Goal: Transaction & Acquisition: Download file/media

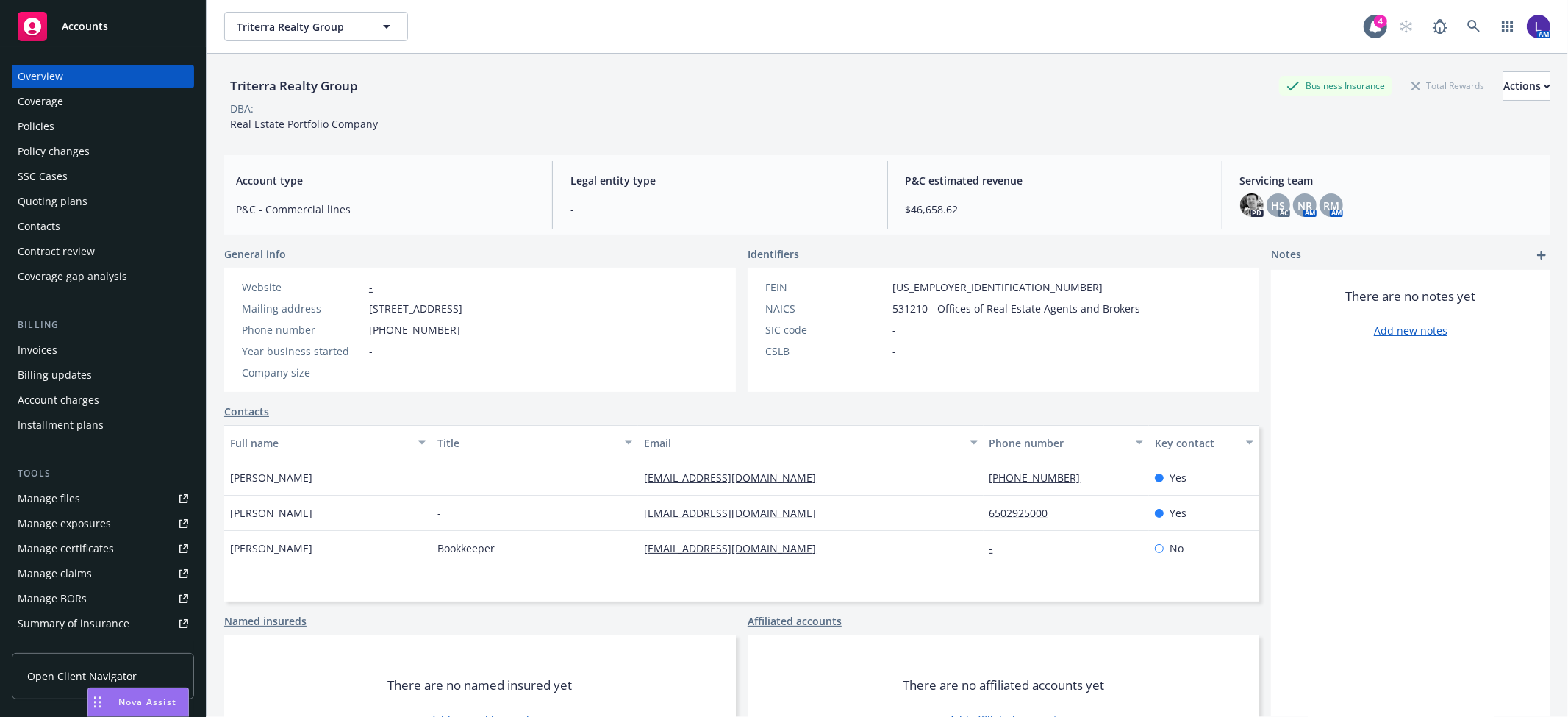
scroll to position [240, 0]
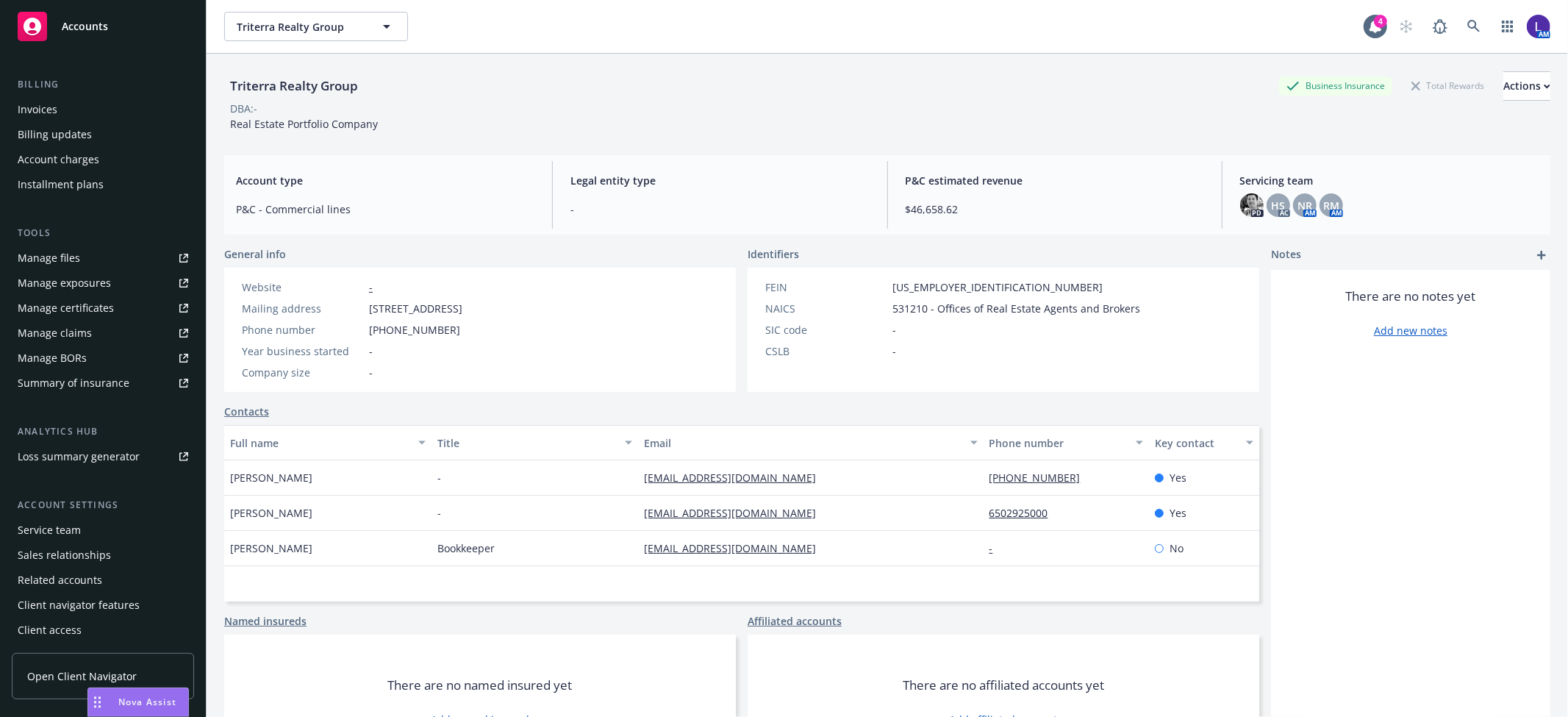
click at [76, 525] on div "Service team" at bounding box center [49, 530] width 63 height 23
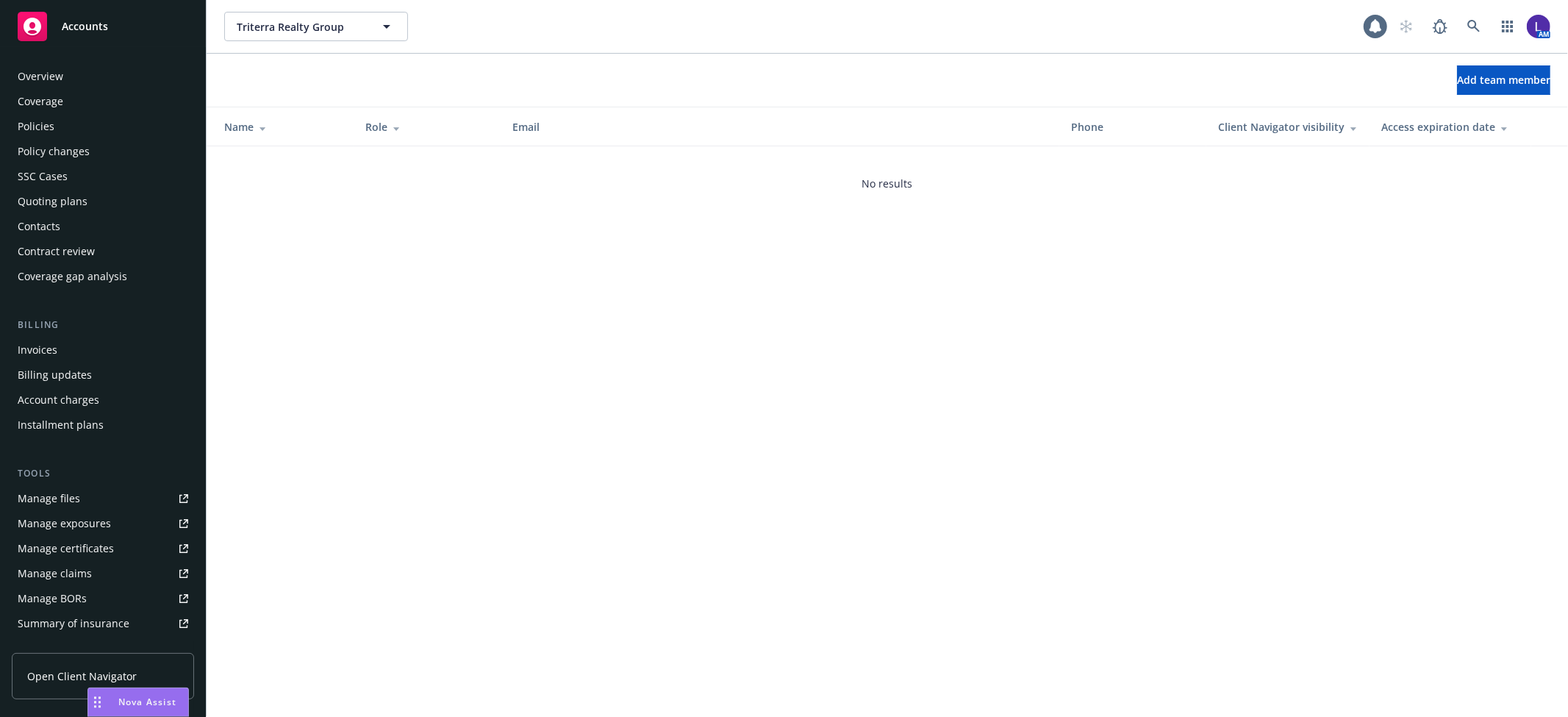
scroll to position [240, 0]
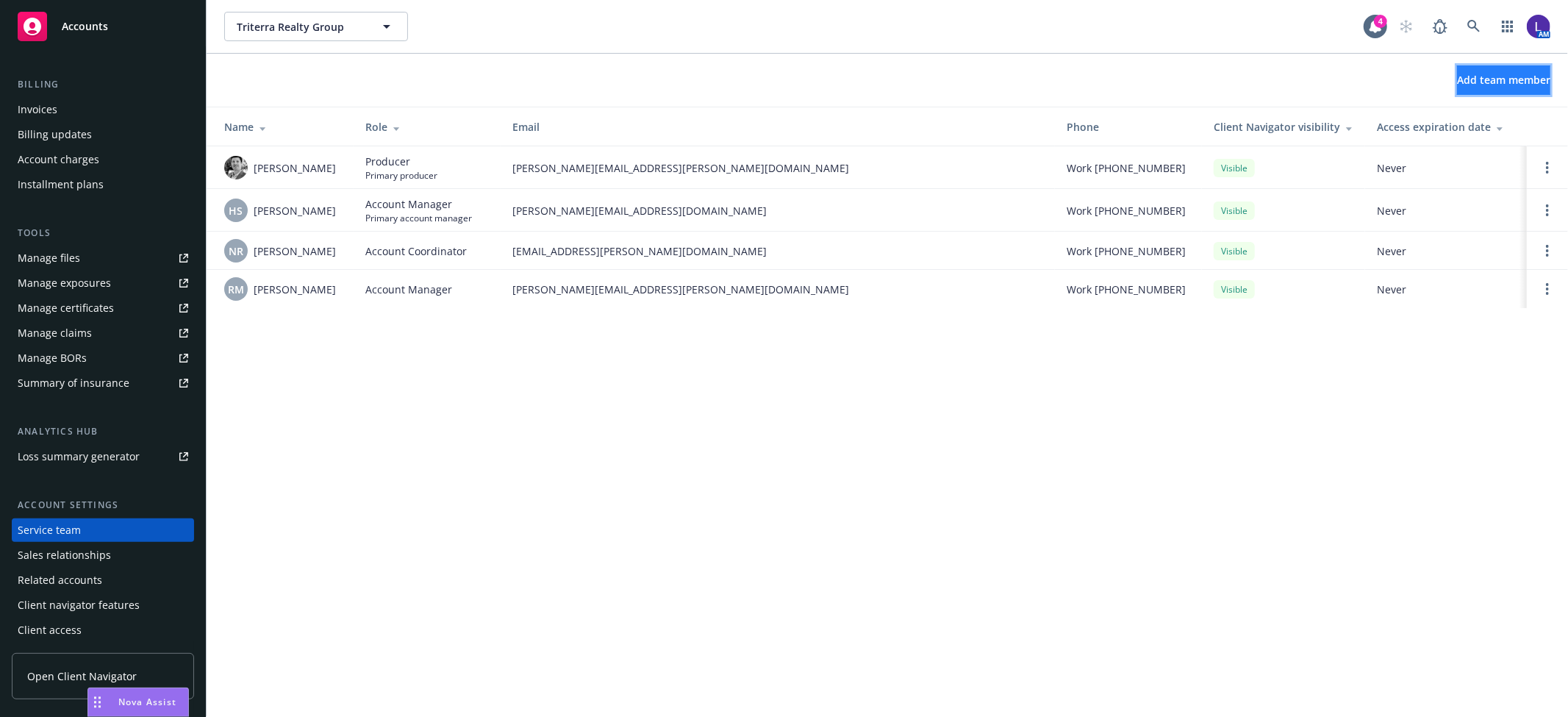
click at [1458, 76] on span "Add team member" at bounding box center [1504, 79] width 94 height 14
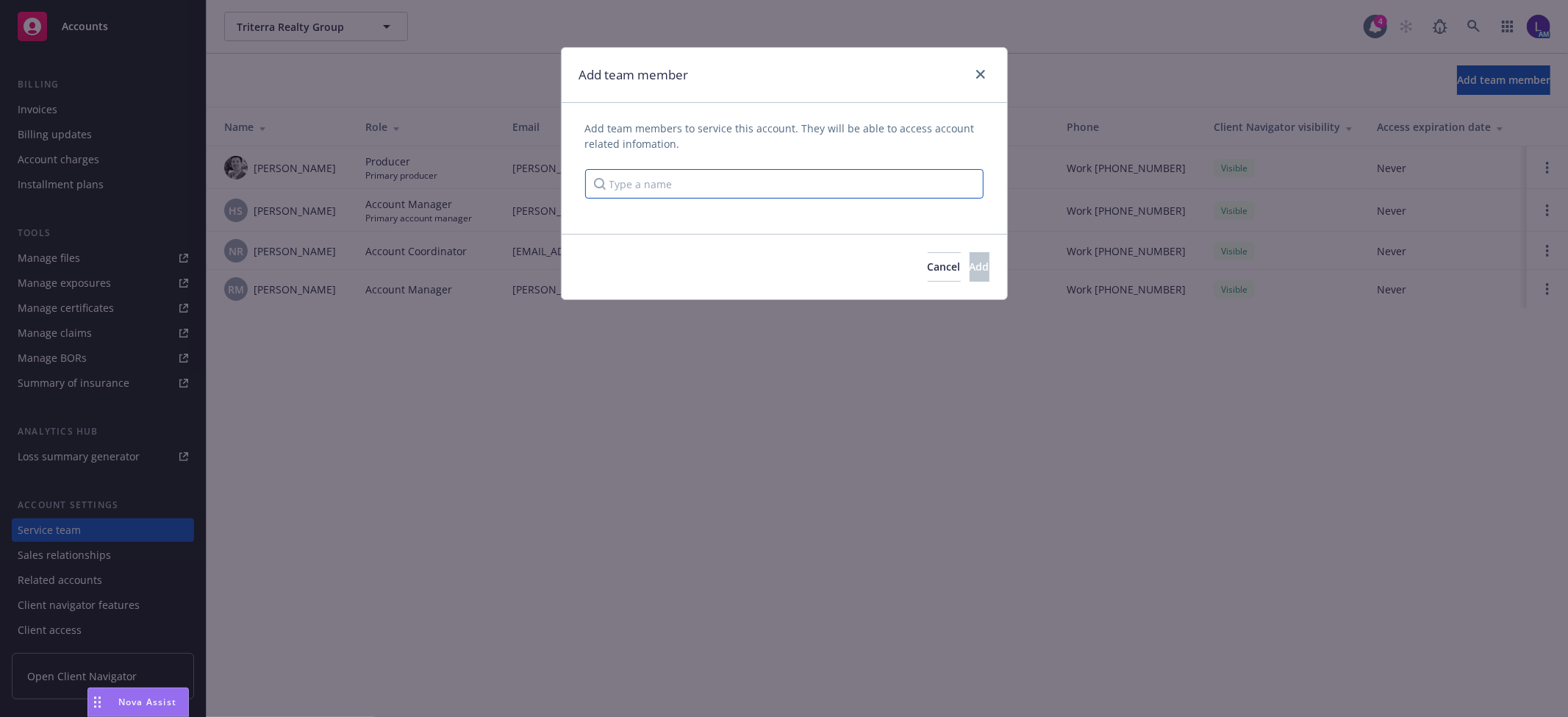
click at [638, 191] on input "Type a name" at bounding box center [784, 184] width 398 height 29
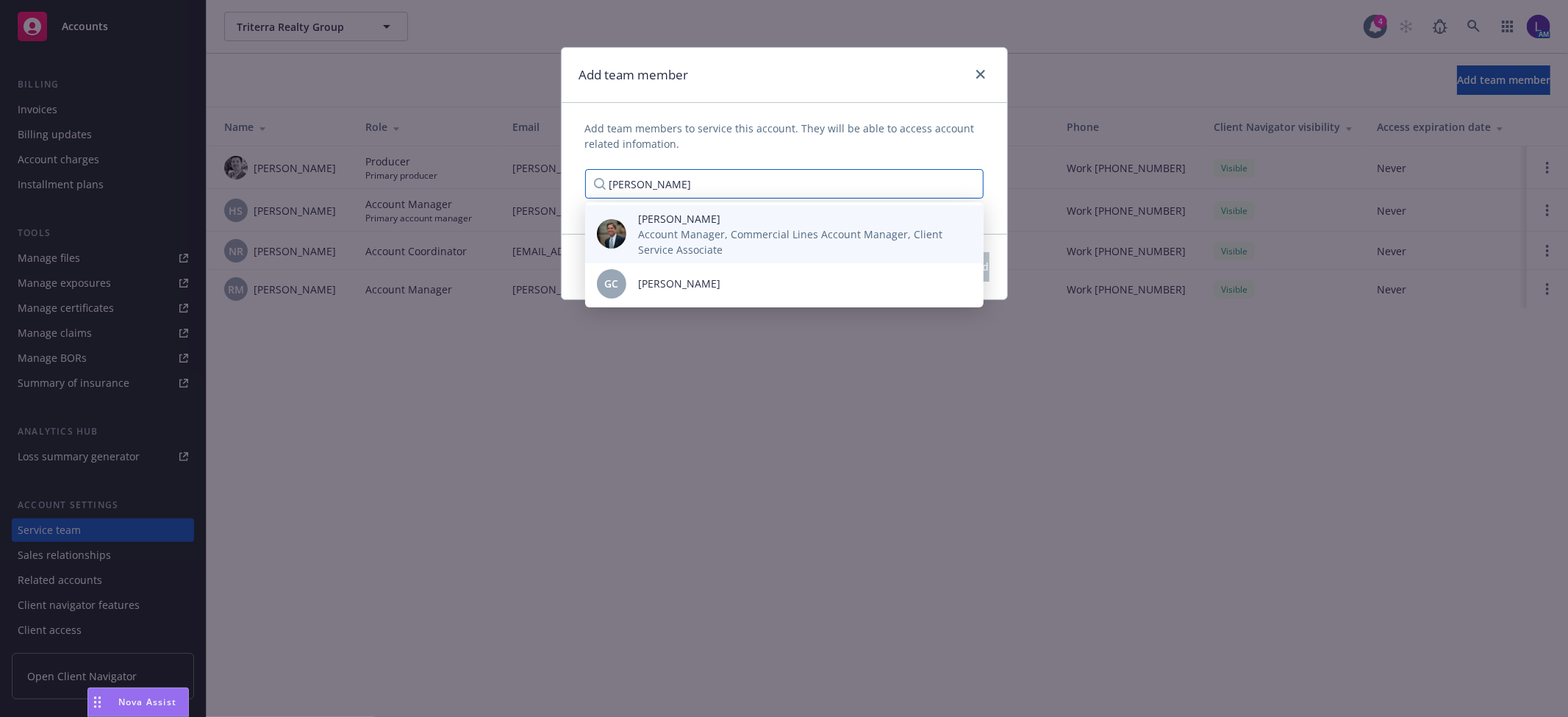
type input "[PERSON_NAME]"
click at [673, 206] on div "[PERSON_NAME] Account Manager, Commercial Lines Account Manager, Client Service…" at bounding box center [784, 234] width 398 height 58
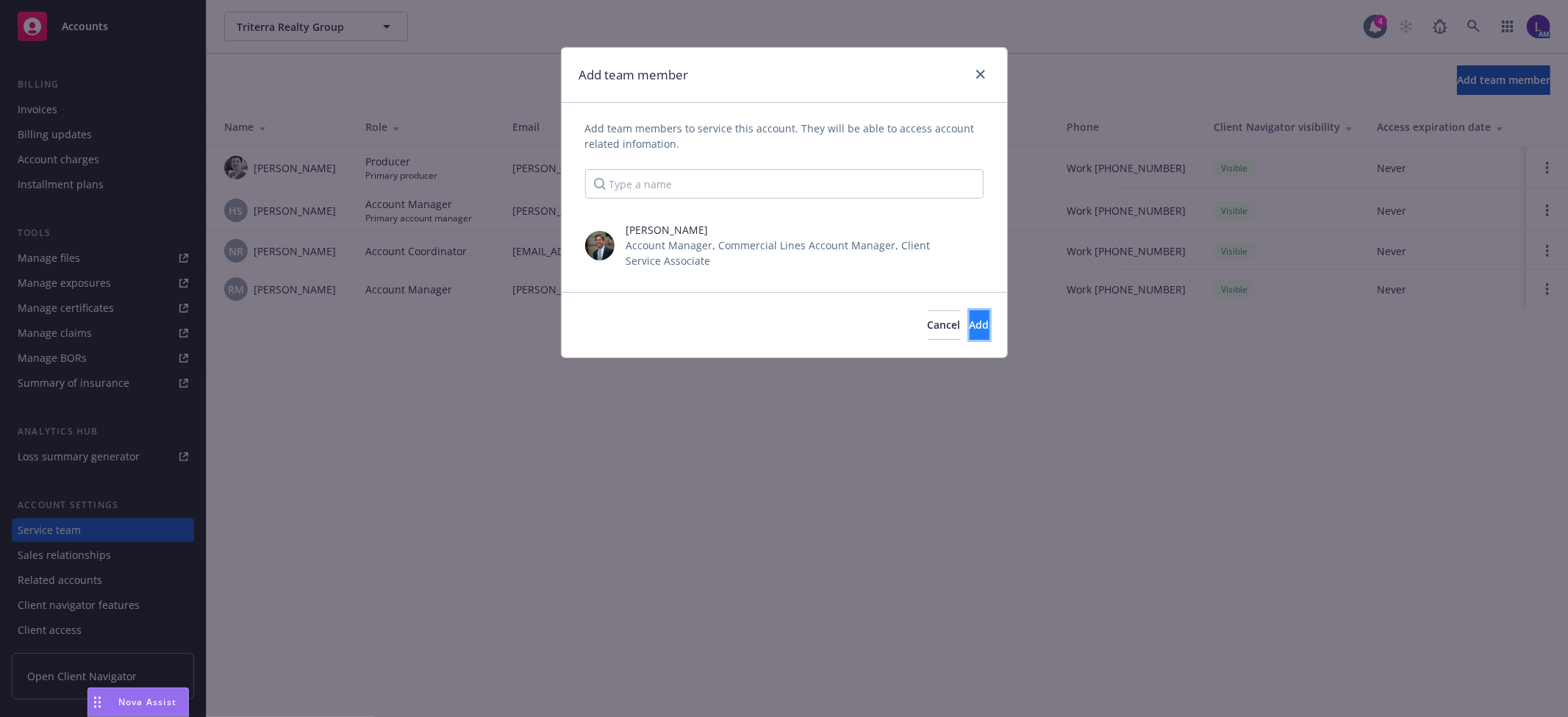
click at [970, 320] on span "Add" at bounding box center [979, 324] width 20 height 14
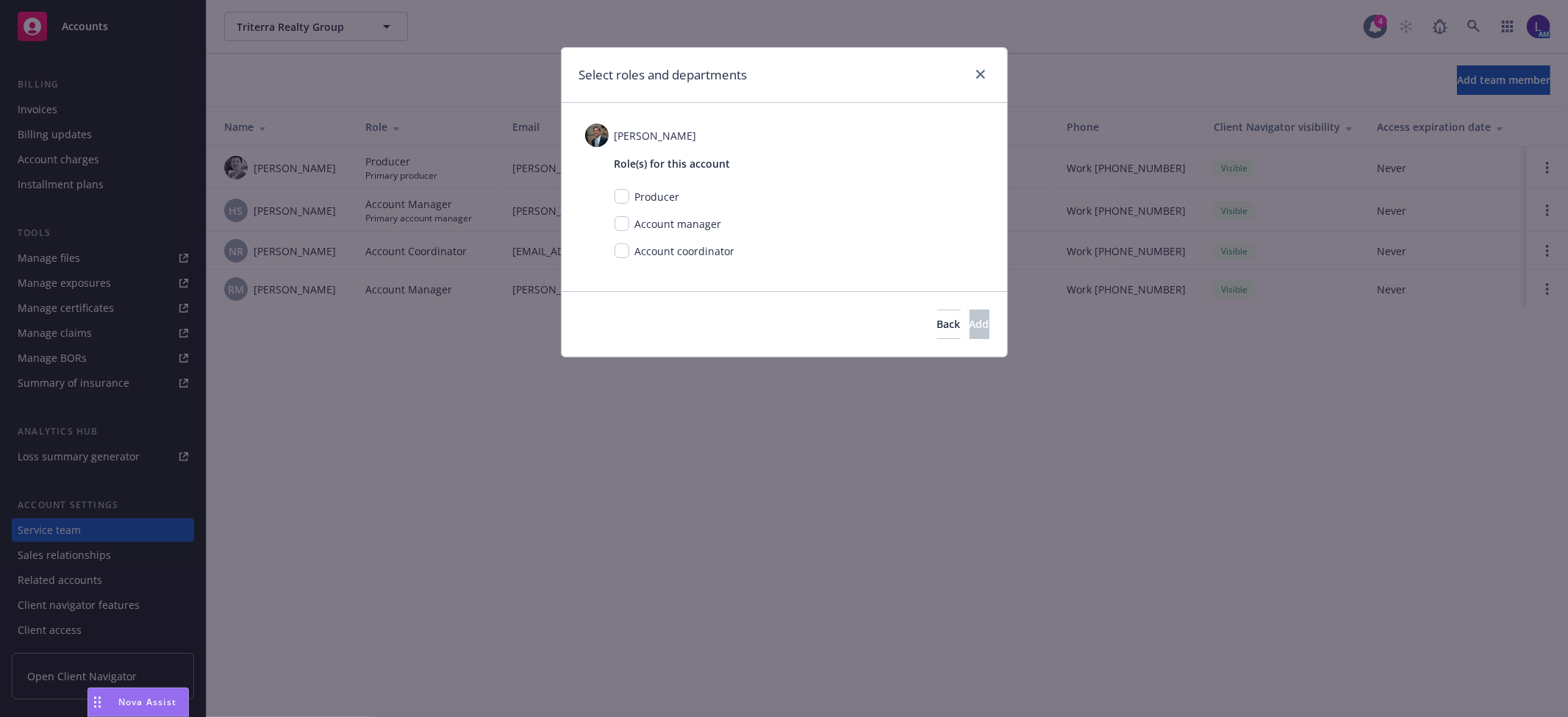
click at [605, 223] on div "Role(s) for this account Producer Account manager Account coordinator" at bounding box center [784, 208] width 398 height 123
click at [627, 222] on input "checkbox" at bounding box center [622, 223] width 15 height 15
checkbox input "true"
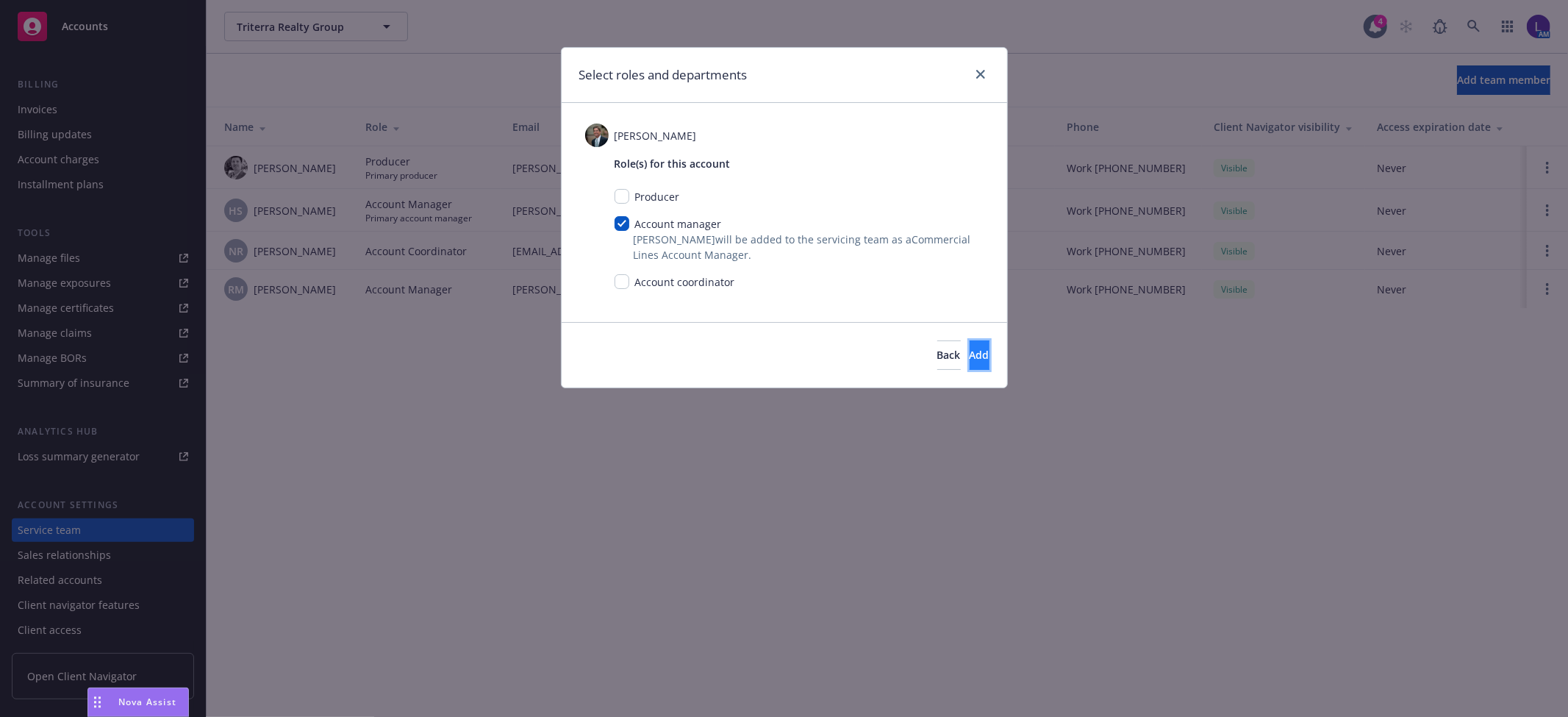
click at [970, 352] on span "Add" at bounding box center [979, 354] width 20 height 14
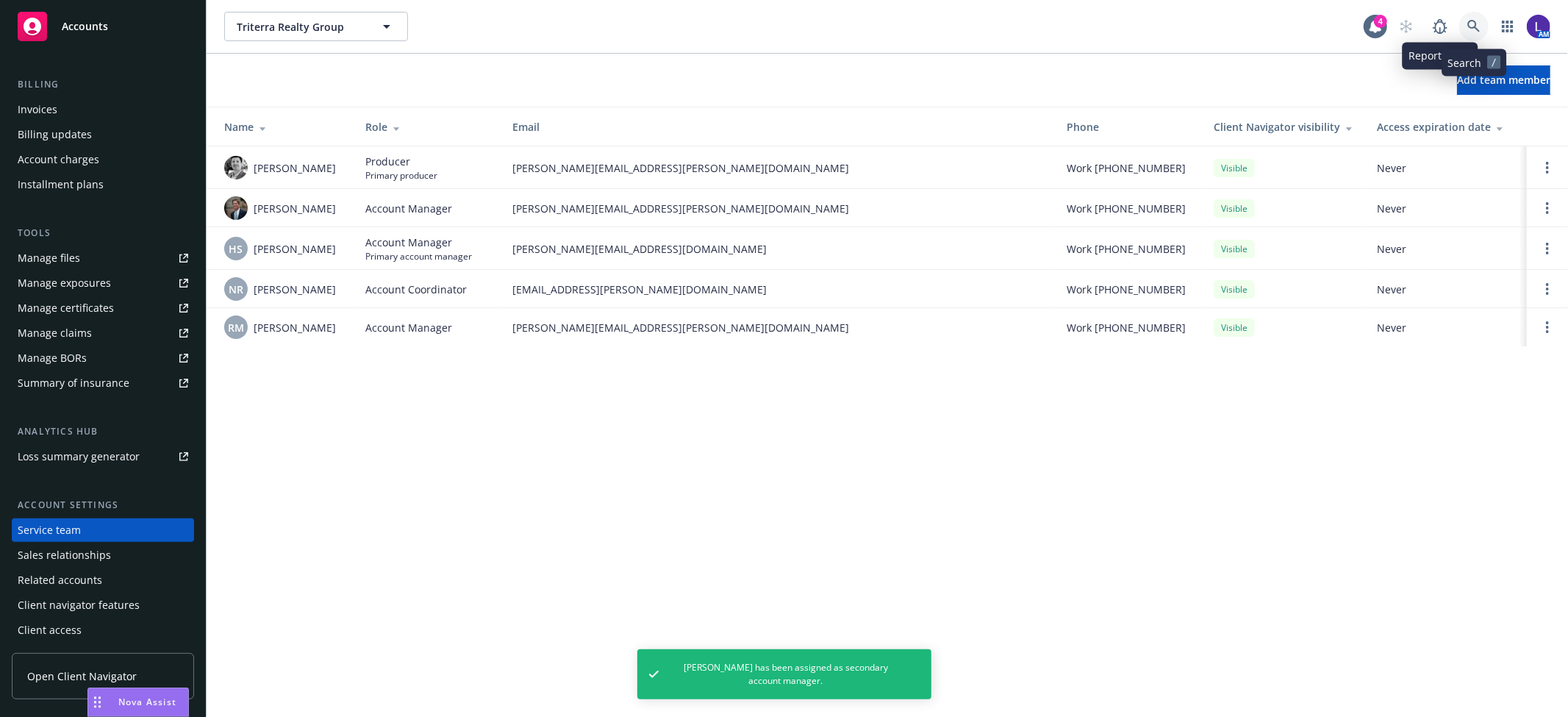
click at [1474, 20] on icon at bounding box center [1474, 27] width 13 height 13
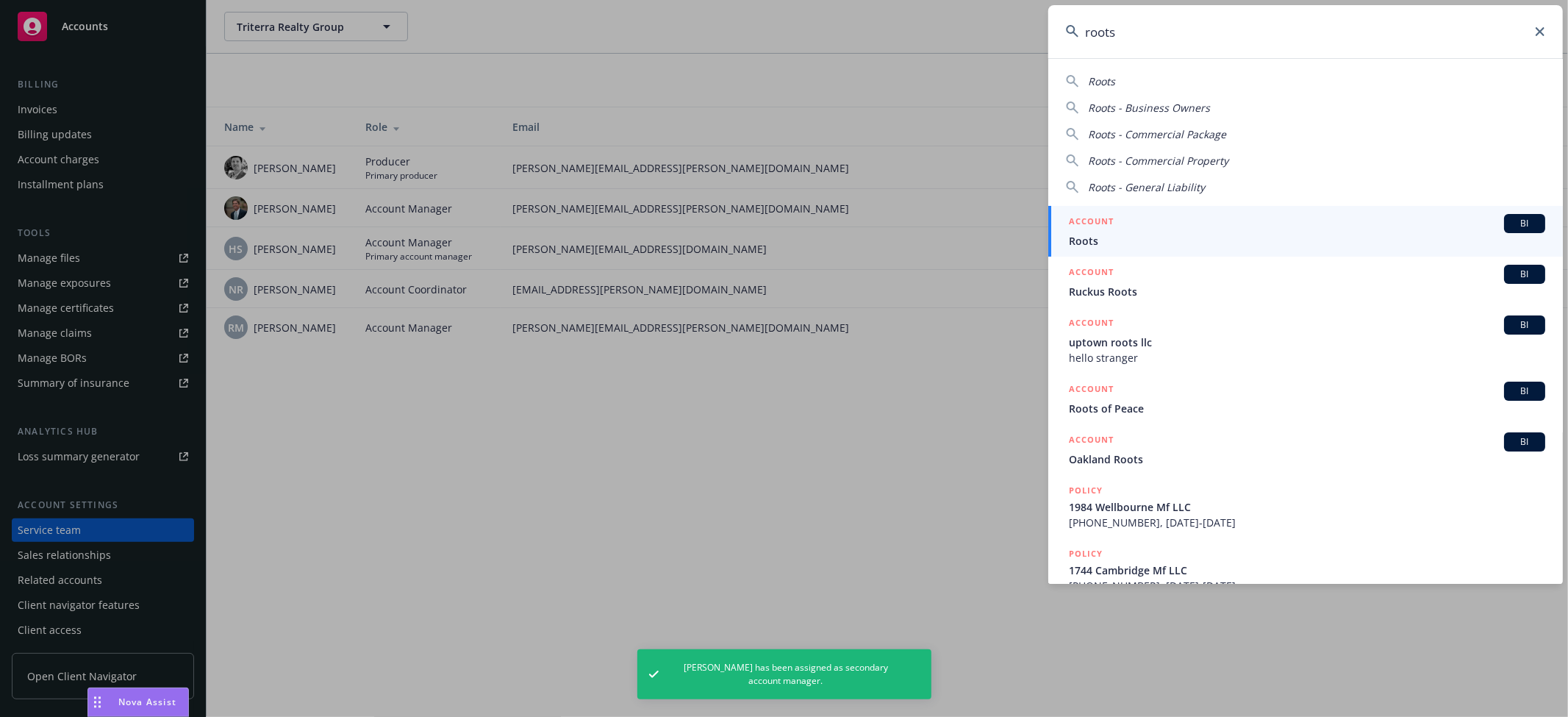
type input "roots"
click at [1138, 236] on span "Roots" at bounding box center [1307, 240] width 476 height 15
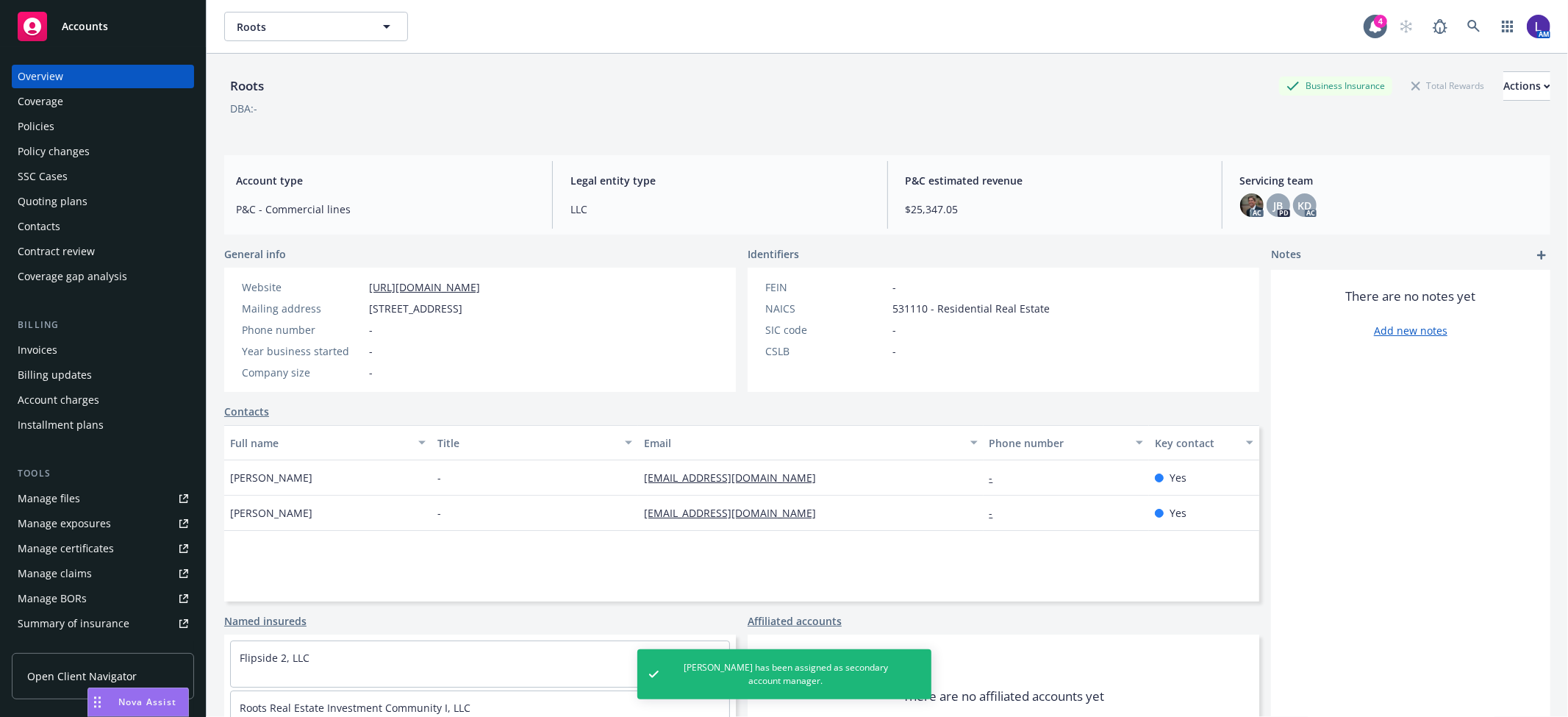
scroll to position [240, 0]
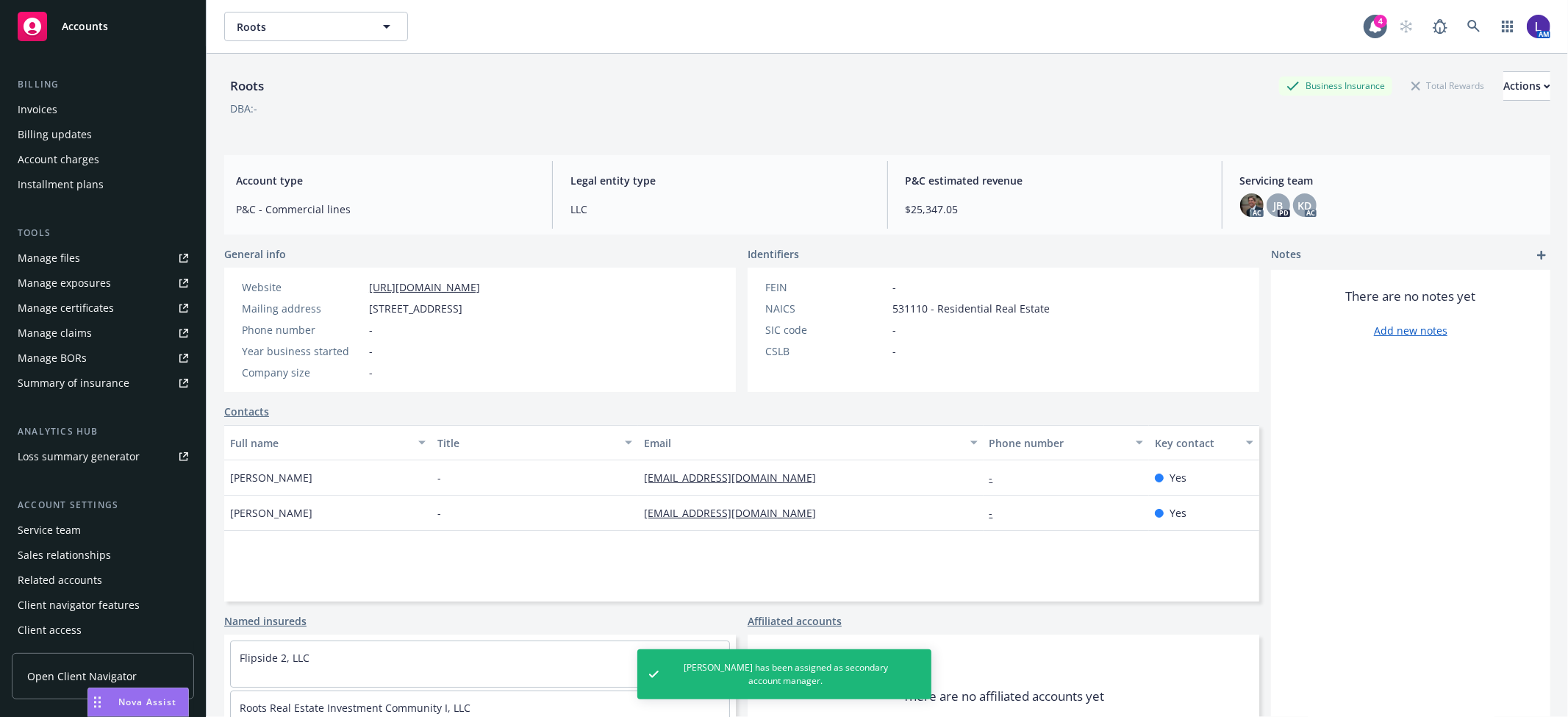
click at [80, 528] on div "Service team" at bounding box center [103, 530] width 171 height 23
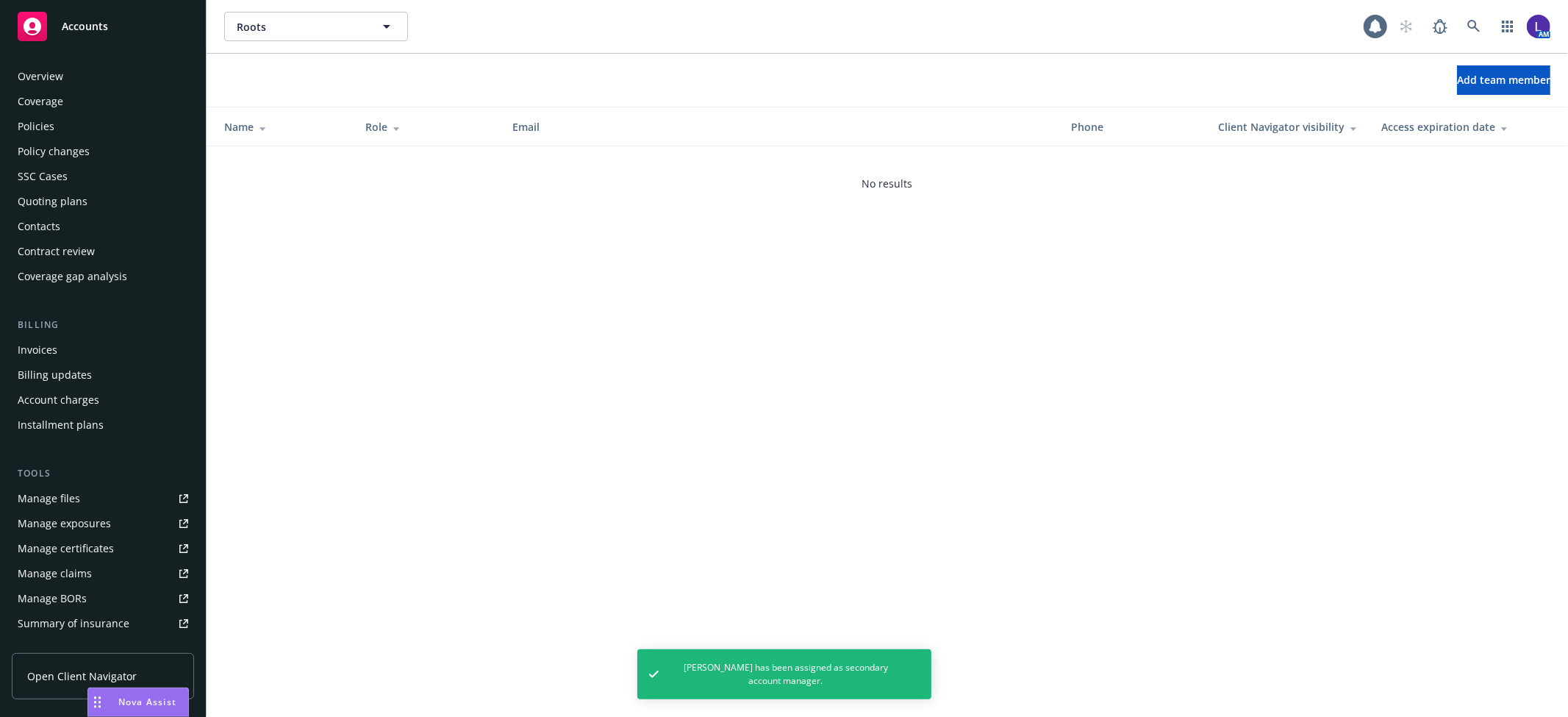
scroll to position [240, 0]
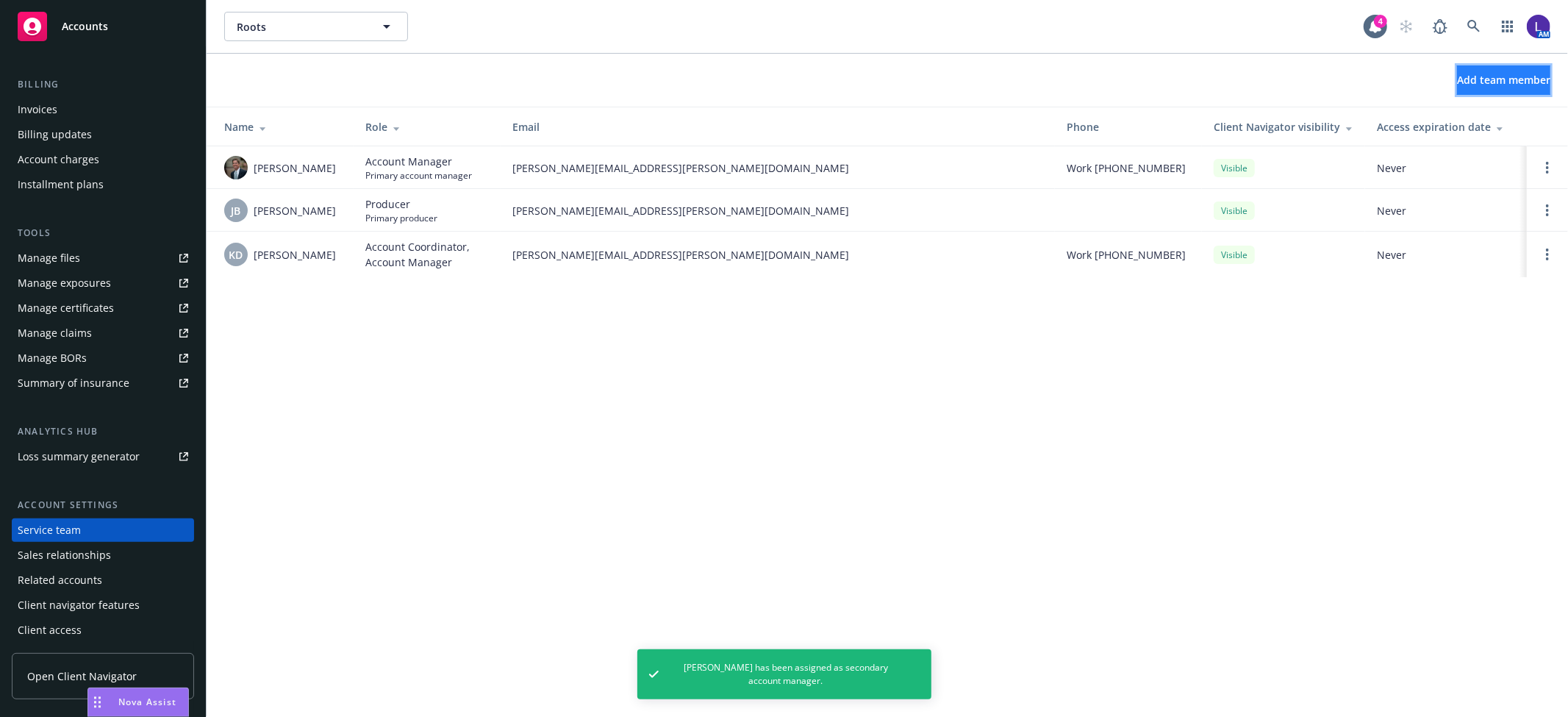
click at [1458, 80] on span "Add team member" at bounding box center [1504, 79] width 94 height 14
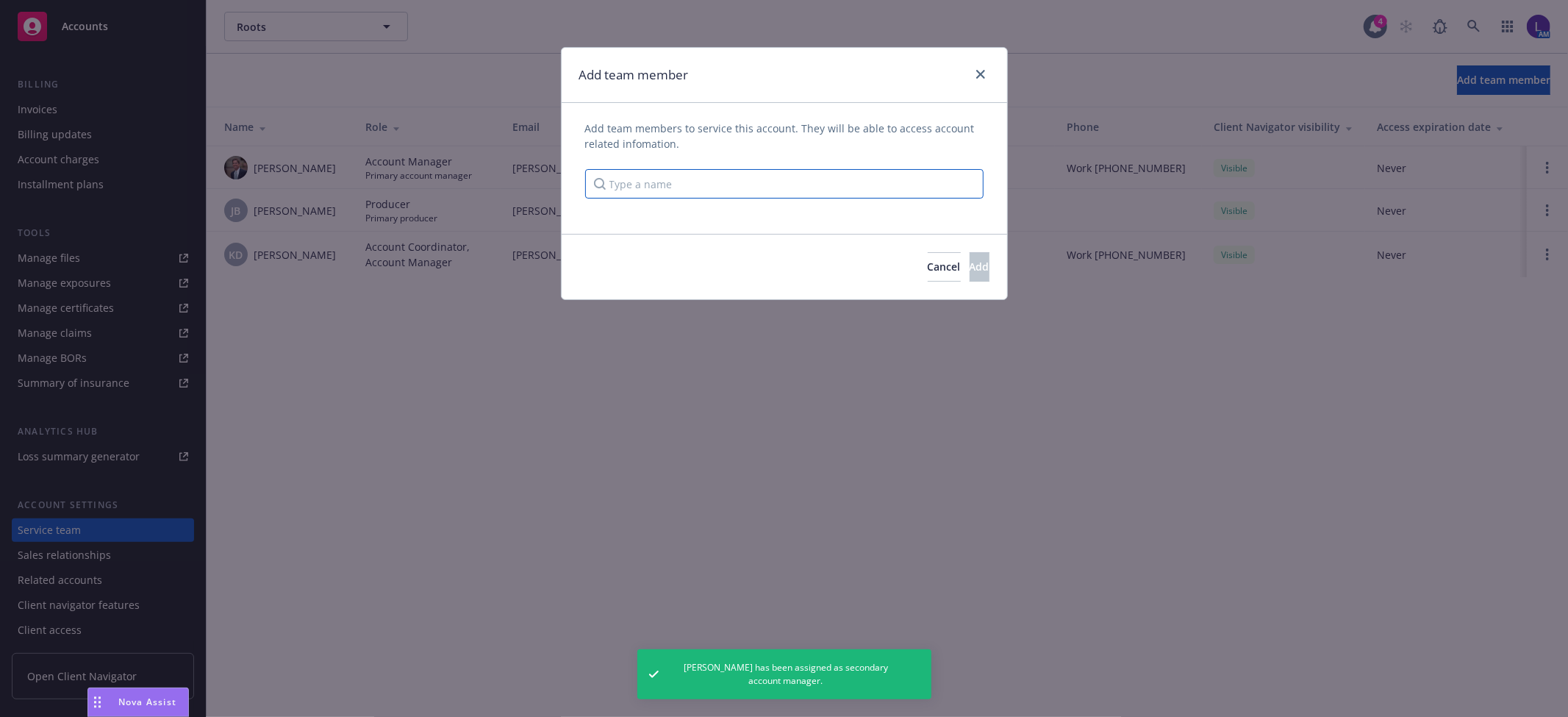
click at [787, 192] on input "Type a name" at bounding box center [784, 184] width 398 height 29
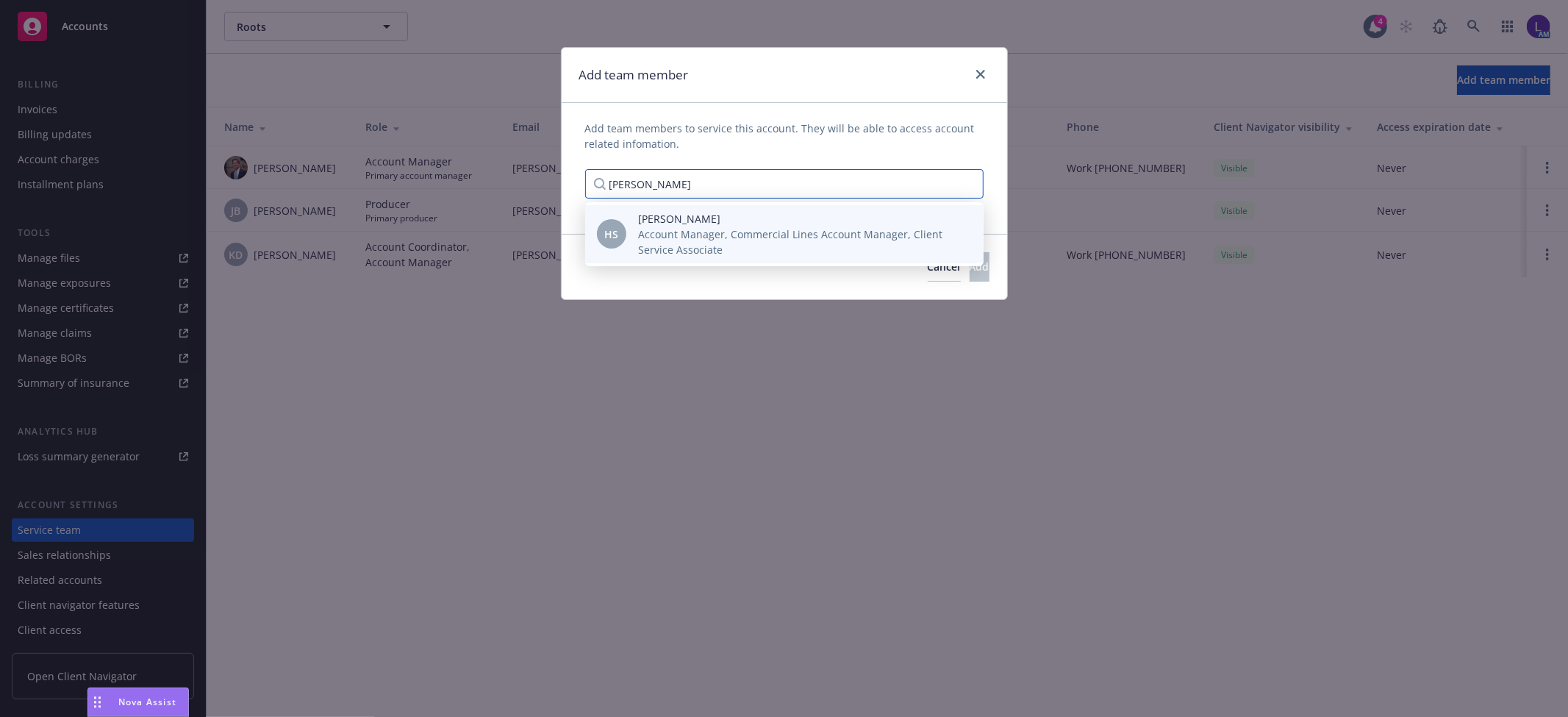
type input "[PERSON_NAME]"
click at [732, 211] on span "[PERSON_NAME]" at bounding box center [799, 219] width 322 height 15
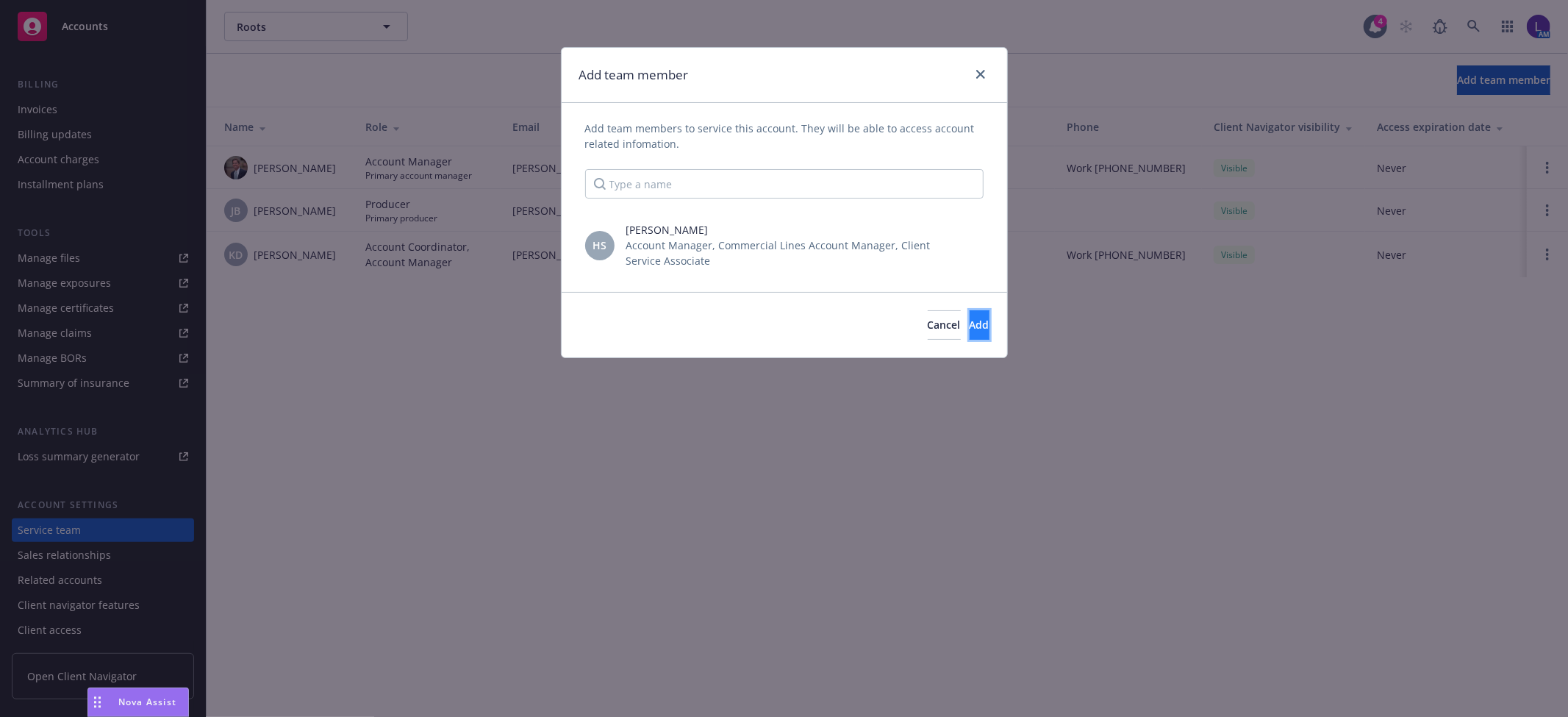
click at [970, 326] on span "Add" at bounding box center [979, 324] width 20 height 14
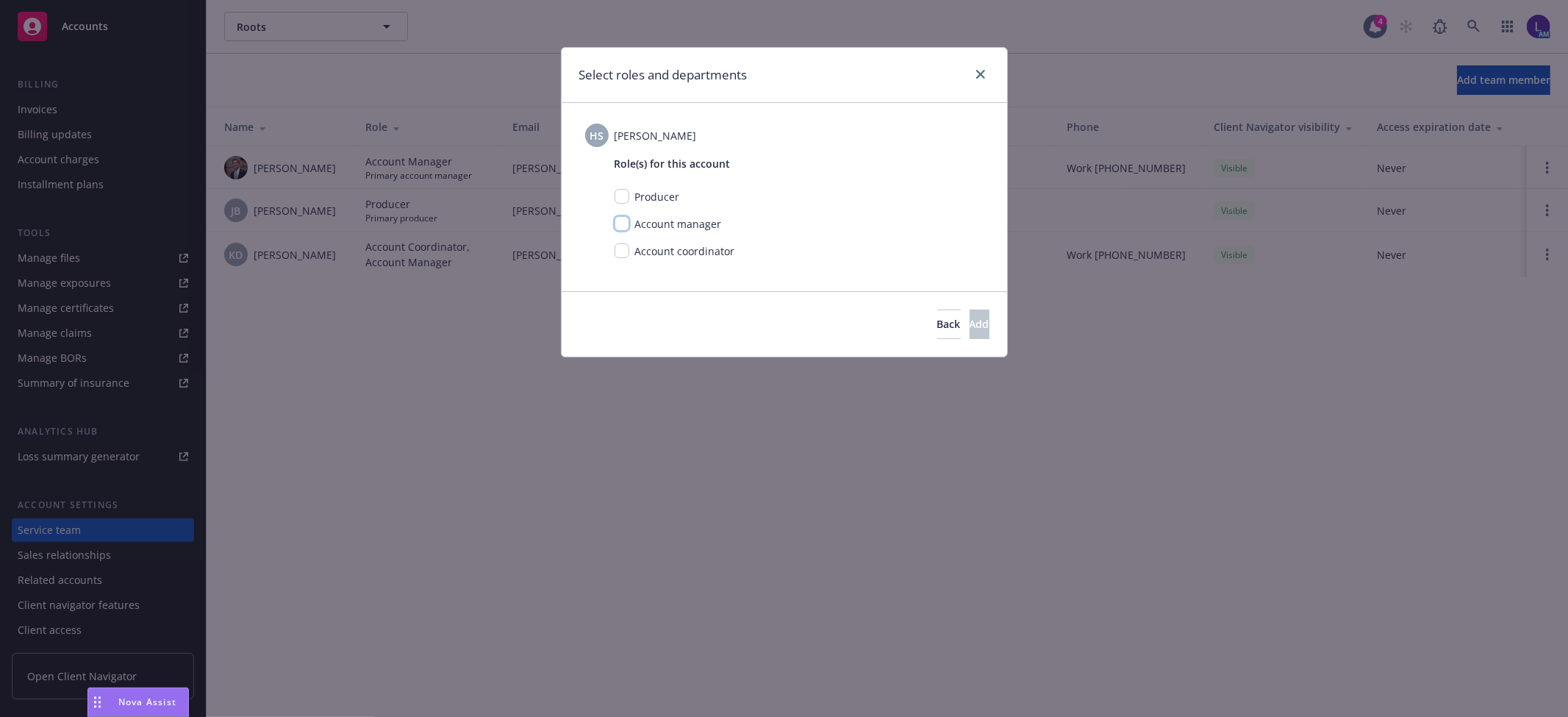
click at [625, 225] on input "checkbox" at bounding box center [622, 223] width 15 height 15
checkbox input "true"
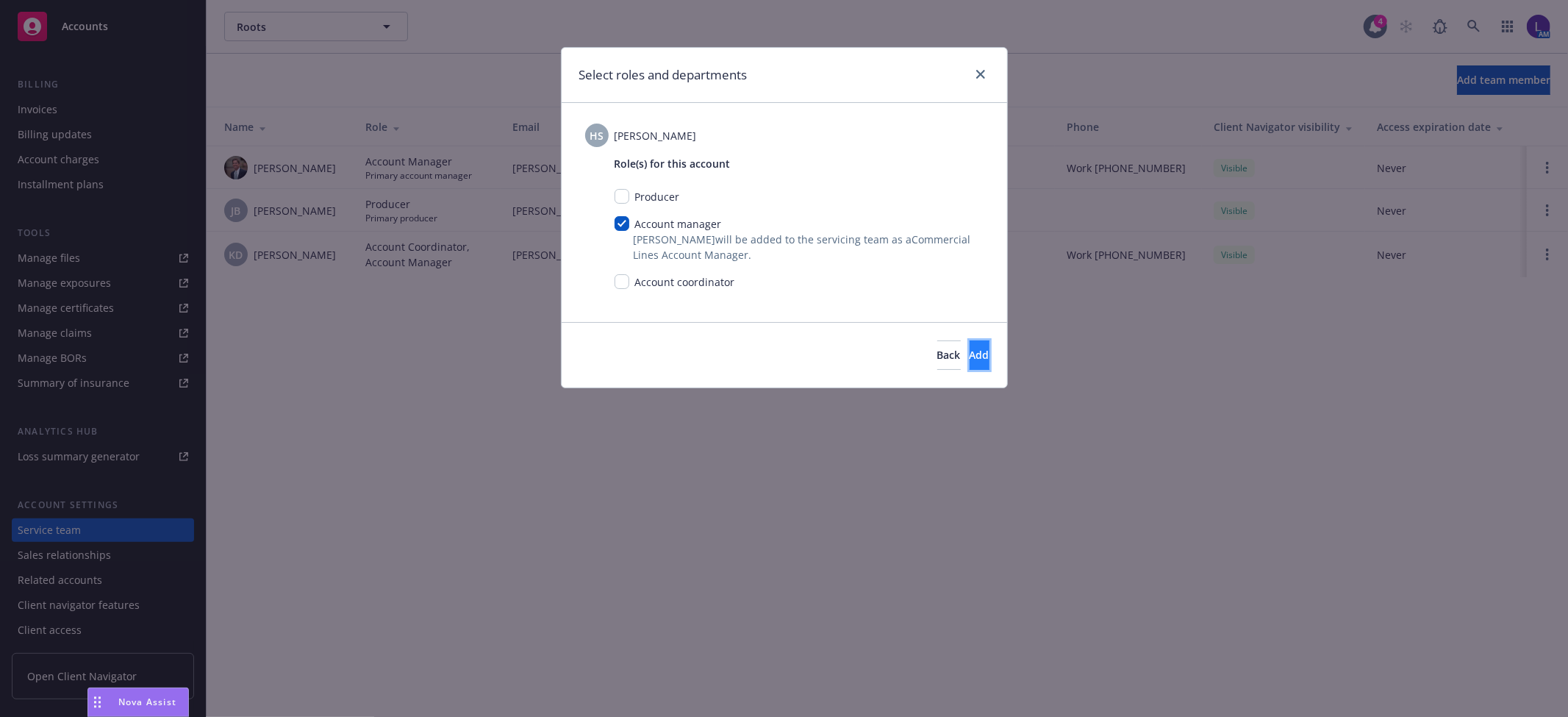
click at [970, 357] on span "Add" at bounding box center [979, 354] width 20 height 14
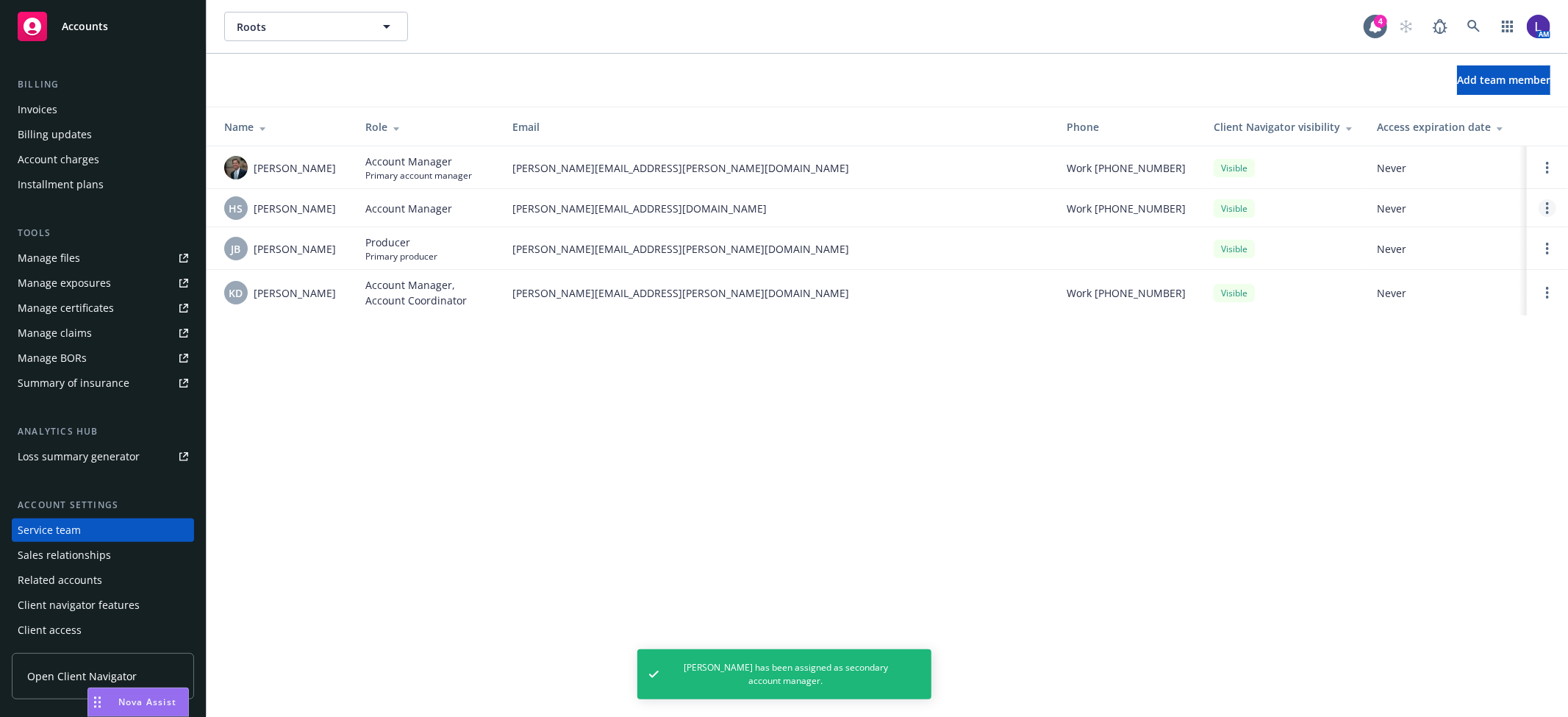
click at [1544, 204] on link "Open options" at bounding box center [1548, 208] width 18 height 18
click at [1429, 144] on link "Assign as primary account manager" at bounding box center [1431, 137] width 213 height 29
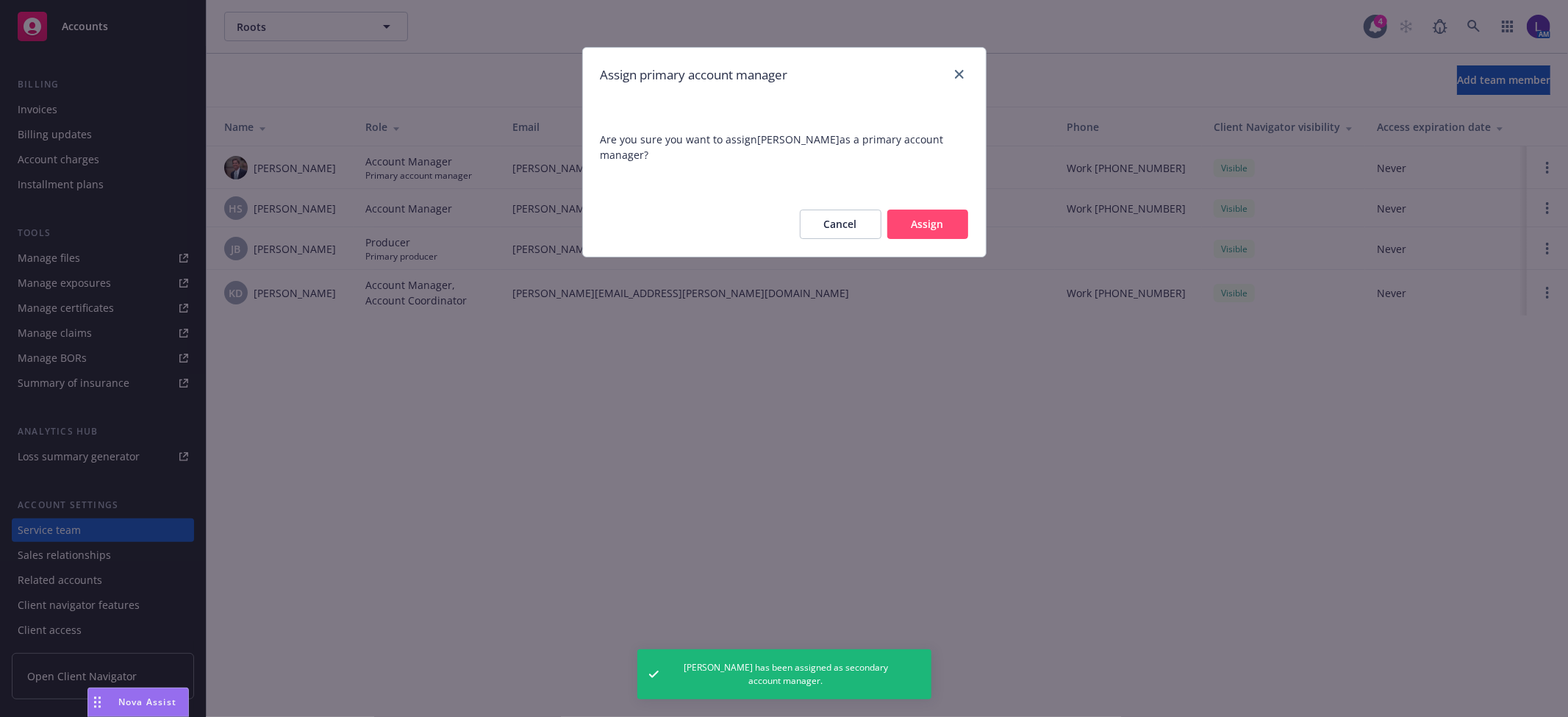
click at [942, 223] on button "Assign" at bounding box center [928, 224] width 81 height 29
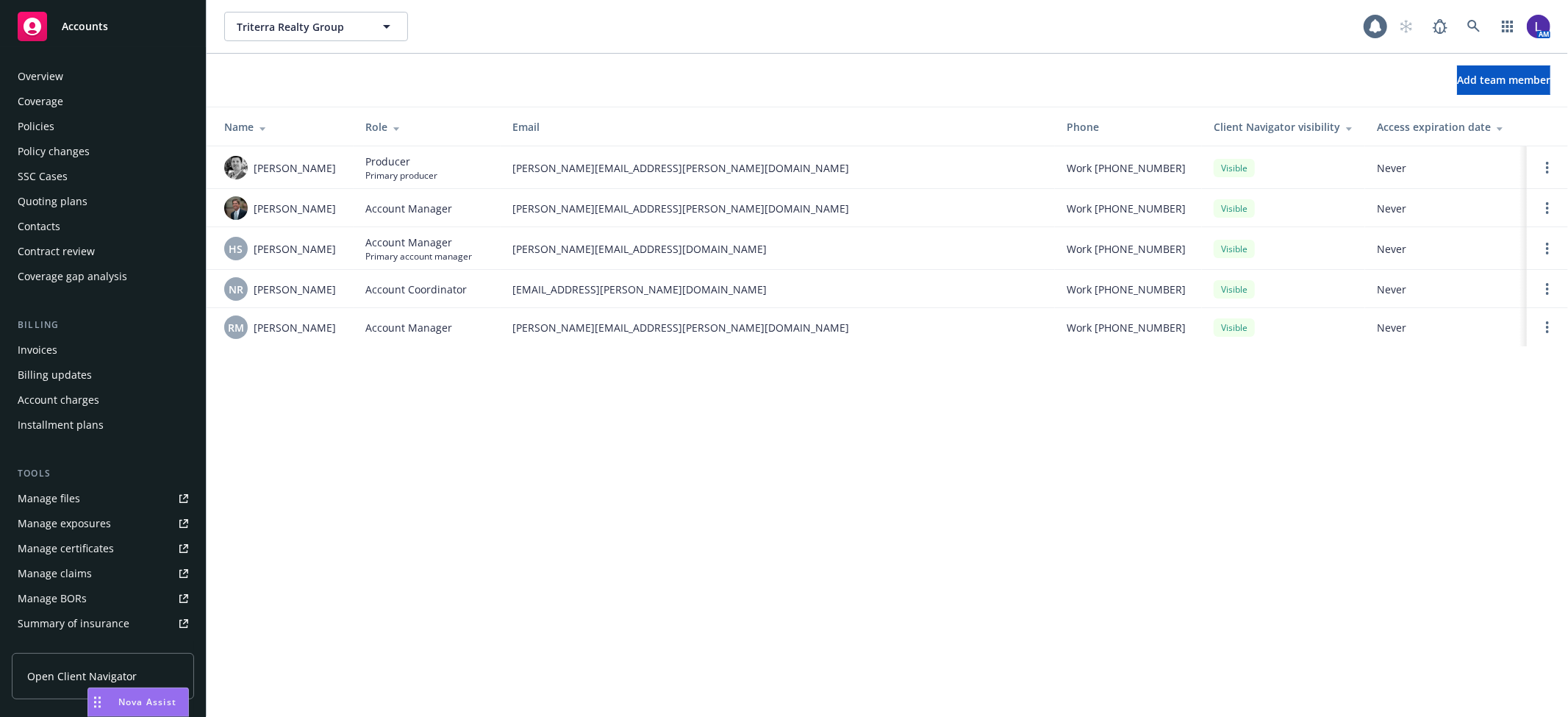
scroll to position [240, 0]
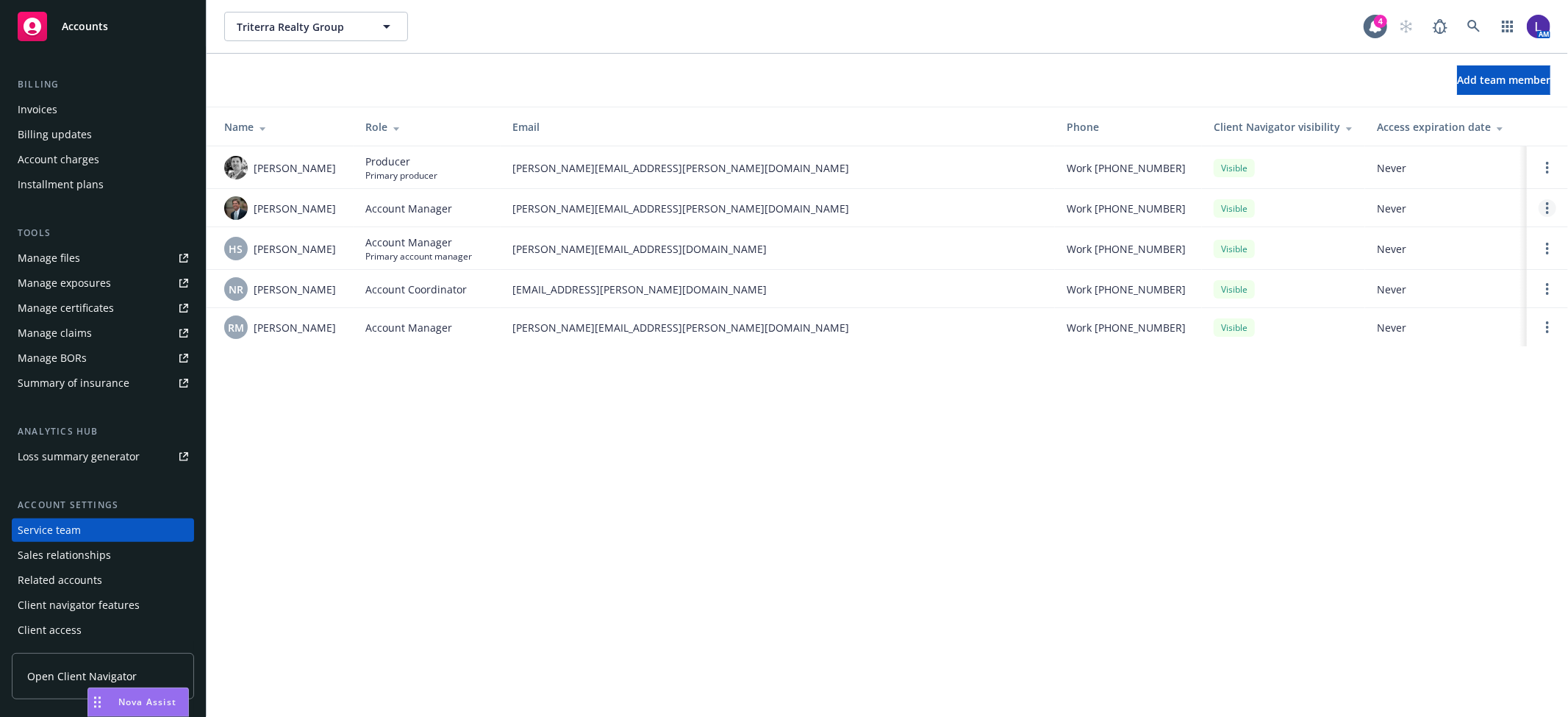
click at [1546, 206] on icon "Open options" at bounding box center [1548, 208] width 3 height 12
click at [1394, 141] on span "Assign as primary account manager" at bounding box center [1431, 136] width 213 height 14
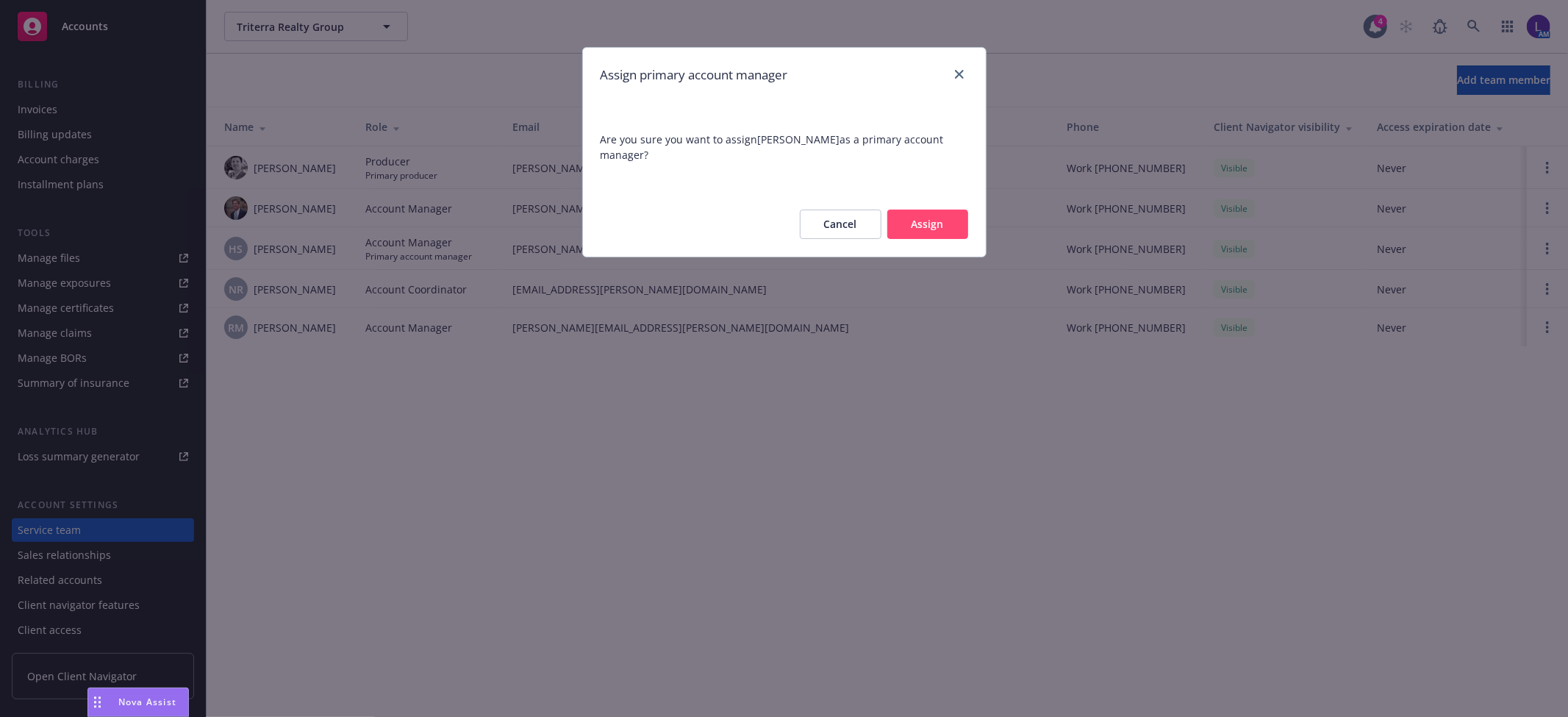
click at [927, 225] on button "Assign" at bounding box center [928, 224] width 81 height 29
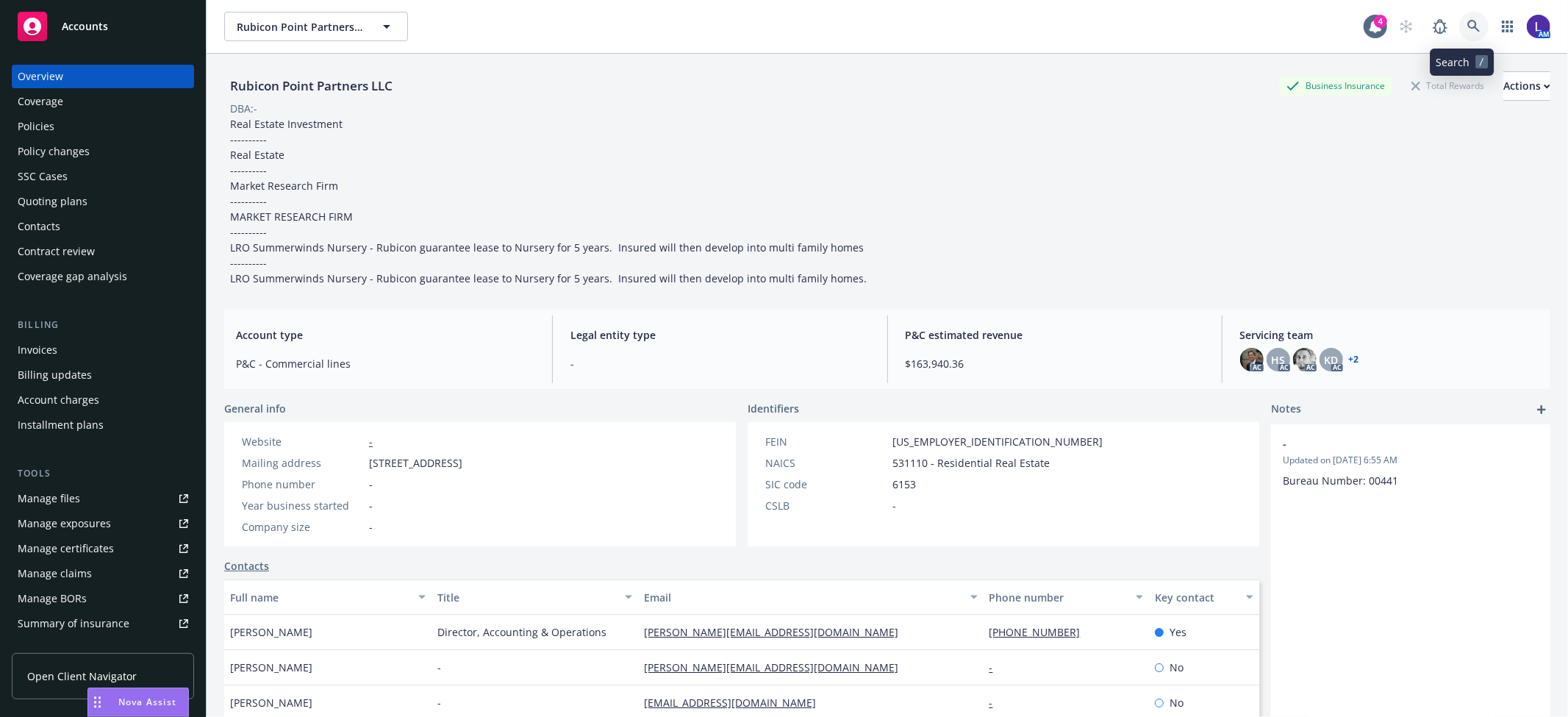
click at [1467, 26] on icon at bounding box center [1474, 27] width 13 height 13
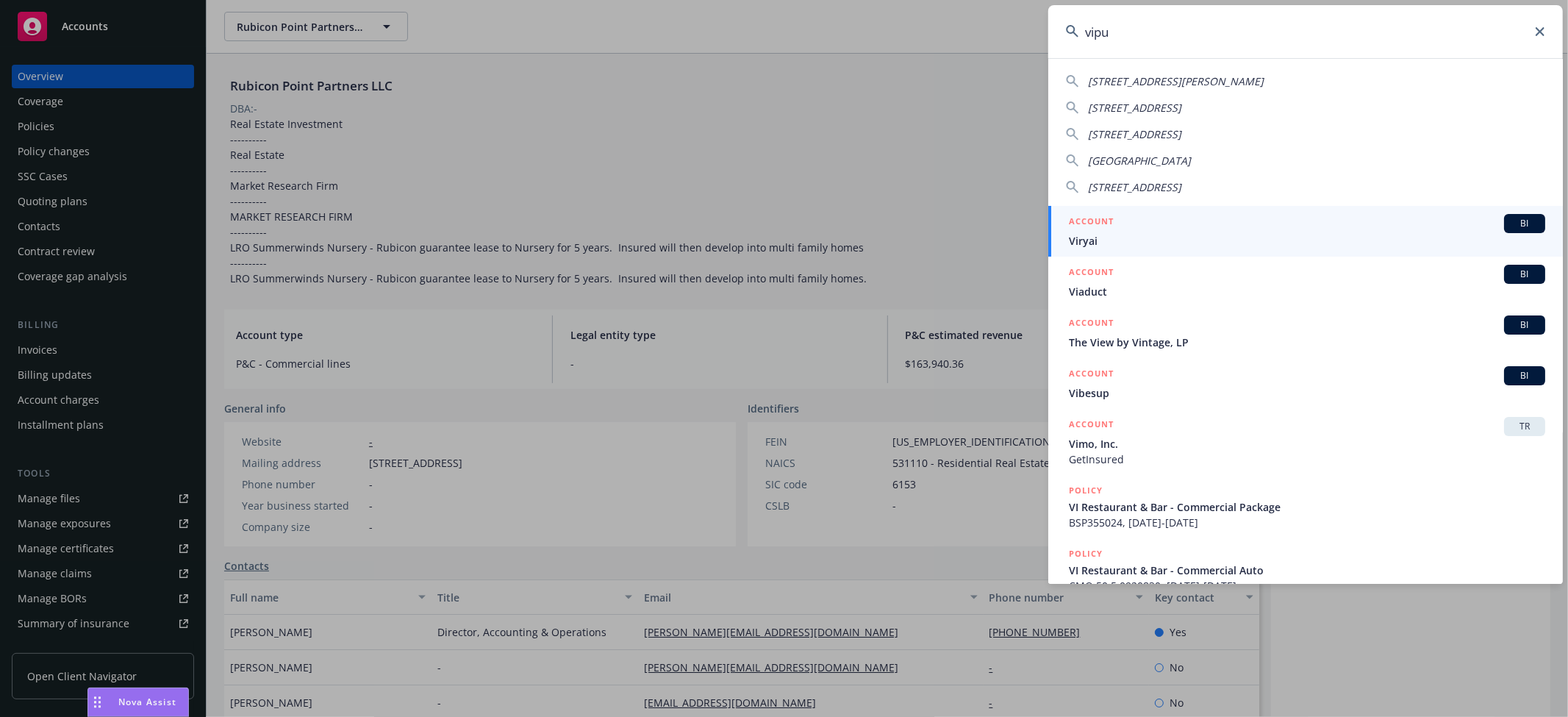
type input "[PERSON_NAME]"
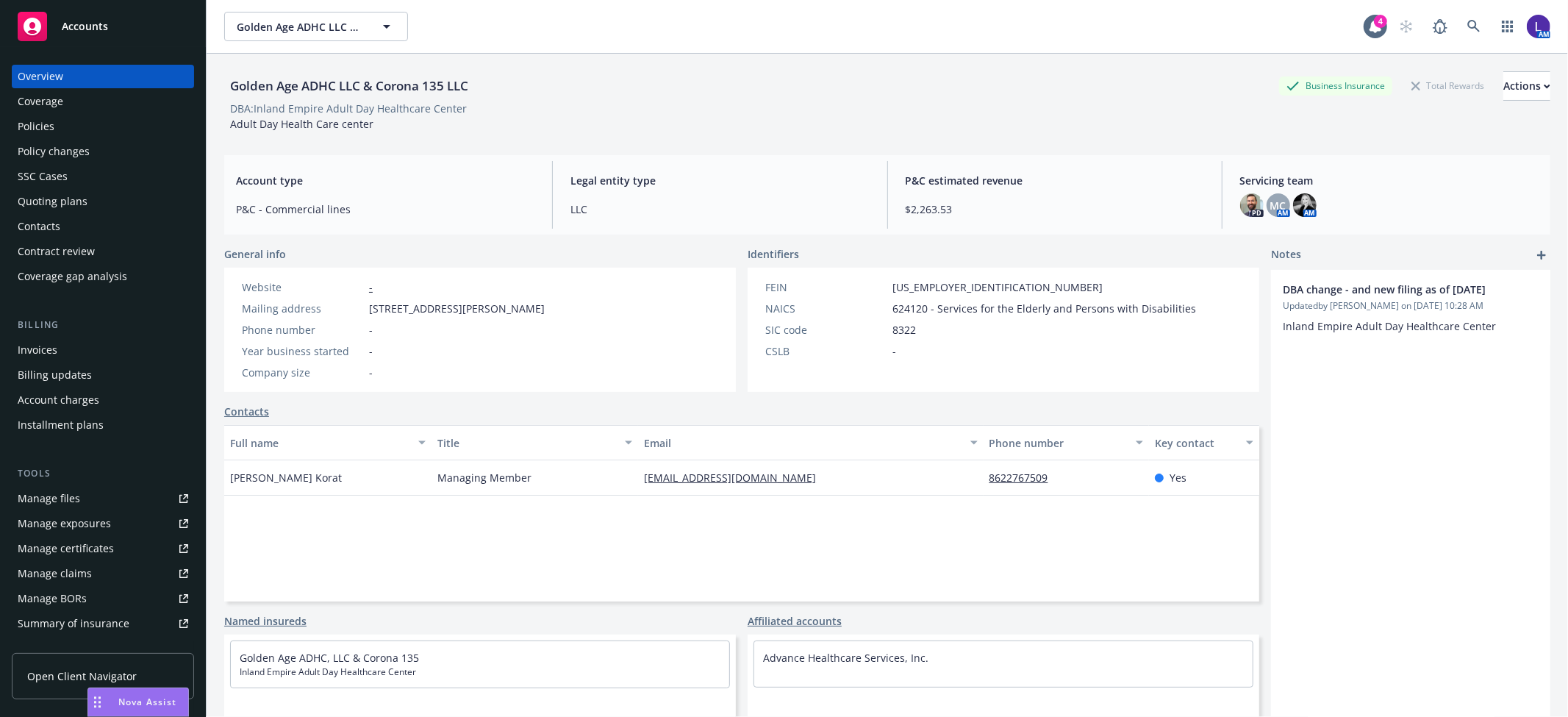
click at [64, 219] on div "Contacts" at bounding box center [103, 226] width 171 height 23
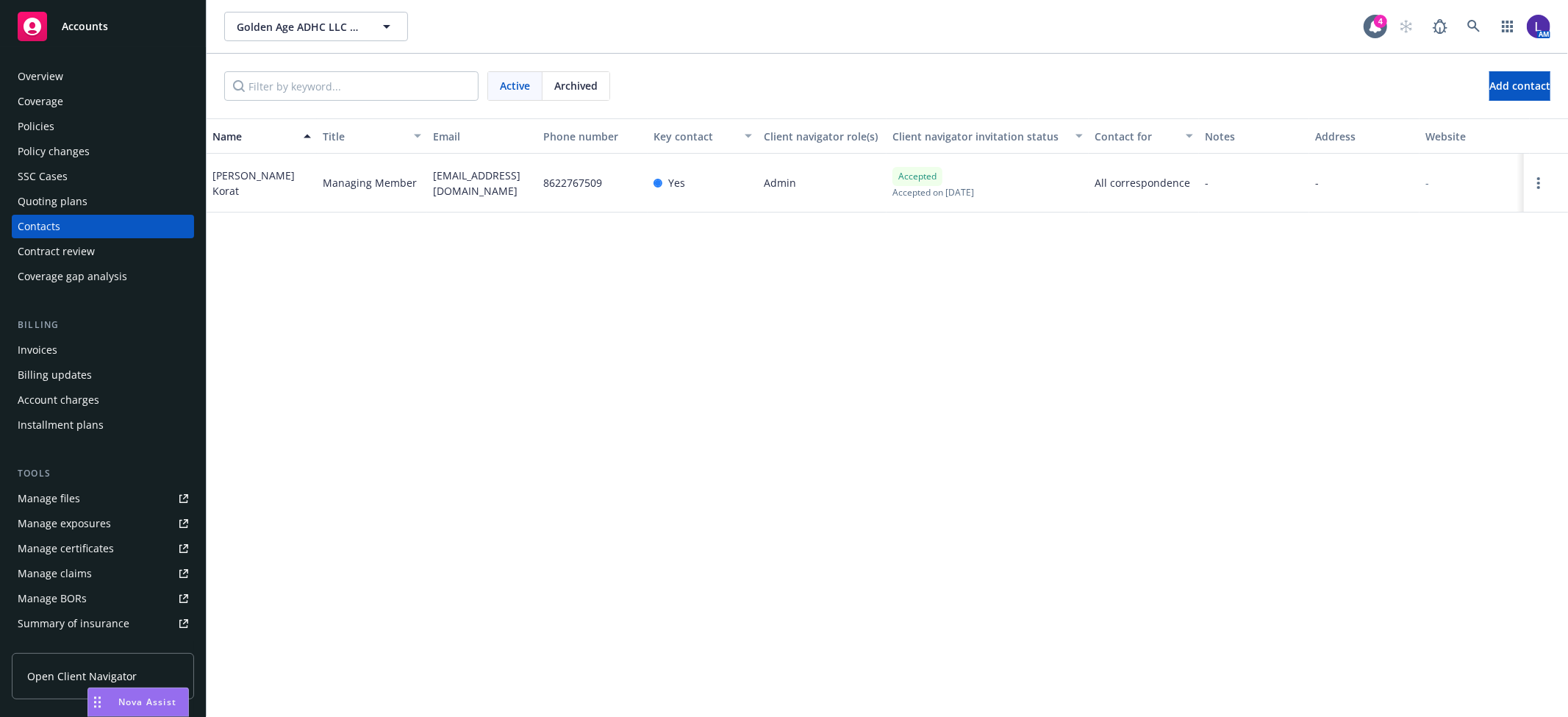
click at [71, 71] on div "Overview" at bounding box center [103, 76] width 171 height 23
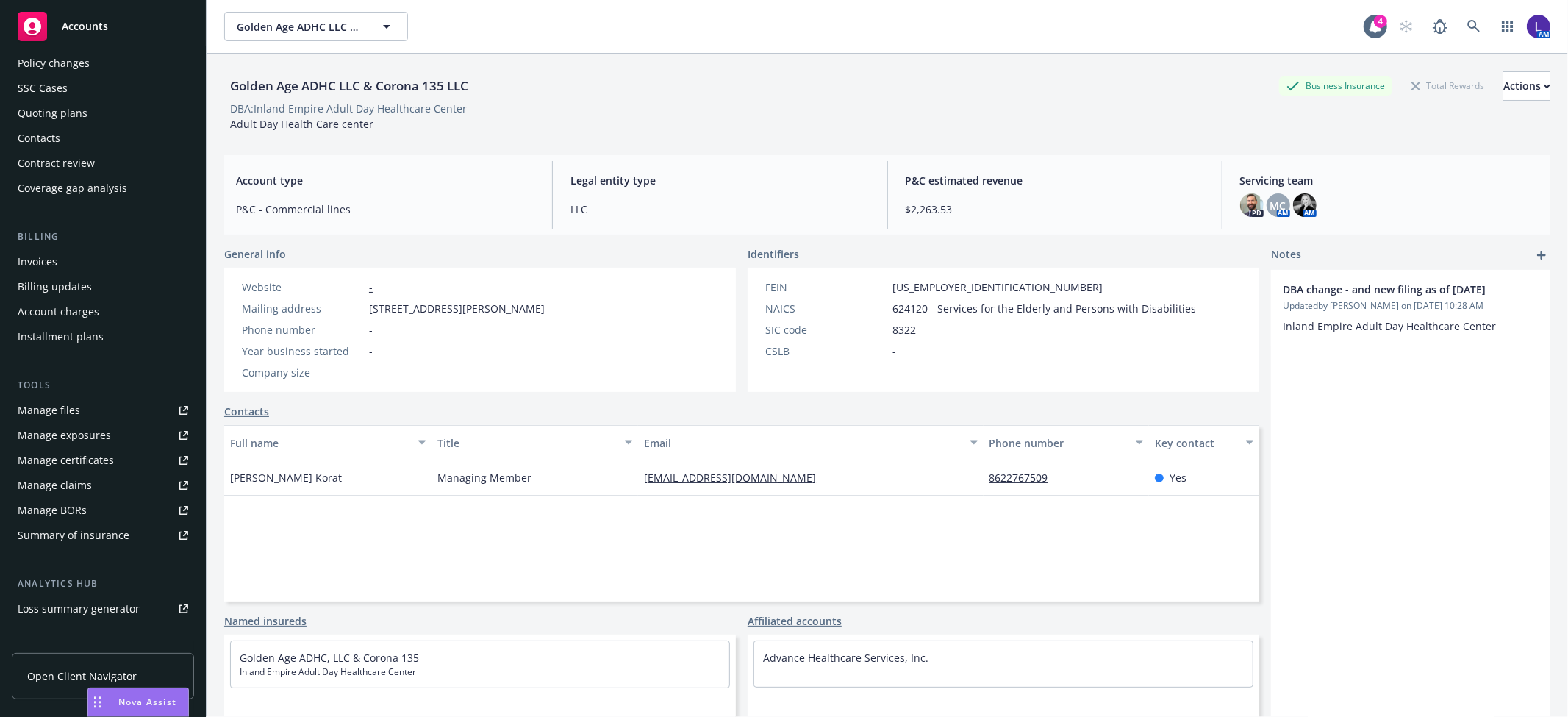
scroll to position [240, 0]
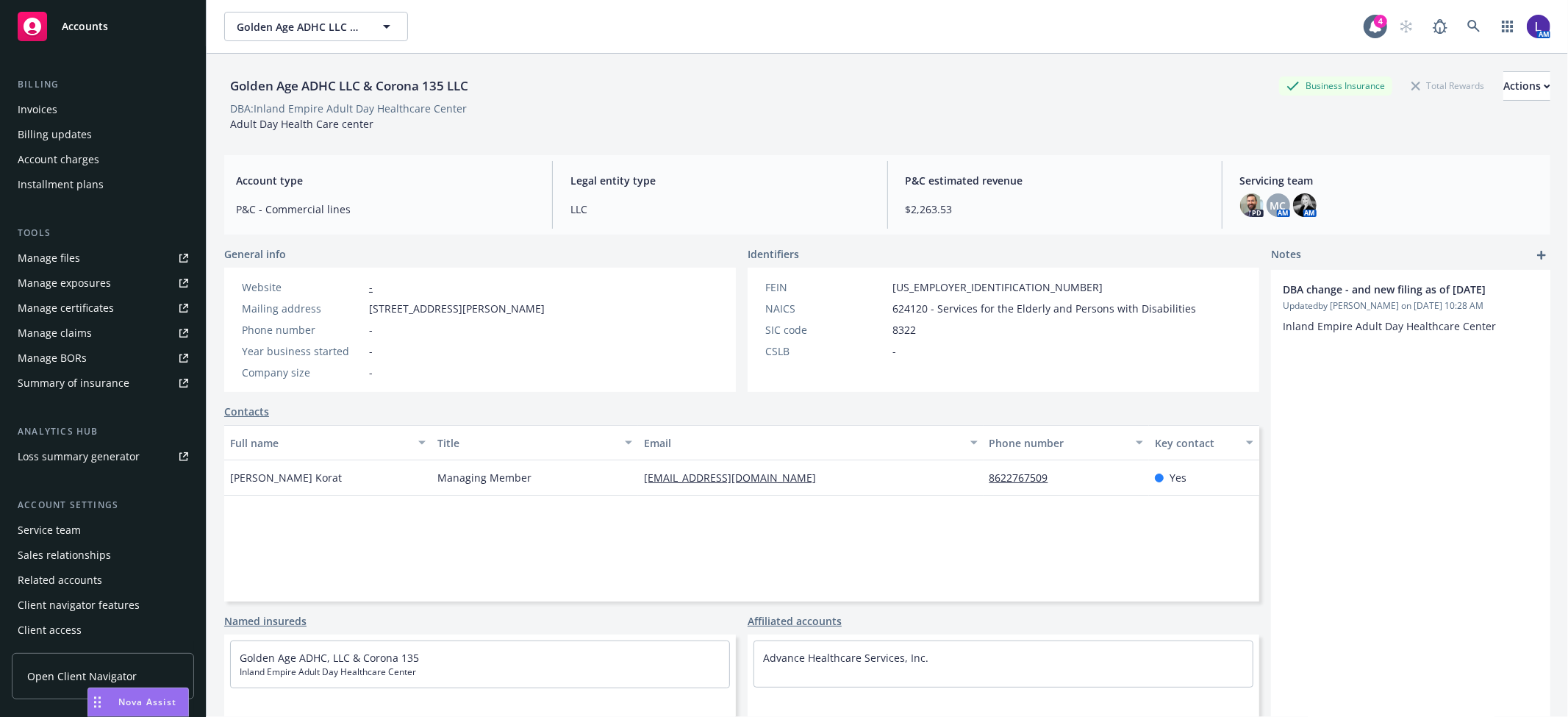
click at [77, 526] on div "Service team" at bounding box center [49, 530] width 63 height 23
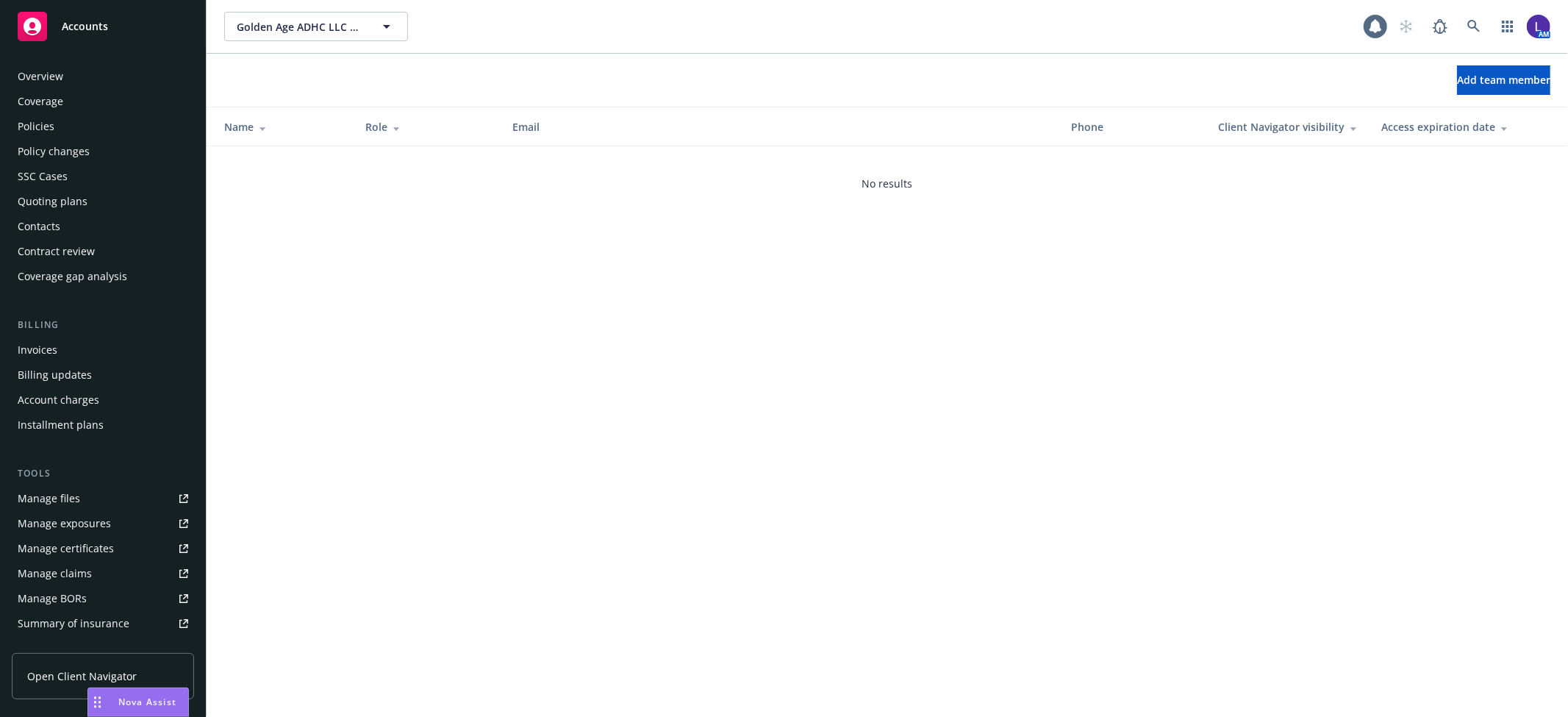
scroll to position [240, 0]
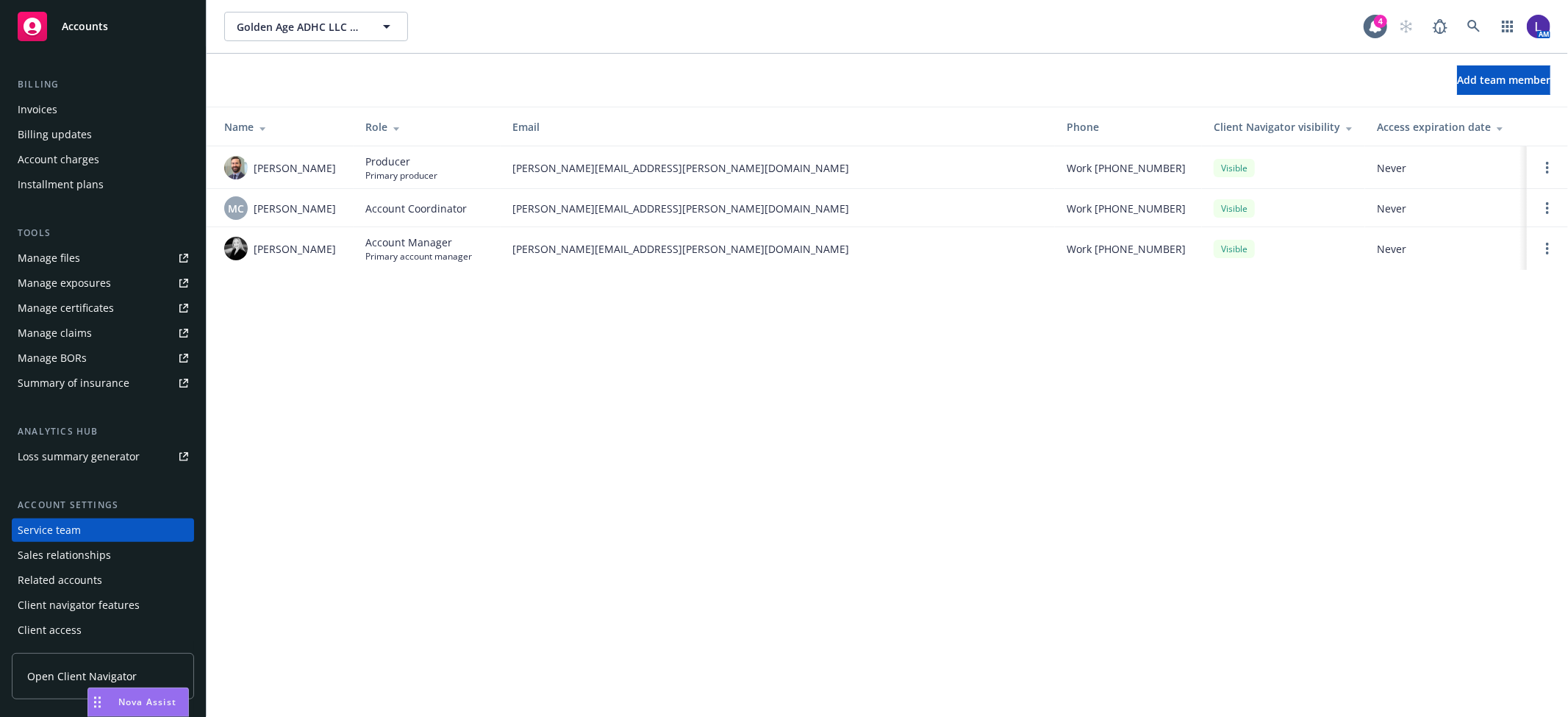
click at [138, 702] on span "Nova Assist" at bounding box center [148, 702] width 58 height 13
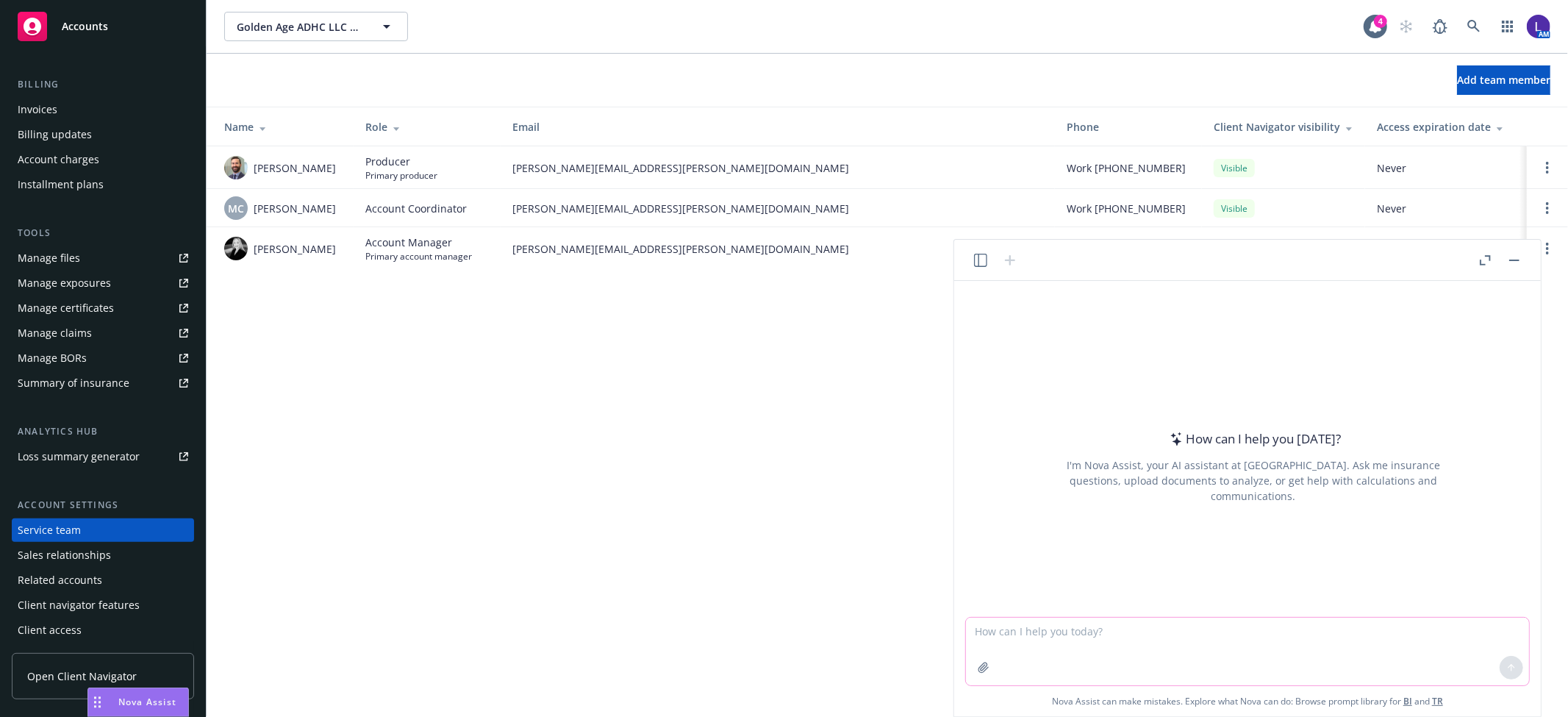
click at [1113, 637] on textarea at bounding box center [1247, 652] width 564 height 68
paste textarea "please create email to [PERSON_NAME] letting him know that we have received fee…"
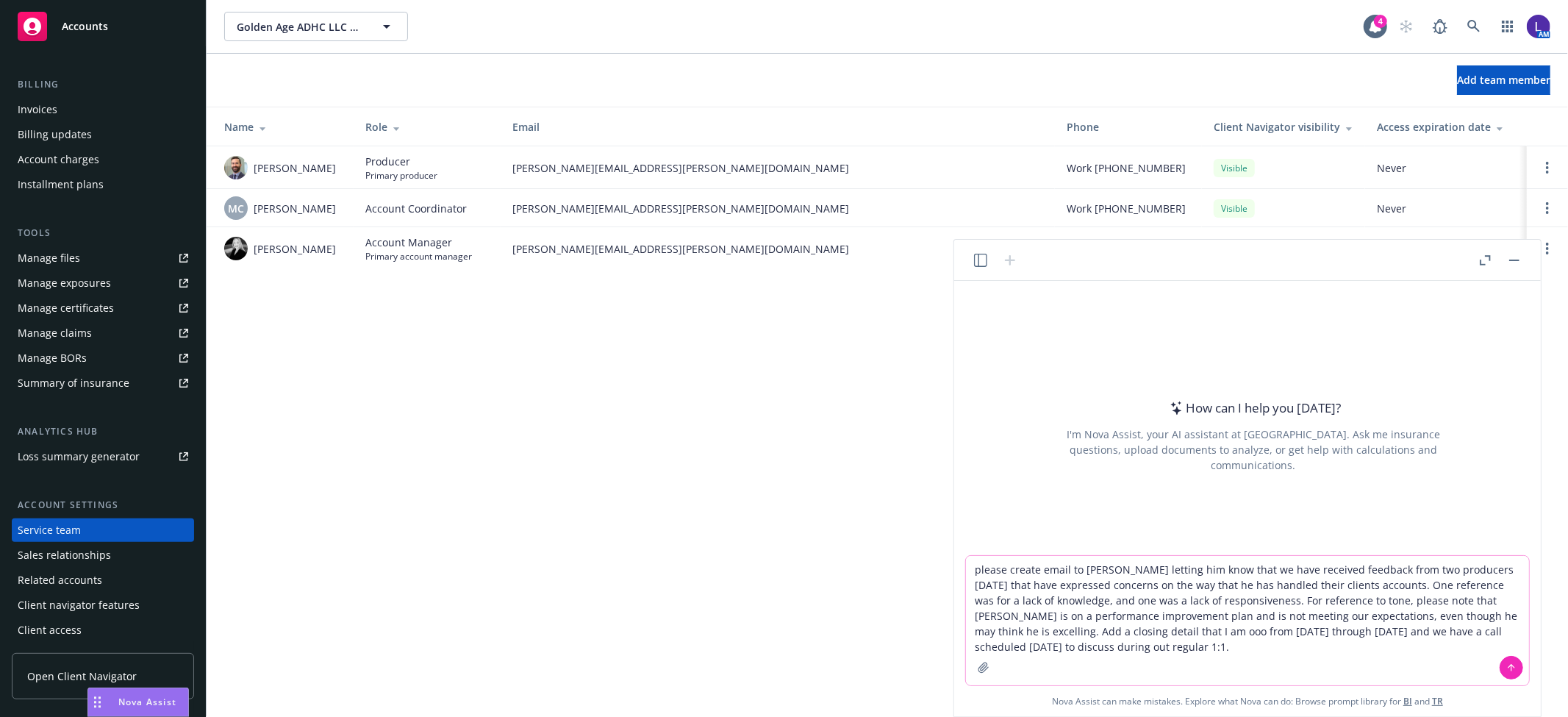
type textarea "please create email to [PERSON_NAME] letting him know that we have received fee…"
click at [1511, 666] on icon at bounding box center [1512, 668] width 10 height 10
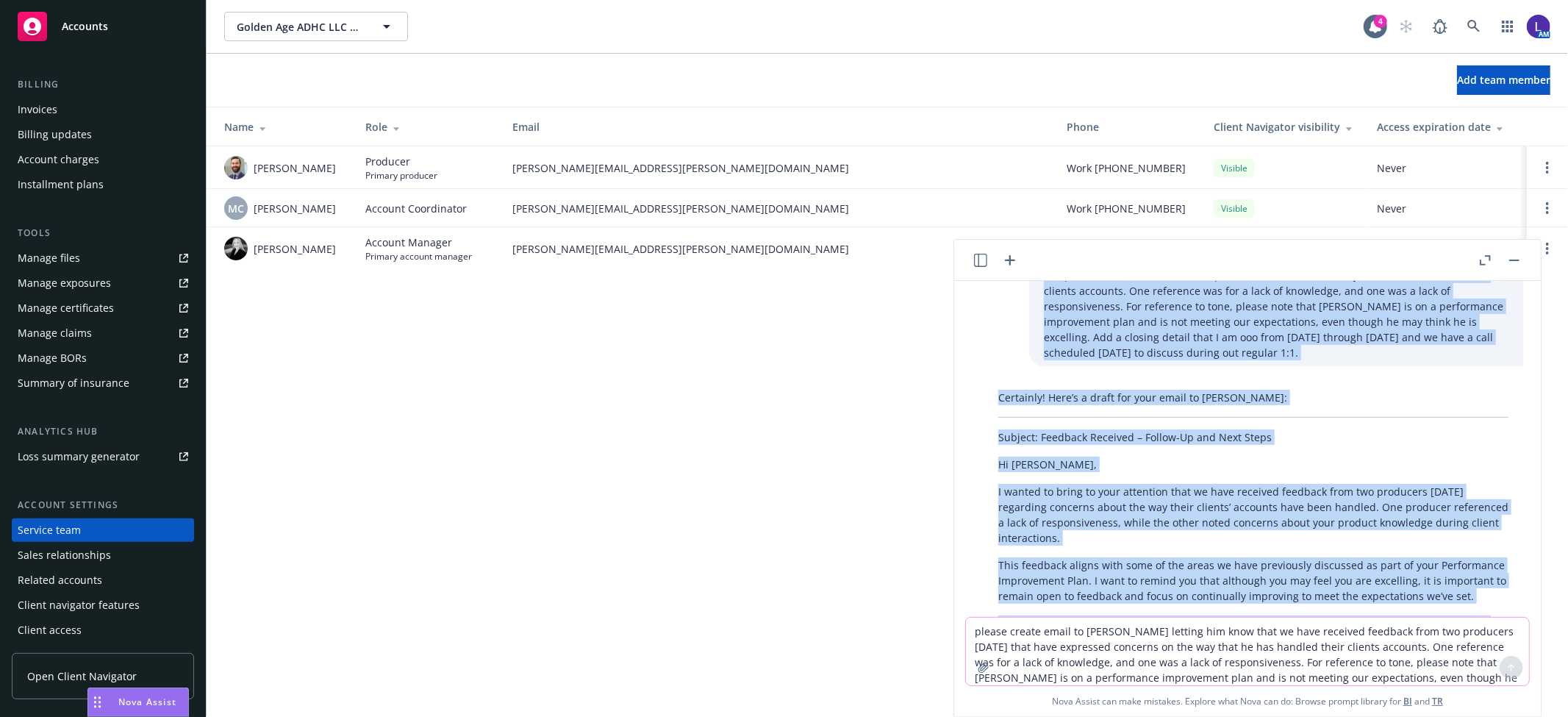
scroll to position [24, 0]
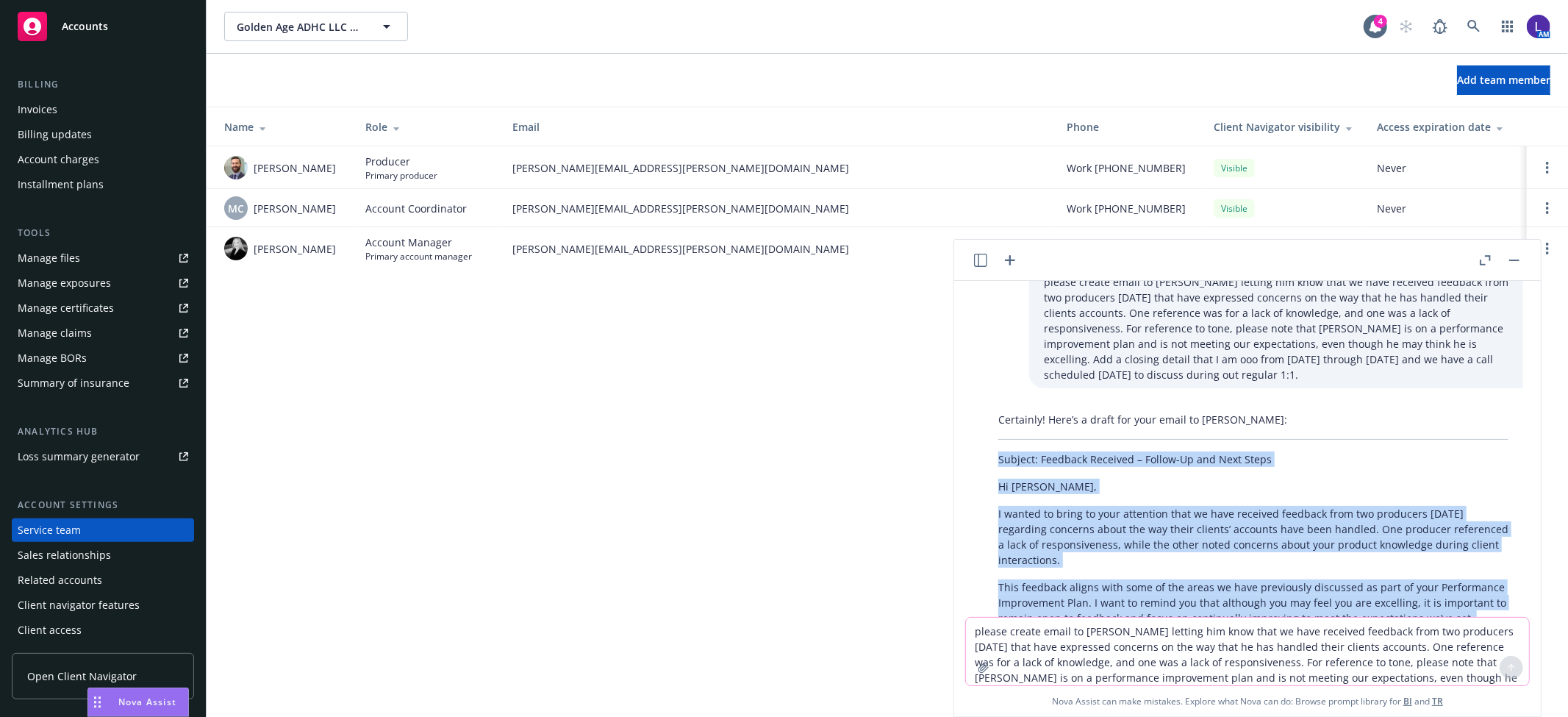
drag, startPoint x: 1096, startPoint y: 577, endPoint x: 969, endPoint y: 452, distance: 178.2
click at [969, 452] on div "please create email to [PERSON_NAME] letting him know that we have received fee…" at bounding box center [1247, 448] width 575 height 336
copy div "Subject: Feedback Received – Follow-Up and Next Steps Hi [PERSON_NAME], I wante…"
click at [1515, 261] on button "button" at bounding box center [1515, 261] width 18 height 18
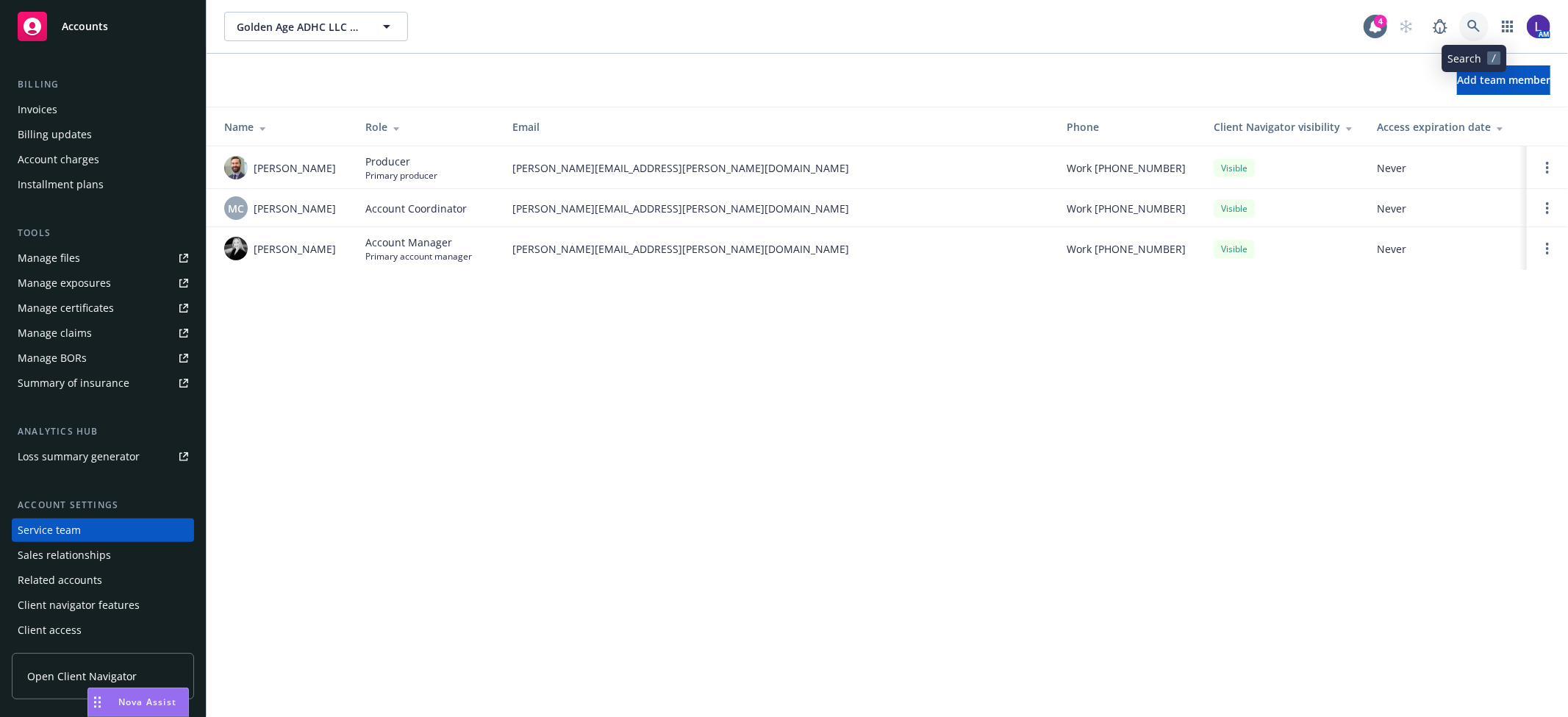
click at [1472, 27] on icon at bounding box center [1474, 27] width 13 height 13
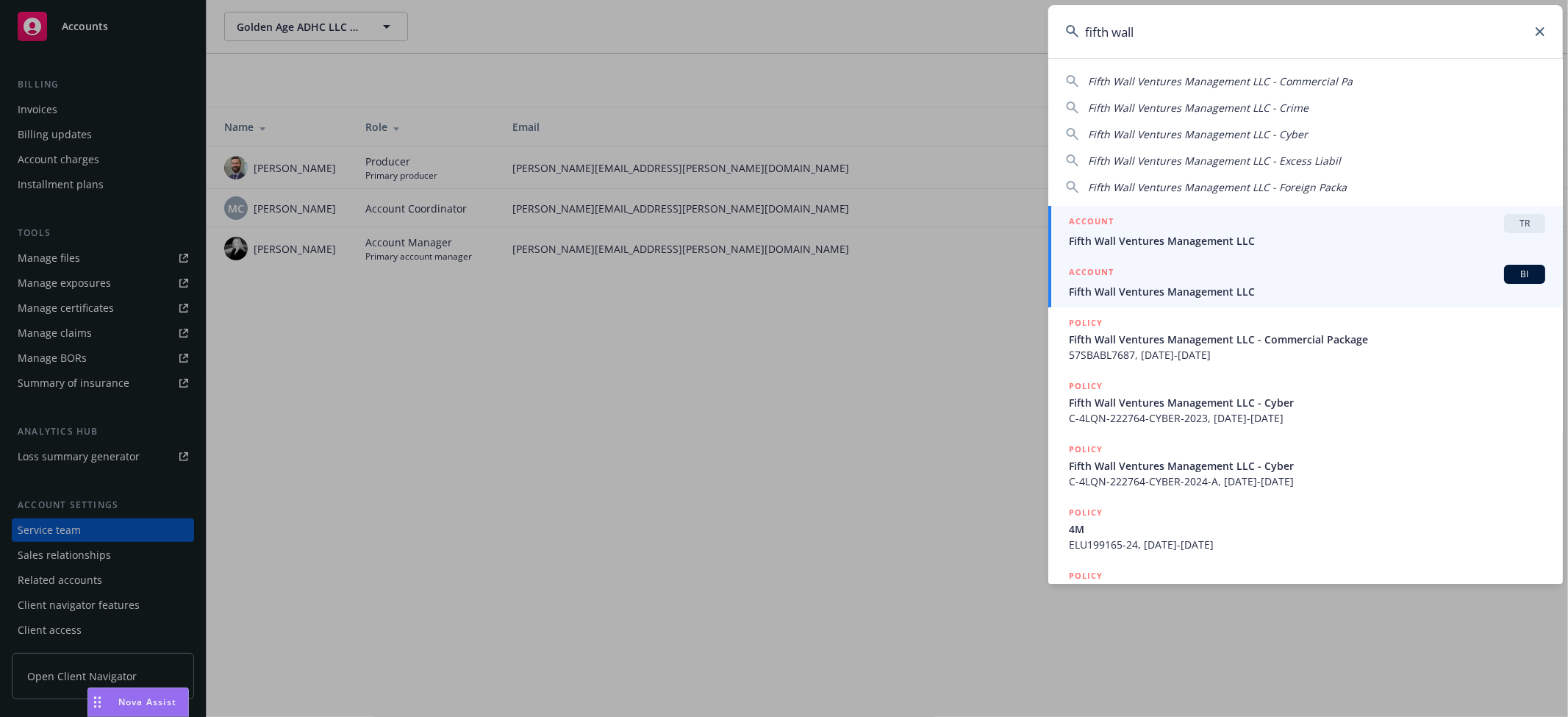
type input "fifth wall"
click at [1107, 289] on span "Fifth Wall Ventures Management LLC" at bounding box center [1307, 291] width 476 height 15
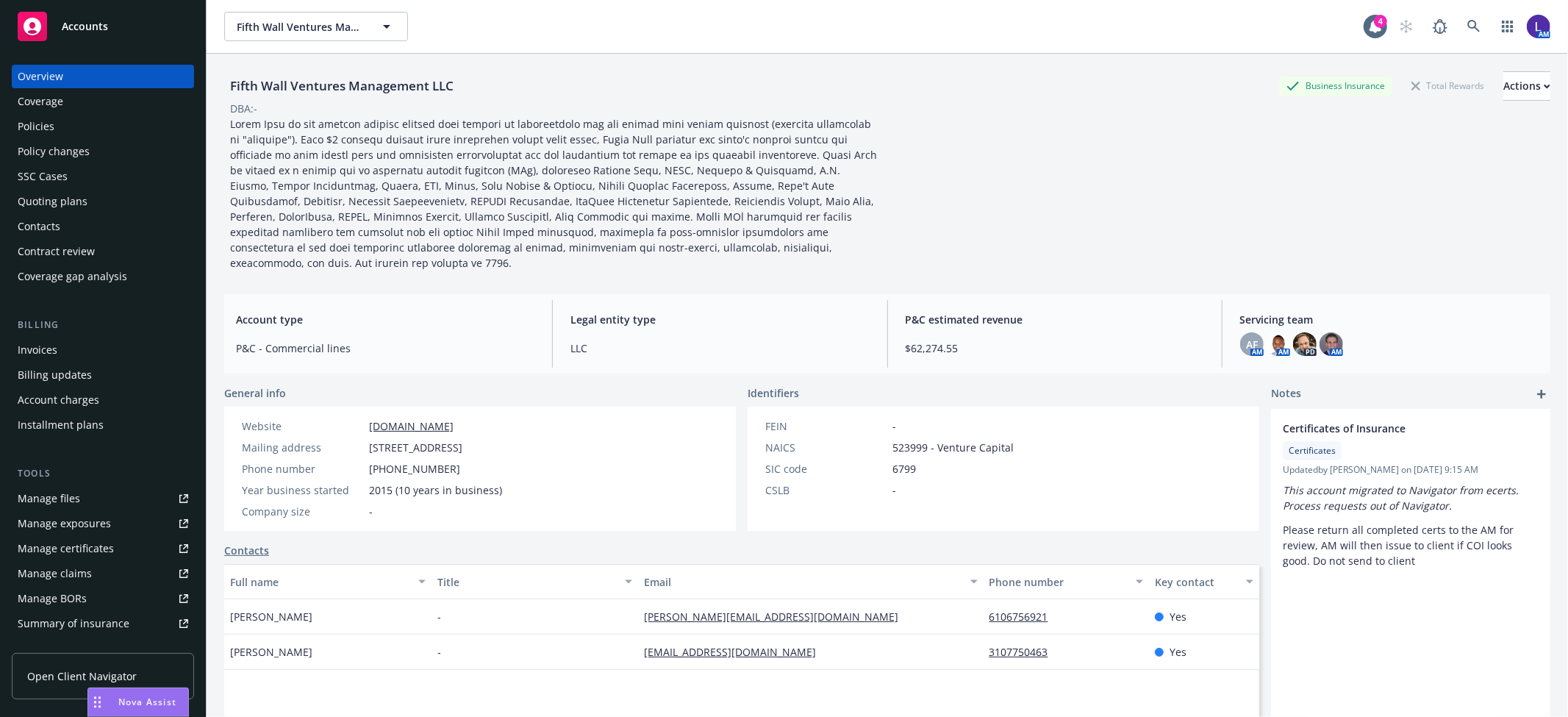
click at [46, 121] on div "Policies" at bounding box center [36, 126] width 37 height 23
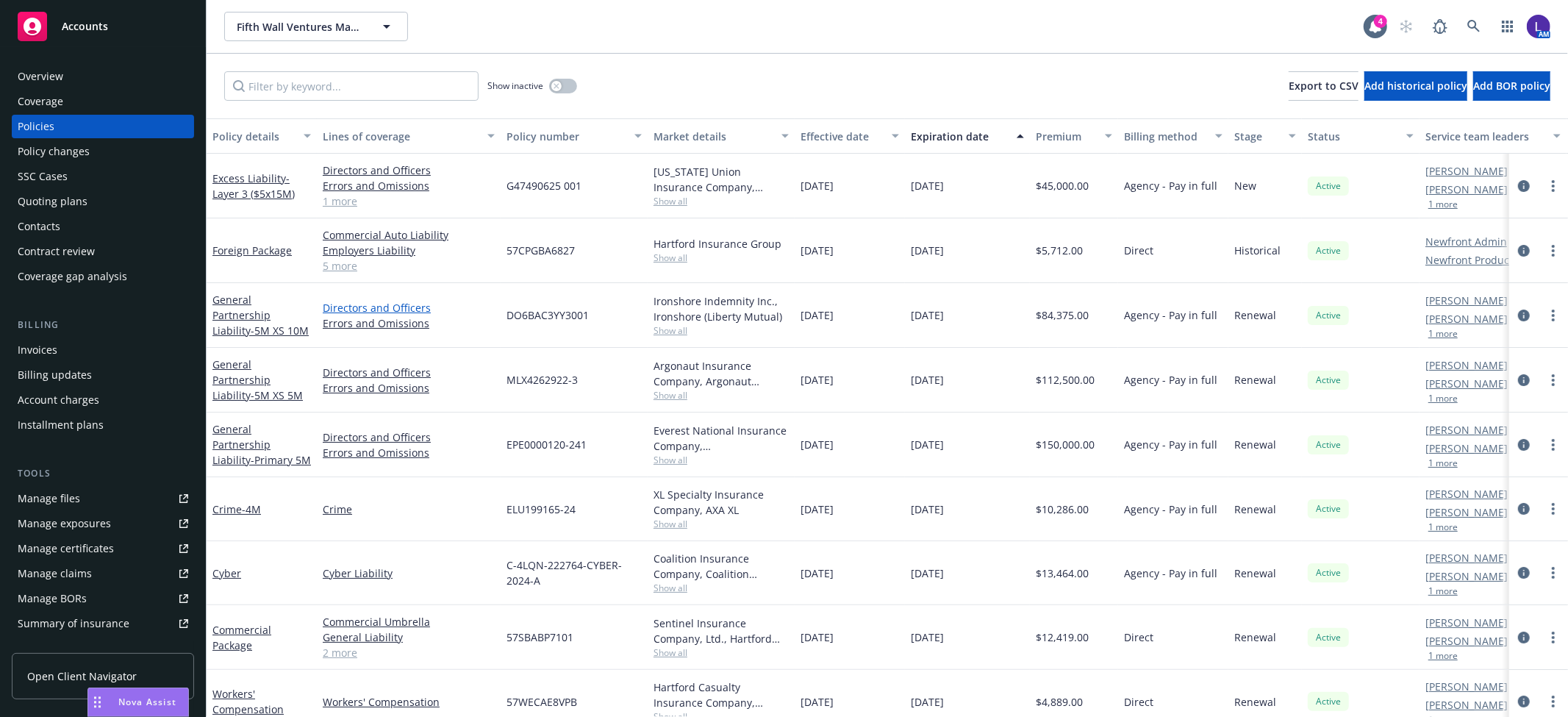
scroll to position [90, 0]
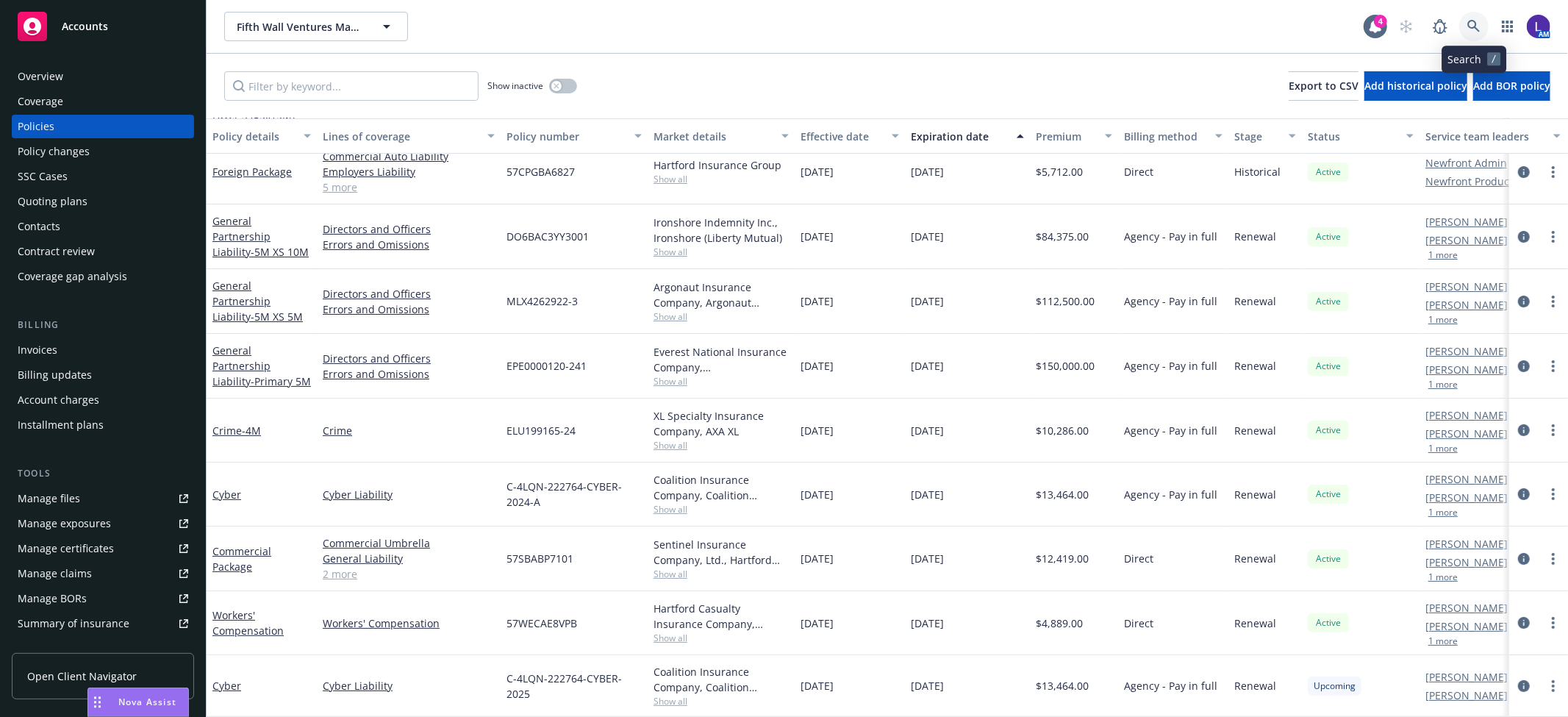
click at [1472, 19] on link at bounding box center [1474, 27] width 29 height 29
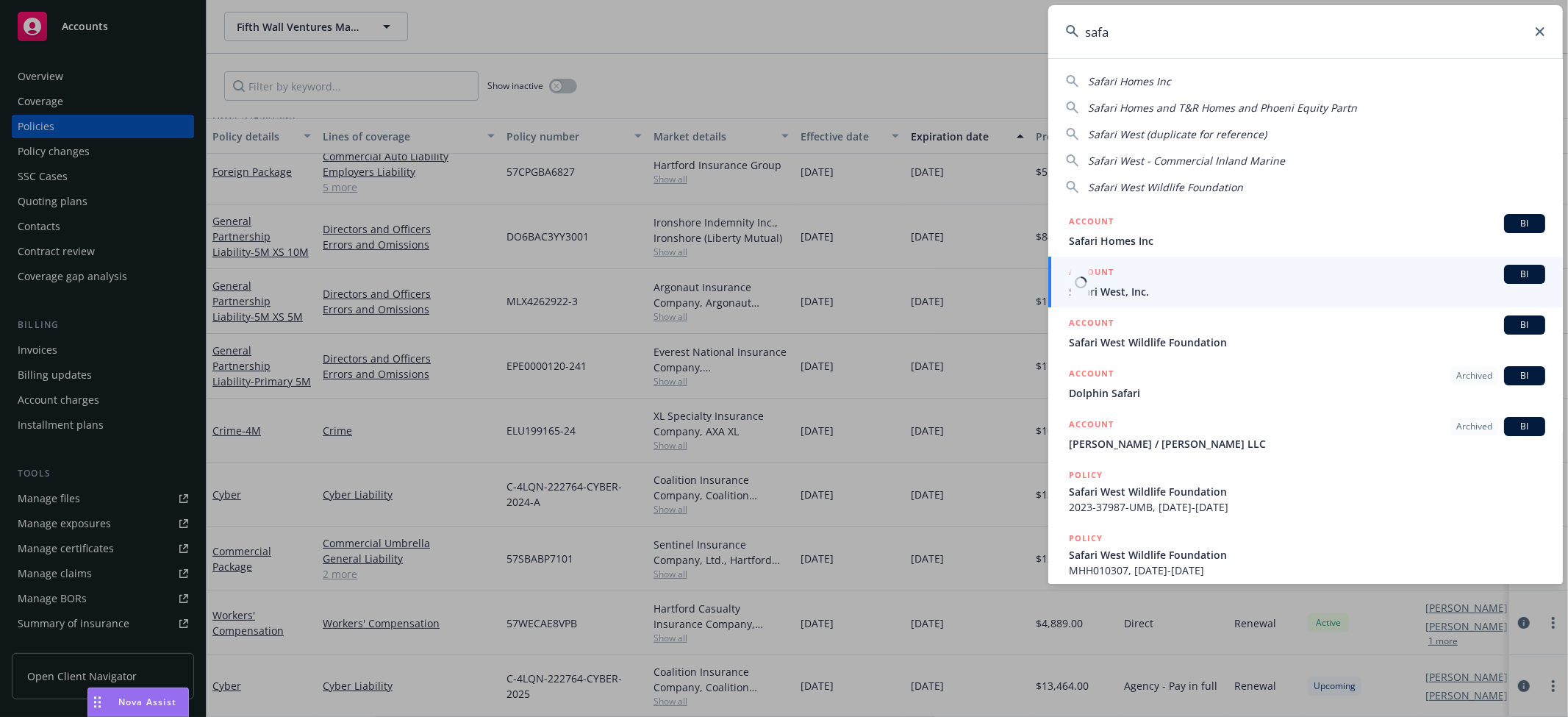
type input "safa"
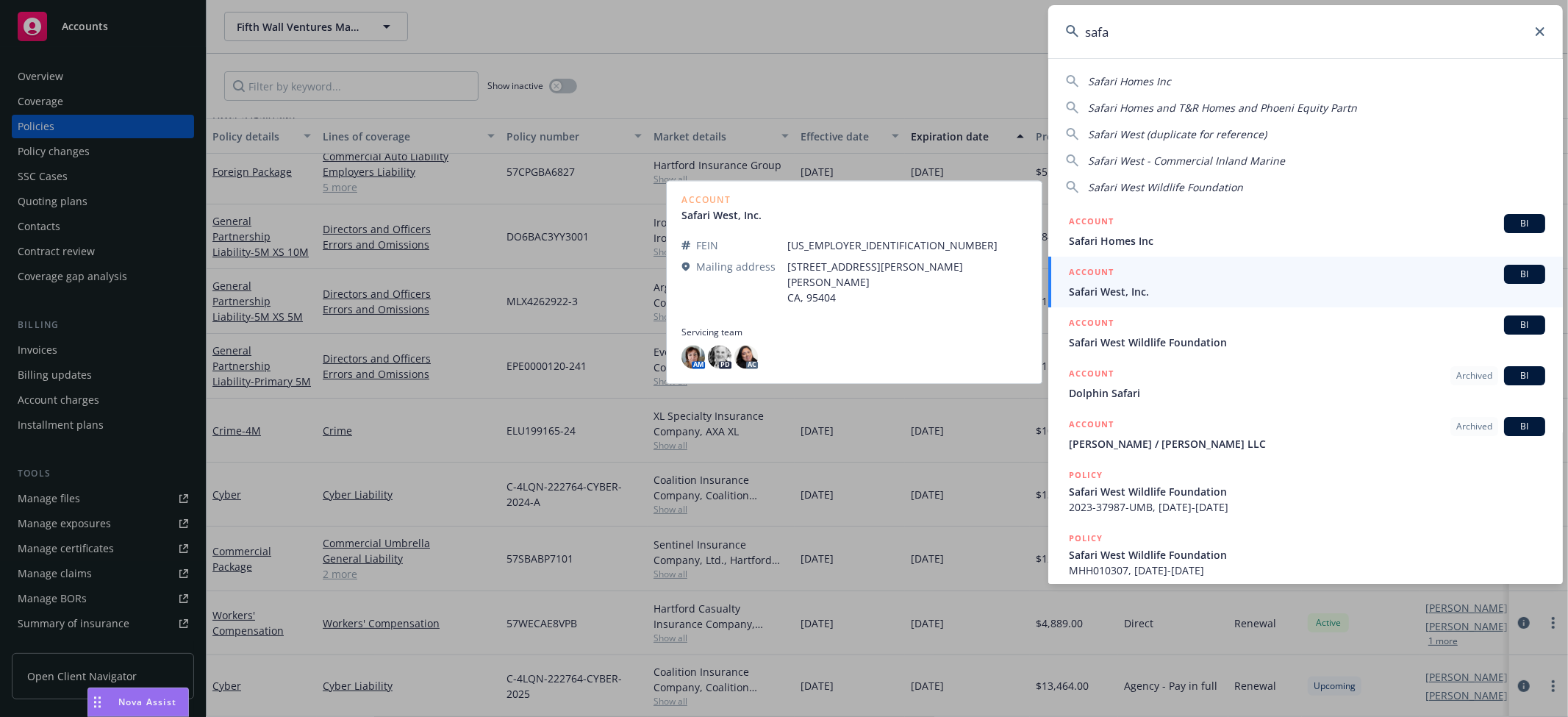
click at [1100, 298] on span "Safari West, Inc." at bounding box center [1307, 291] width 476 height 15
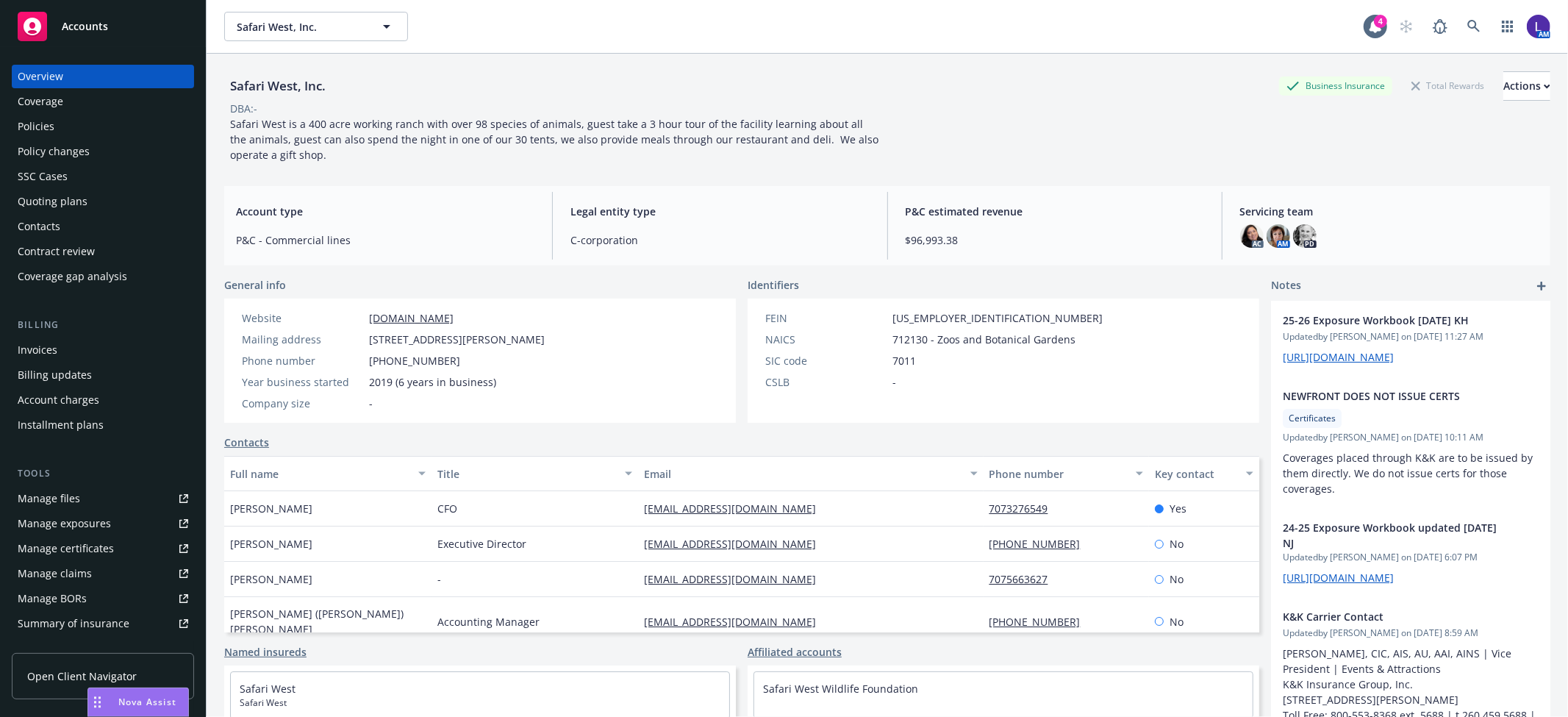
click at [96, 118] on div "Policies" at bounding box center [103, 126] width 171 height 23
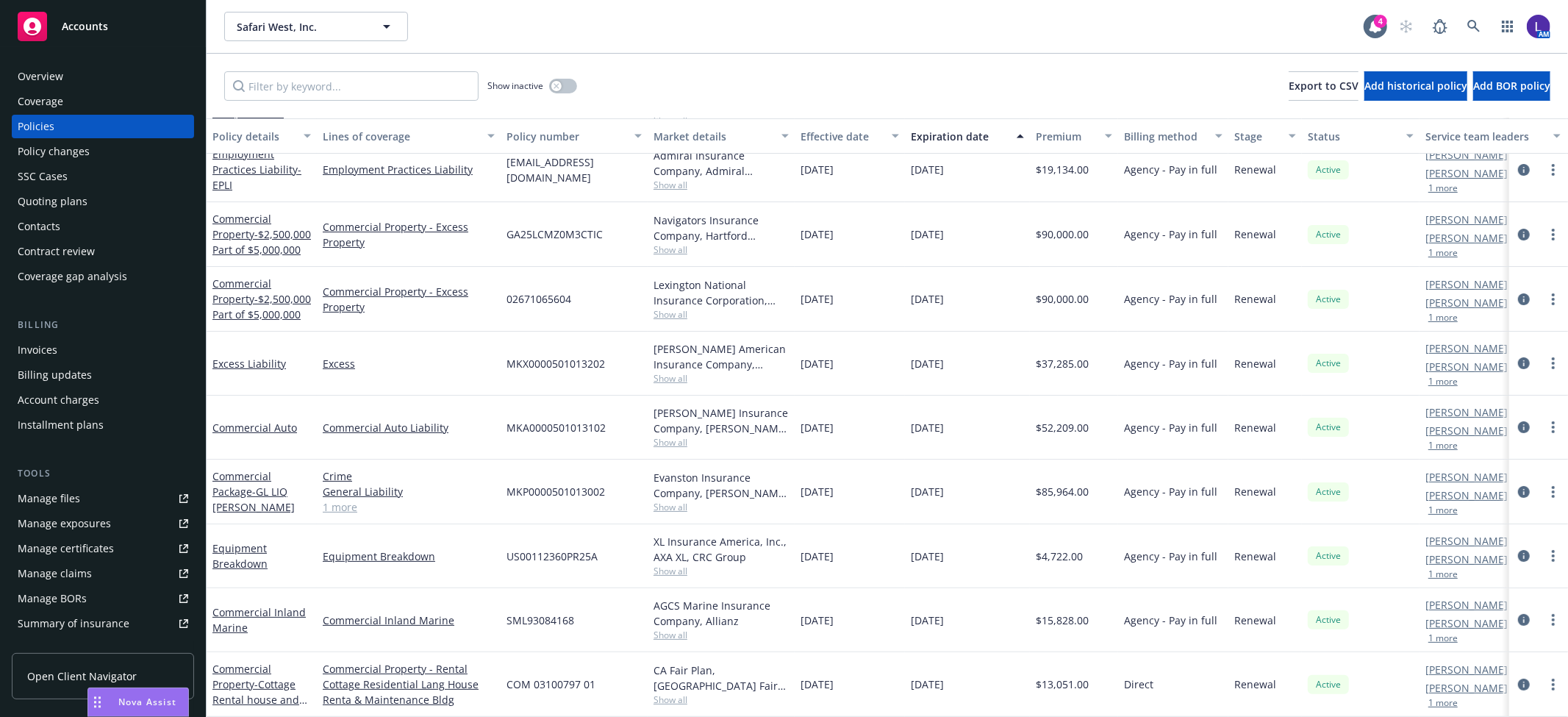
scroll to position [167, 0]
click at [1289, 81] on span "Export to CSV" at bounding box center [1324, 85] width 70 height 14
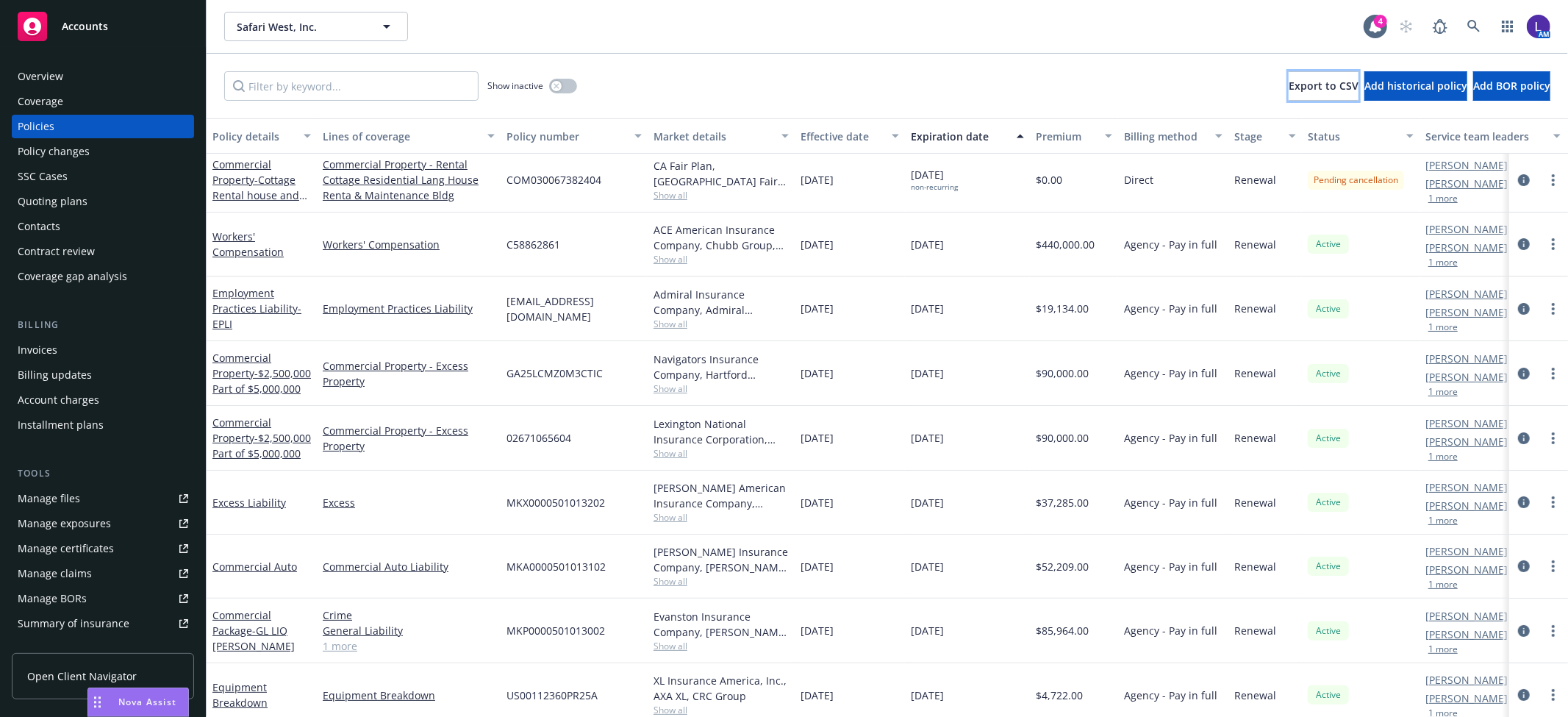
scroll to position [0, 0]
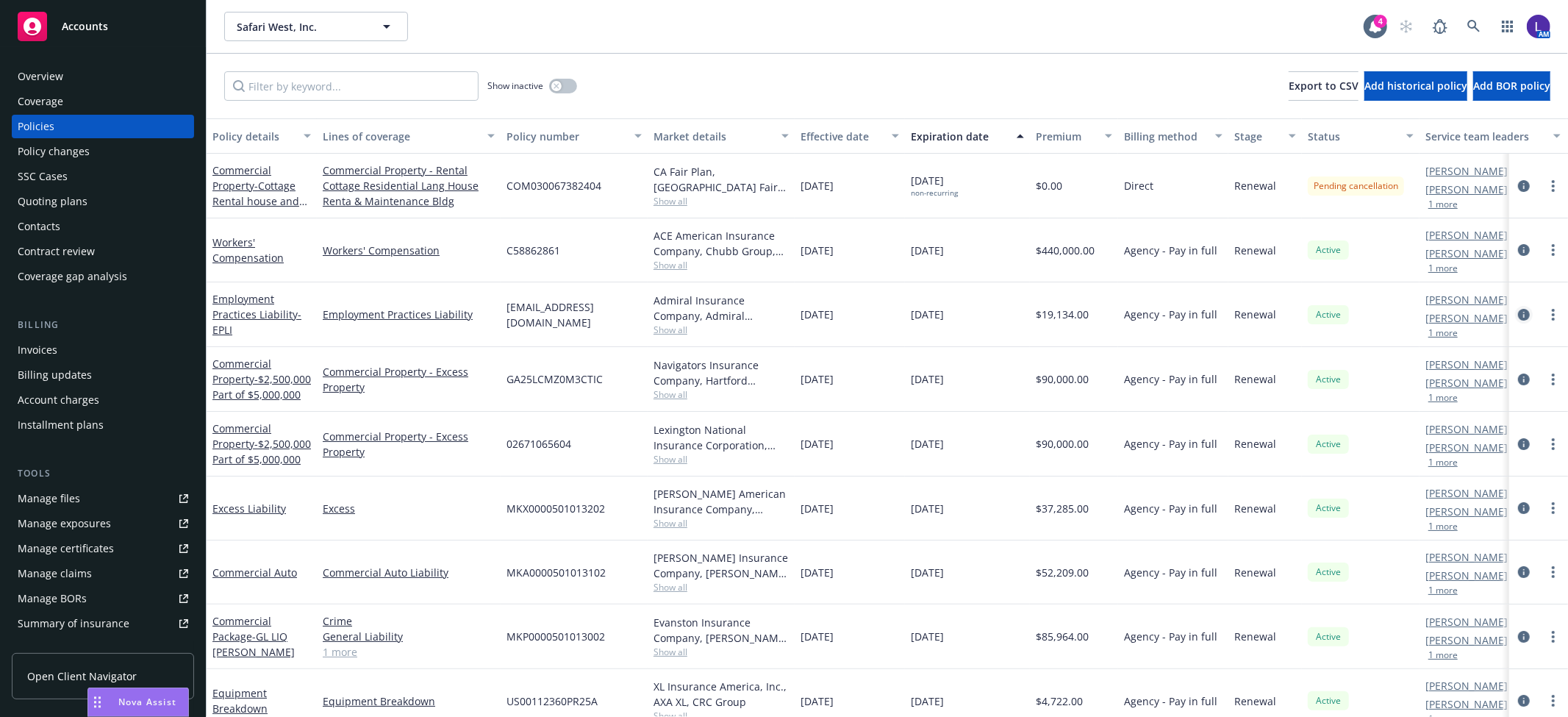
click at [1518, 320] on icon "circleInformation" at bounding box center [1524, 315] width 12 height 12
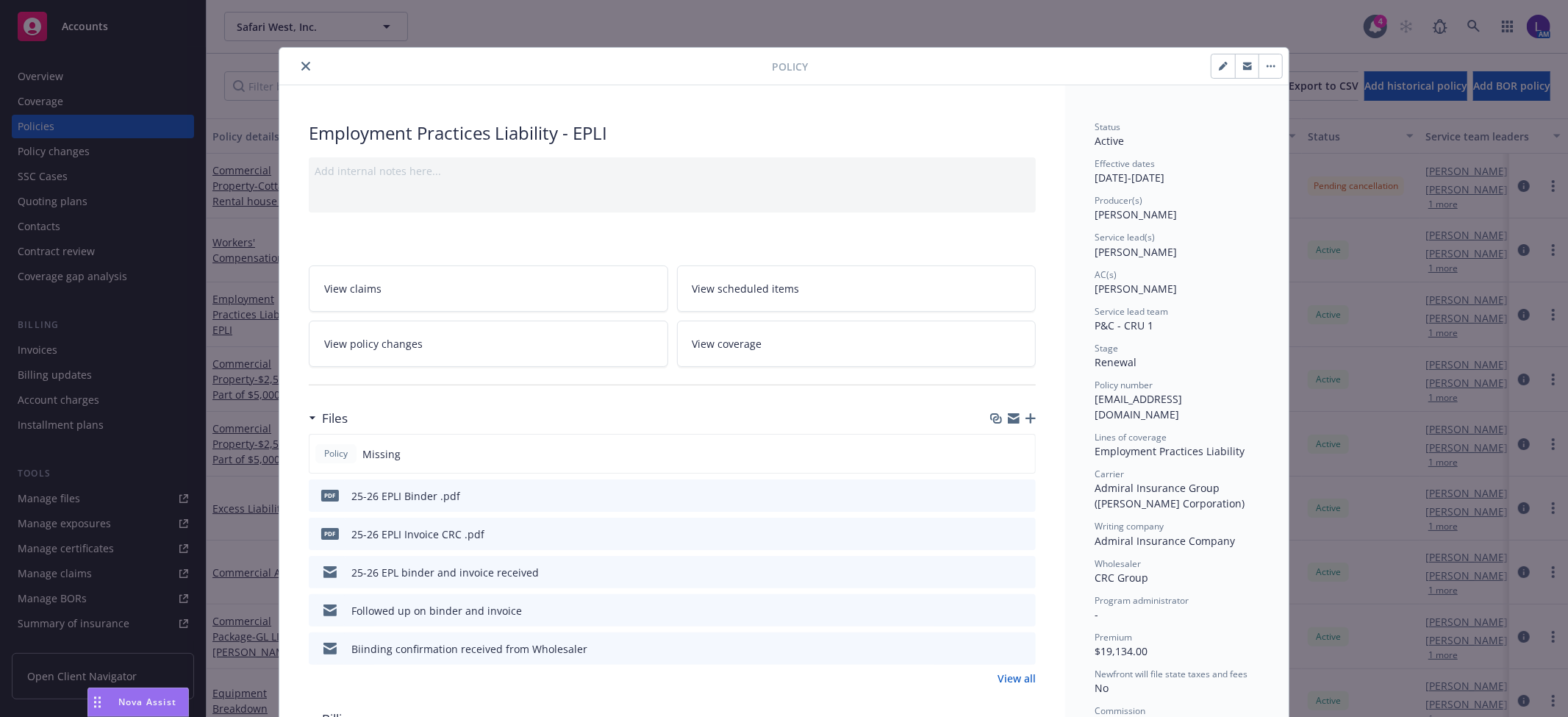
click at [306, 69] on button "close" at bounding box center [306, 66] width 18 height 18
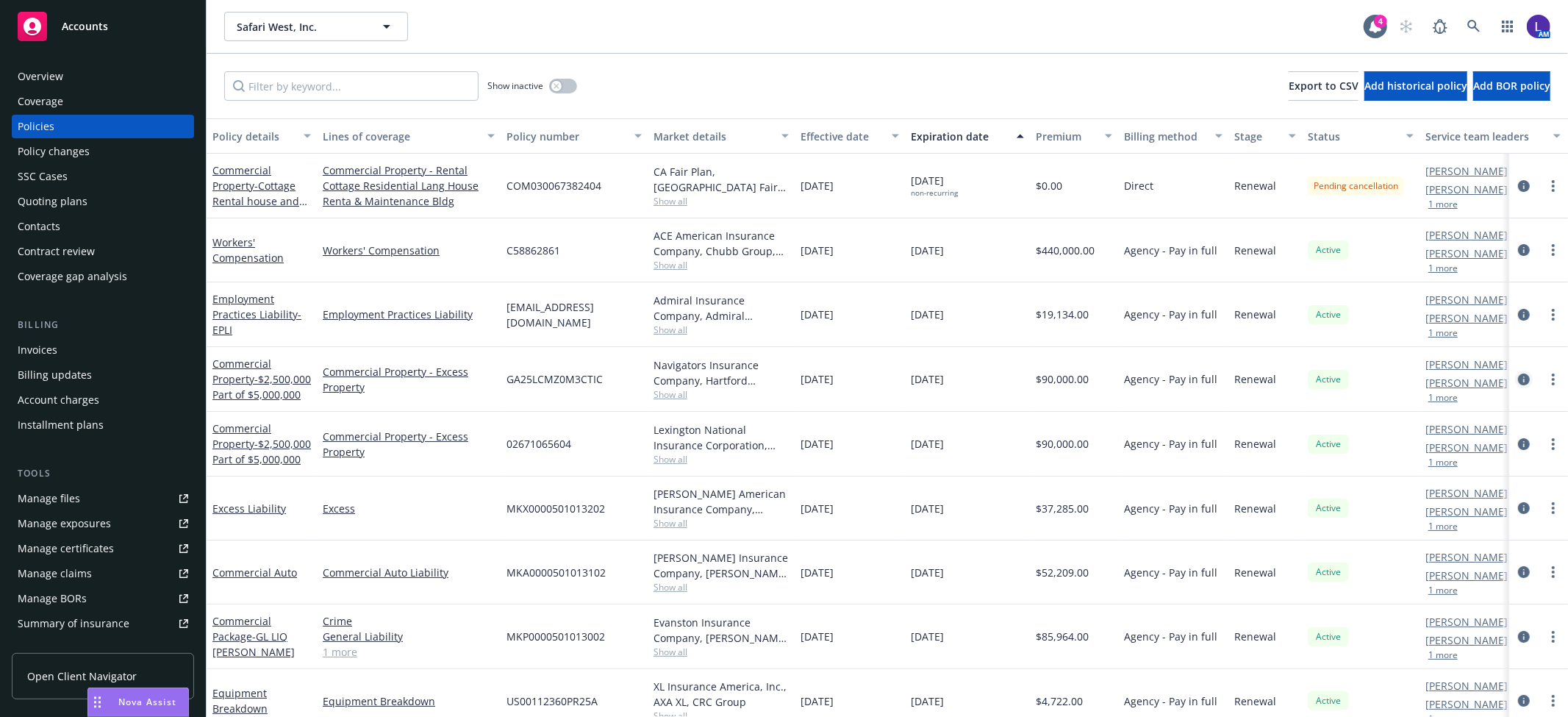
click at [1518, 386] on icon "circleInformation" at bounding box center [1524, 379] width 12 height 12
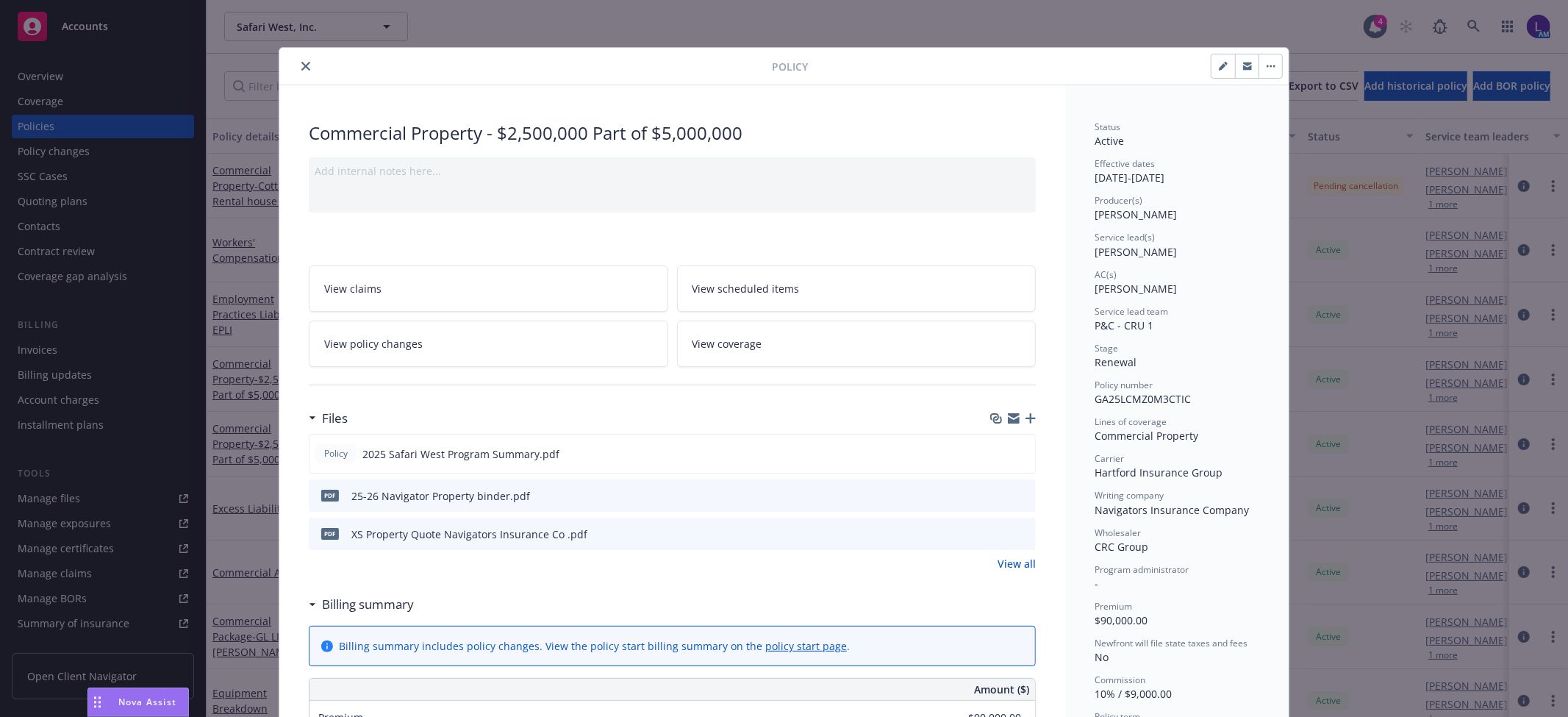
click at [302, 65] on icon "close" at bounding box center [306, 66] width 9 height 9
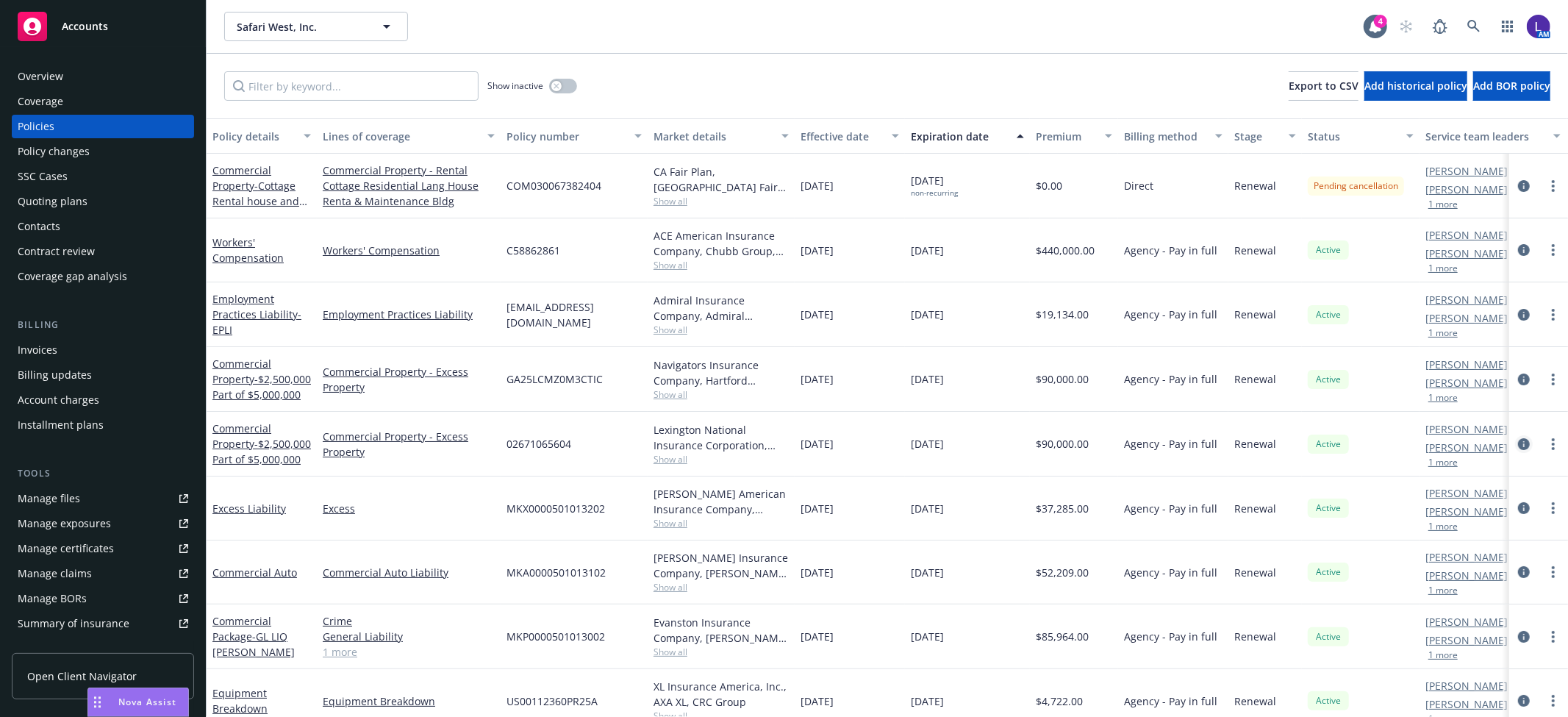
click at [1518, 450] on icon "circleInformation" at bounding box center [1524, 444] width 12 height 12
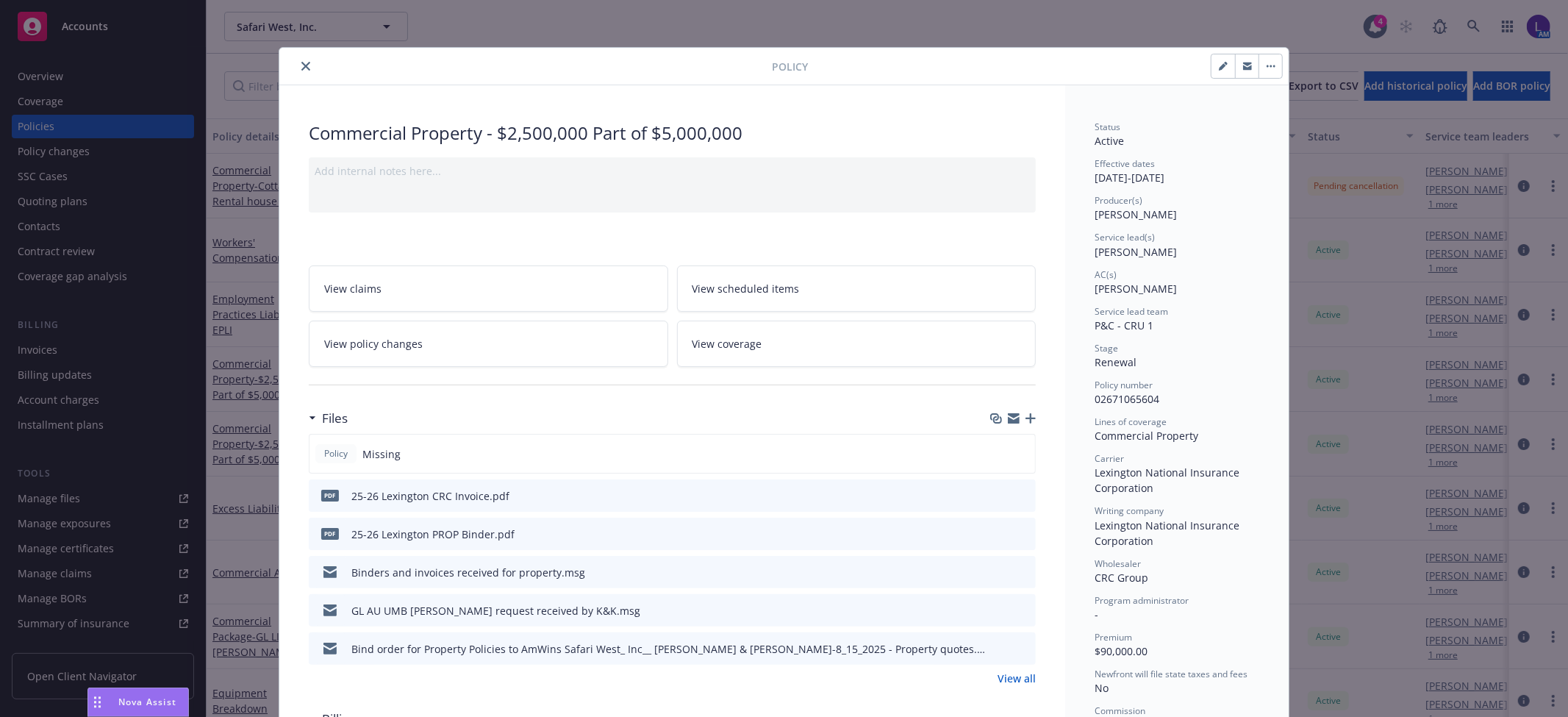
click at [299, 56] on div "Policy" at bounding box center [784, 66] width 1009 height 38
click at [297, 64] on button "close" at bounding box center [306, 66] width 18 height 18
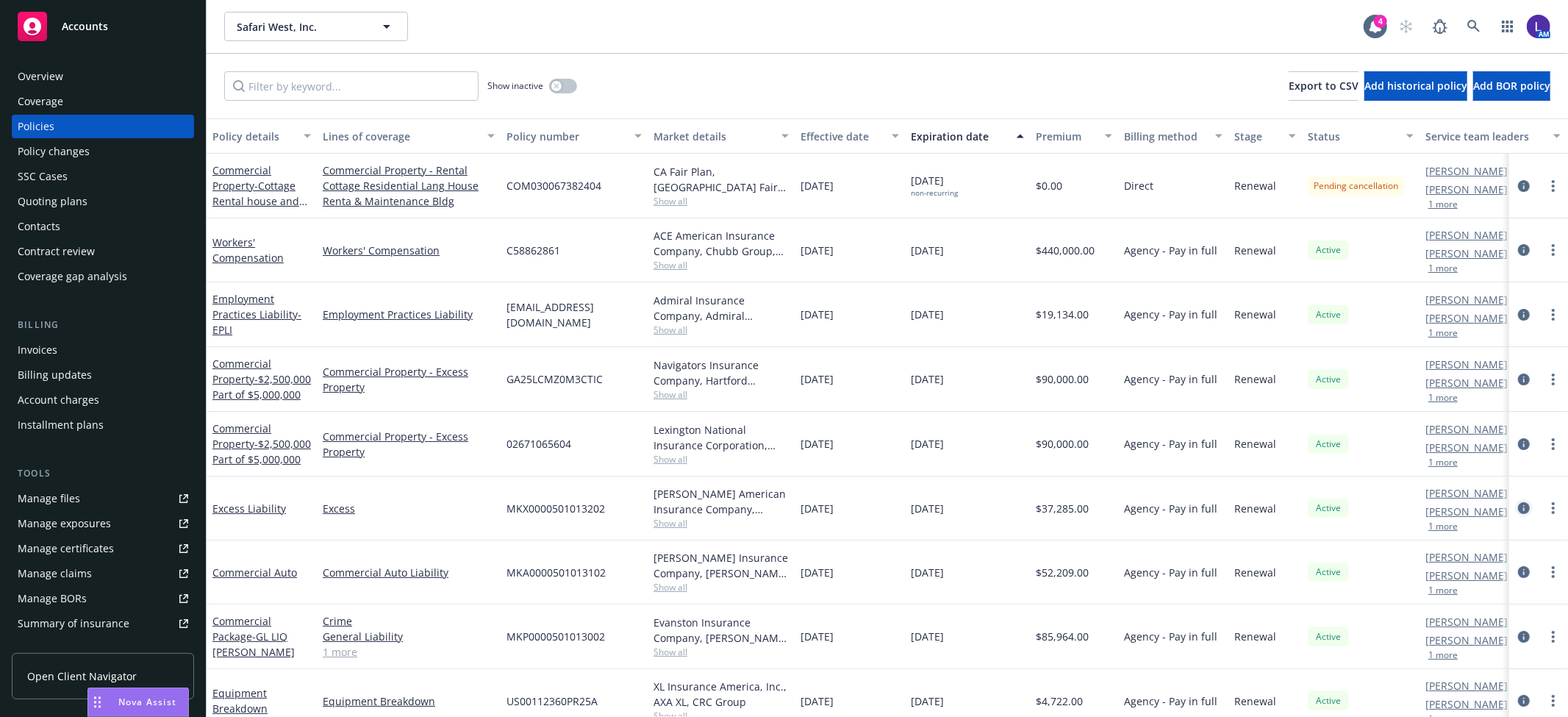
click at [1518, 515] on icon "circleInformation" at bounding box center [1524, 508] width 12 height 12
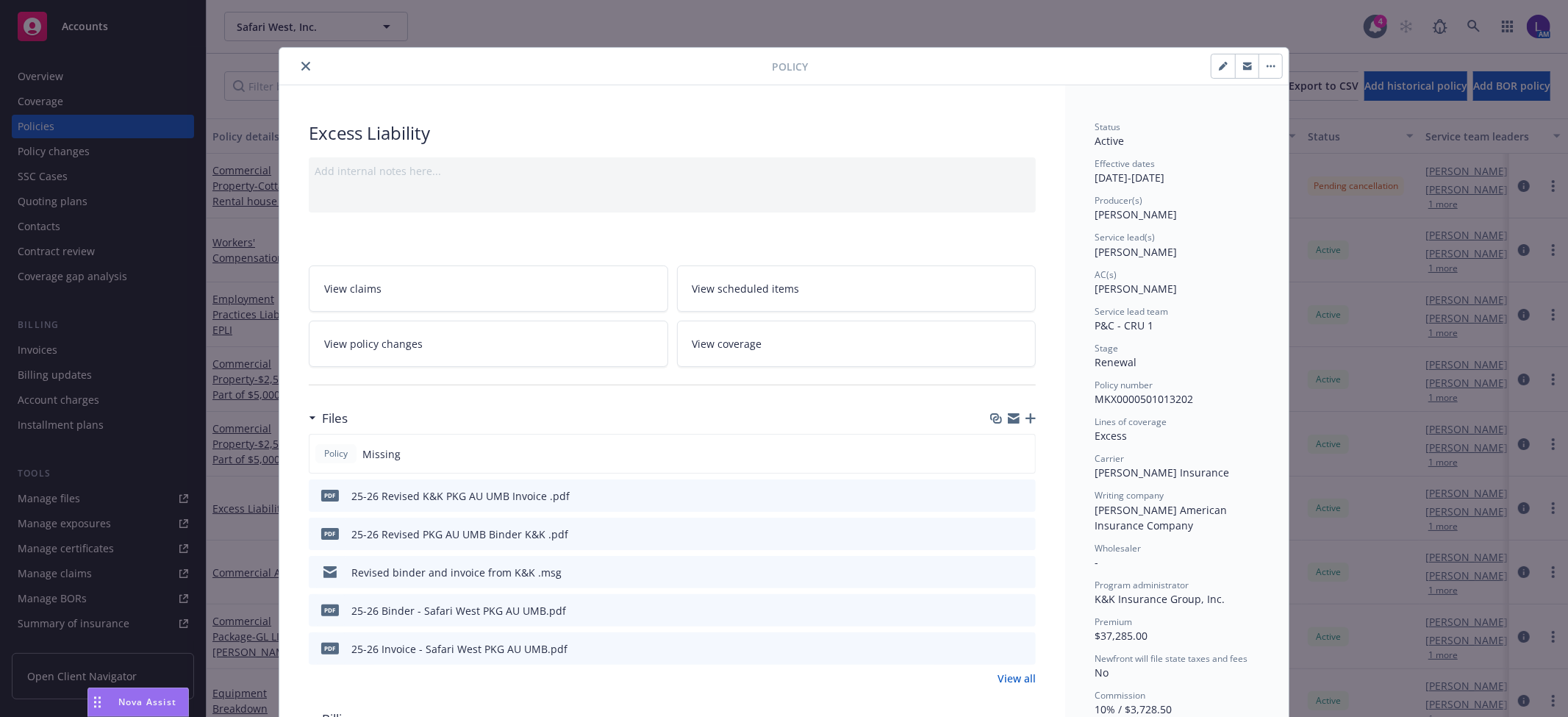
click at [302, 70] on button "close" at bounding box center [306, 66] width 18 height 18
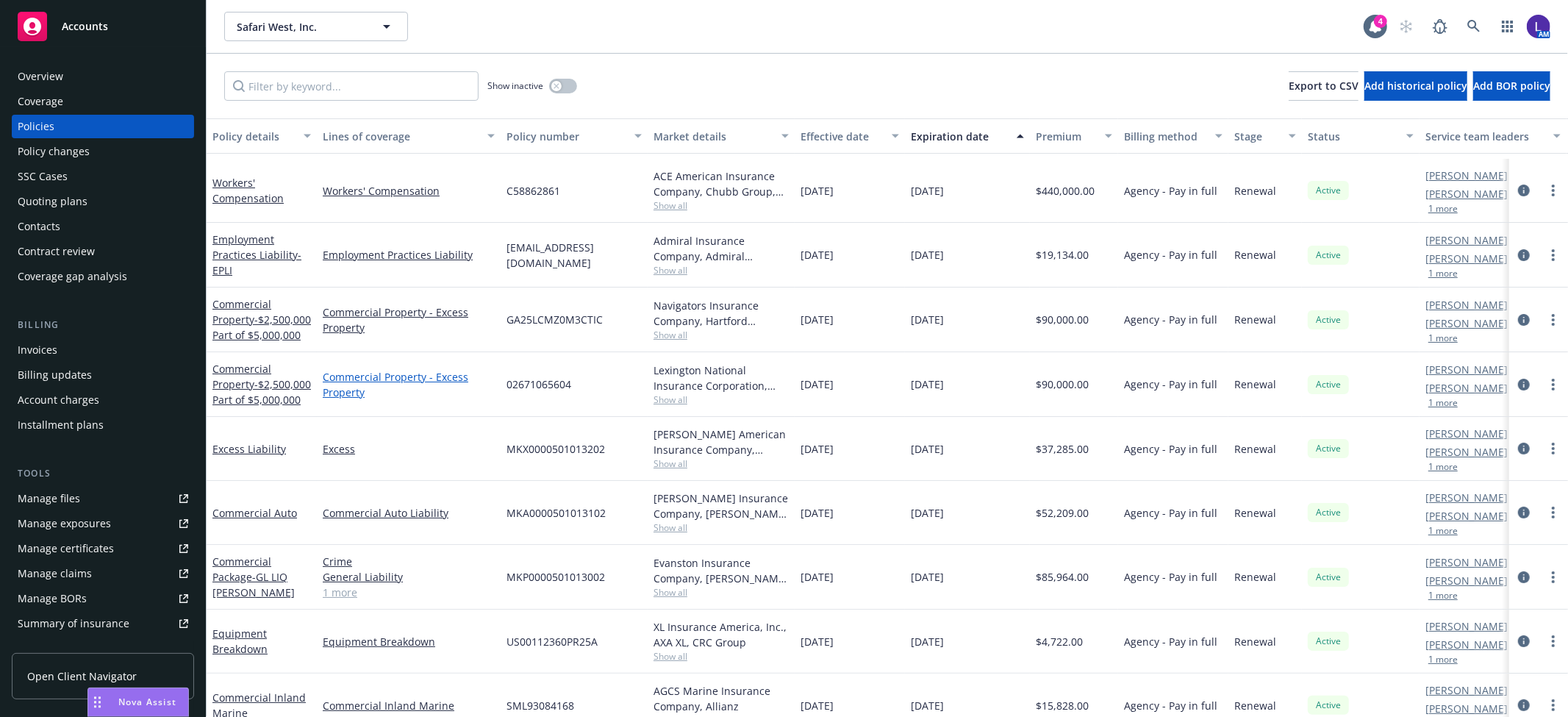
scroll to position [167, 0]
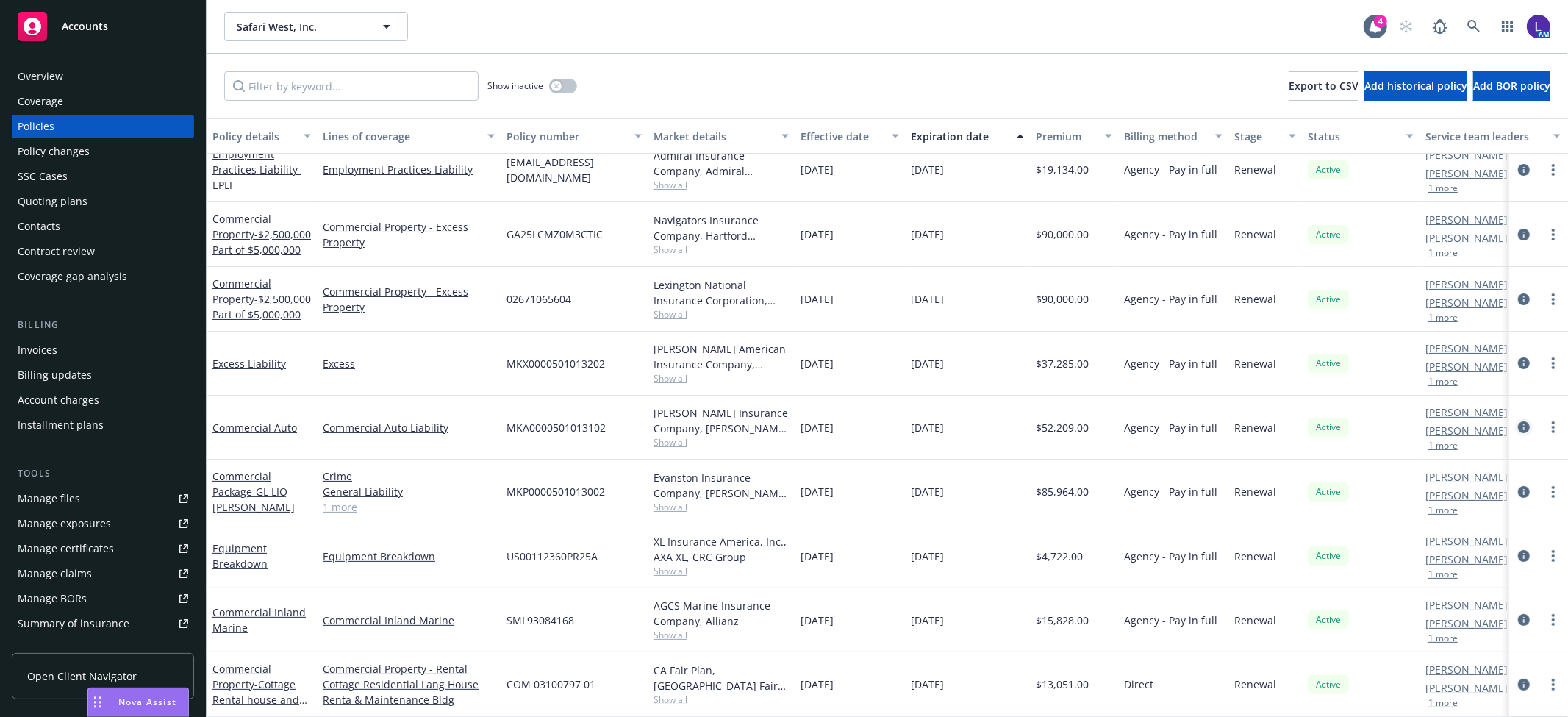
click at [1518, 422] on icon "circleInformation" at bounding box center [1524, 427] width 12 height 12
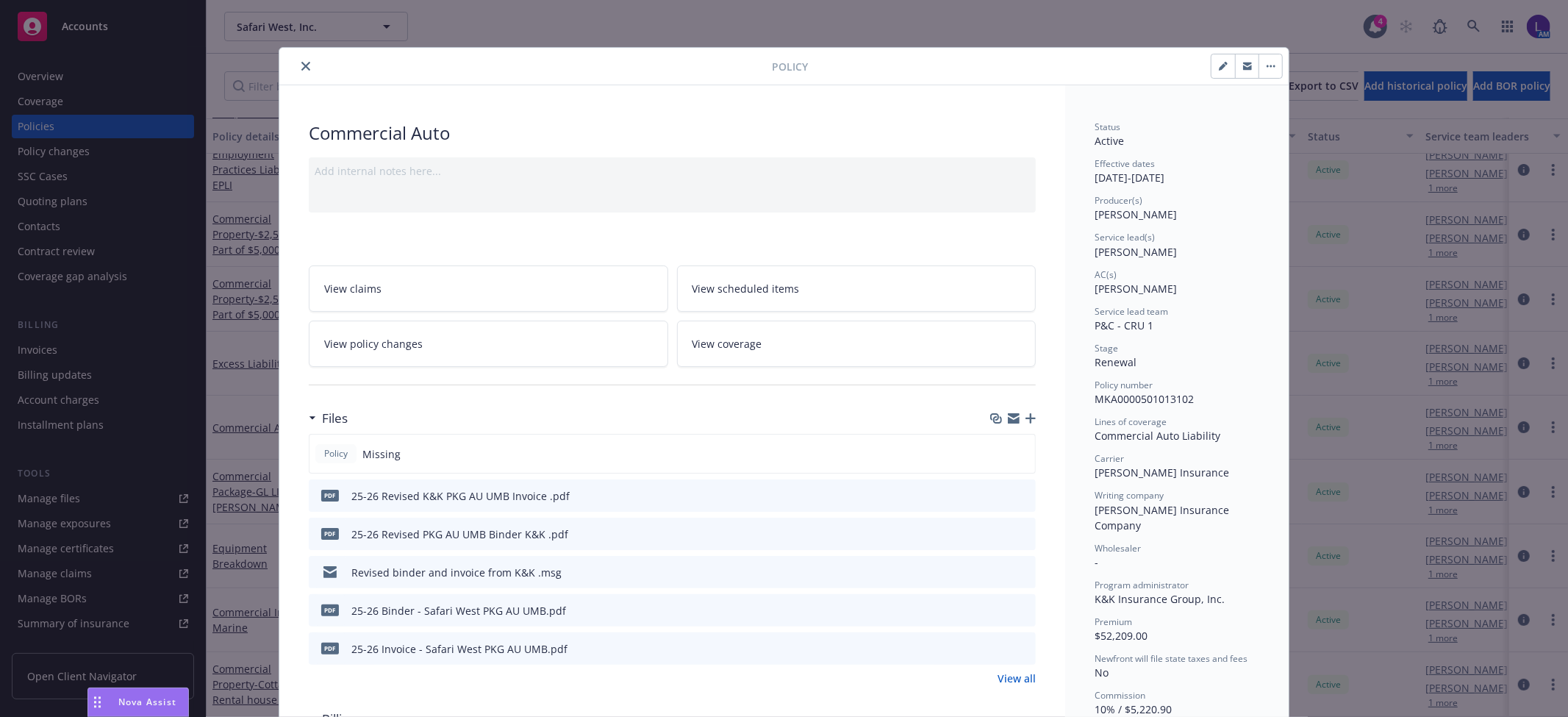
click at [302, 67] on icon "close" at bounding box center [306, 66] width 9 height 9
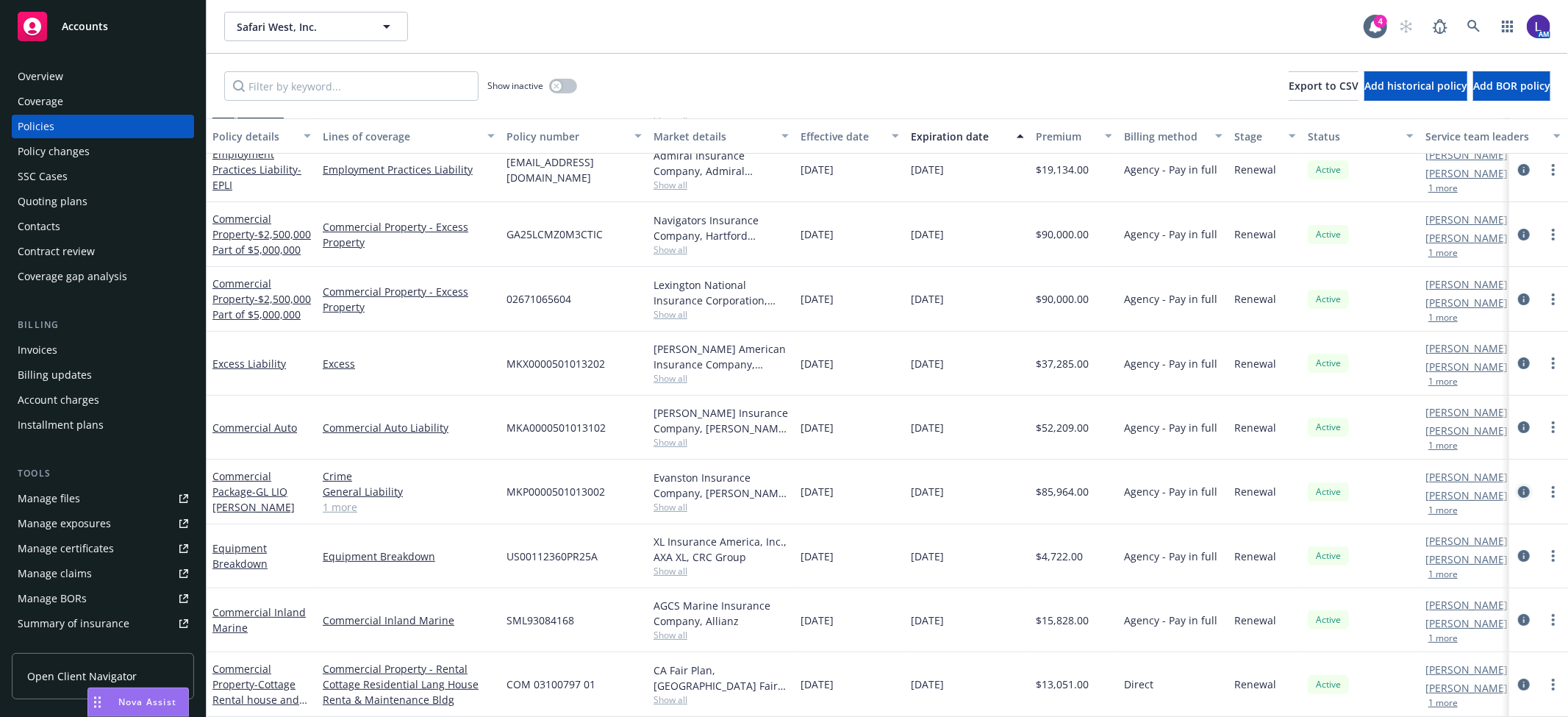
click at [1518, 486] on icon "circleInformation" at bounding box center [1524, 492] width 12 height 12
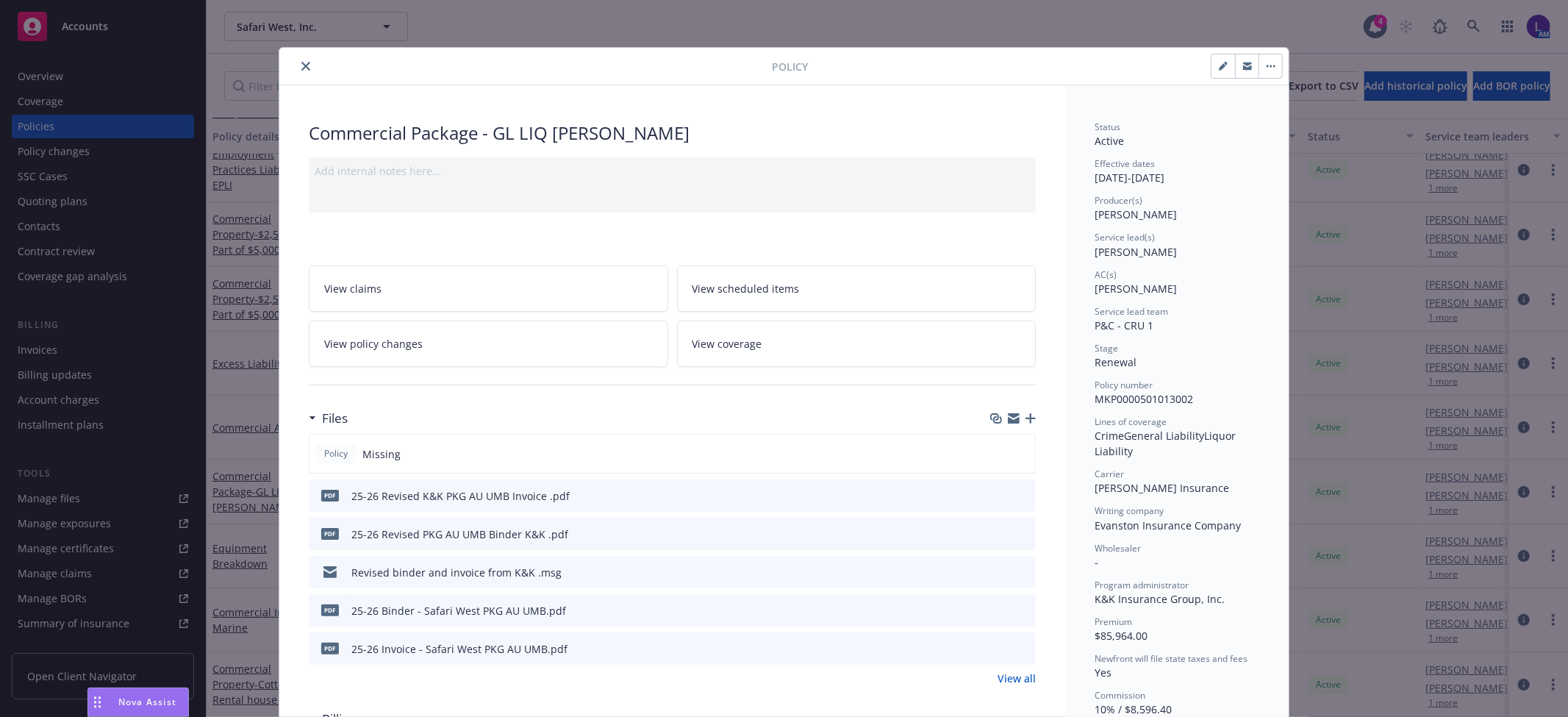
click at [306, 66] on button "close" at bounding box center [306, 66] width 18 height 18
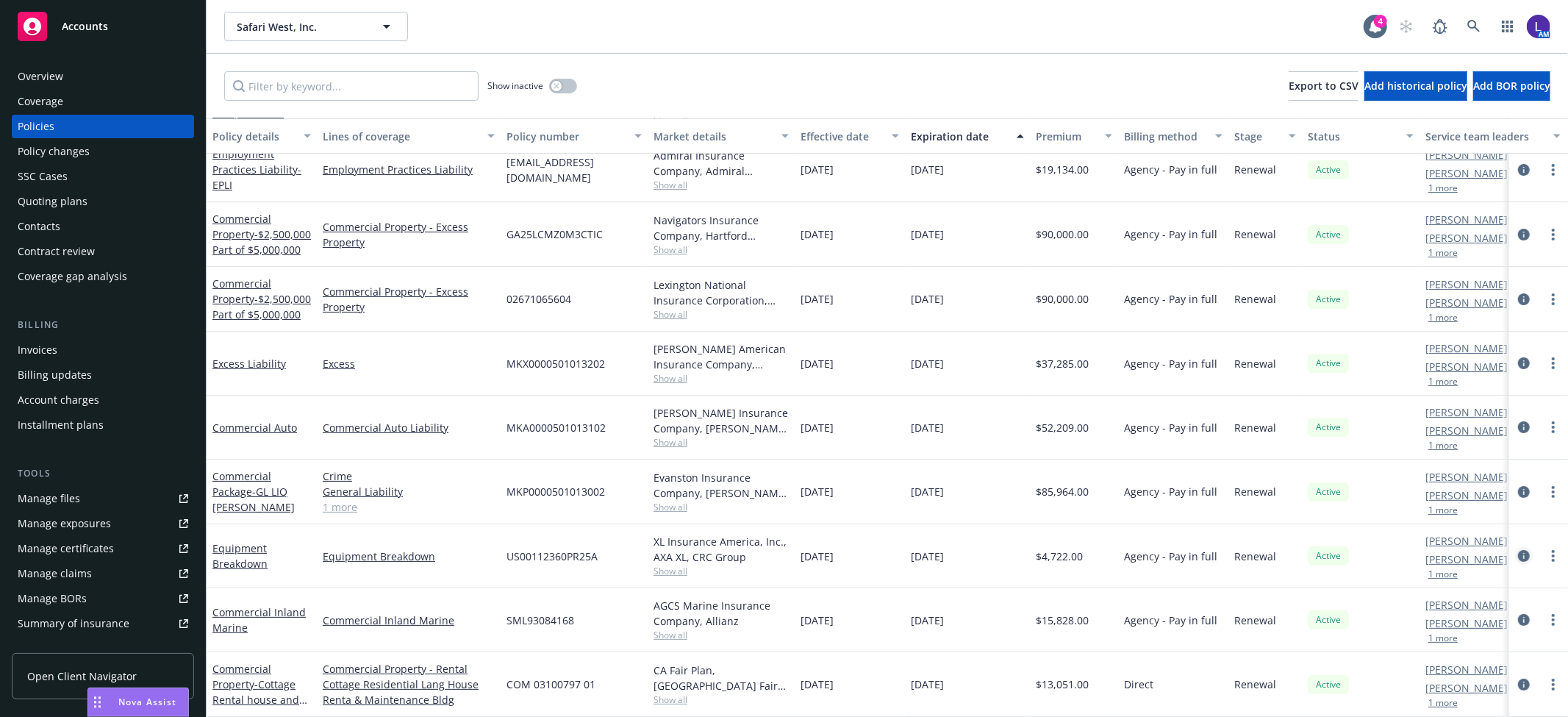
click at [1518, 550] on icon "circleInformation" at bounding box center [1524, 556] width 12 height 12
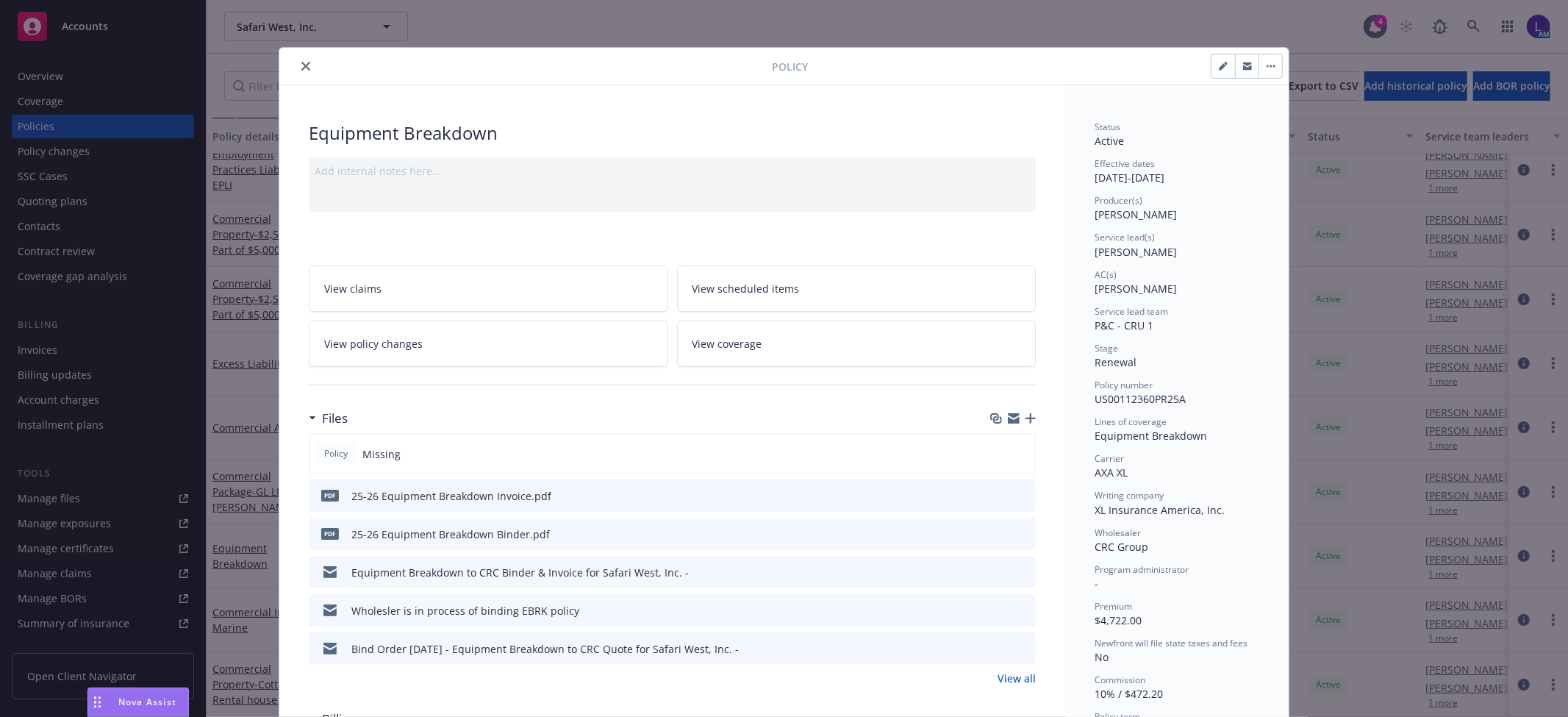
click at [303, 59] on button "close" at bounding box center [306, 66] width 18 height 18
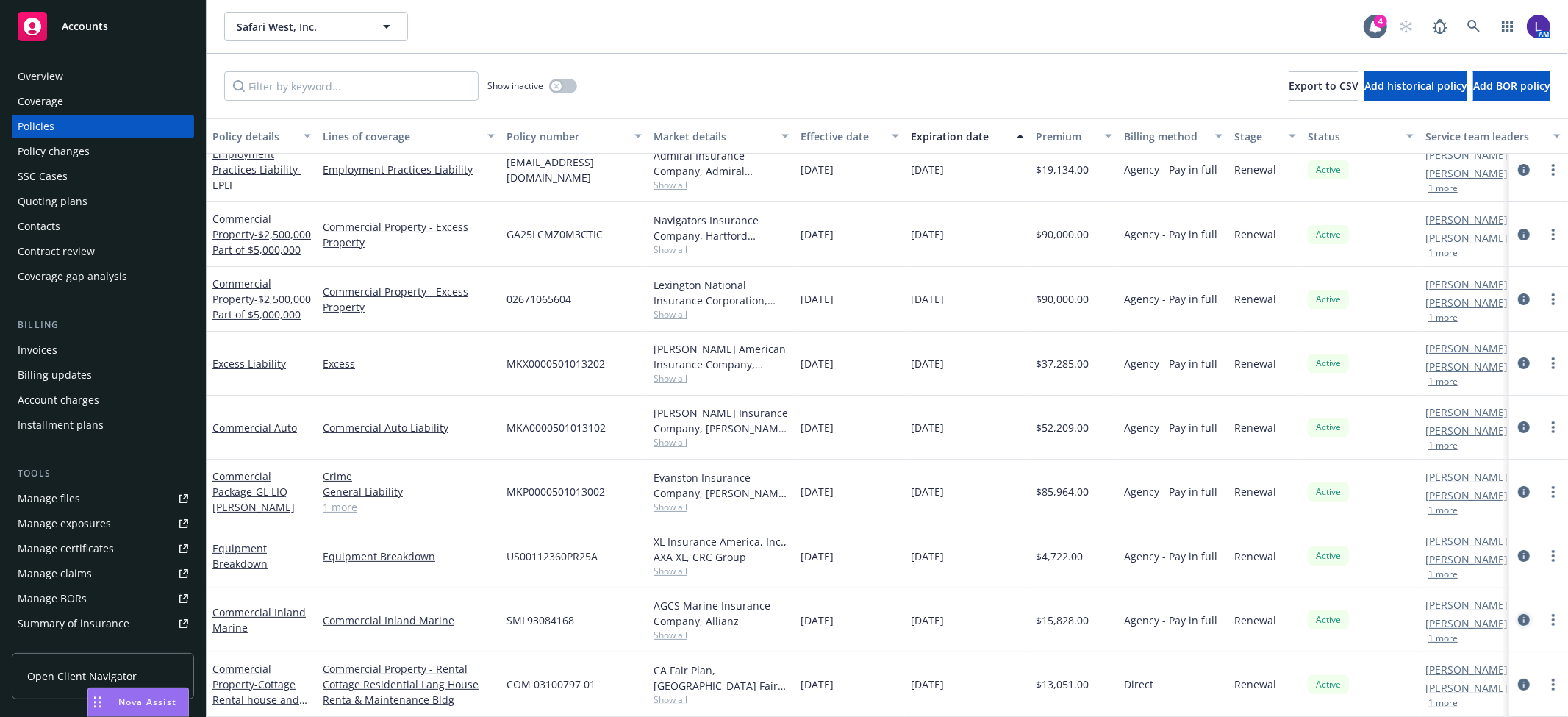
click at [1518, 615] on icon "circleInformation" at bounding box center [1524, 620] width 12 height 12
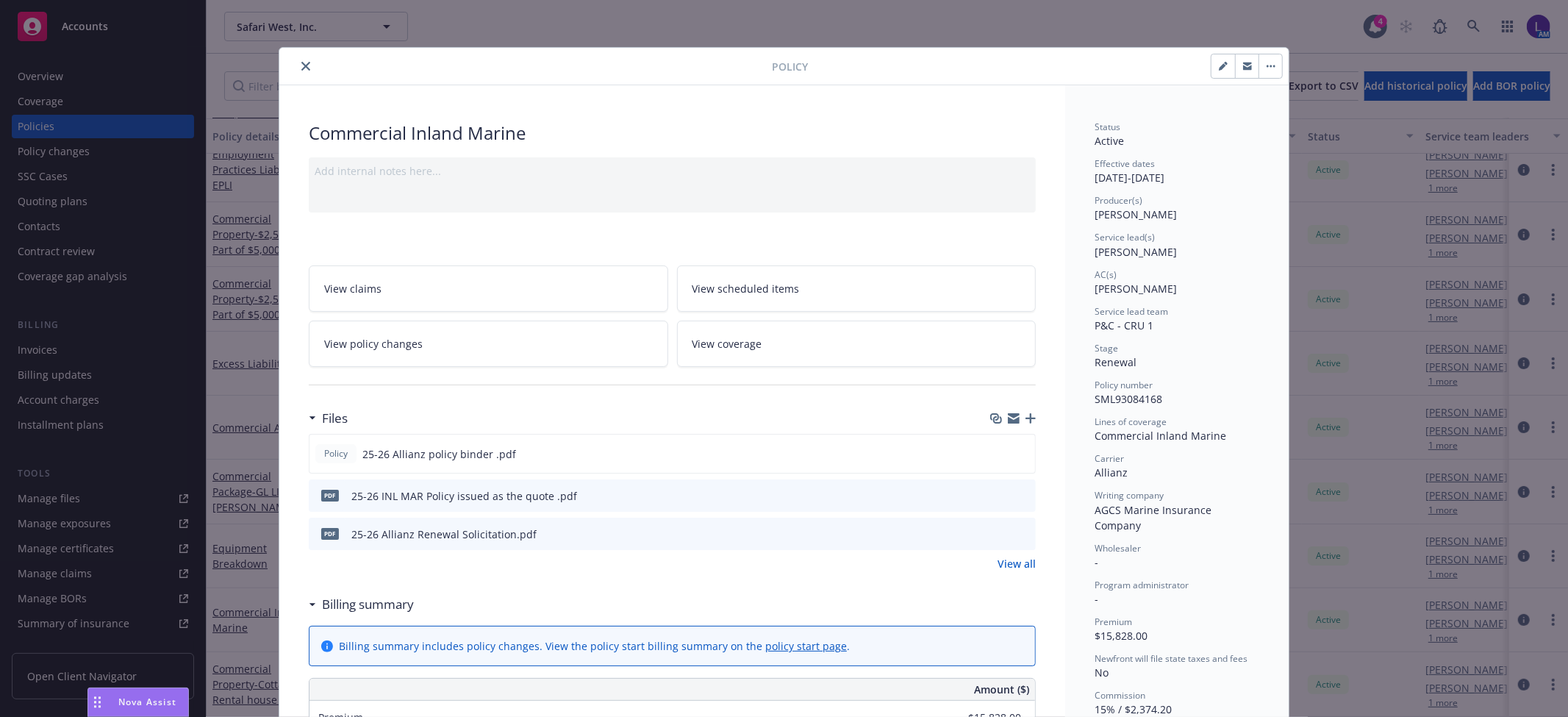
click at [302, 64] on icon "close" at bounding box center [306, 66] width 9 height 9
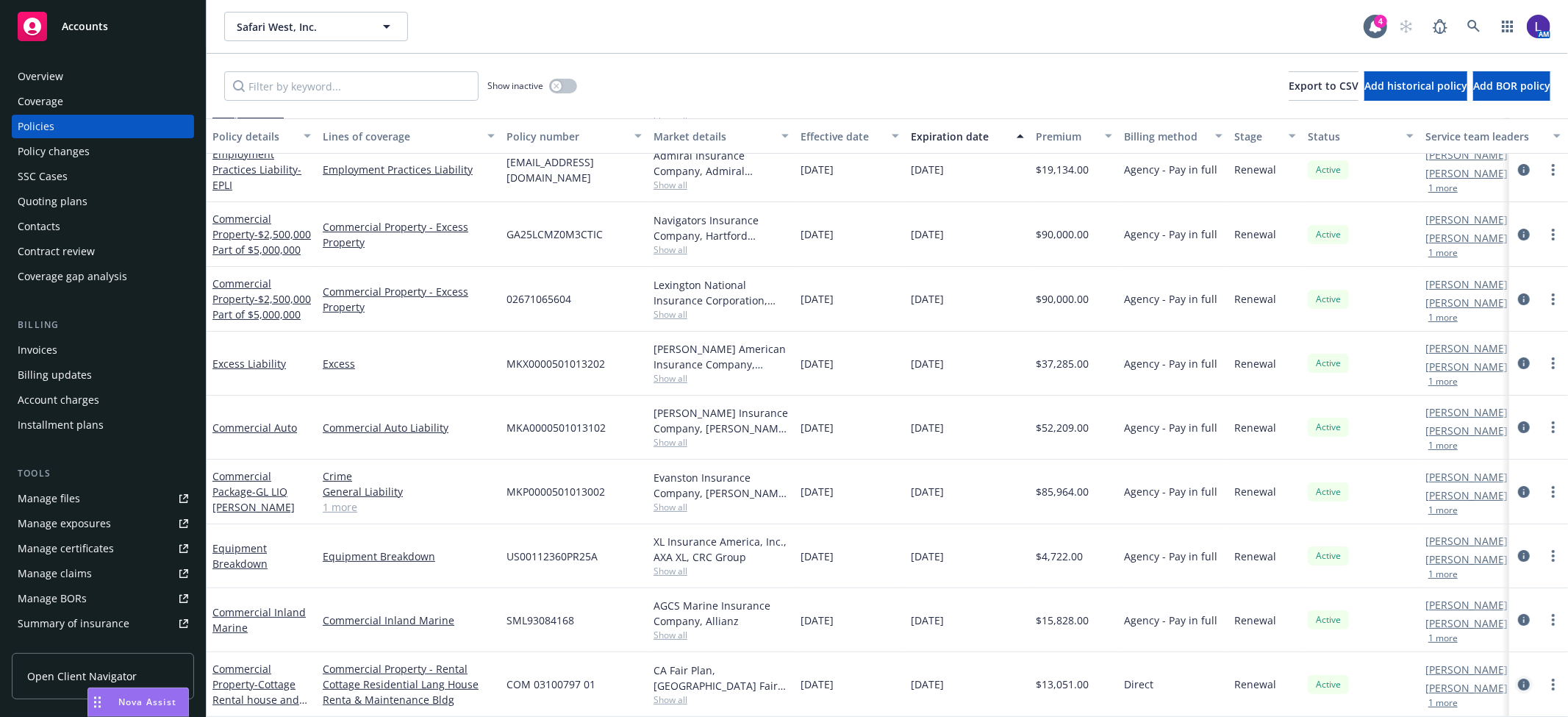
click at [1518, 679] on icon "circleInformation" at bounding box center [1524, 685] width 12 height 12
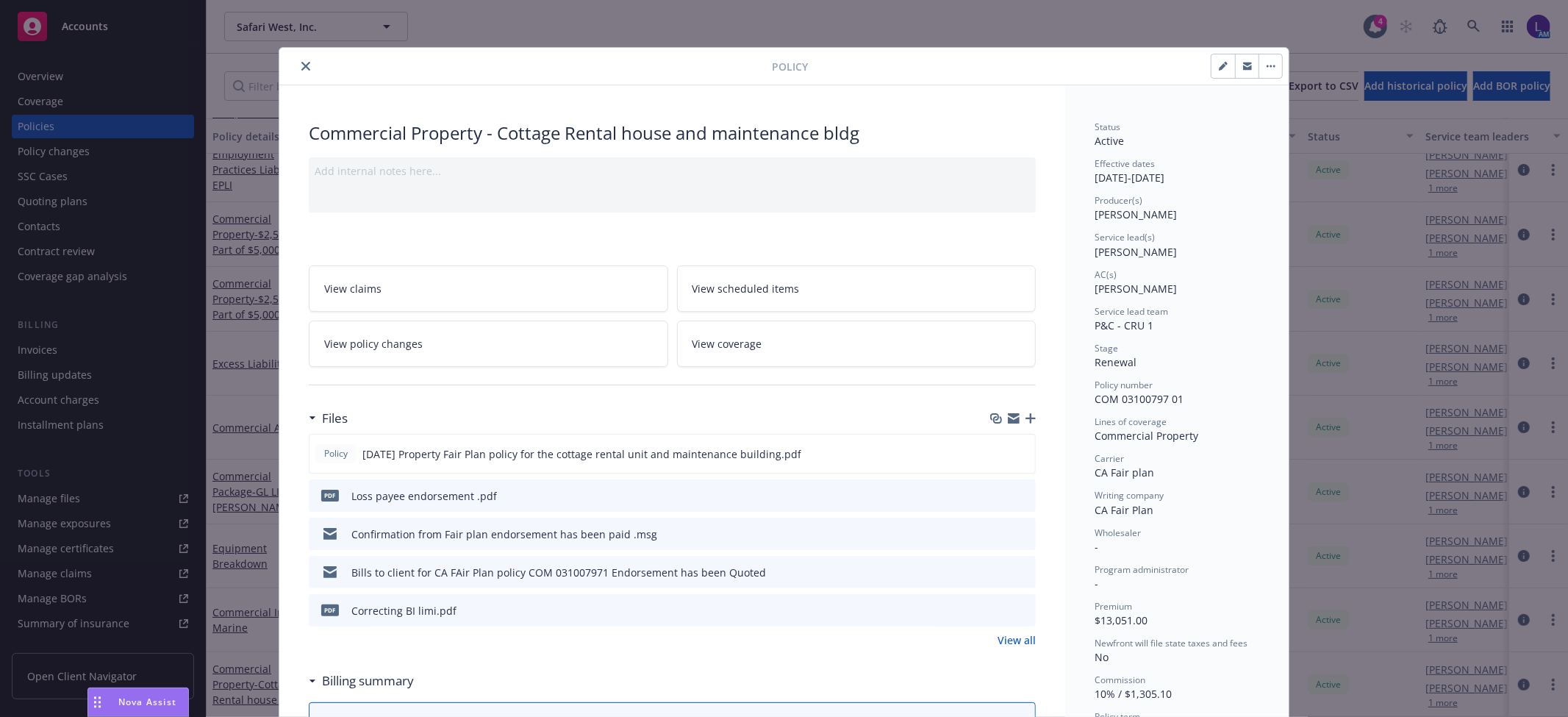
click at [302, 63] on icon "close" at bounding box center [306, 66] width 9 height 9
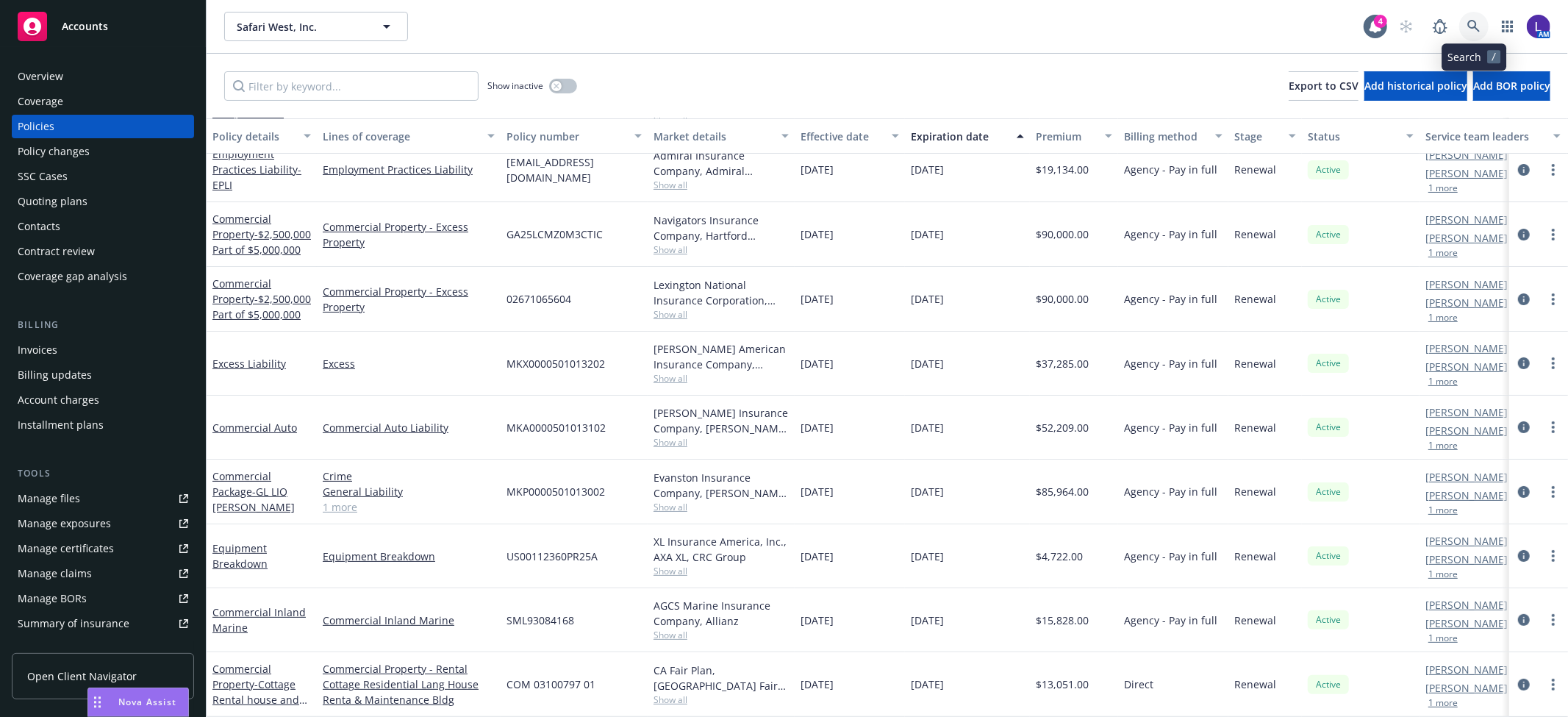
click at [1469, 23] on icon at bounding box center [1474, 27] width 13 height 13
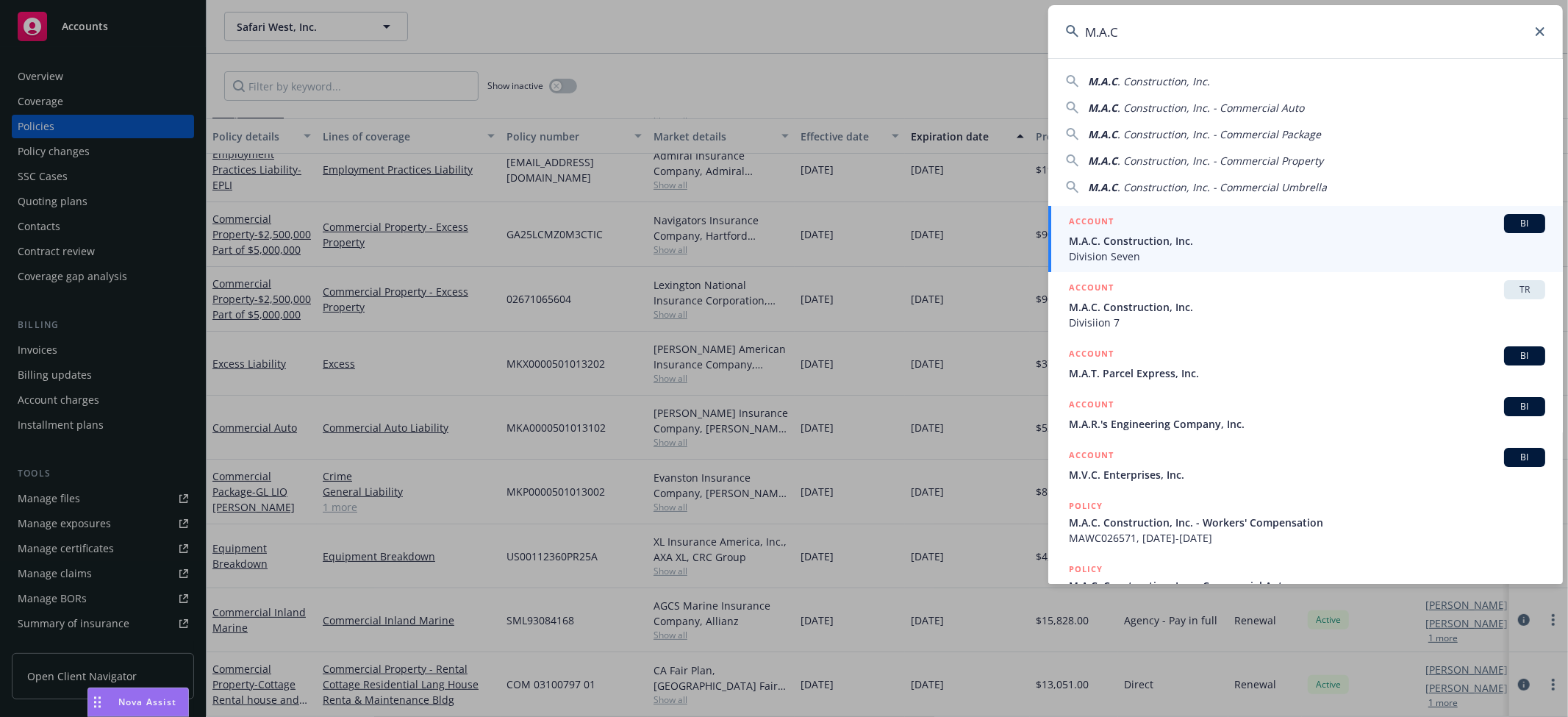
type input "M.A.C"
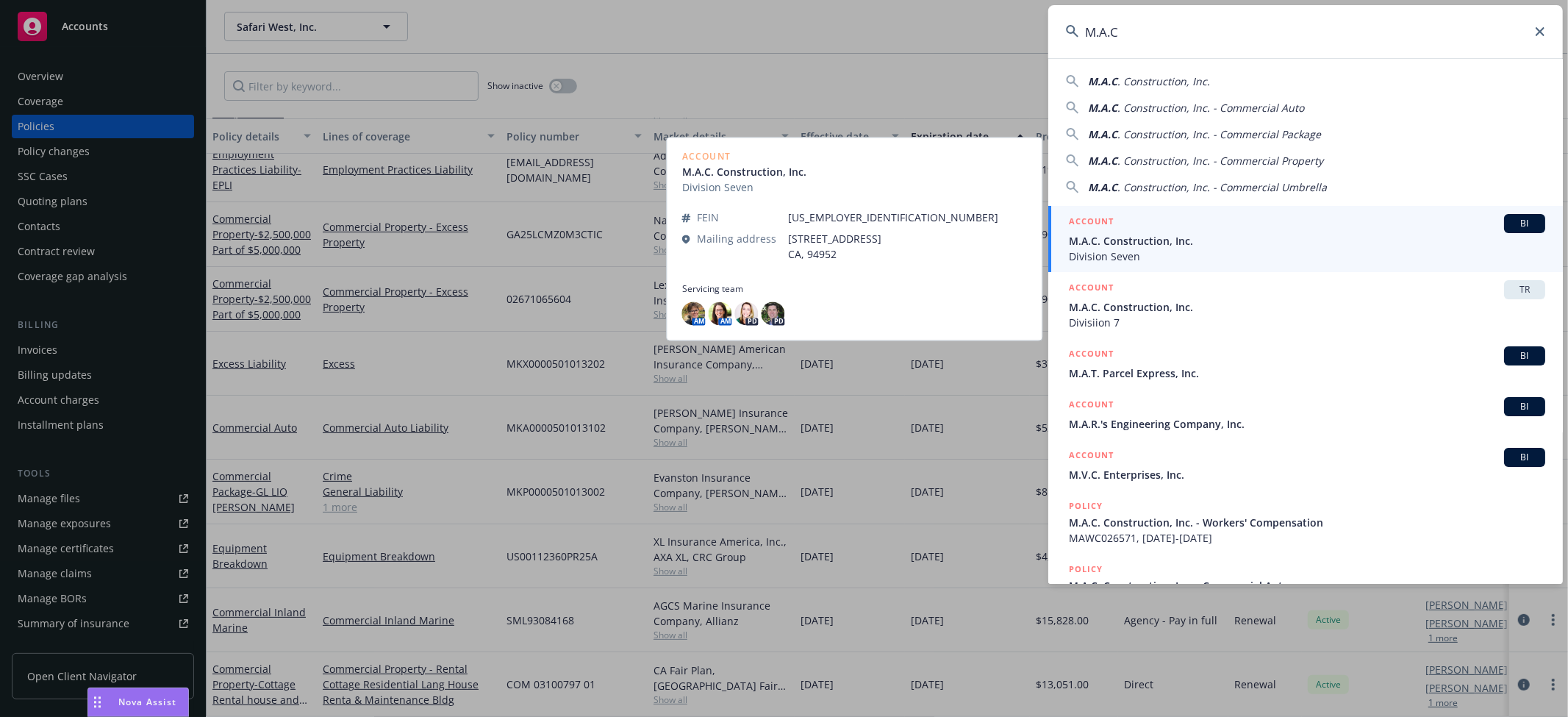
click at [1162, 228] on div "ACCOUNT BI" at bounding box center [1307, 223] width 476 height 19
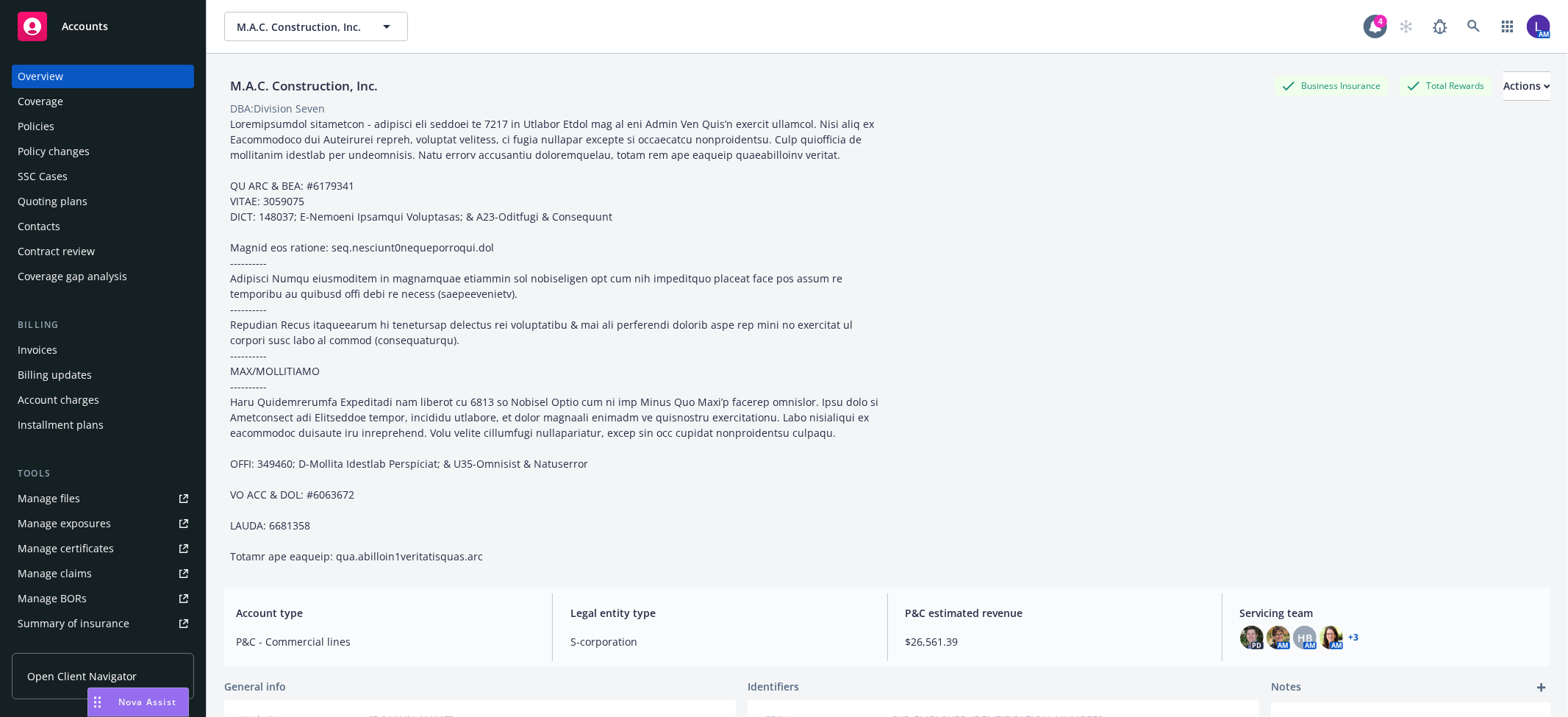
click at [62, 127] on div "Policies" at bounding box center [103, 126] width 171 height 23
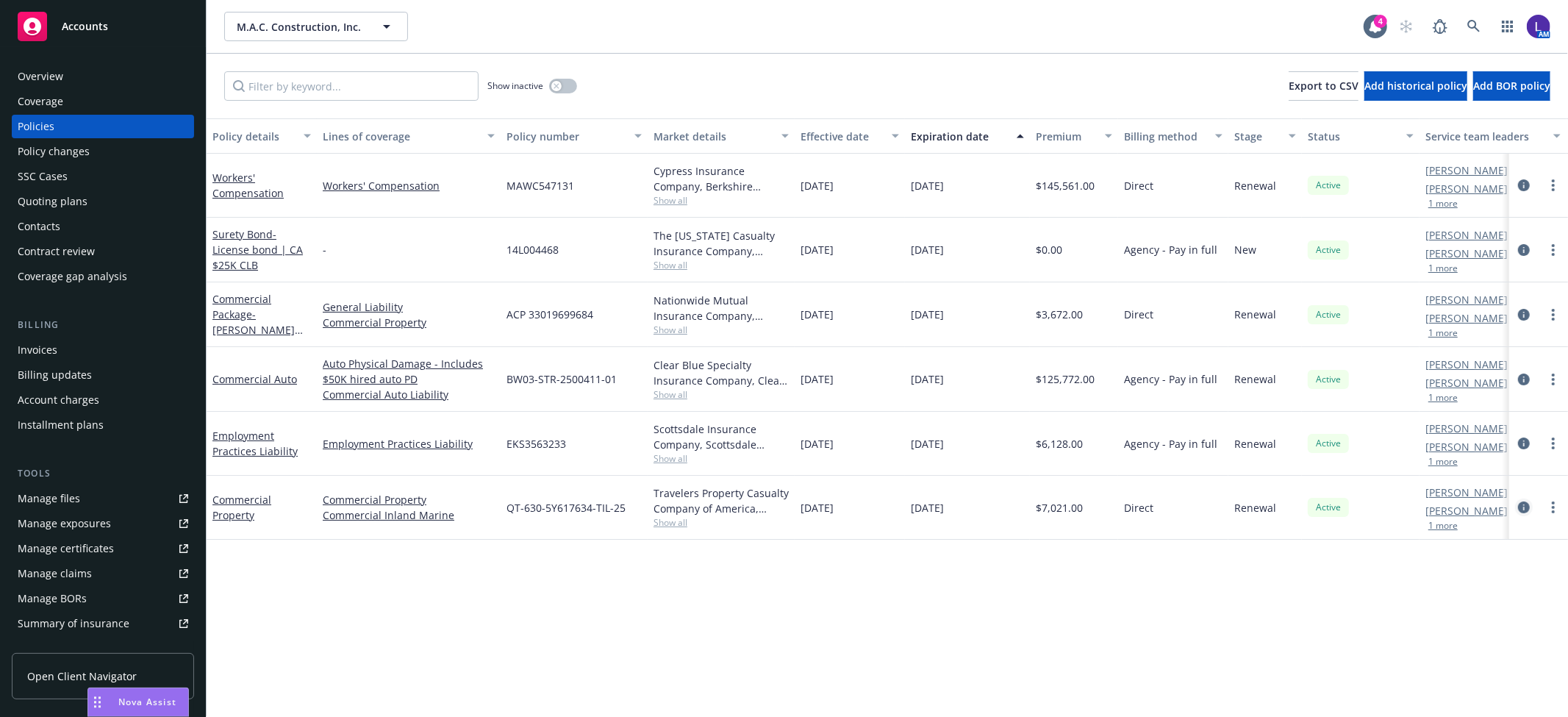
click at [1531, 504] on link "circleInformation" at bounding box center [1524, 507] width 18 height 18
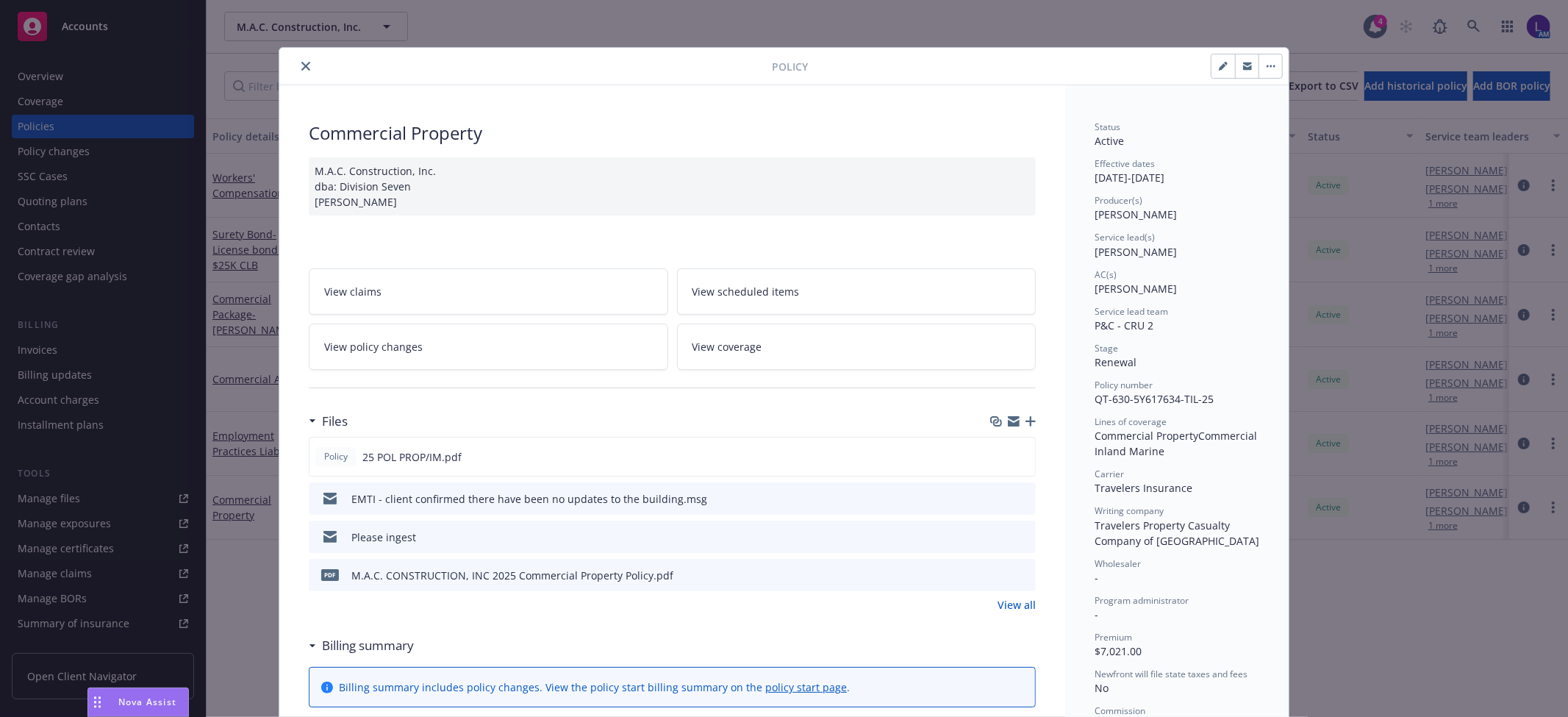
click at [302, 65] on icon "close" at bounding box center [306, 66] width 9 height 9
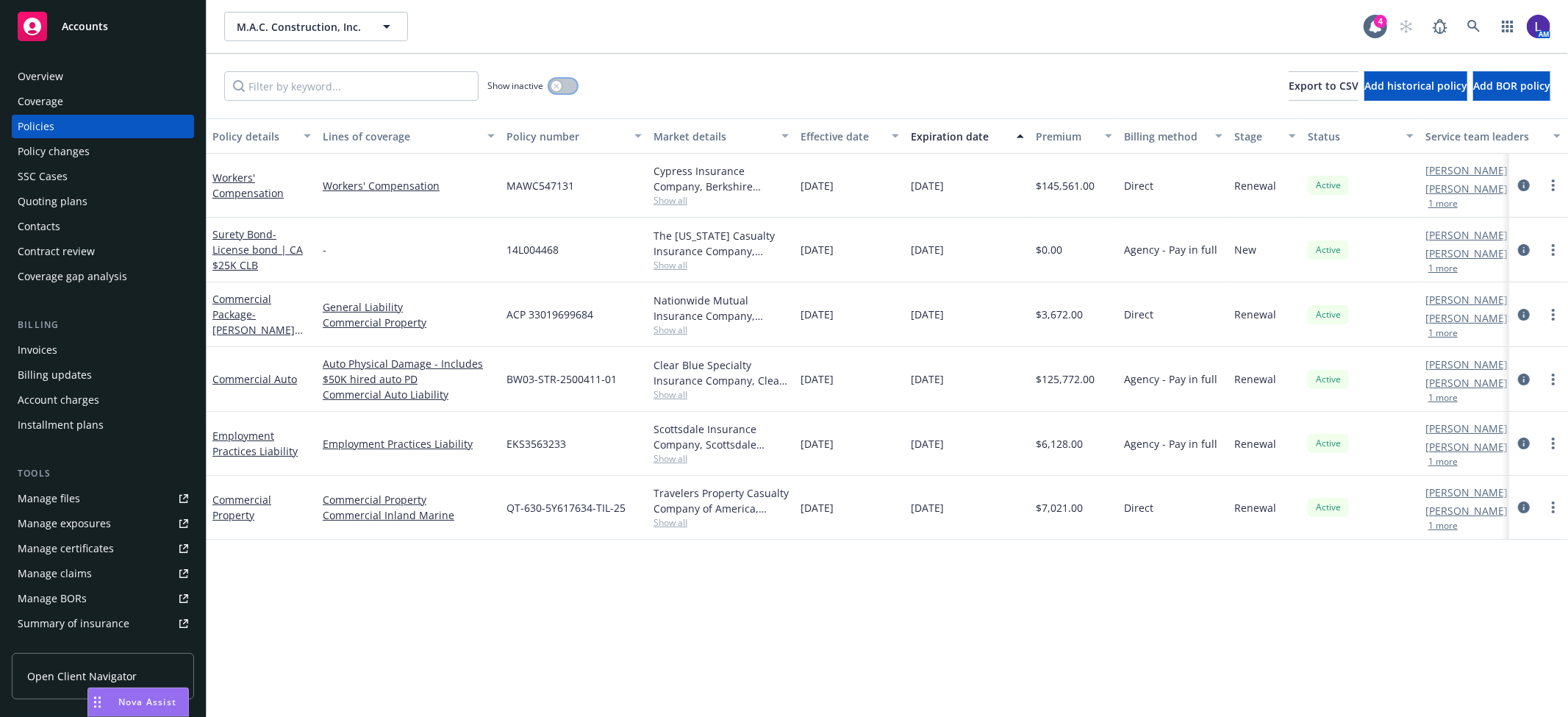
click at [563, 87] on button "button" at bounding box center [563, 86] width 28 height 15
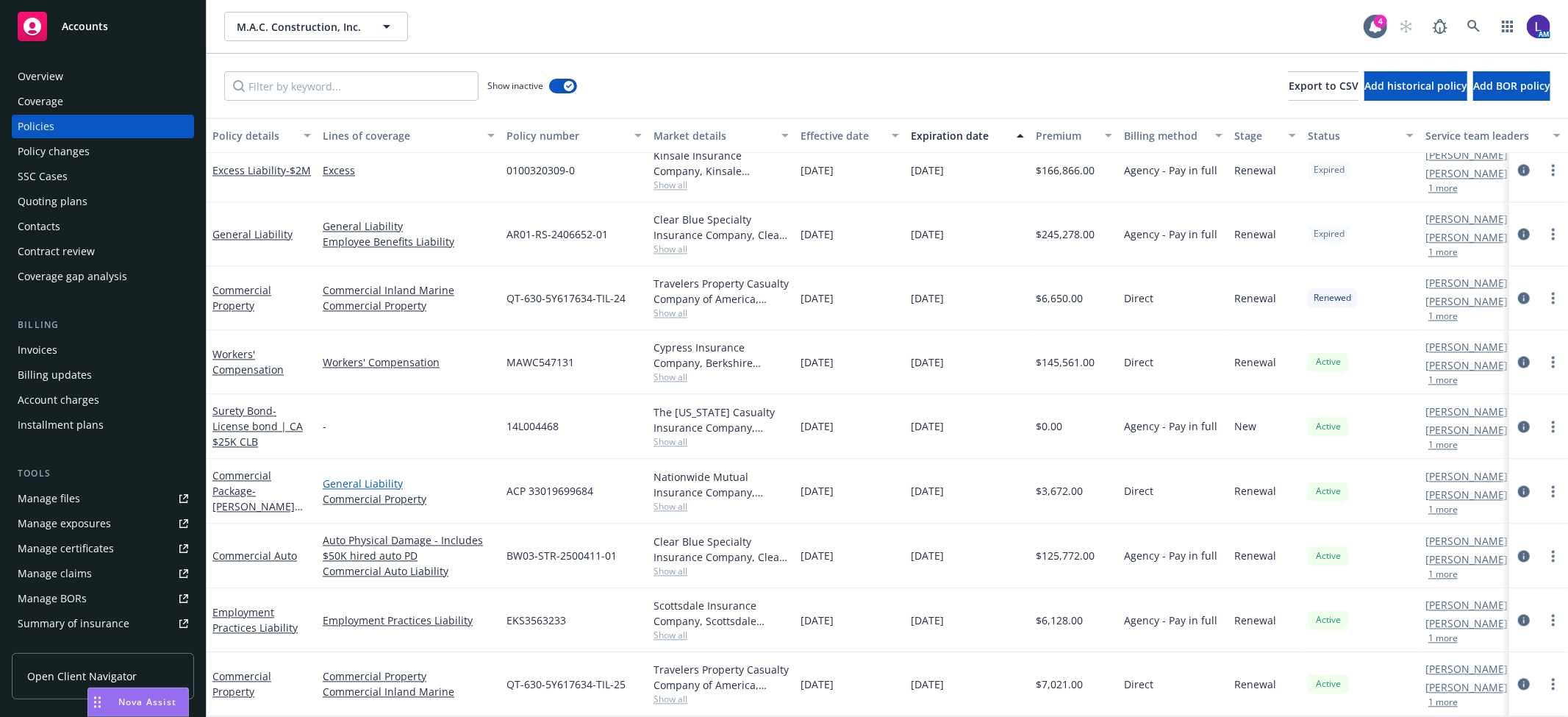
scroll to position [2363, 0]
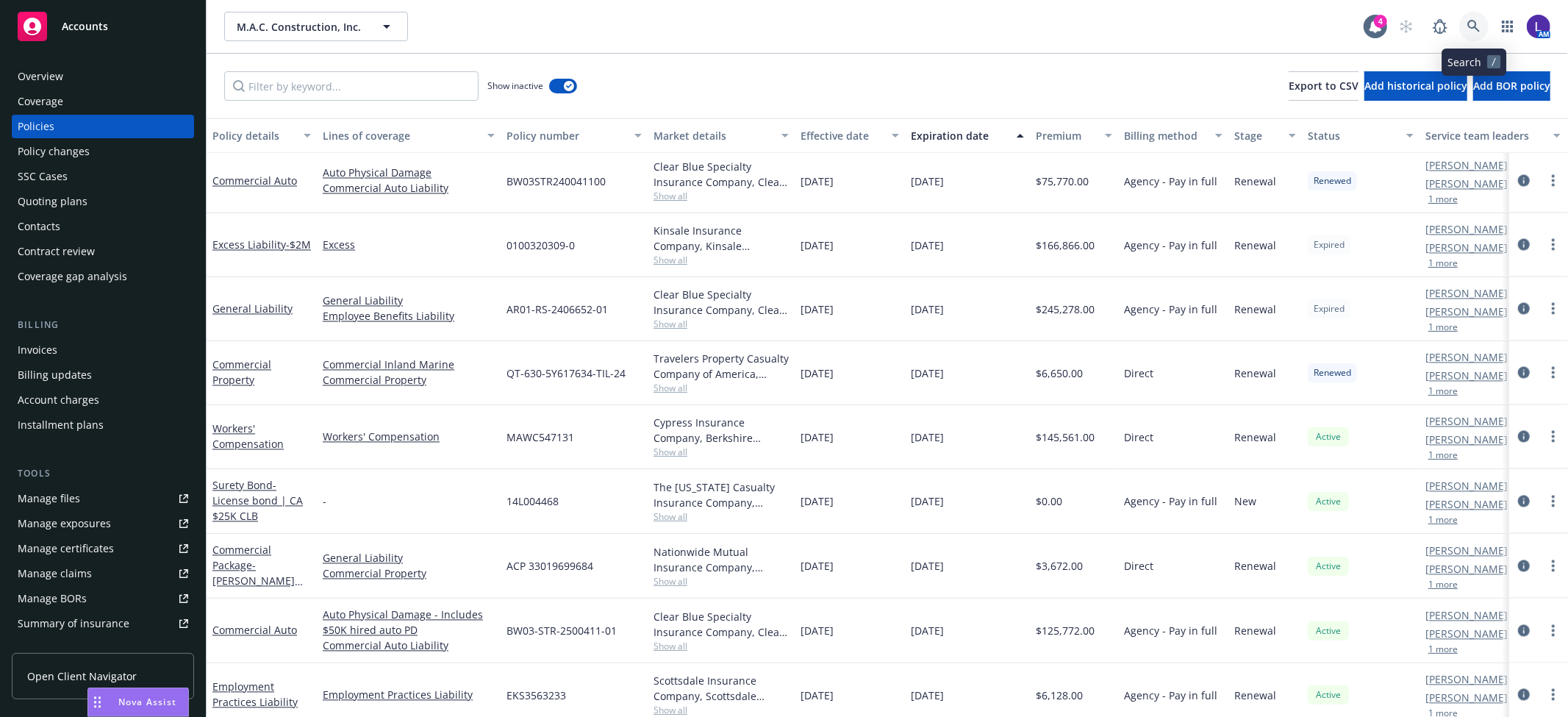
click at [1469, 27] on icon at bounding box center [1474, 27] width 13 height 13
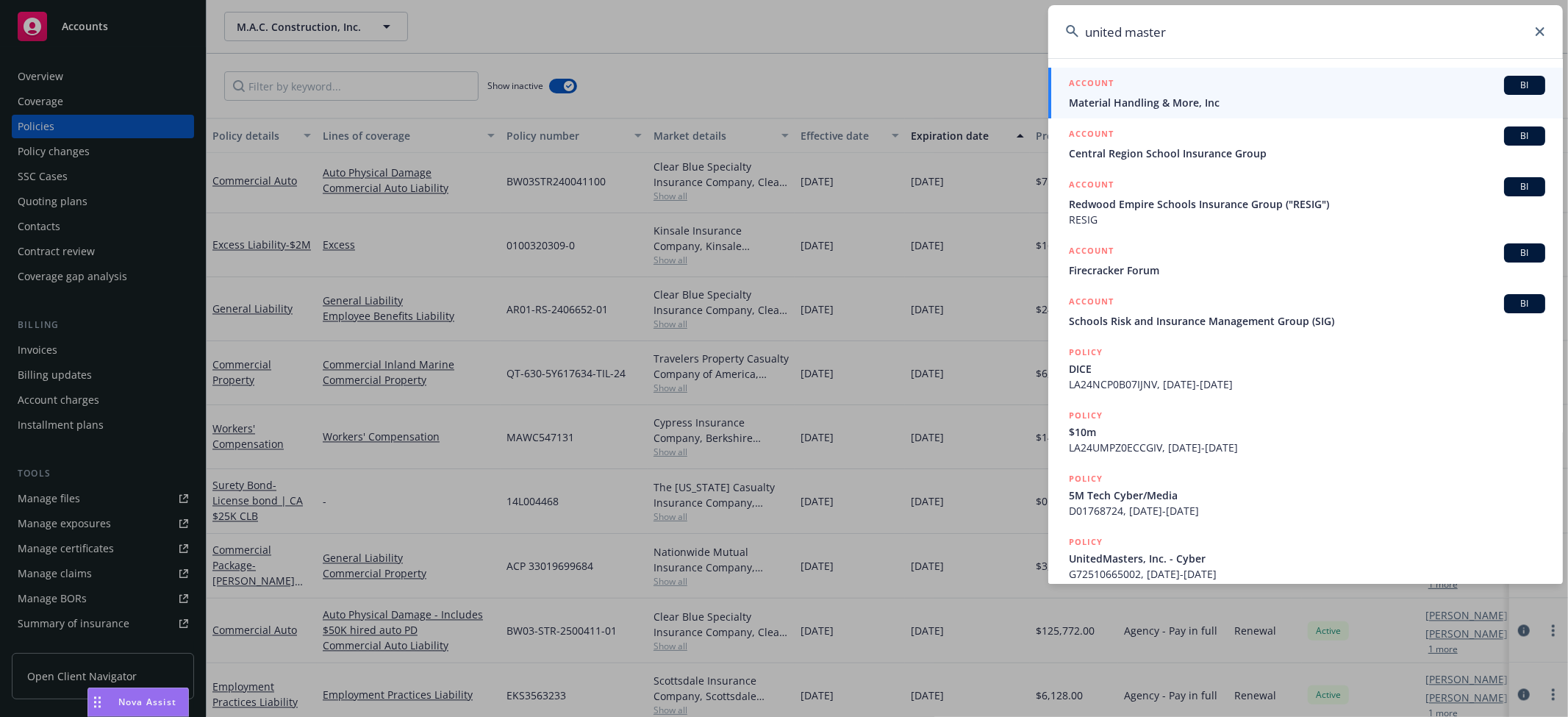
click at [1458, 37] on input "united master" at bounding box center [1306, 31] width 514 height 53
click at [1128, 31] on input "united master" at bounding box center [1306, 31] width 514 height 53
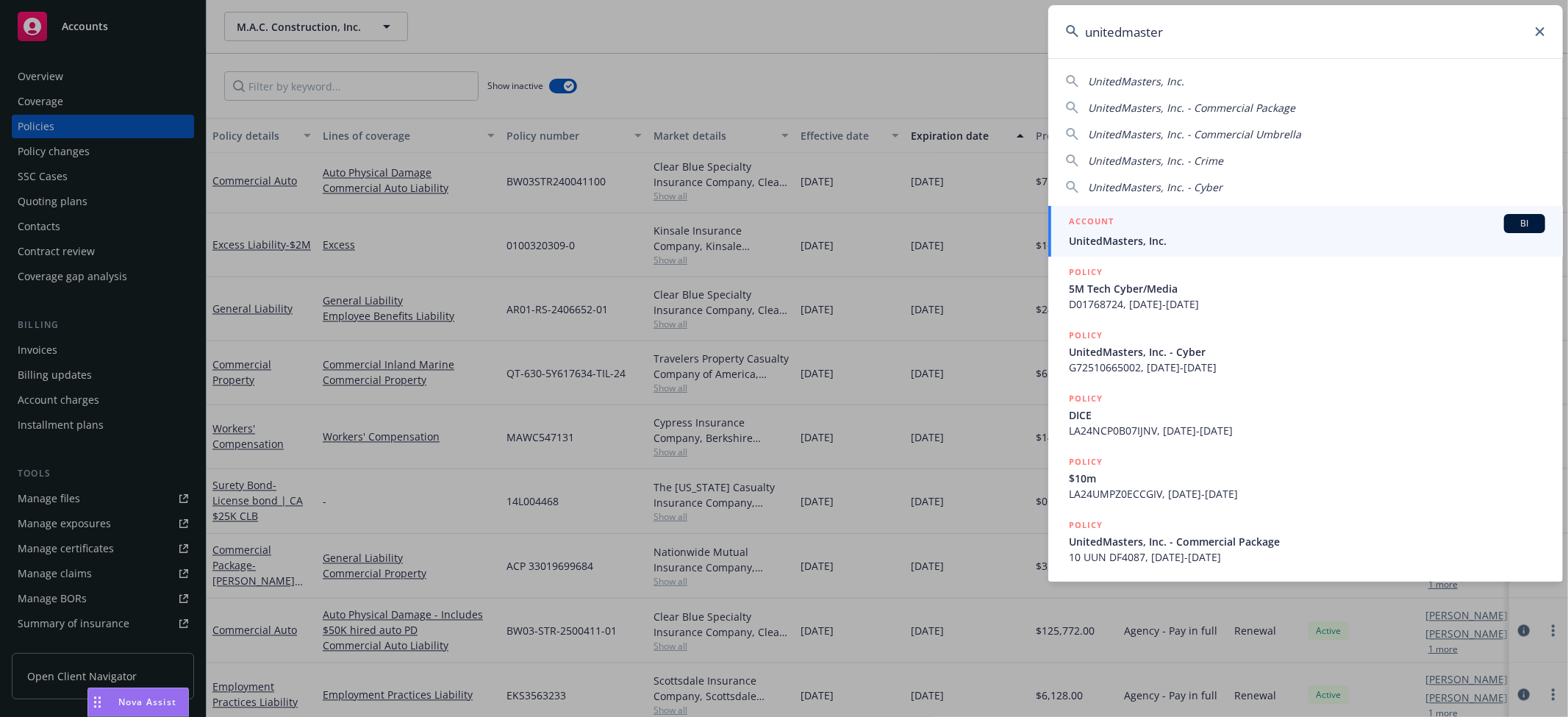
type input "unitedmaster"
click at [1106, 230] on h5 "ACCOUNT" at bounding box center [1092, 223] width 45 height 18
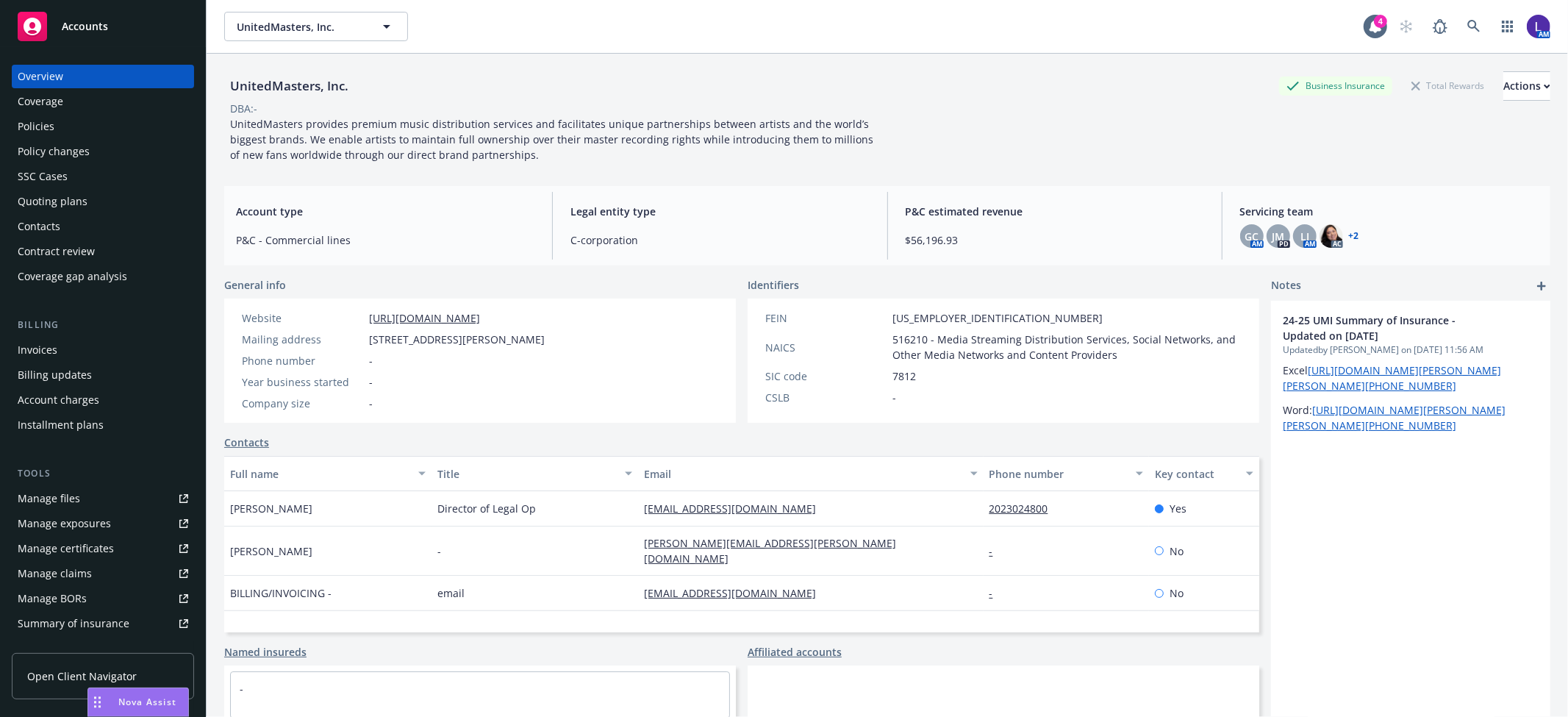
click at [44, 122] on div "Policies" at bounding box center [36, 126] width 37 height 23
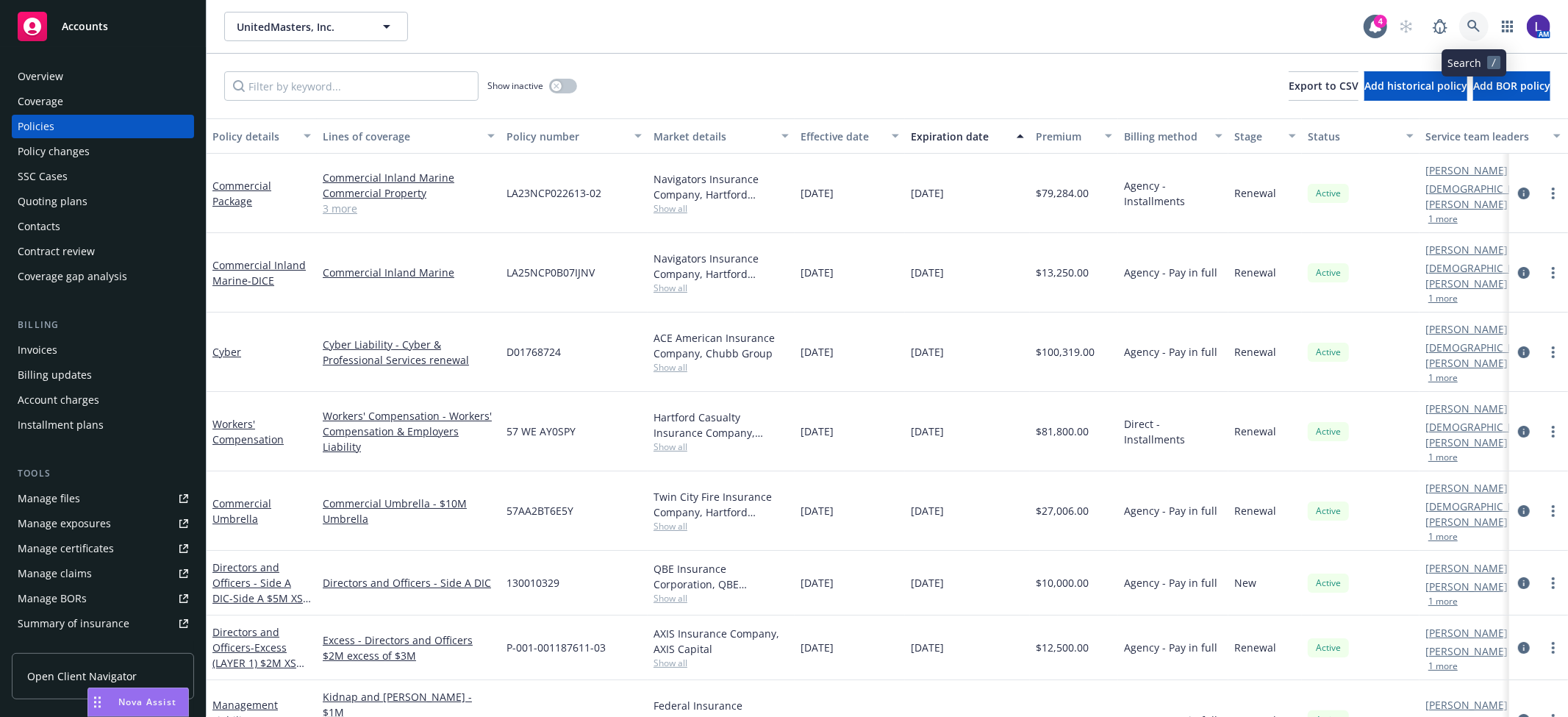
click at [1465, 21] on link at bounding box center [1474, 27] width 29 height 29
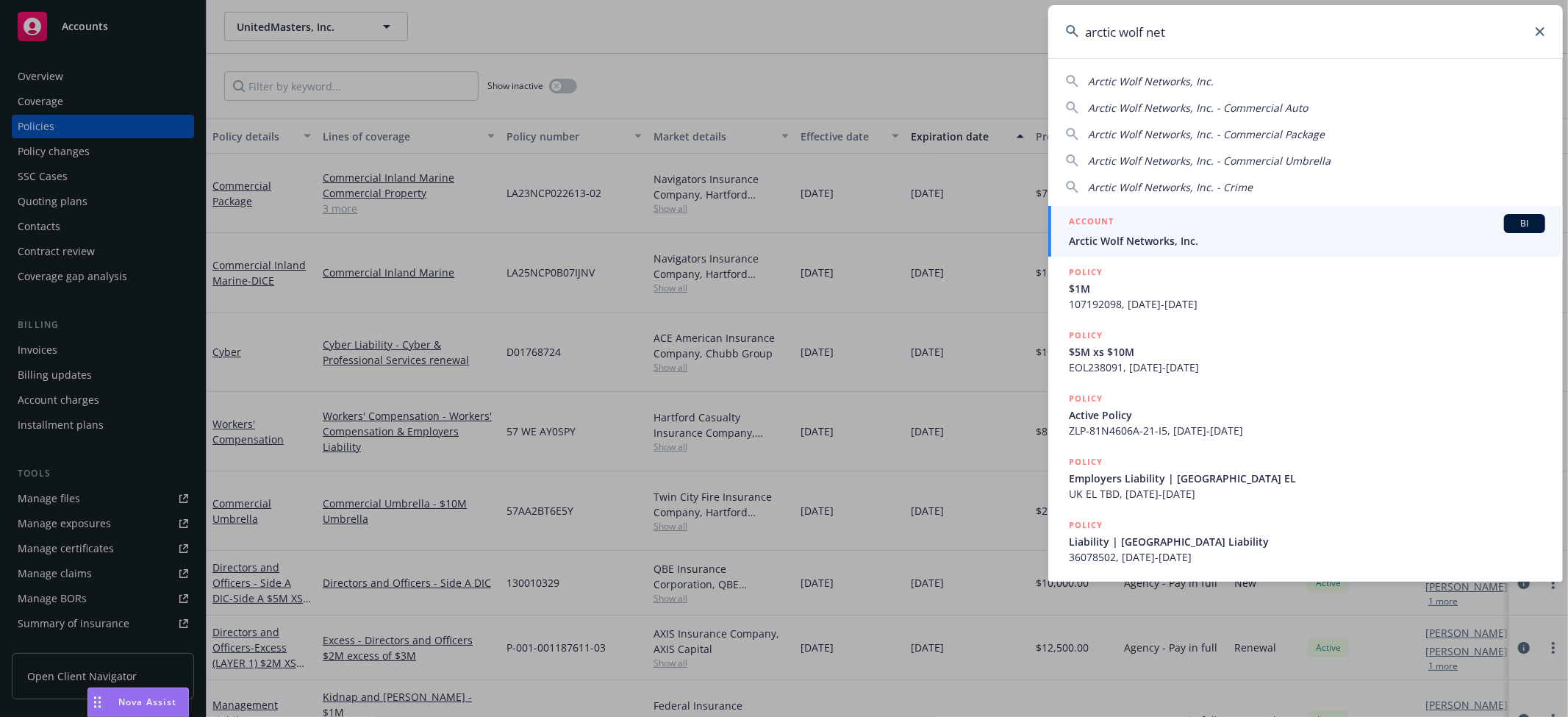
type input "arctic wolf net"
click at [1142, 244] on span "Arctic Wolf Networks, Inc." at bounding box center [1307, 240] width 476 height 15
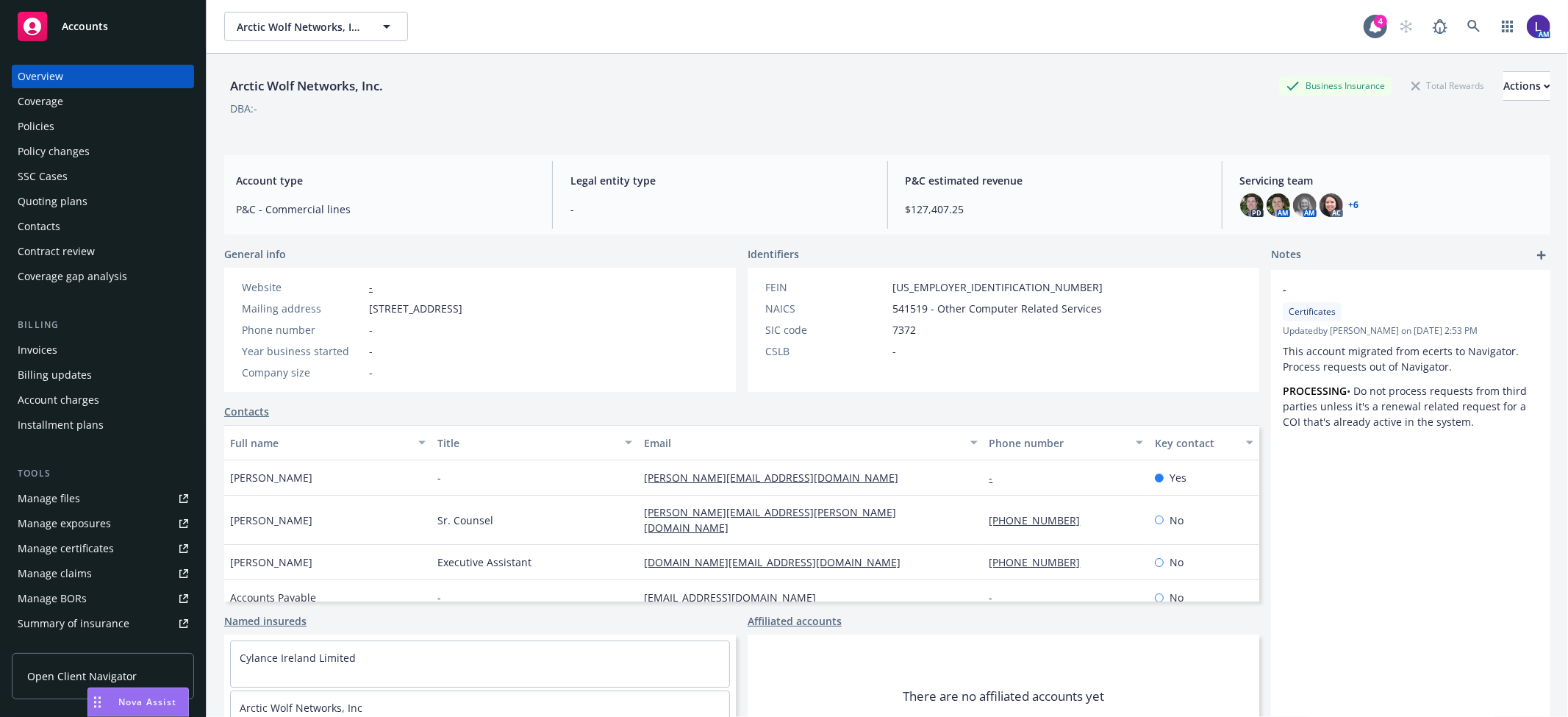
click at [57, 127] on div "Policies" at bounding box center [103, 126] width 171 height 23
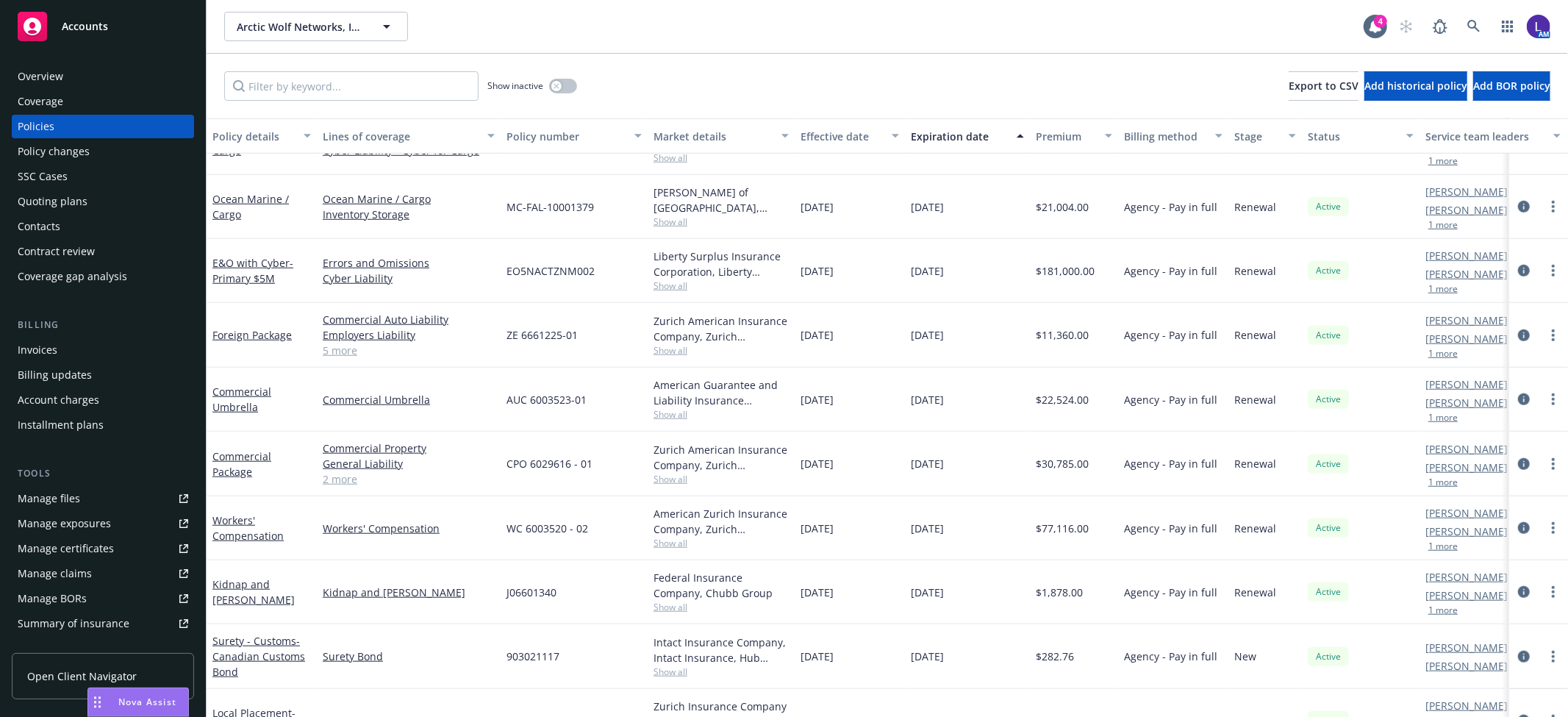
scroll to position [1033, 0]
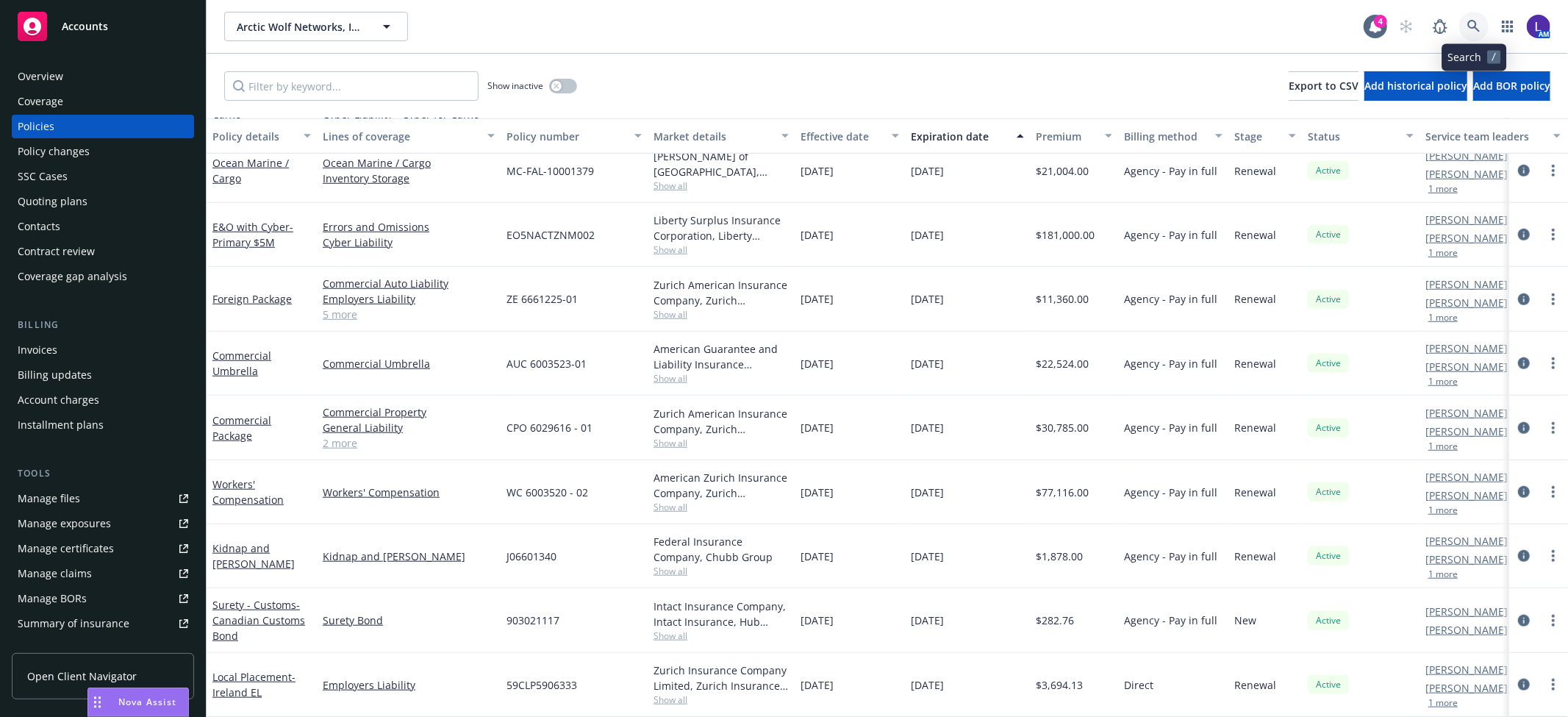
click at [1467, 26] on icon at bounding box center [1474, 27] width 13 height 13
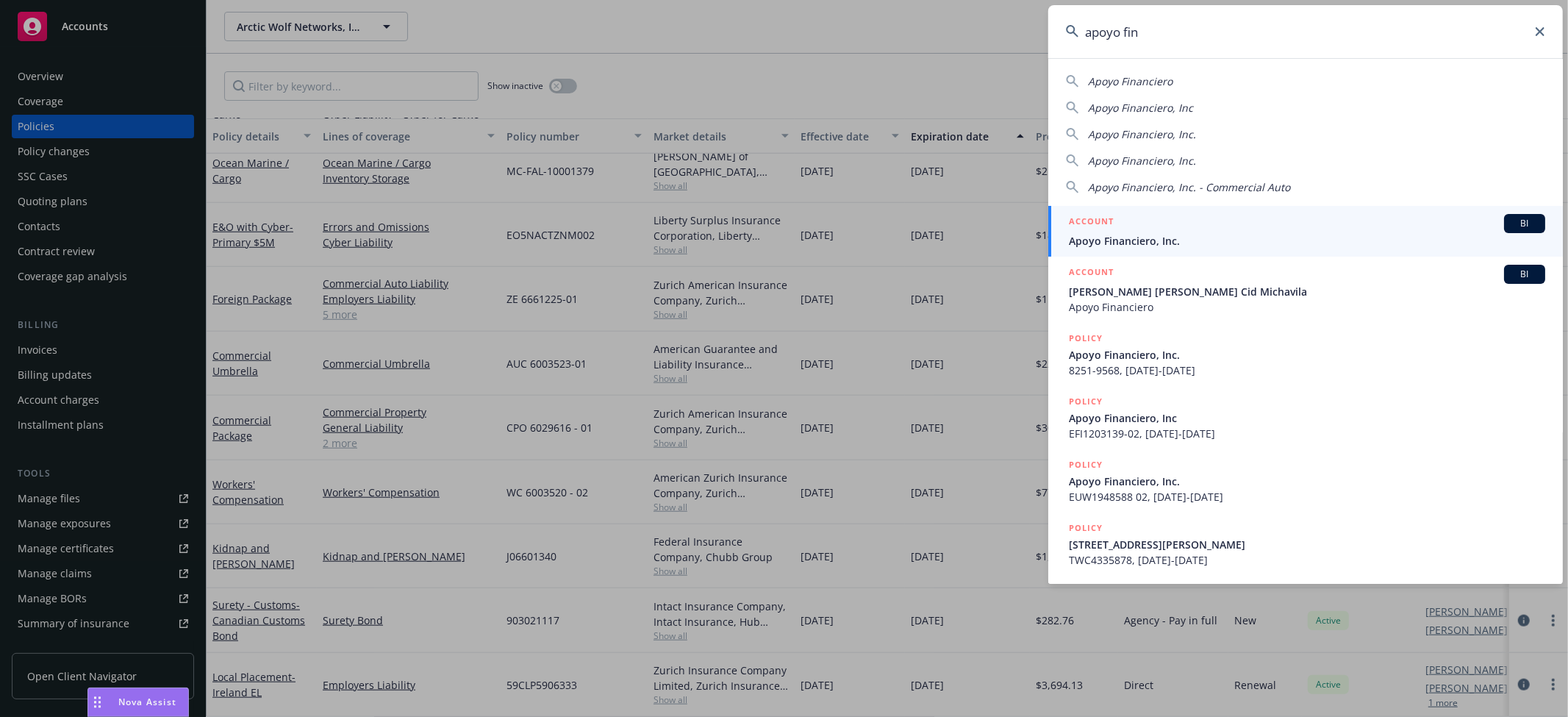
type input "apoyo fin"
click at [1142, 229] on div "ACCOUNT BI" at bounding box center [1307, 223] width 476 height 19
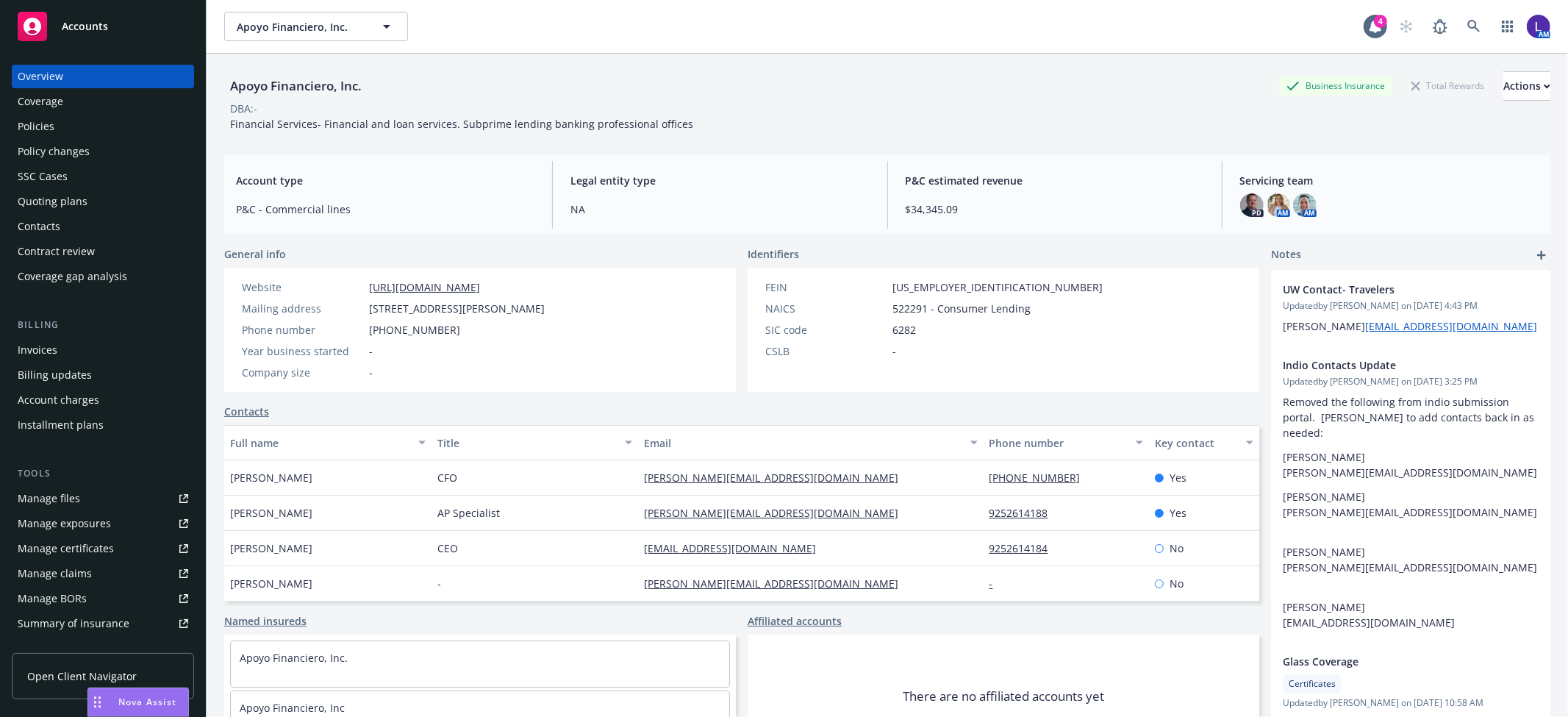
click at [89, 123] on div "Policies" at bounding box center [103, 126] width 171 height 23
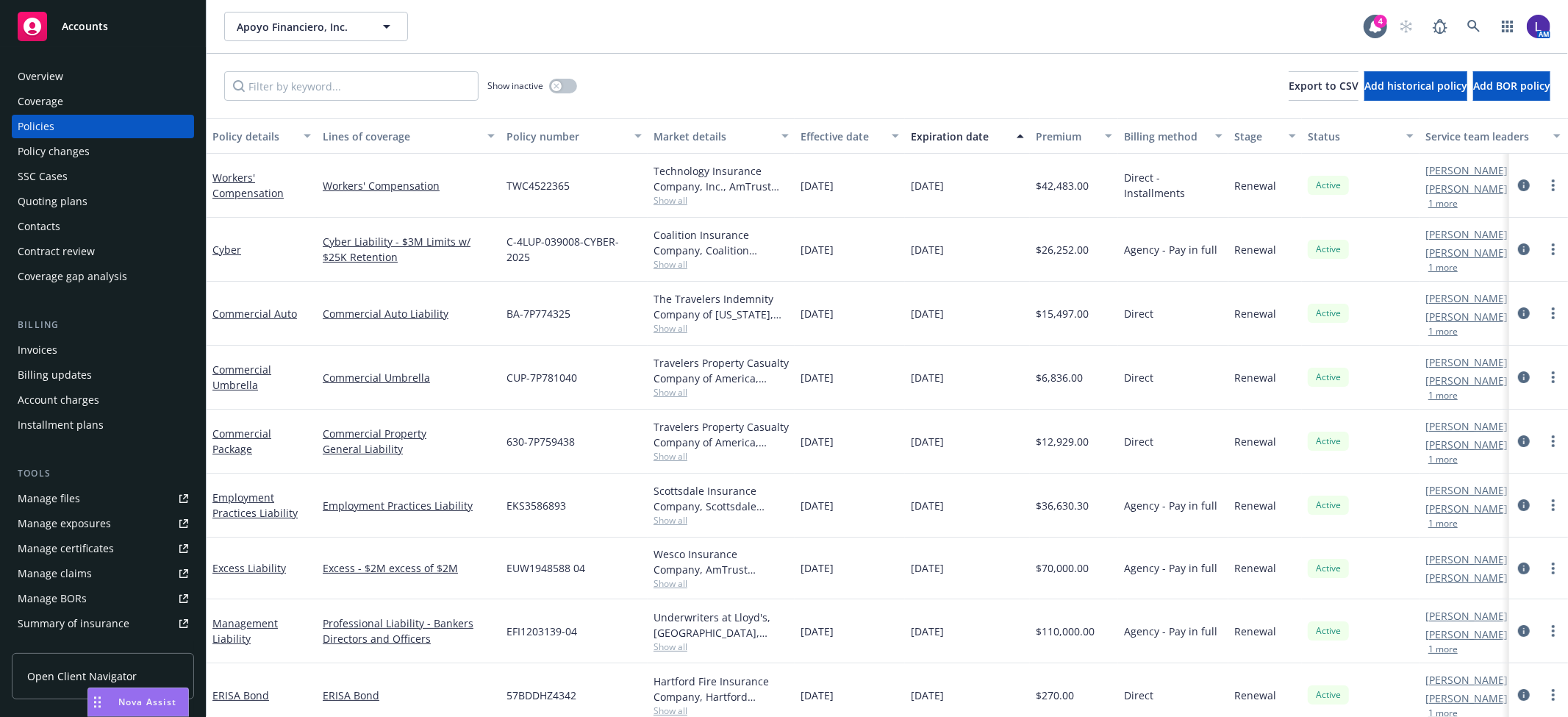
scroll to position [23, 0]
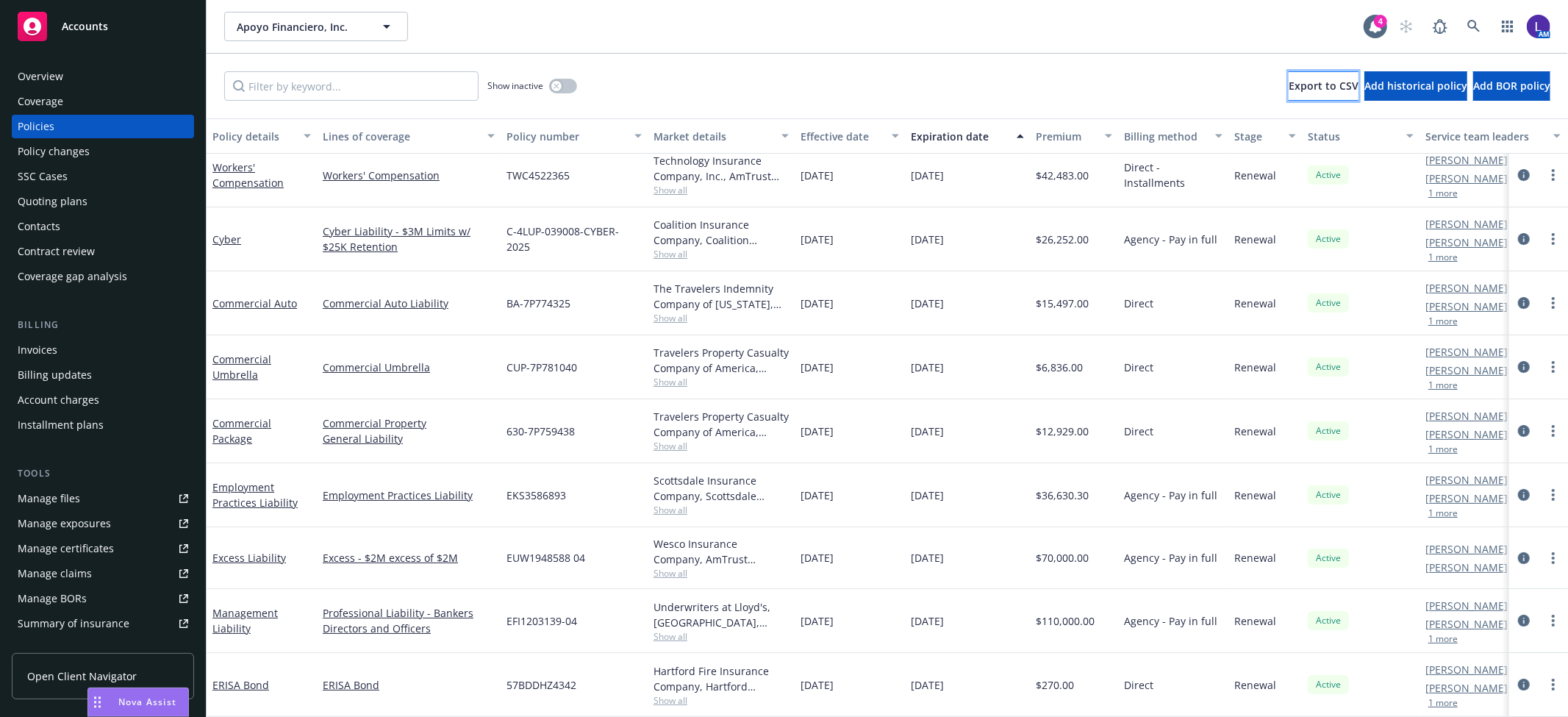
click at [1289, 83] on span "Export to CSV" at bounding box center [1324, 85] width 70 height 14
click at [1344, 444] on div "Active" at bounding box center [1361, 431] width 118 height 64
click at [1516, 486] on link "circleInformation" at bounding box center [1524, 495] width 18 height 18
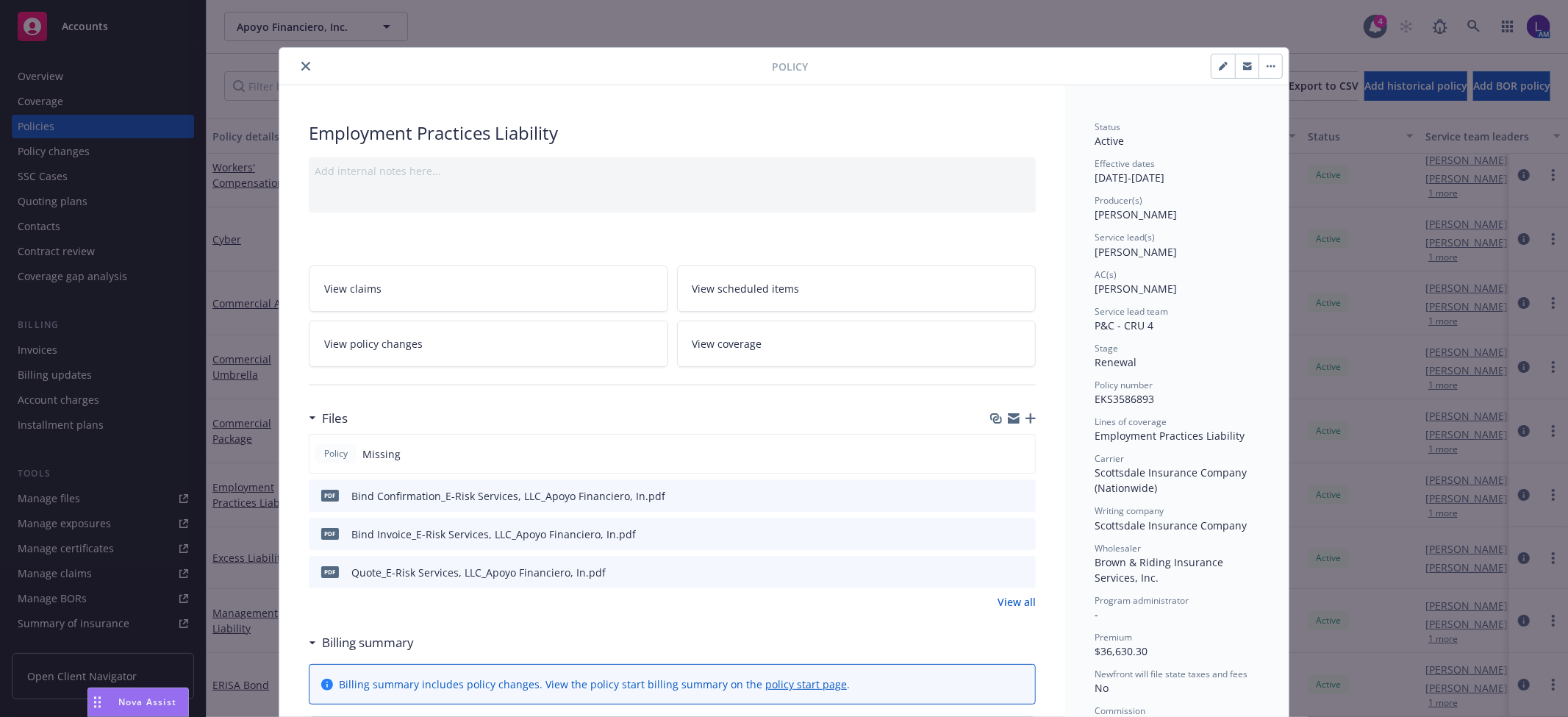
click at [302, 64] on icon "close" at bounding box center [306, 66] width 9 height 9
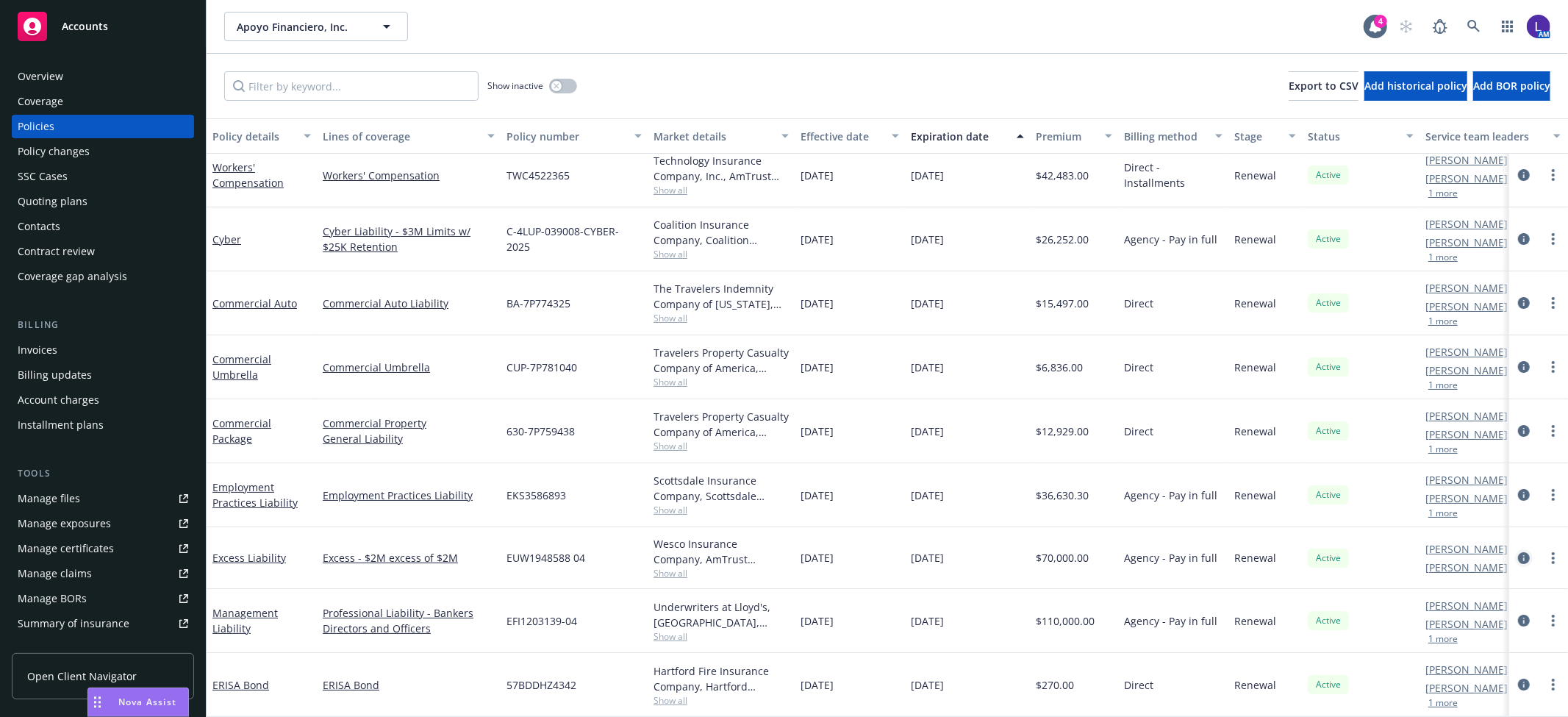
click at [1518, 552] on icon "circleInformation" at bounding box center [1524, 558] width 12 height 12
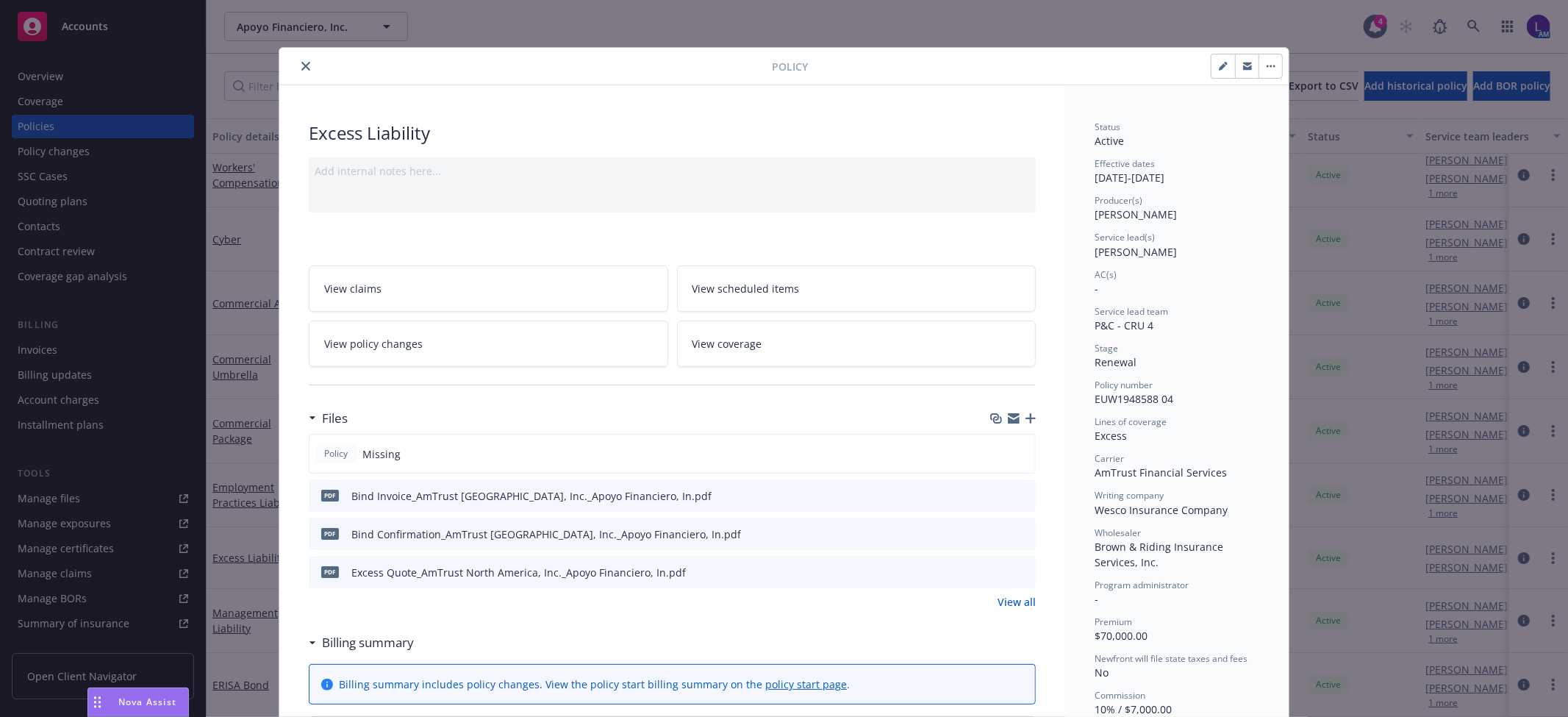
click at [304, 67] on icon "close" at bounding box center [306, 66] width 9 height 9
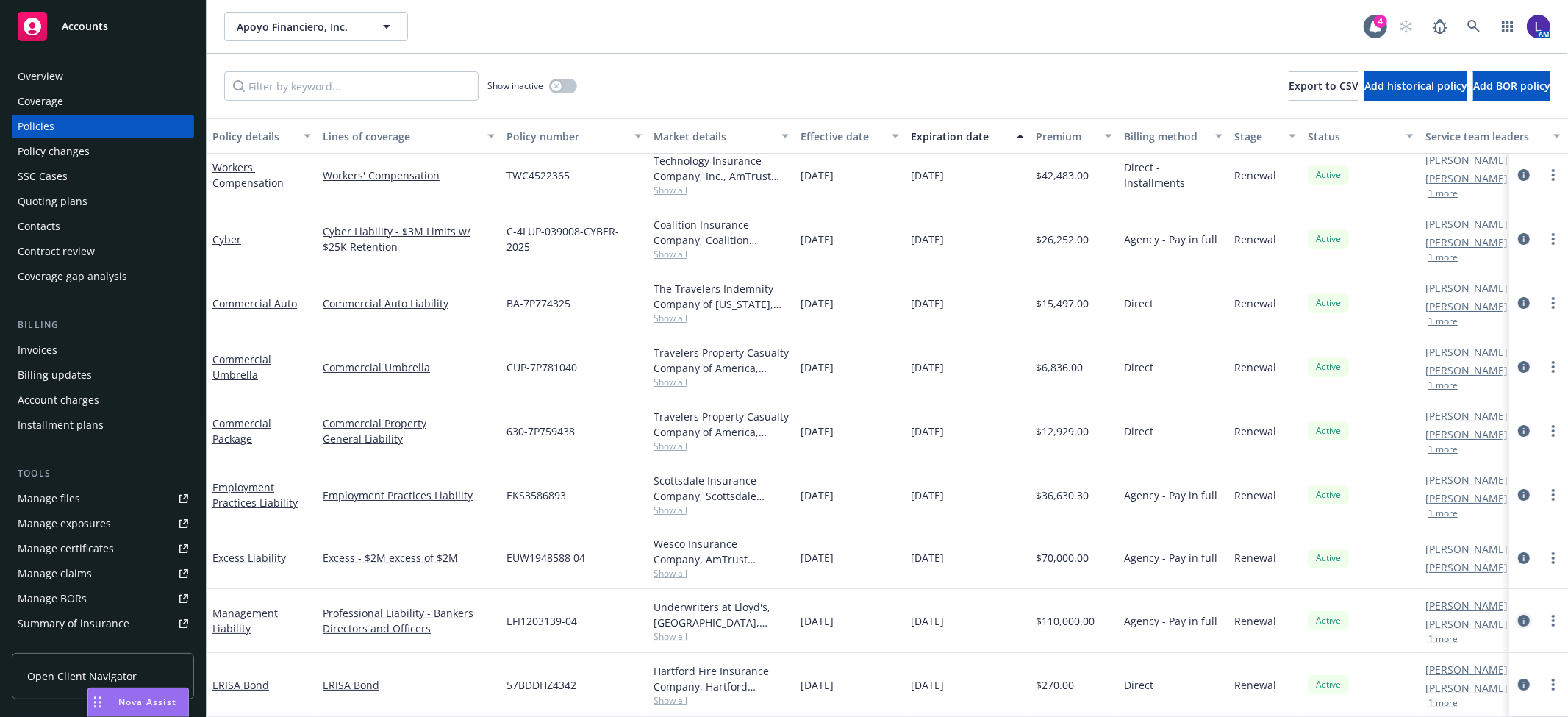
click at [1518, 615] on icon "circleInformation" at bounding box center [1524, 620] width 12 height 12
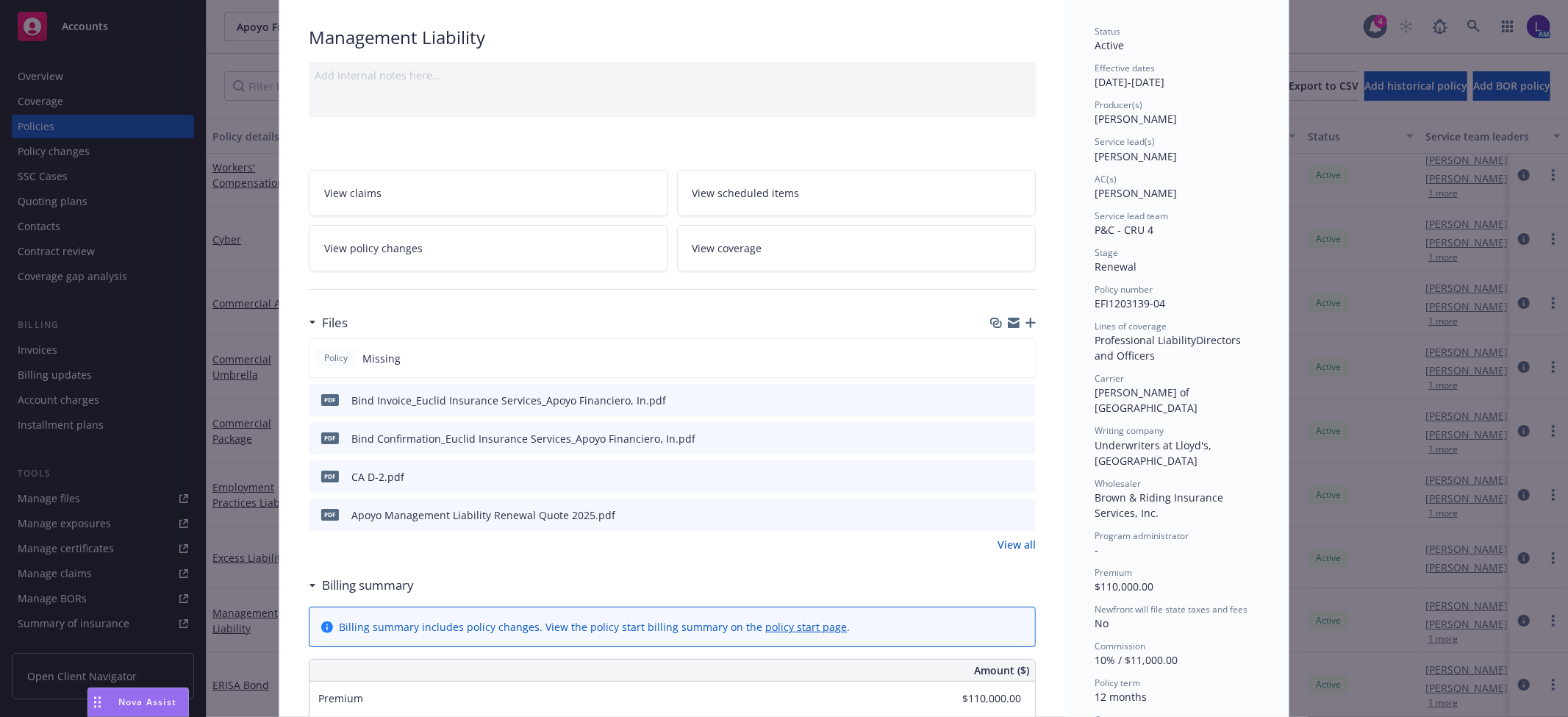
scroll to position [327, 0]
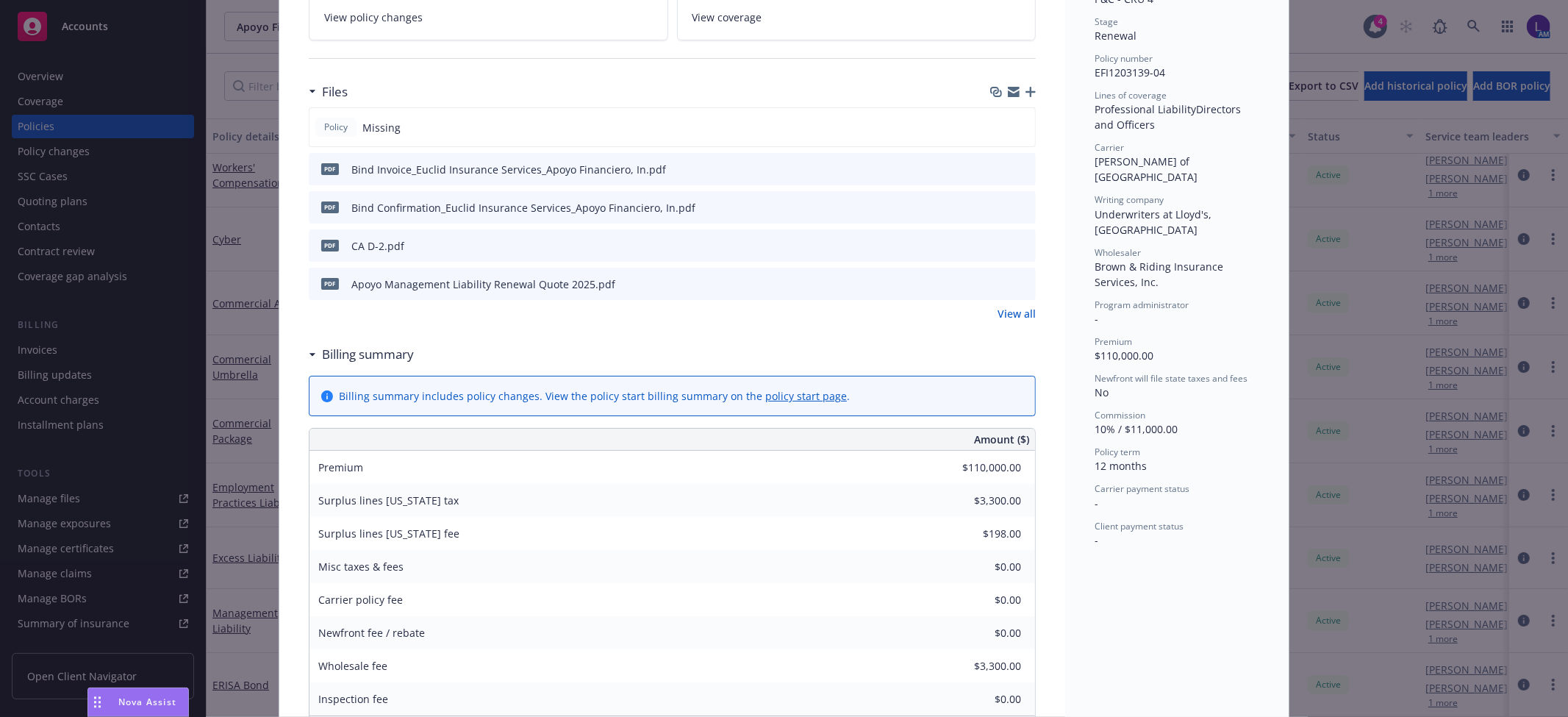
click at [1344, 490] on div "Policy Management Liability Add internal notes here... View claims View schedul…" at bounding box center [784, 358] width 1568 height 717
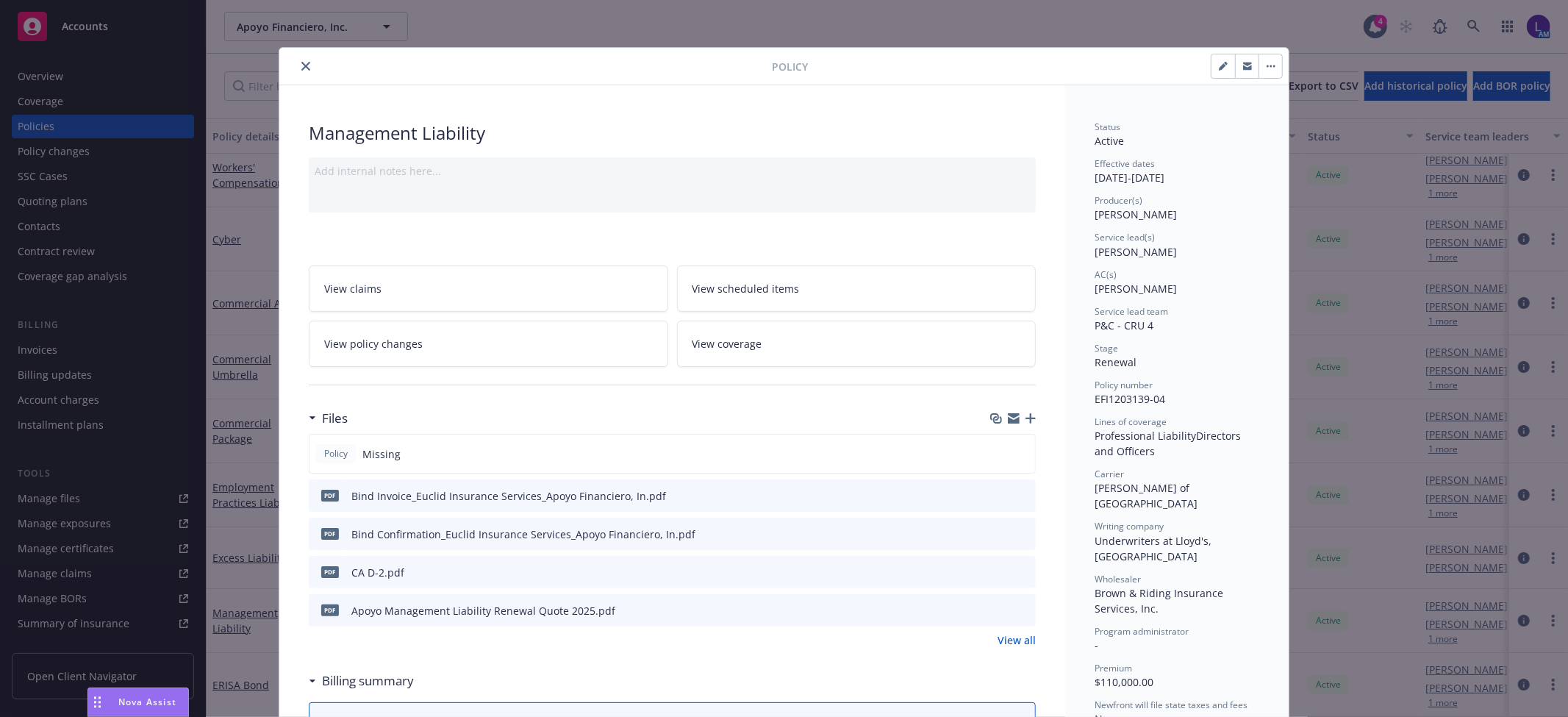
click at [302, 63] on icon "close" at bounding box center [306, 66] width 9 height 9
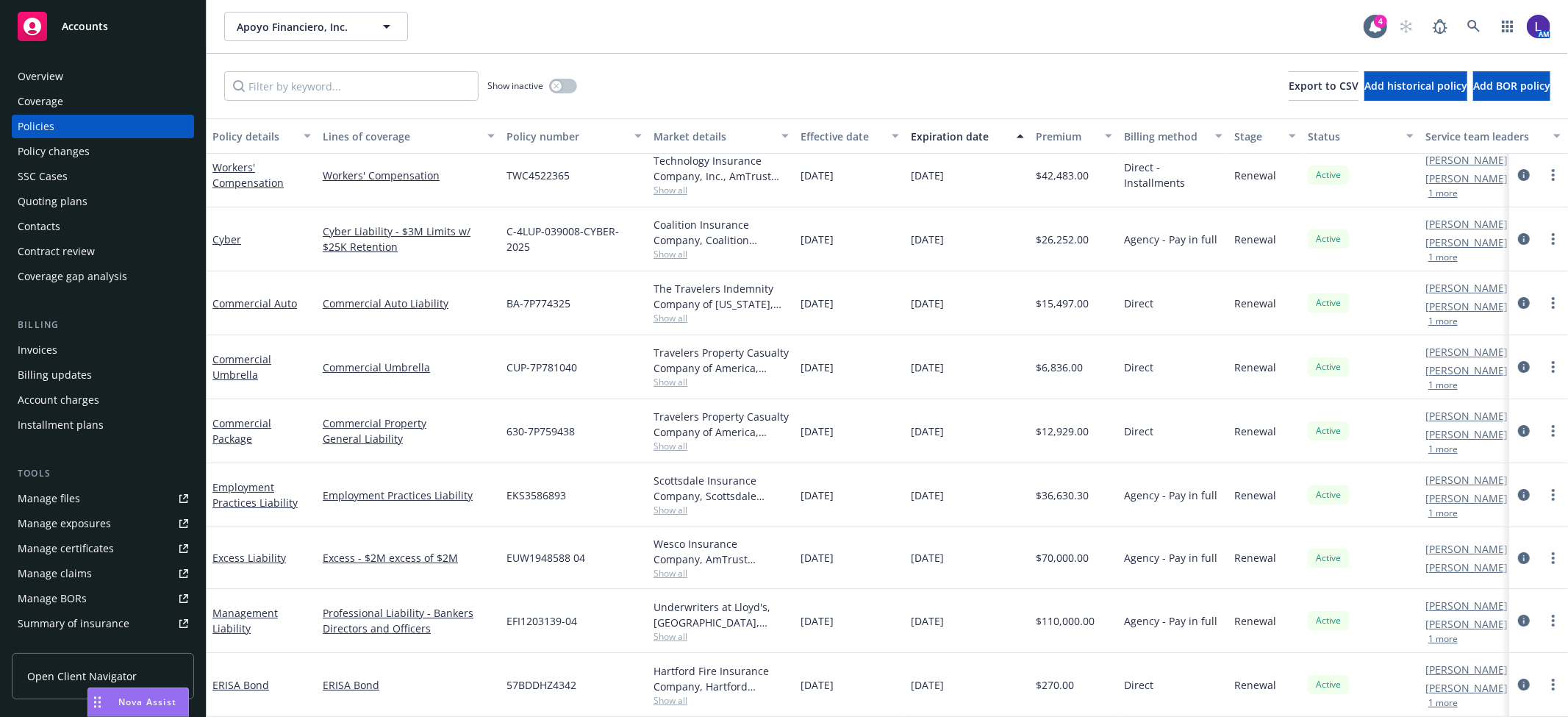
click at [563, 77] on div "Show inactive" at bounding box center [532, 85] width 89 height 29
click at [566, 81] on button "button" at bounding box center [563, 86] width 28 height 15
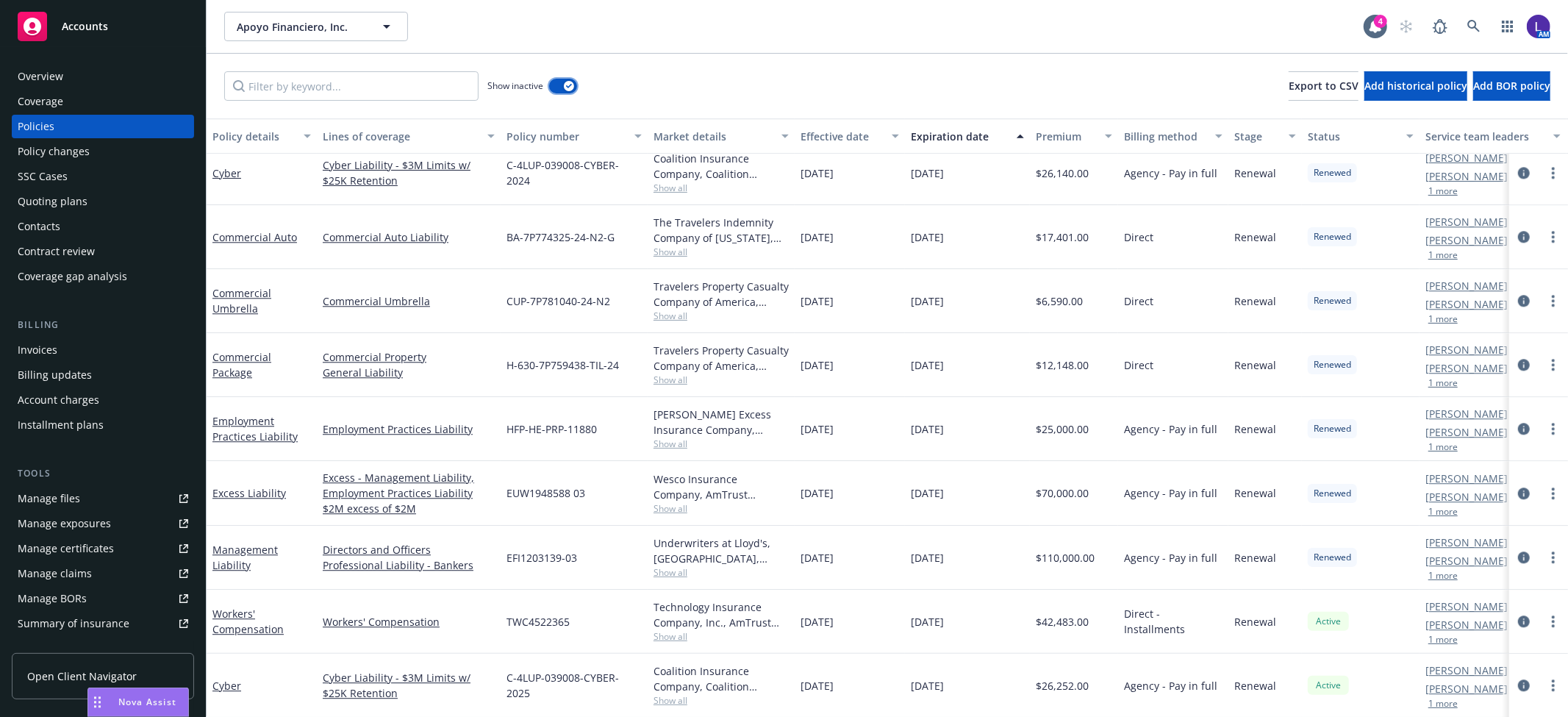
scroll to position [3269, 0]
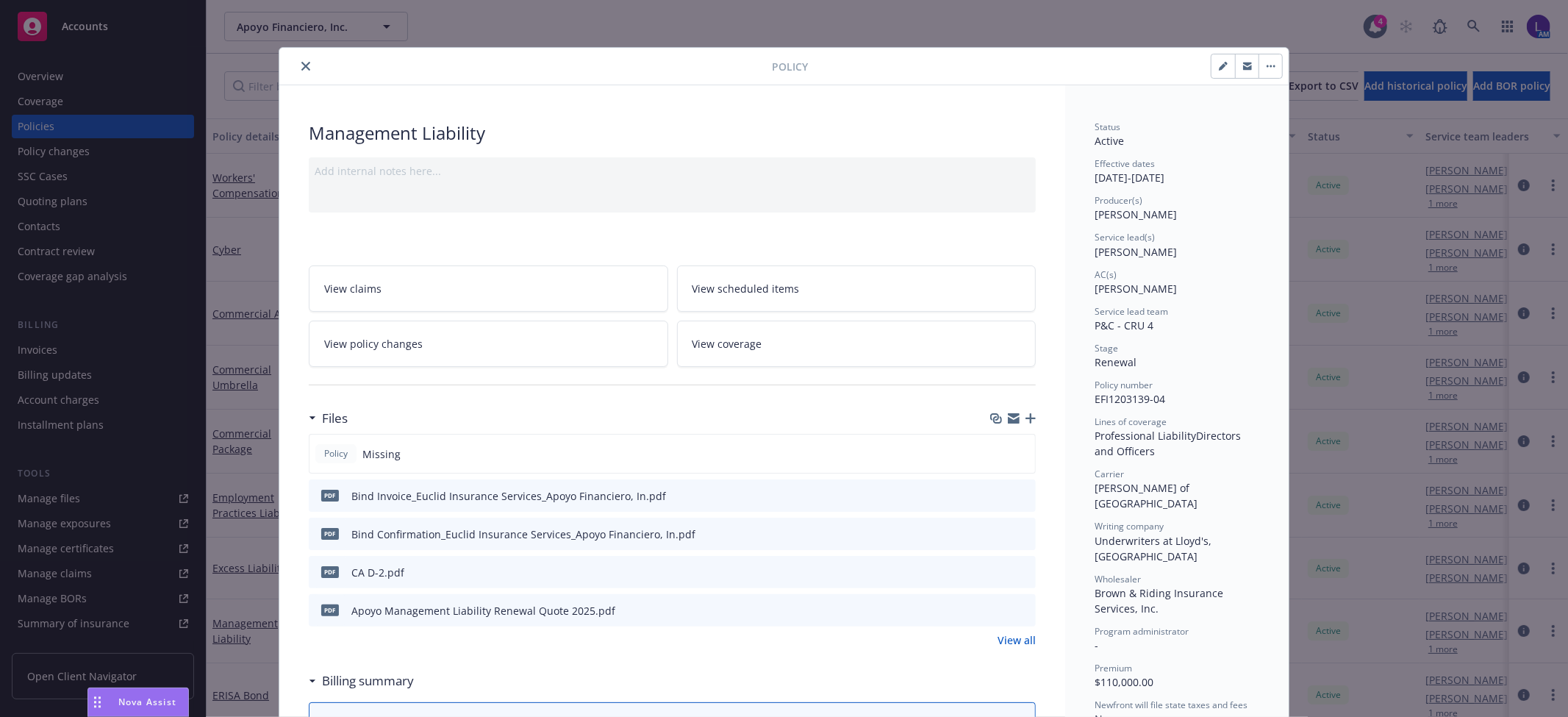
scroll to position [44, 0]
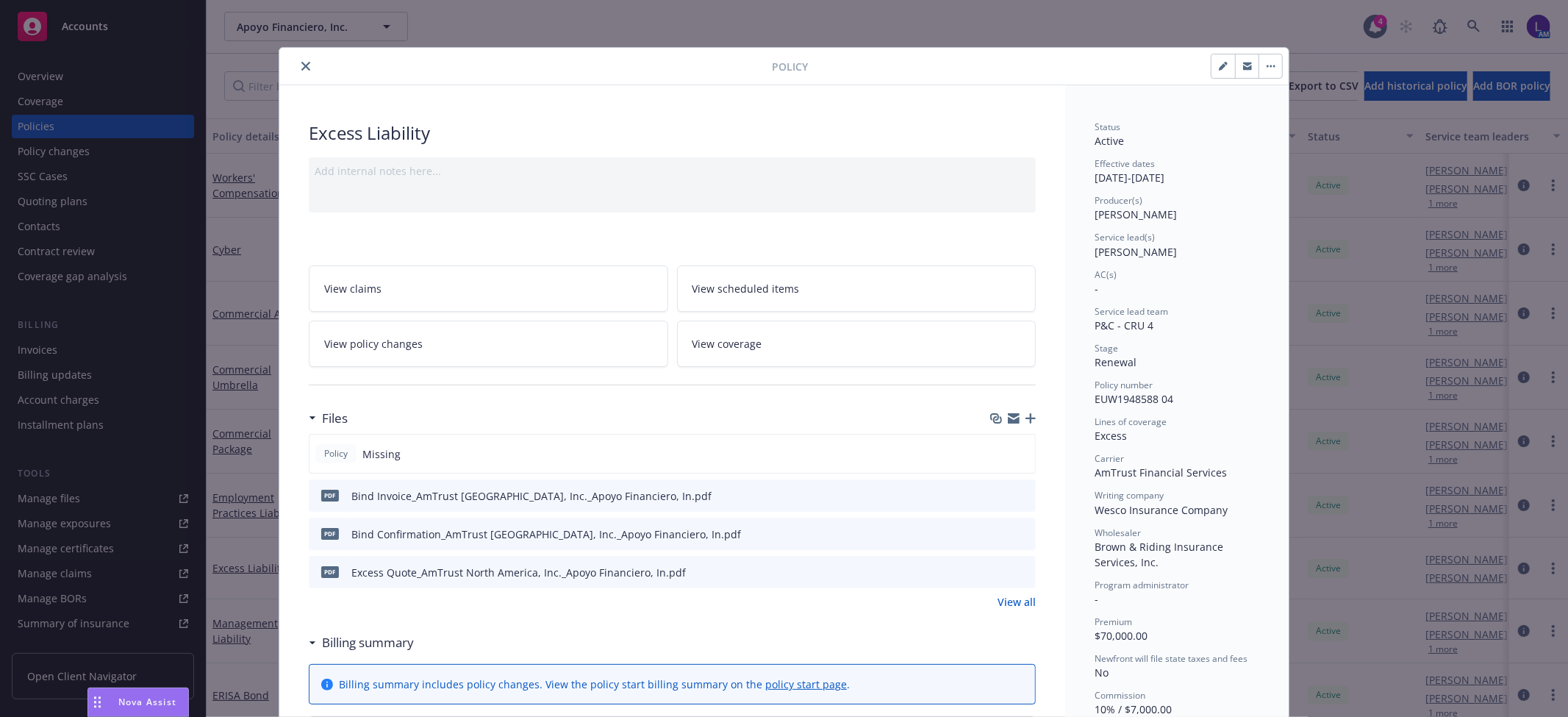
scroll to position [44, 0]
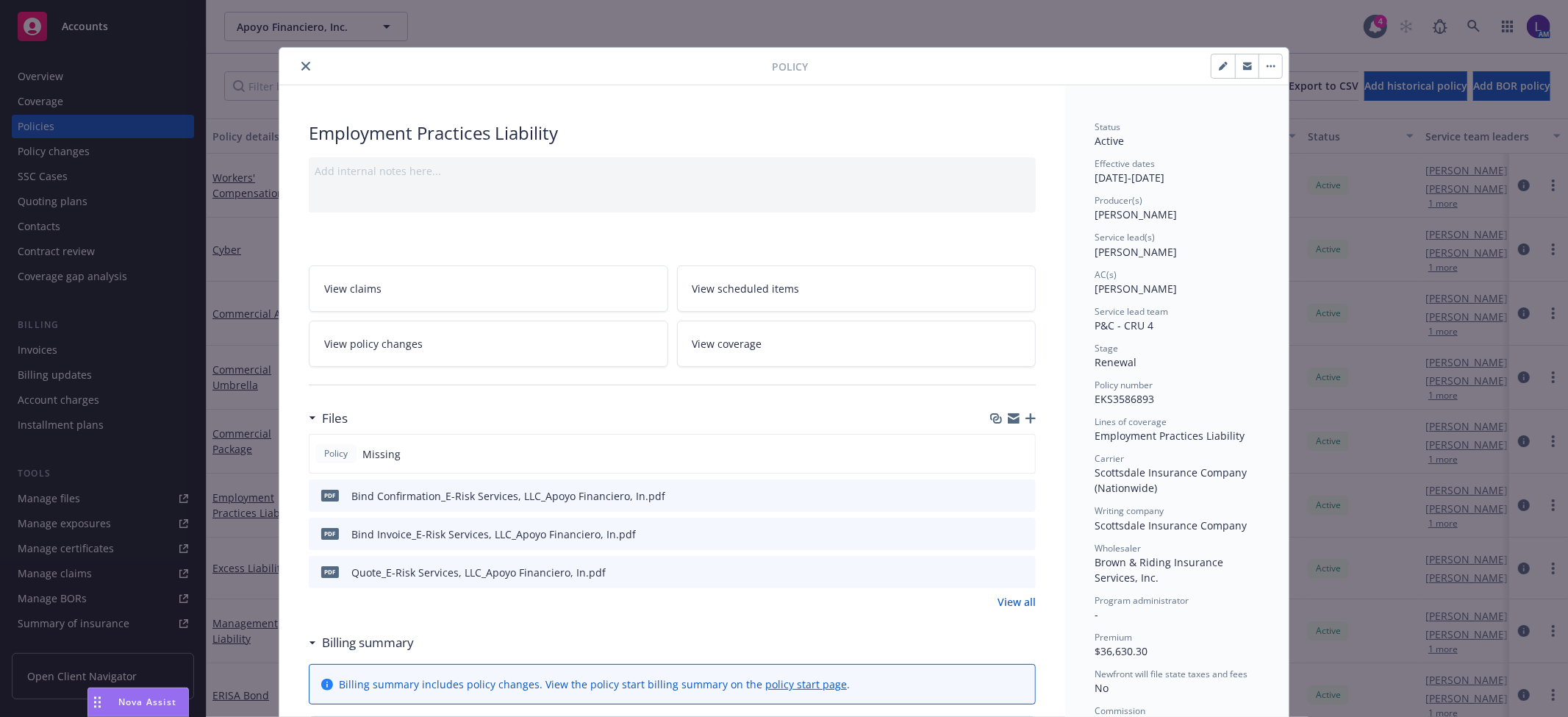
scroll to position [44, 0]
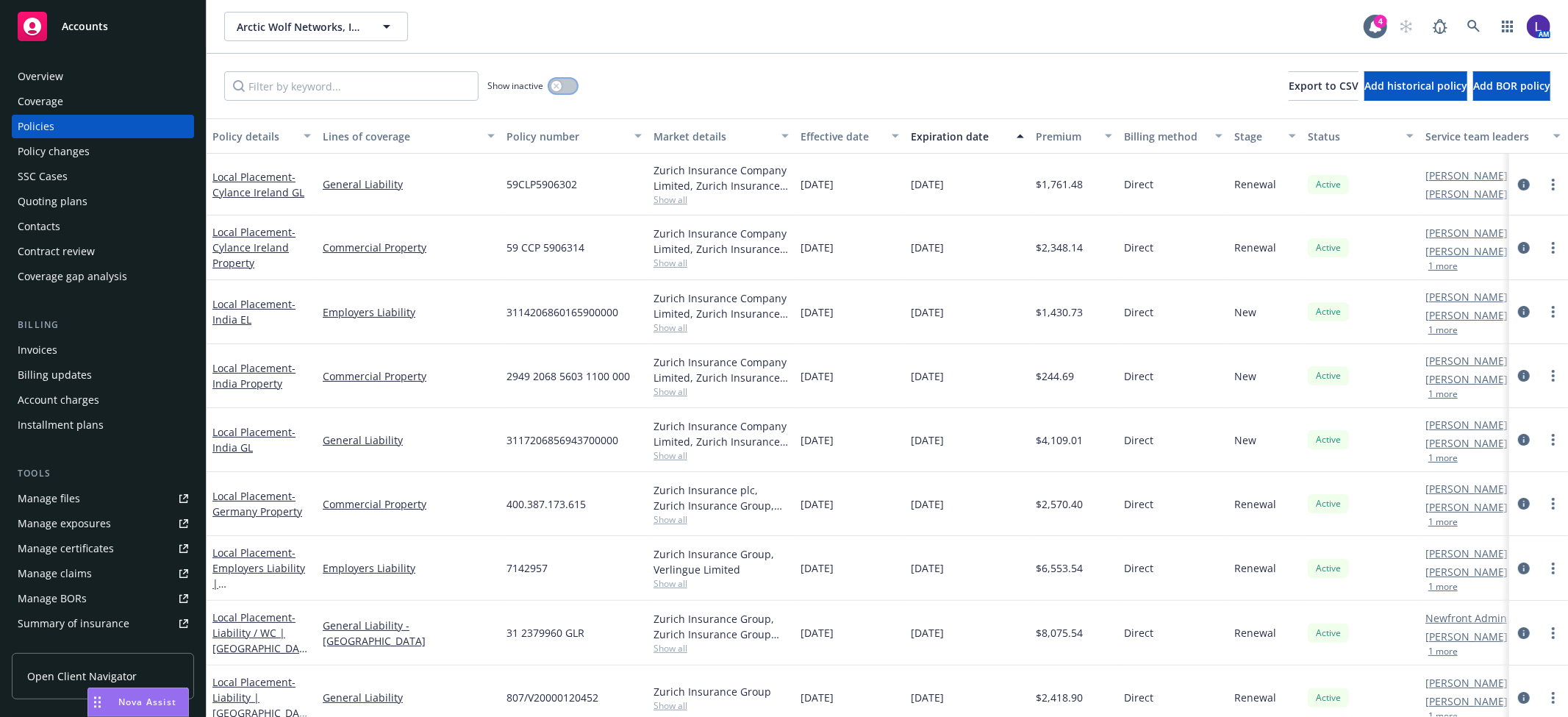
click at [564, 92] on button "button" at bounding box center [563, 86] width 28 height 15
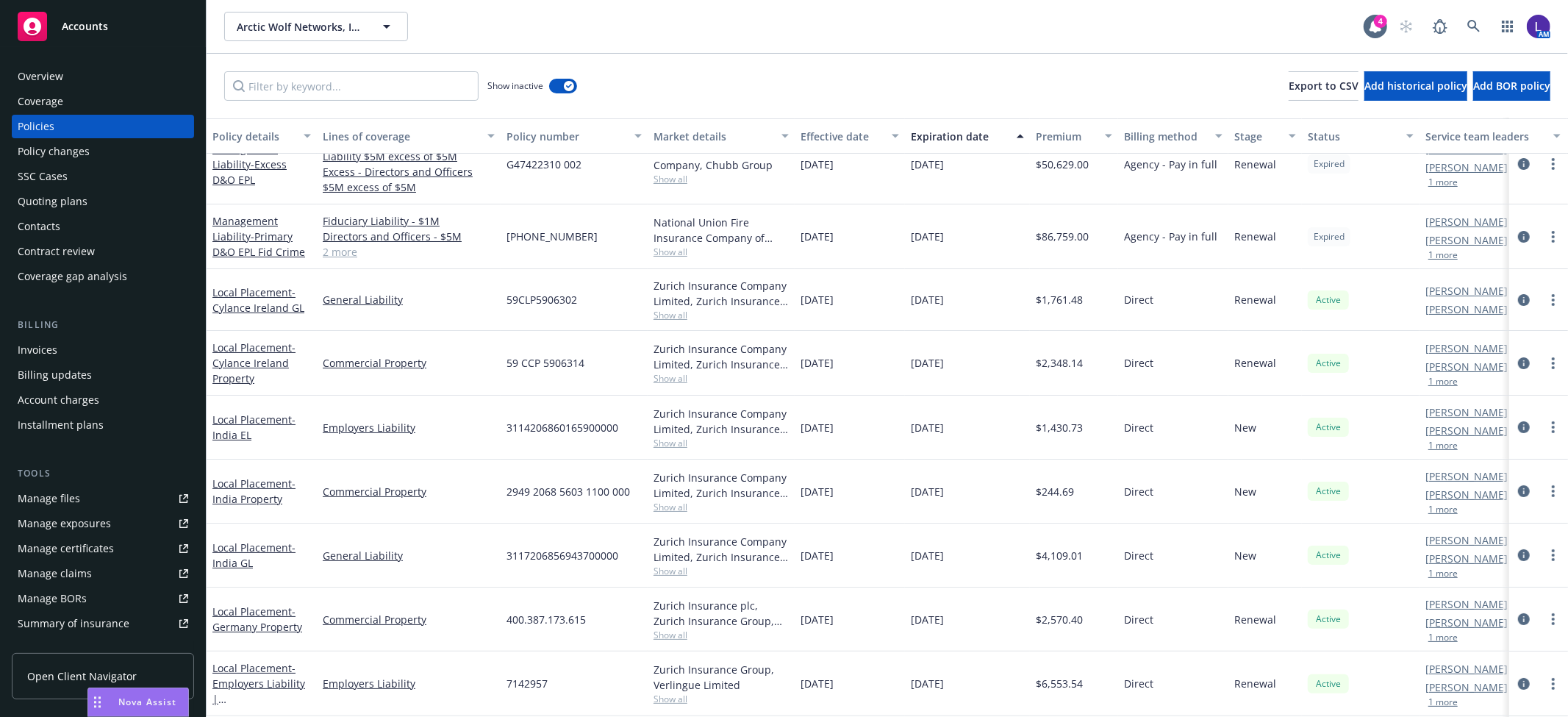
scroll to position [4658, 0]
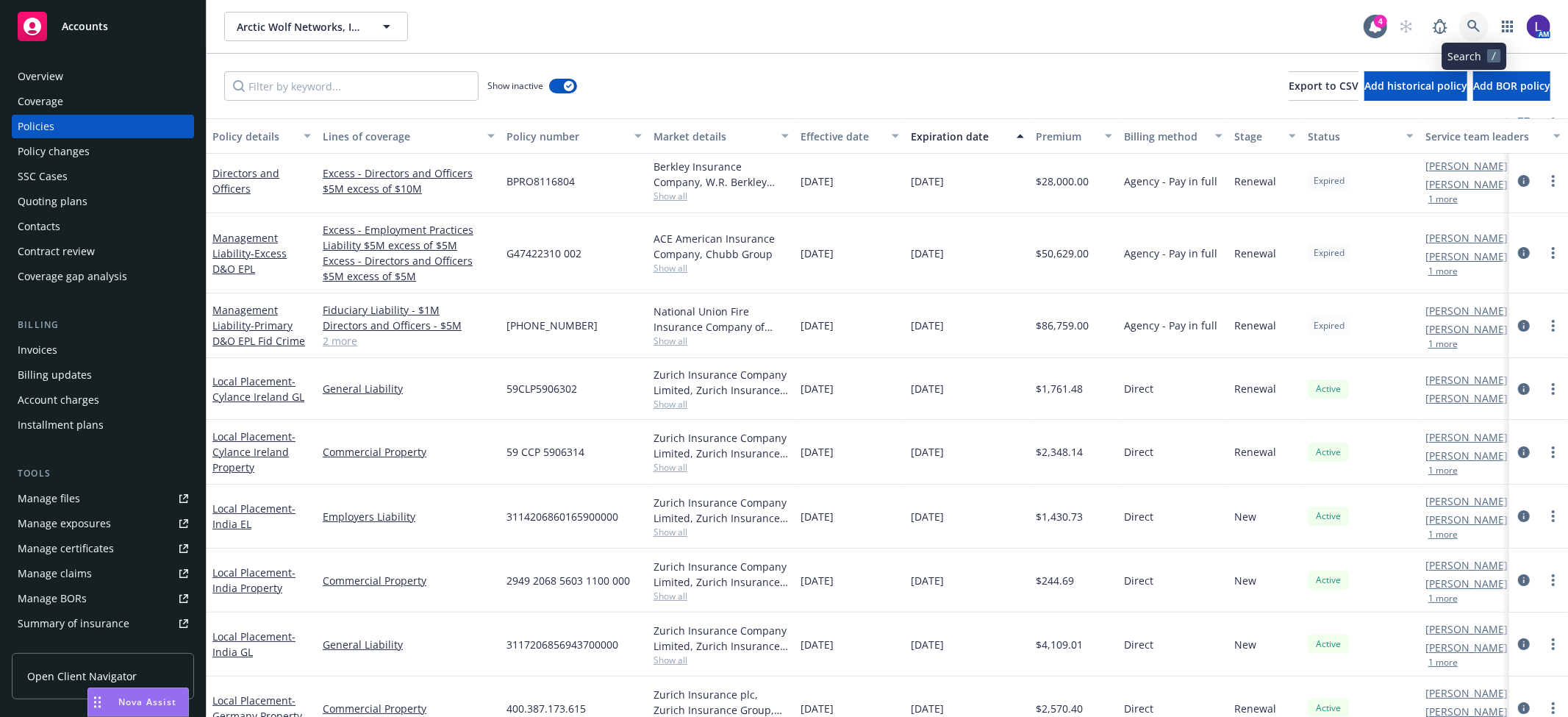
click at [1476, 21] on icon at bounding box center [1474, 27] width 13 height 13
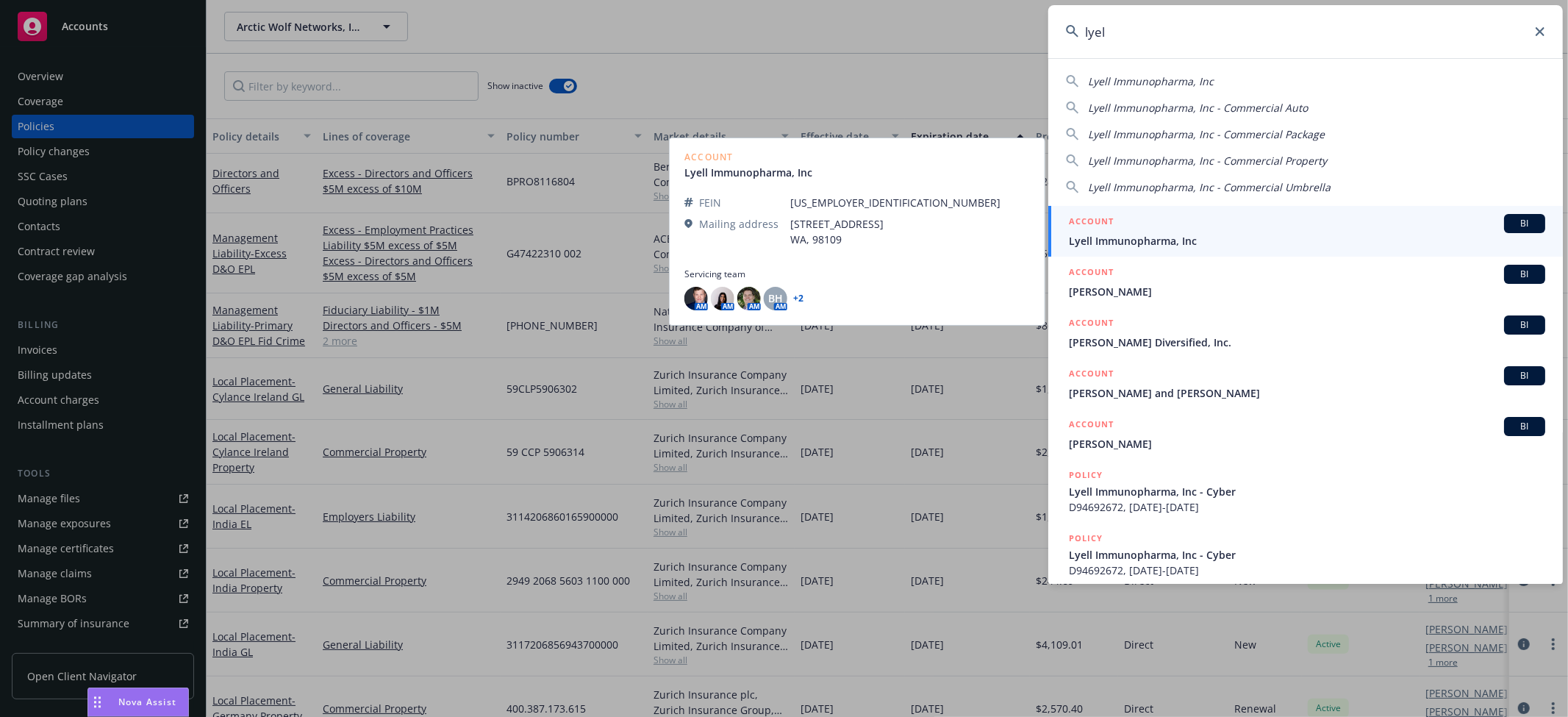
type input "lyel"
click at [1165, 233] on span "Lyell Immunopharma, Inc" at bounding box center [1307, 240] width 476 height 15
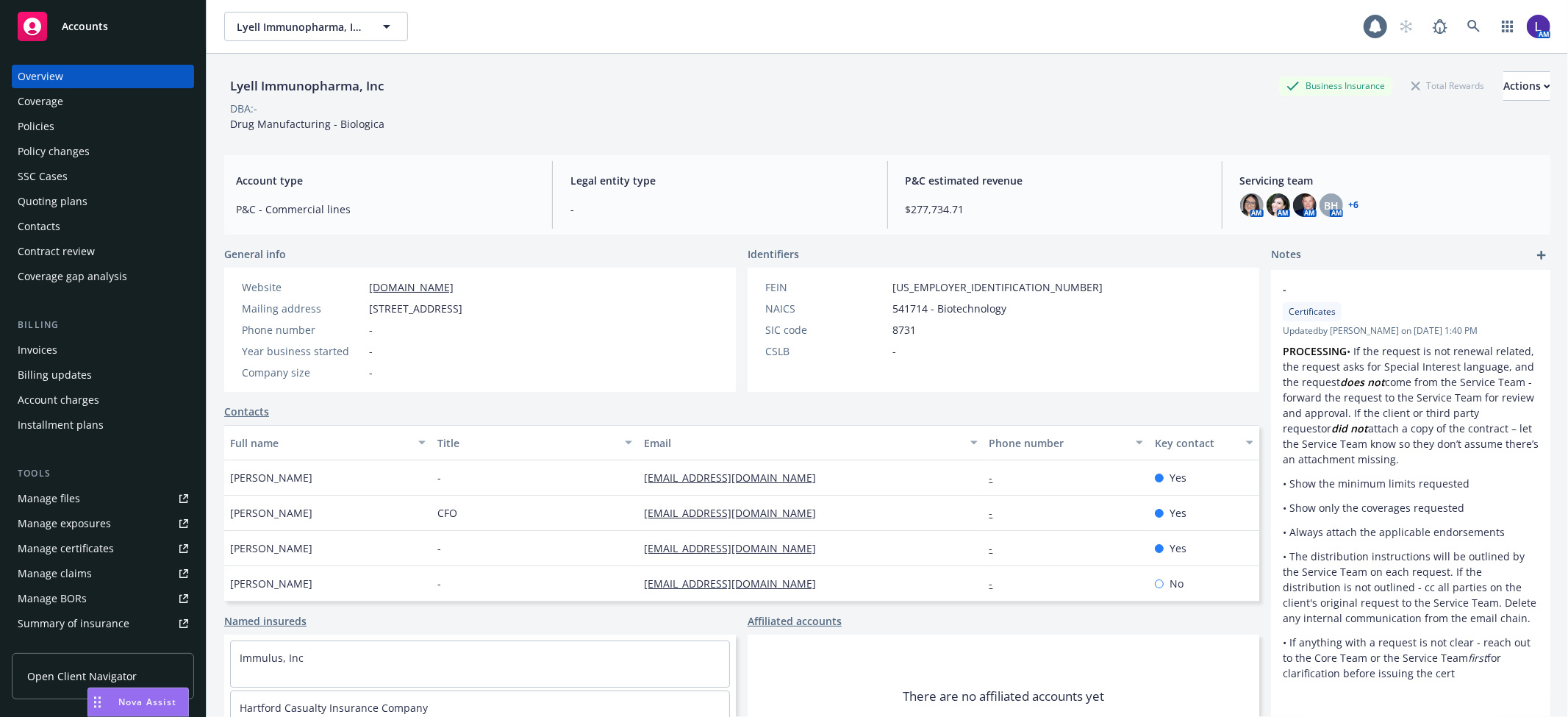
click at [77, 121] on div "Policies" at bounding box center [103, 126] width 171 height 23
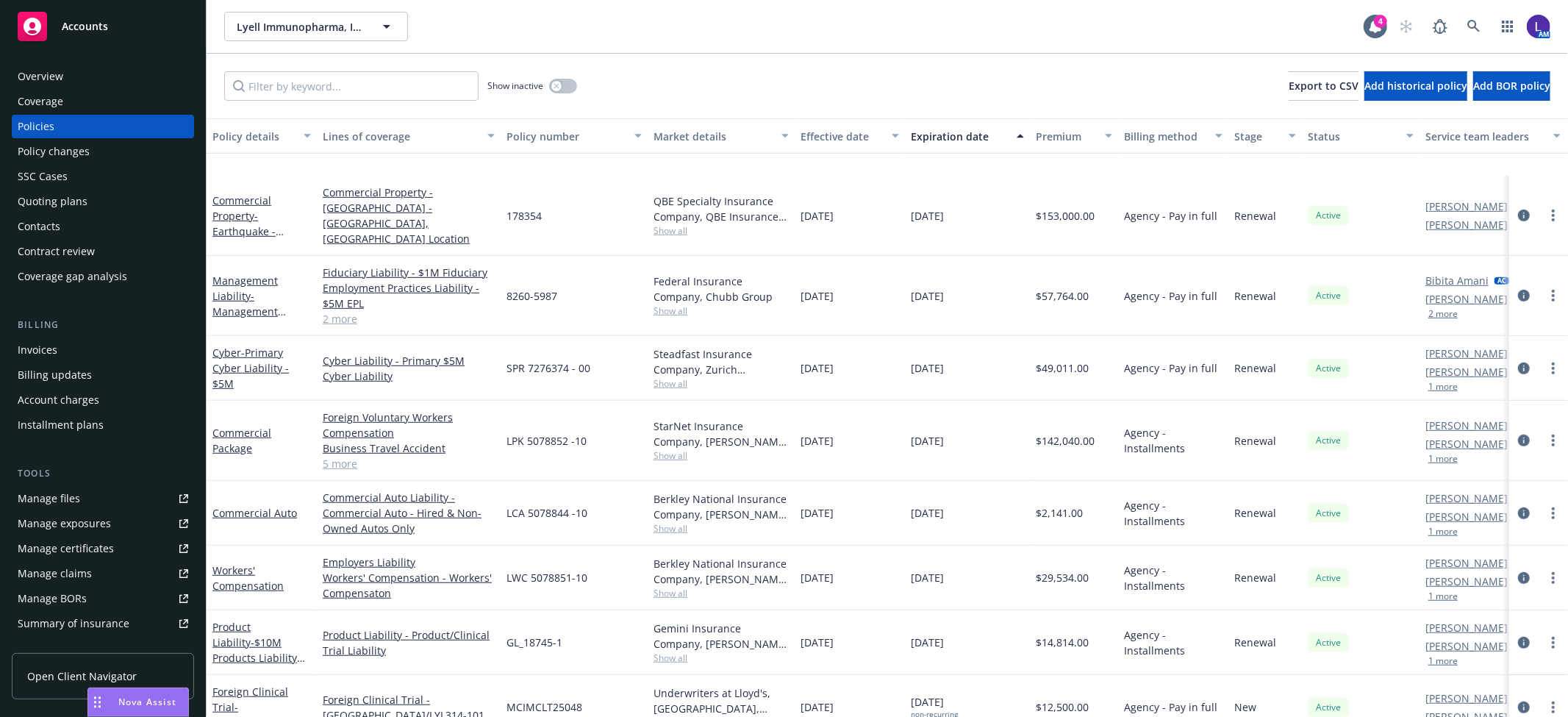
scroll to position [824, 0]
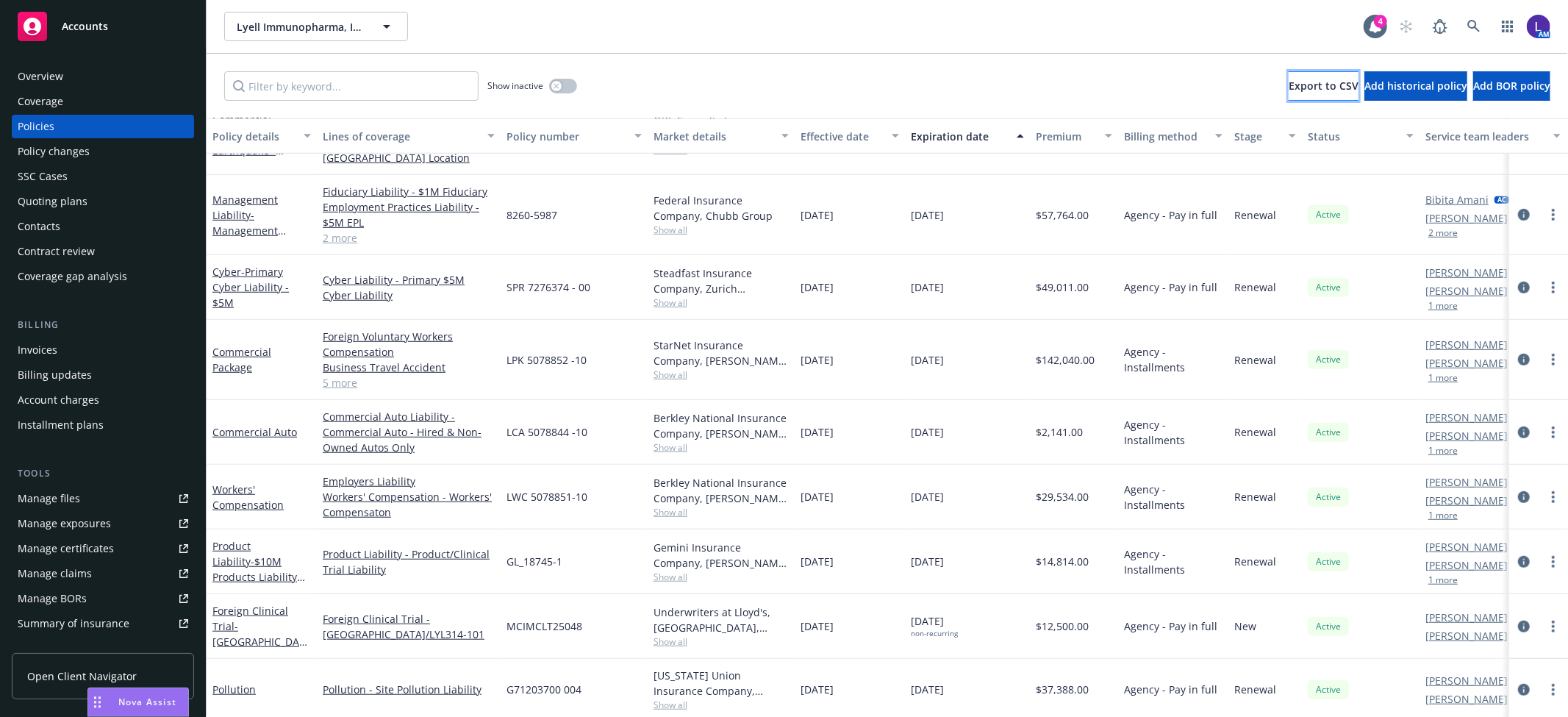
click at [1289, 76] on button "Export to CSV" at bounding box center [1324, 85] width 70 height 29
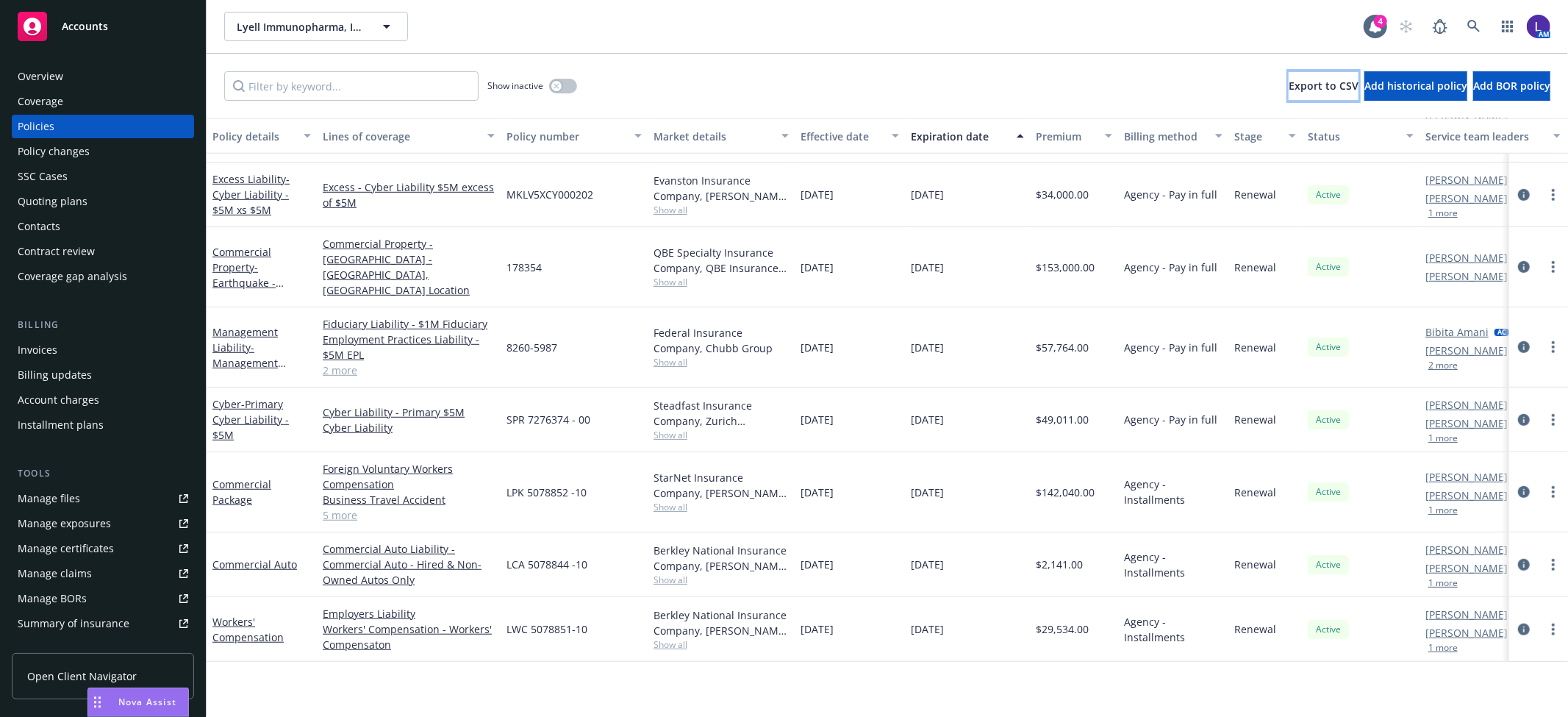
scroll to position [415, 0]
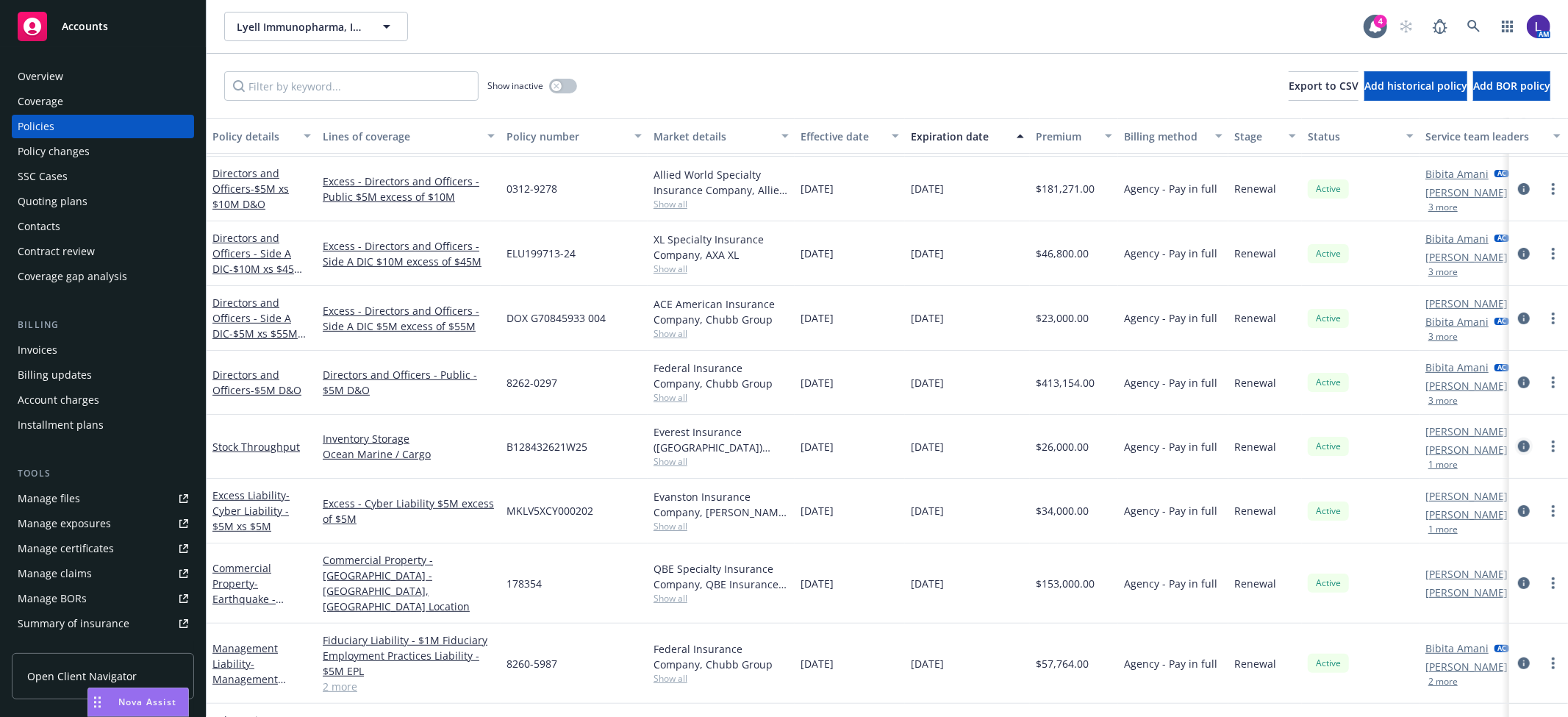
click at [1518, 445] on icon "circleInformation" at bounding box center [1524, 446] width 12 height 12
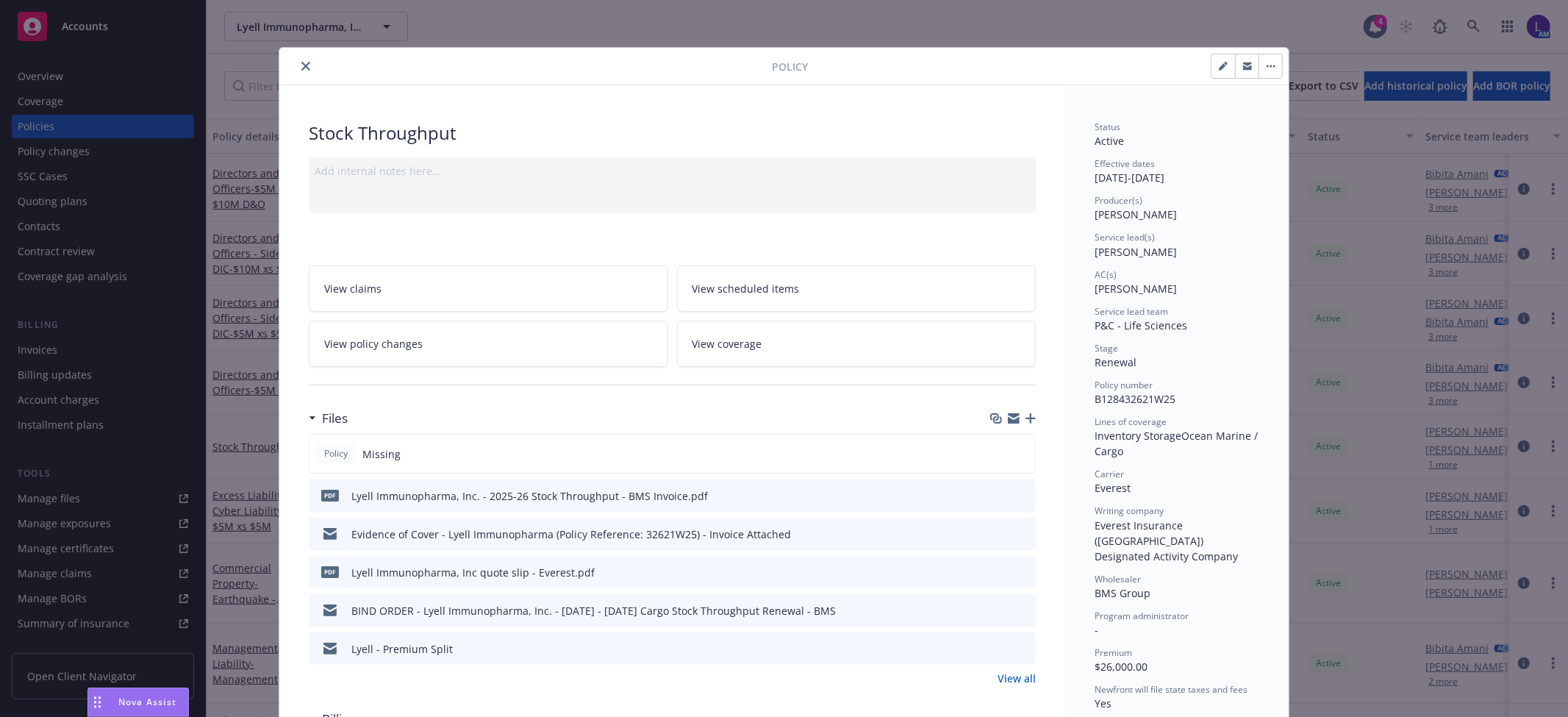
click at [297, 67] on button "close" at bounding box center [306, 66] width 18 height 18
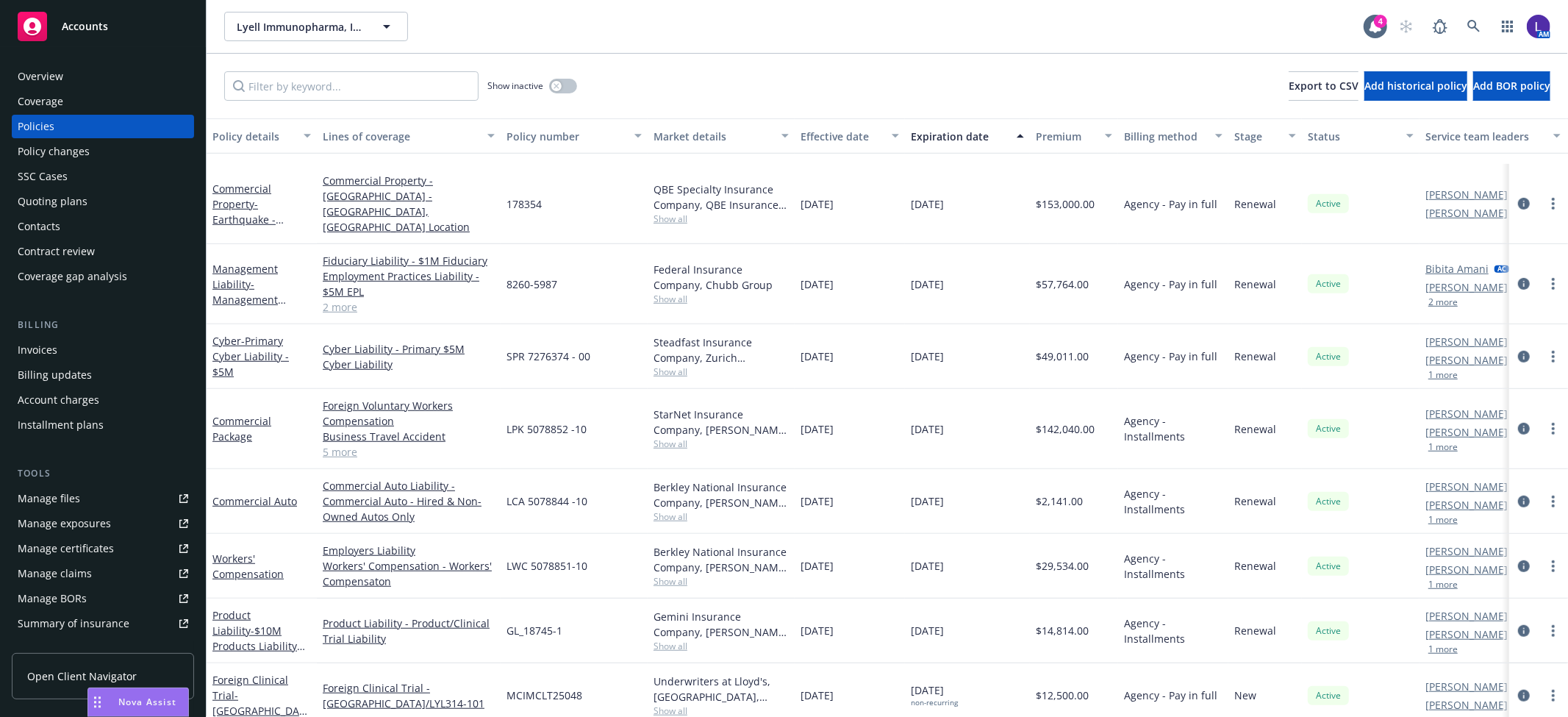
scroll to position [824, 0]
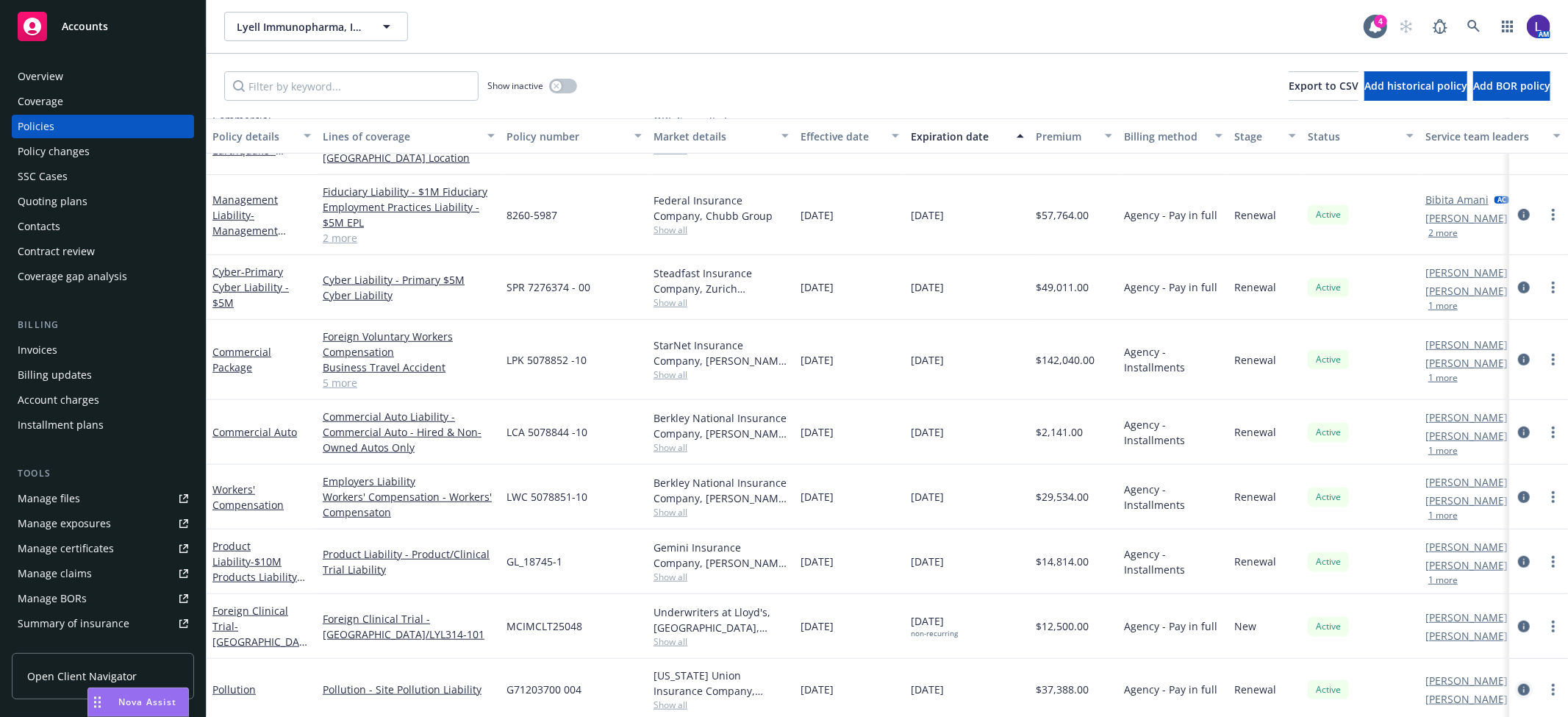
click at [1518, 684] on icon "circleInformation" at bounding box center [1524, 690] width 12 height 12
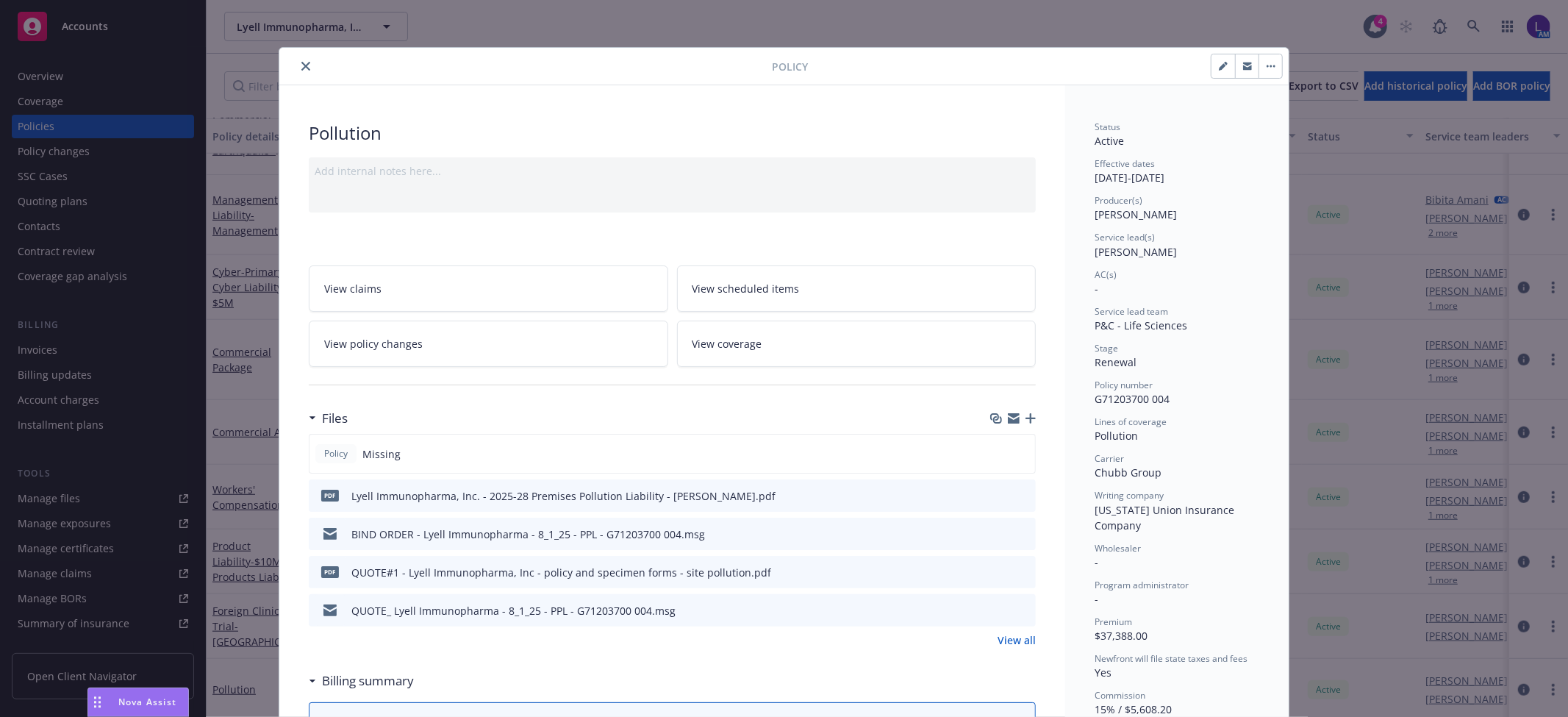
click at [306, 62] on button "close" at bounding box center [306, 66] width 18 height 18
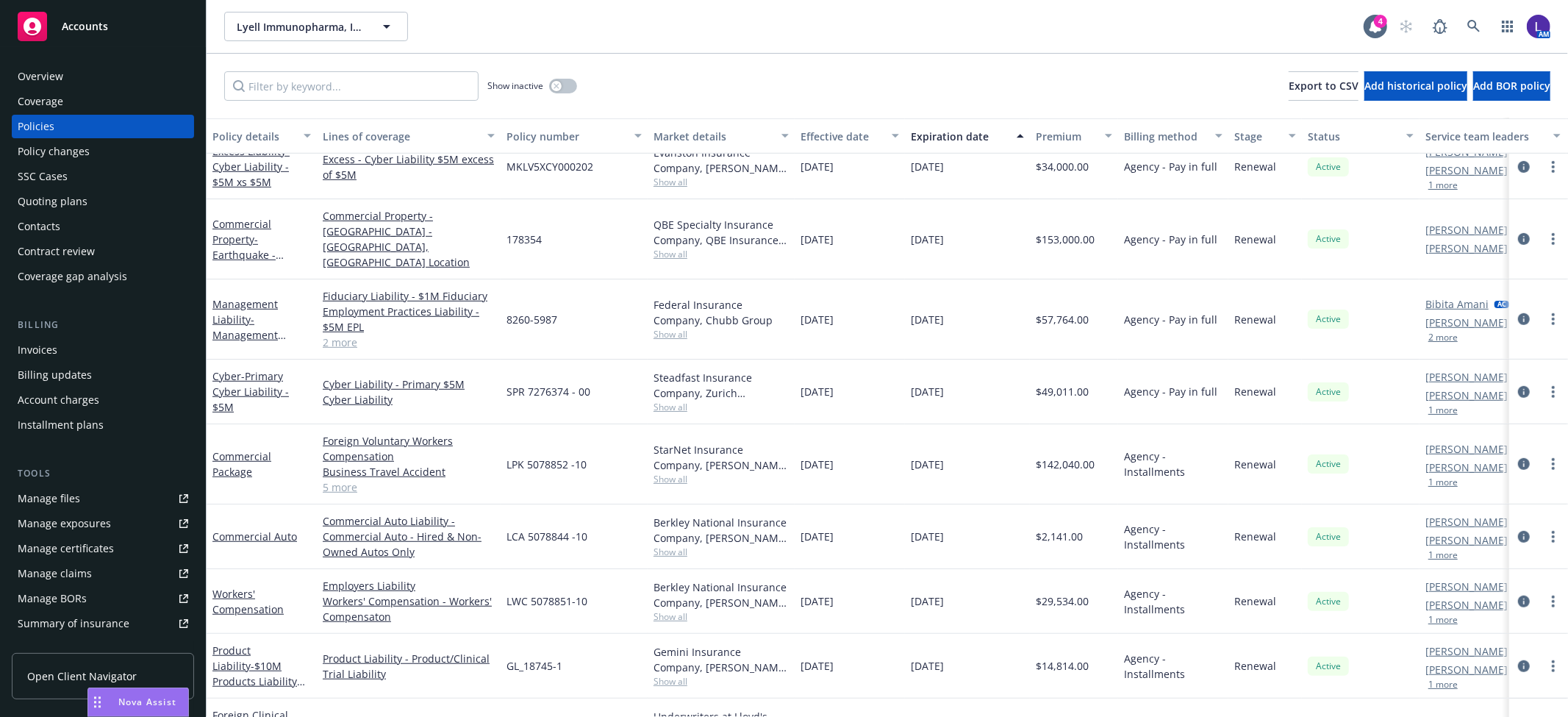
scroll to position [660, 0]
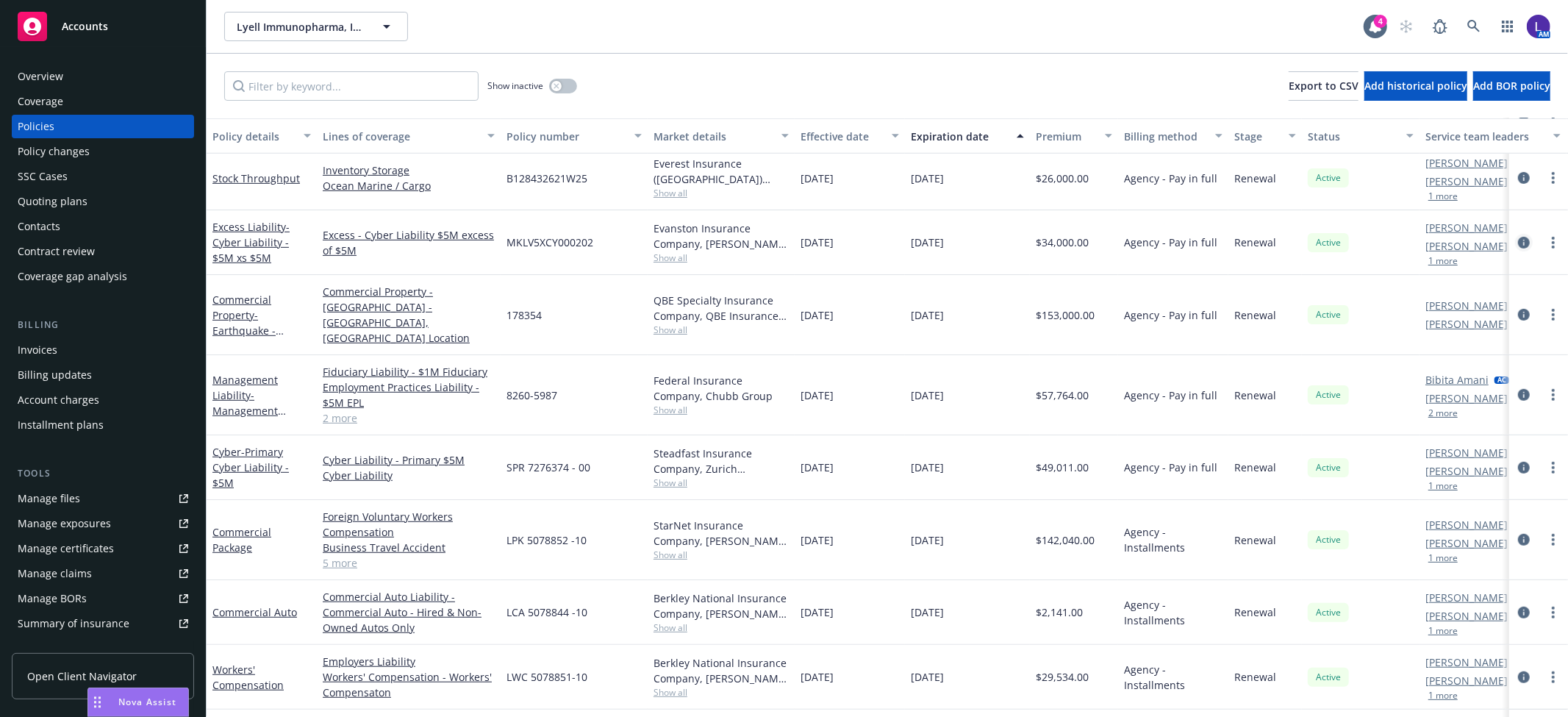
click at [1518, 241] on icon "circleInformation" at bounding box center [1524, 243] width 12 height 12
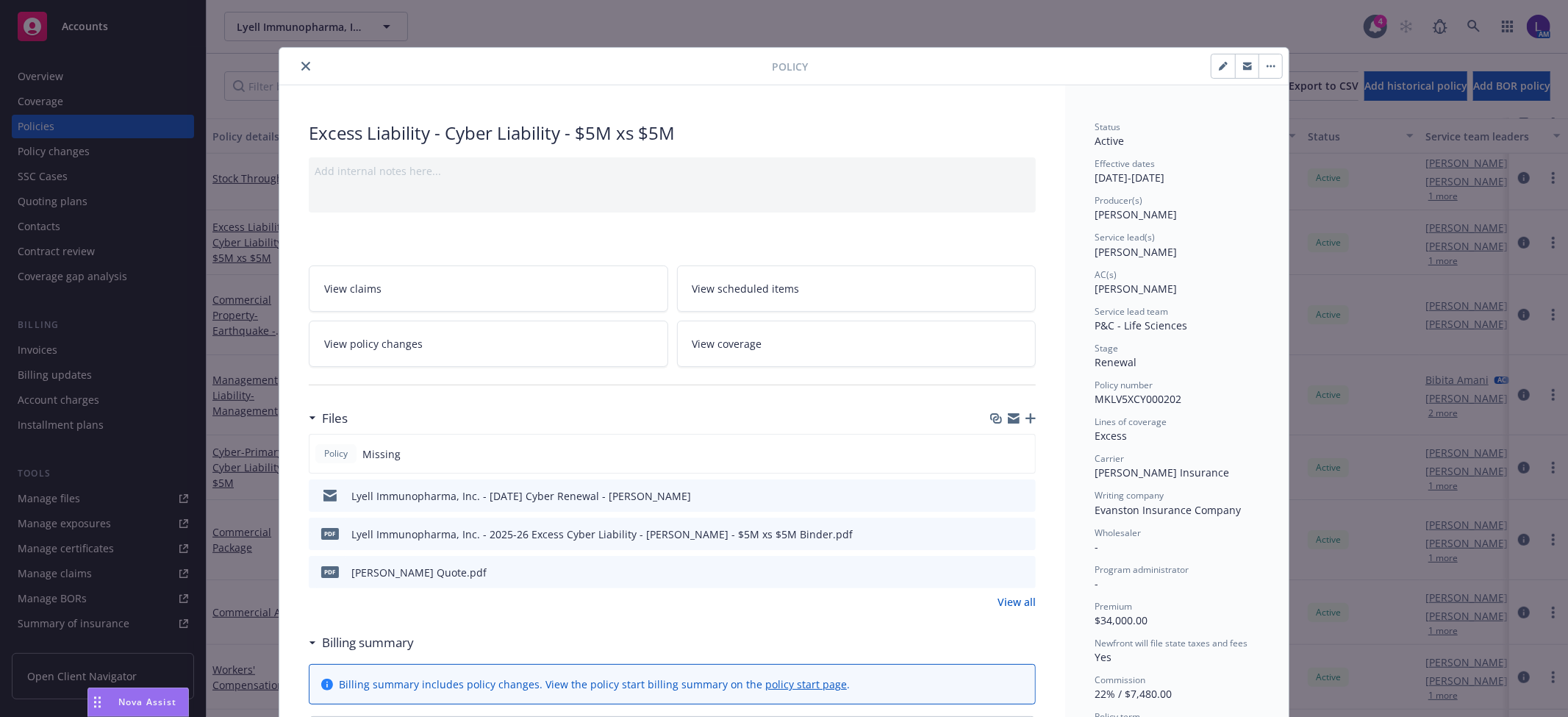
click at [302, 70] on icon "close" at bounding box center [306, 66] width 9 height 9
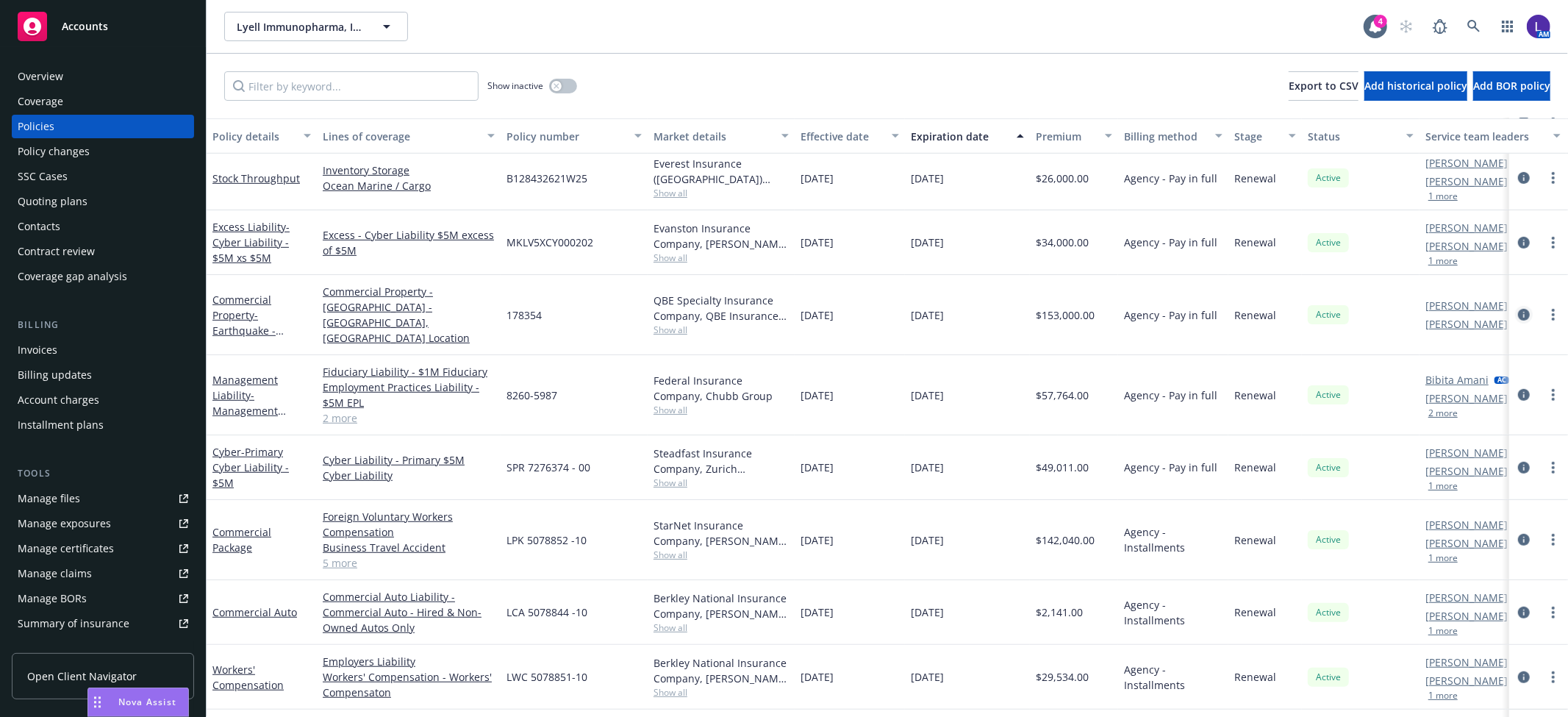
click at [1518, 309] on icon "circleInformation" at bounding box center [1524, 315] width 12 height 12
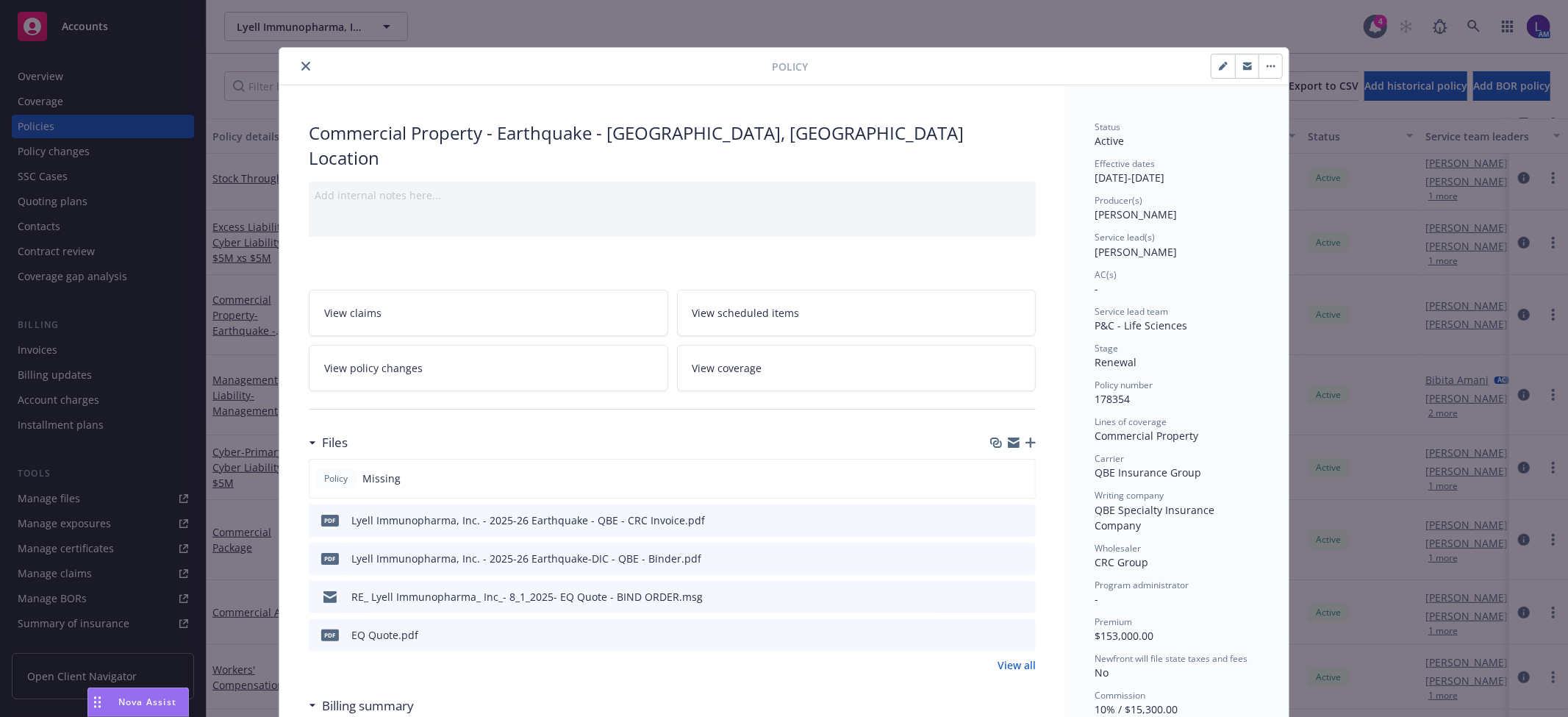
click at [297, 69] on button "close" at bounding box center [306, 66] width 18 height 18
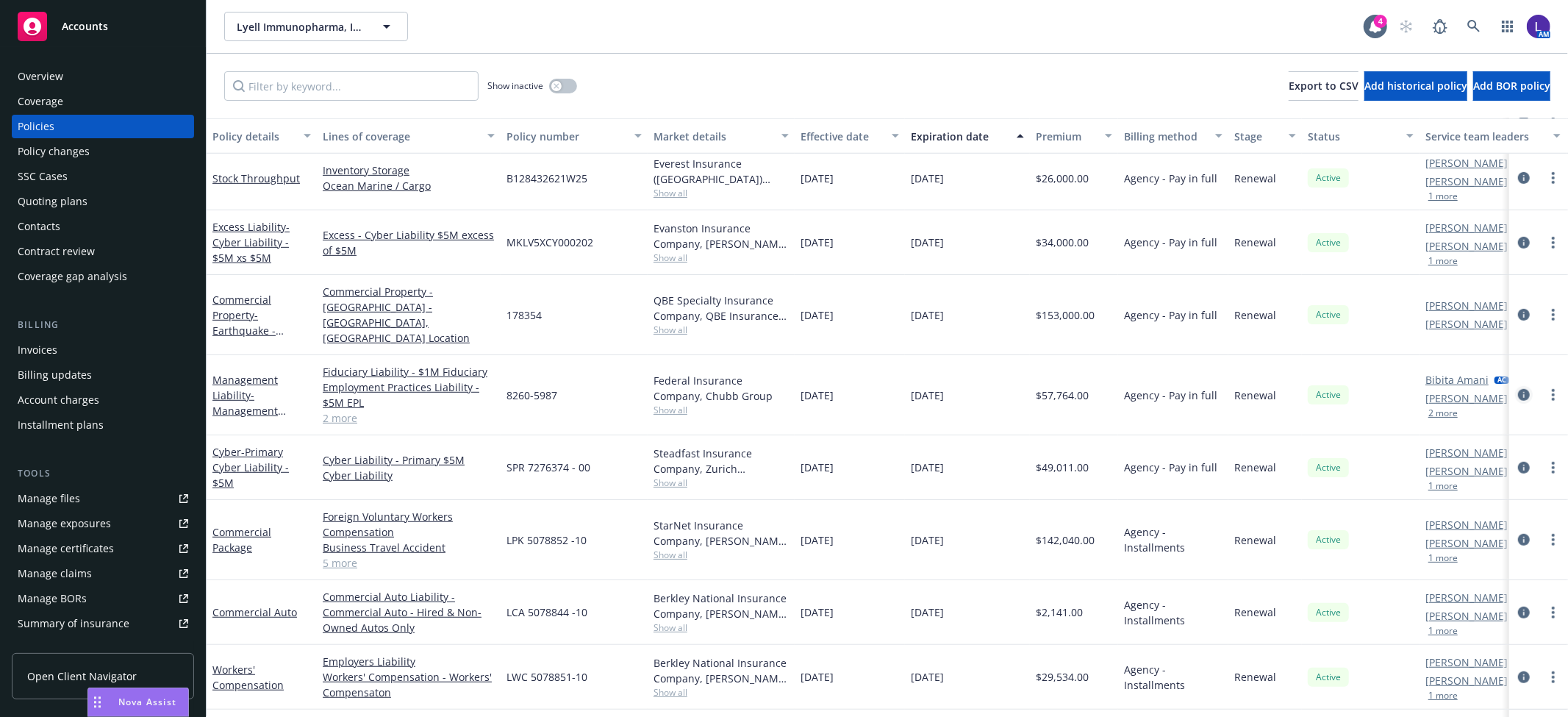
click at [1518, 389] on icon "circleInformation" at bounding box center [1524, 394] width 12 height 12
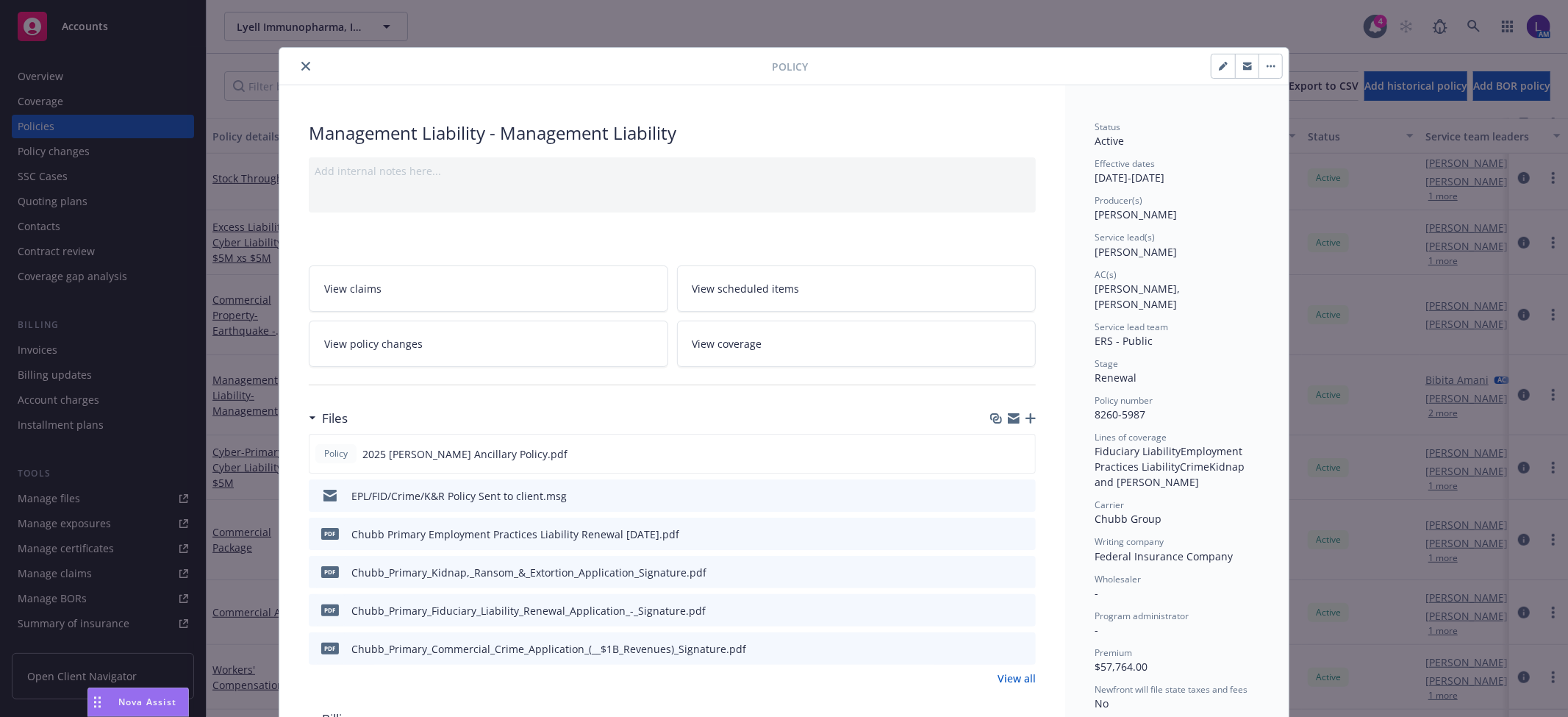
click at [302, 68] on icon "close" at bounding box center [306, 66] width 9 height 9
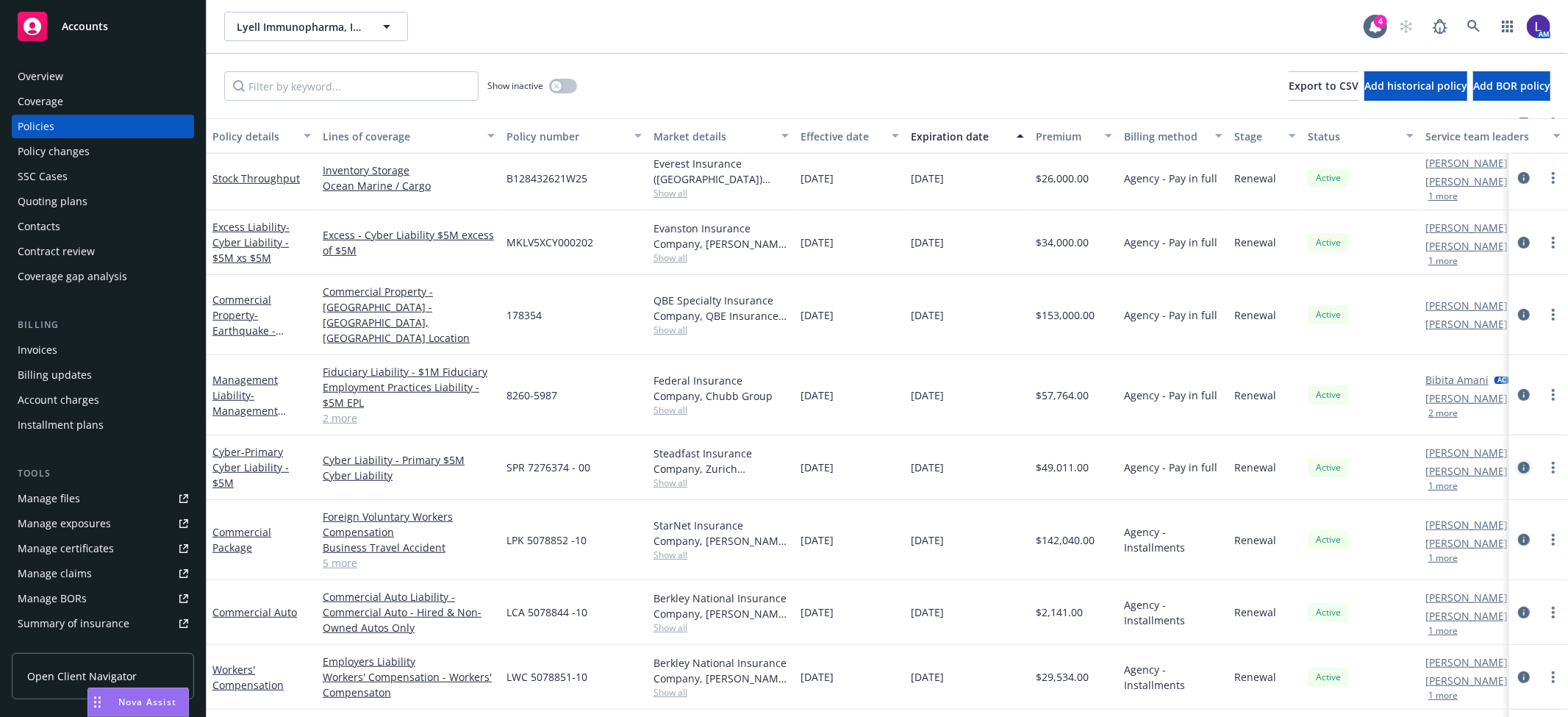
click at [1518, 462] on icon "circleInformation" at bounding box center [1524, 468] width 12 height 12
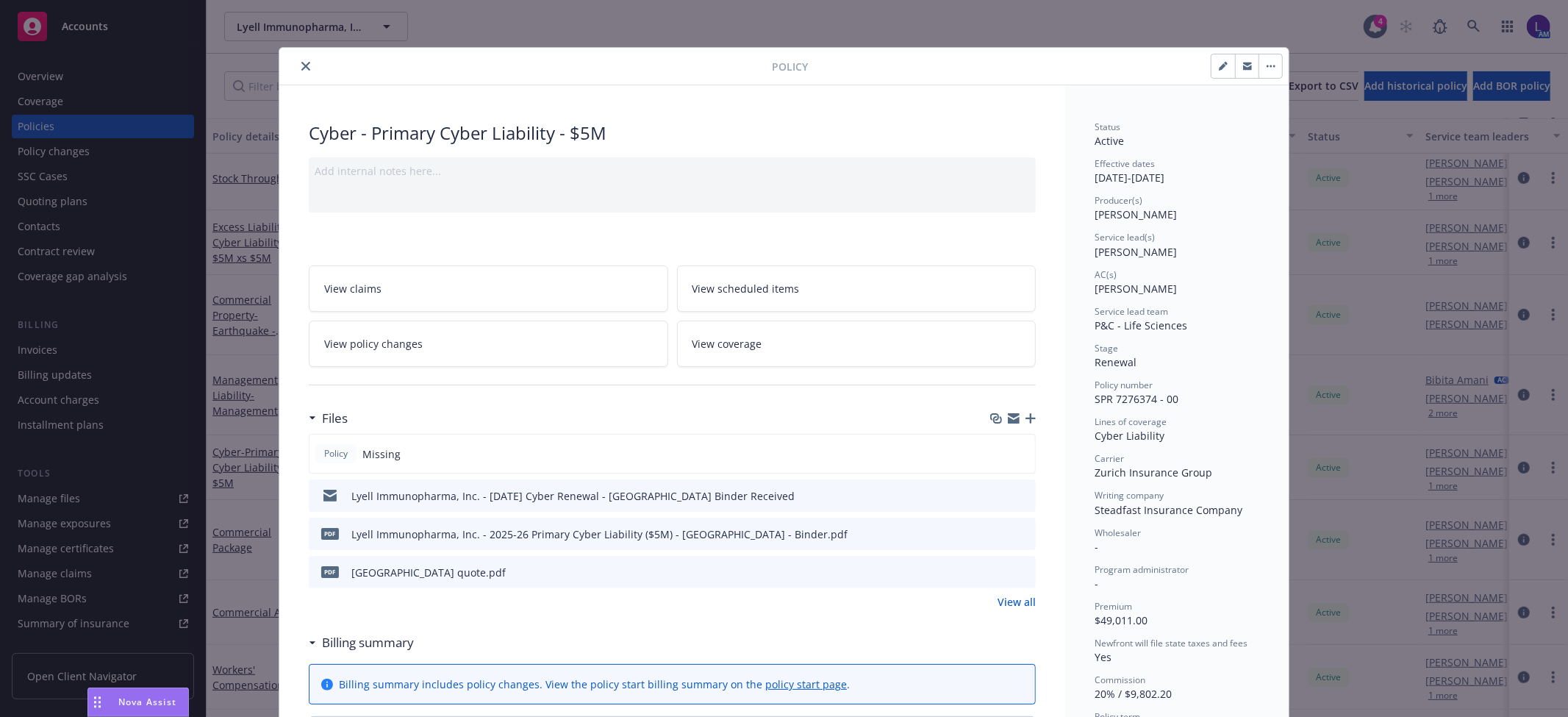
click at [306, 55] on div "Policy" at bounding box center [784, 66] width 1009 height 38
click at [303, 69] on icon "close" at bounding box center [306, 66] width 9 height 9
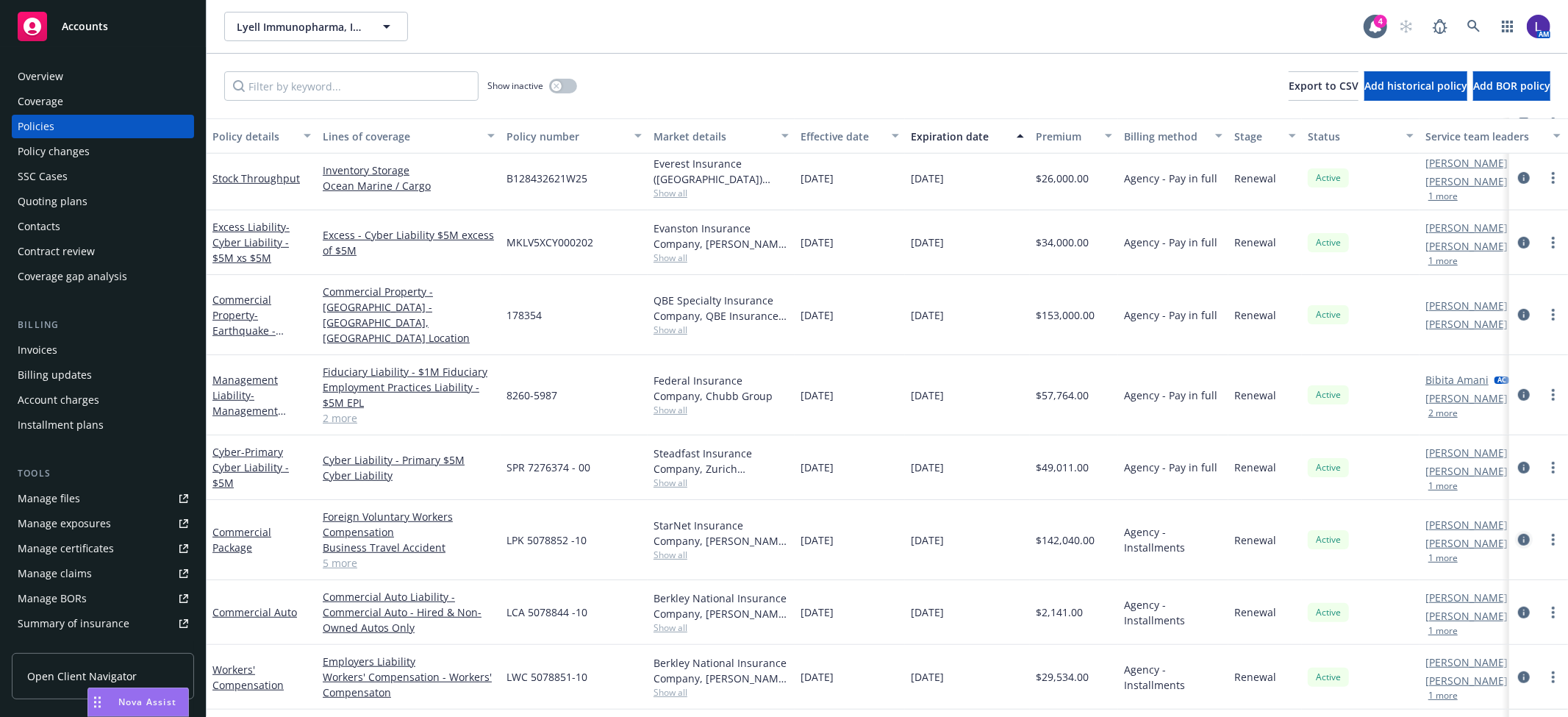
click at [1518, 534] on icon "circleInformation" at bounding box center [1524, 540] width 12 height 12
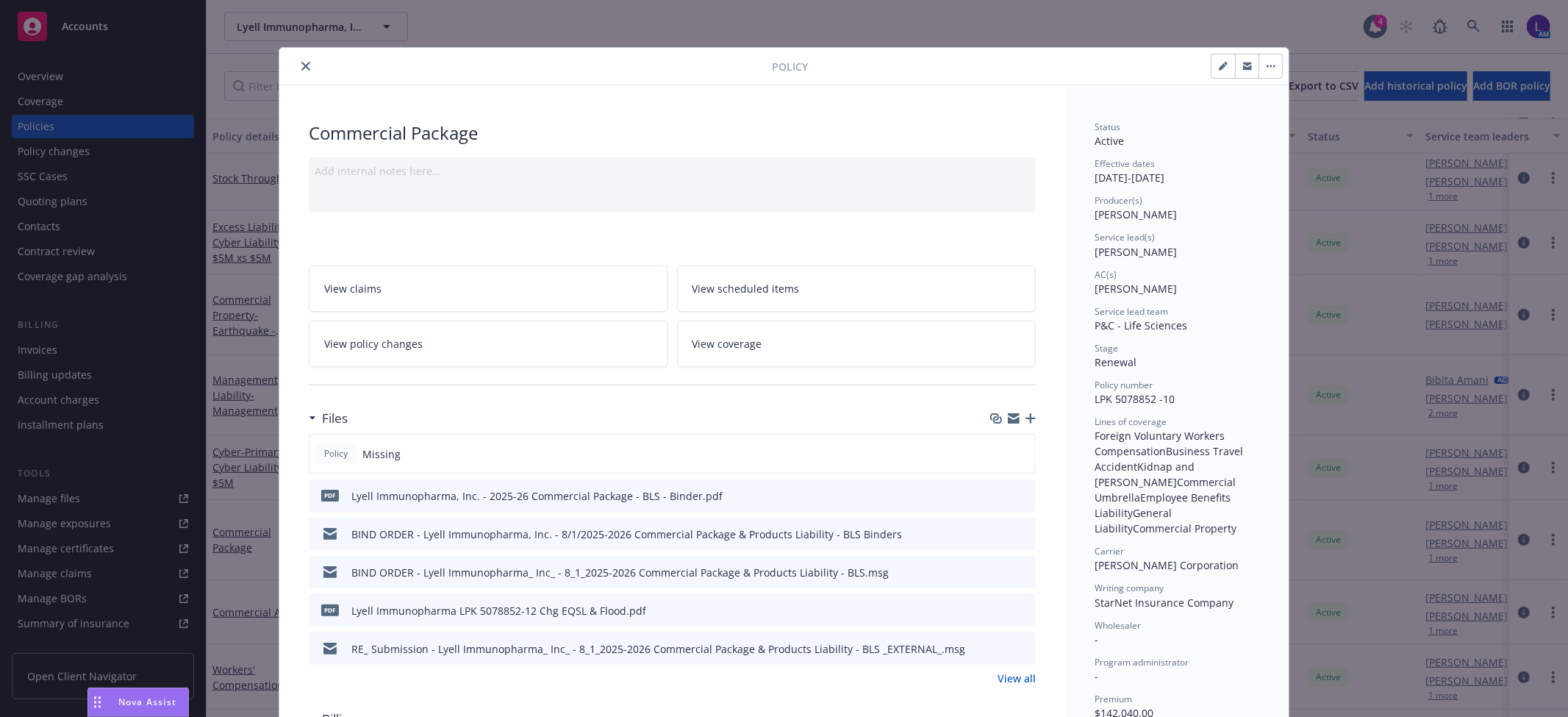
click at [302, 63] on icon "close" at bounding box center [306, 66] width 9 height 9
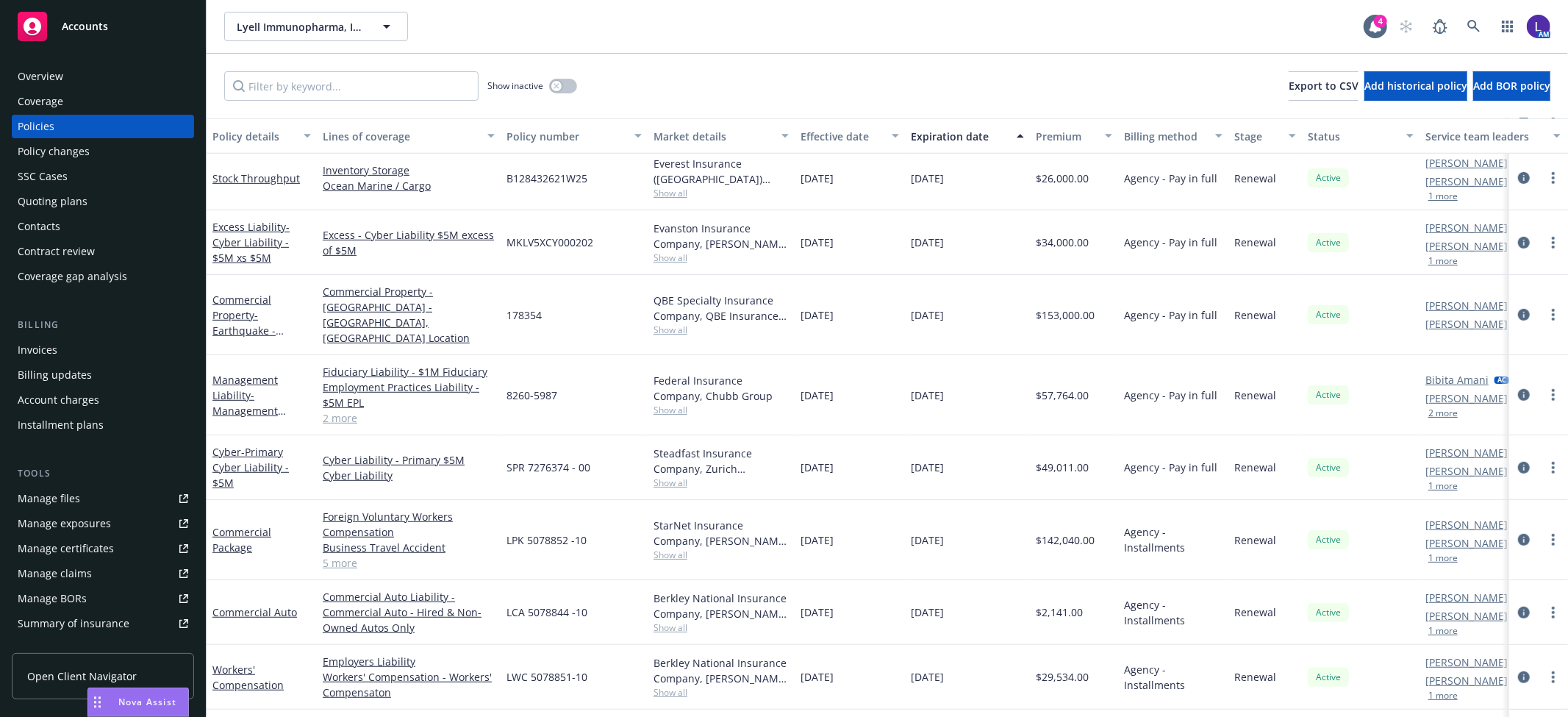
click at [1510, 585] on div at bounding box center [1538, 613] width 59 height 65
click at [1518, 607] on icon "circleInformation" at bounding box center [1524, 612] width 12 height 12
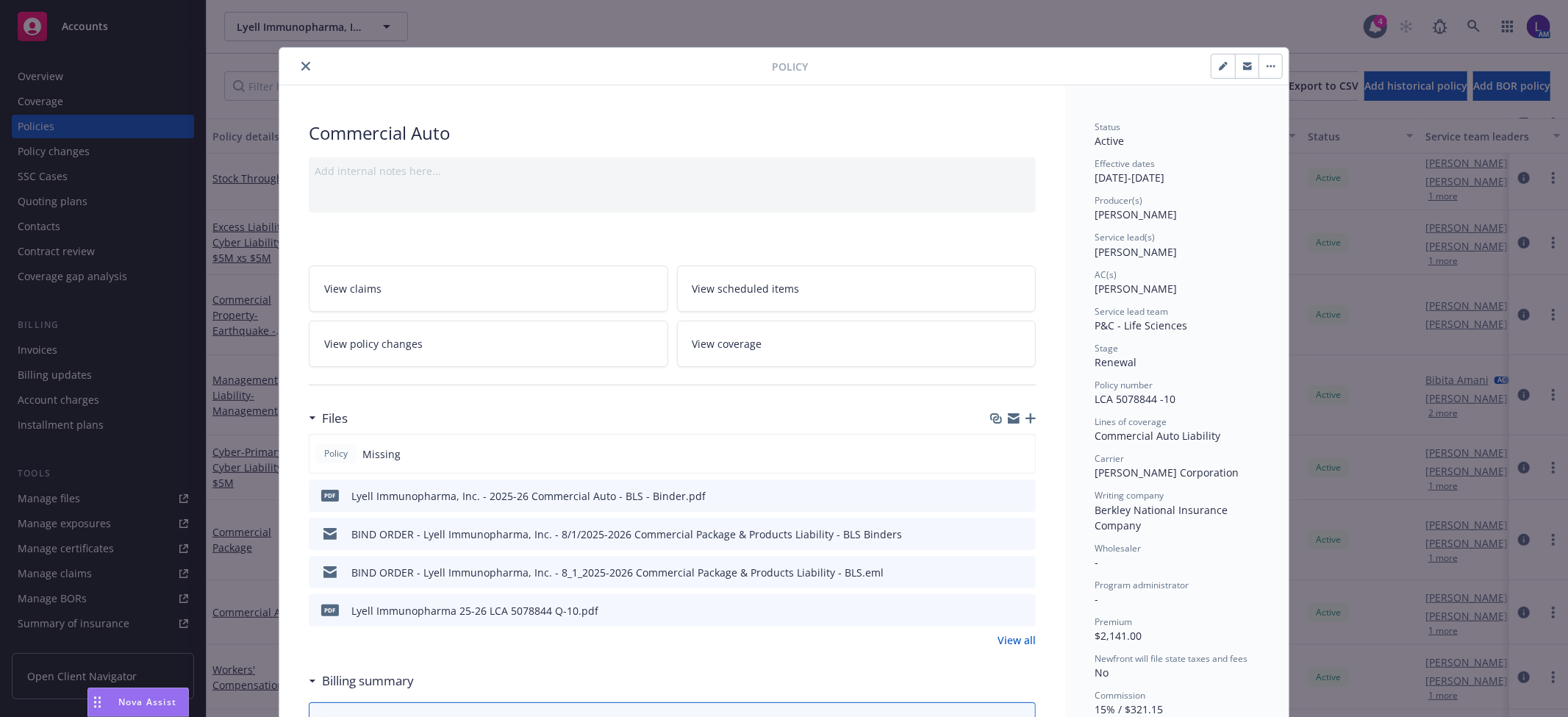
click at [297, 72] on button "close" at bounding box center [306, 66] width 18 height 18
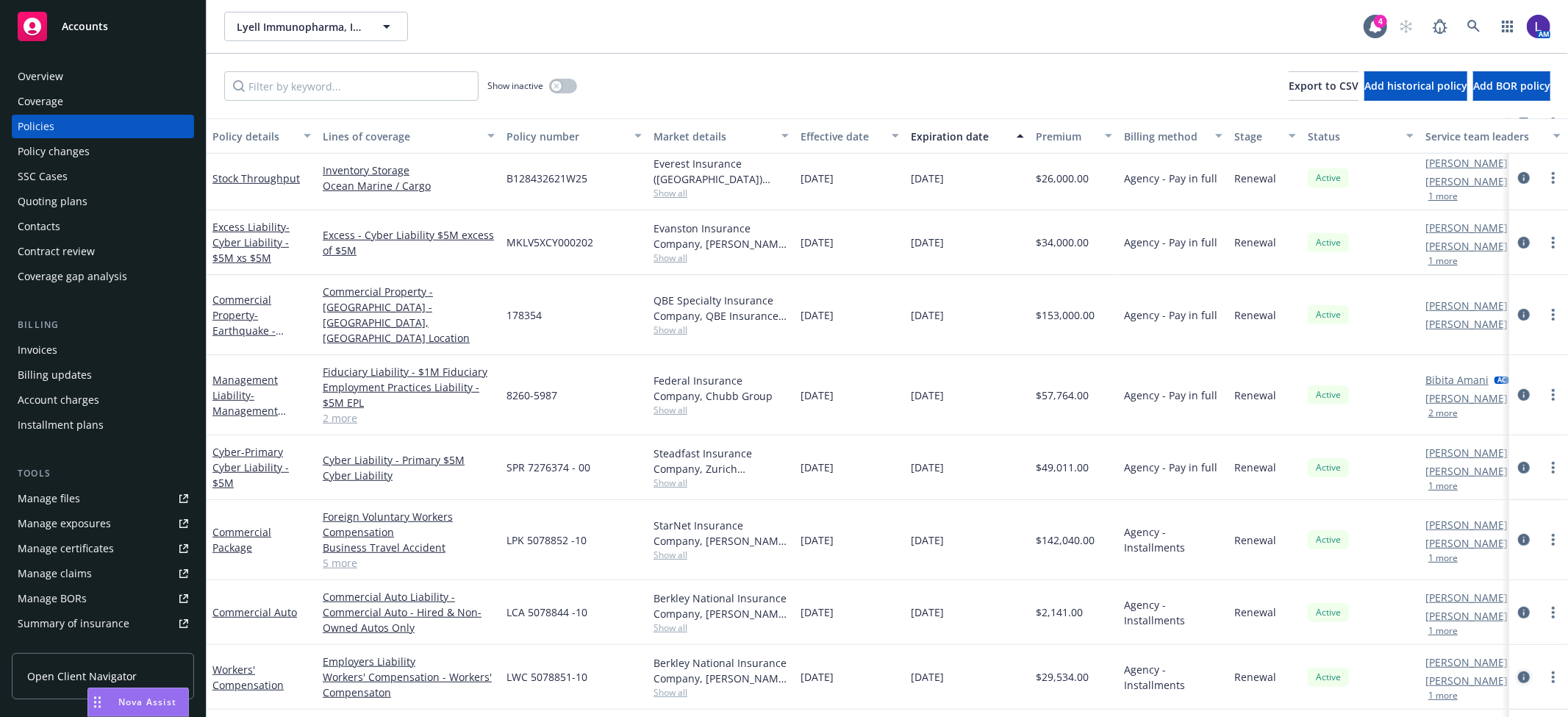
click at [1518, 672] on icon "circleInformation" at bounding box center [1524, 677] width 12 height 12
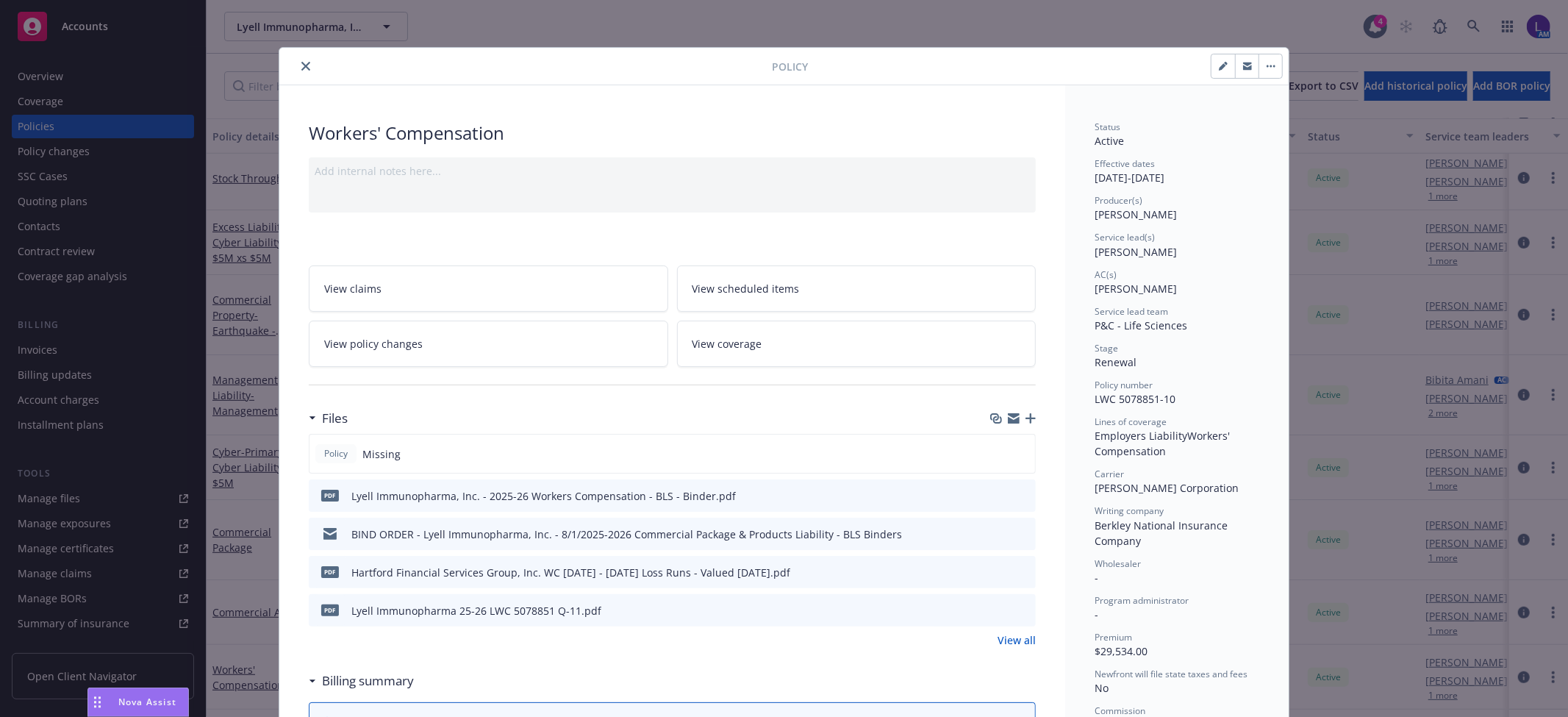
click at [302, 63] on icon "close" at bounding box center [306, 66] width 9 height 9
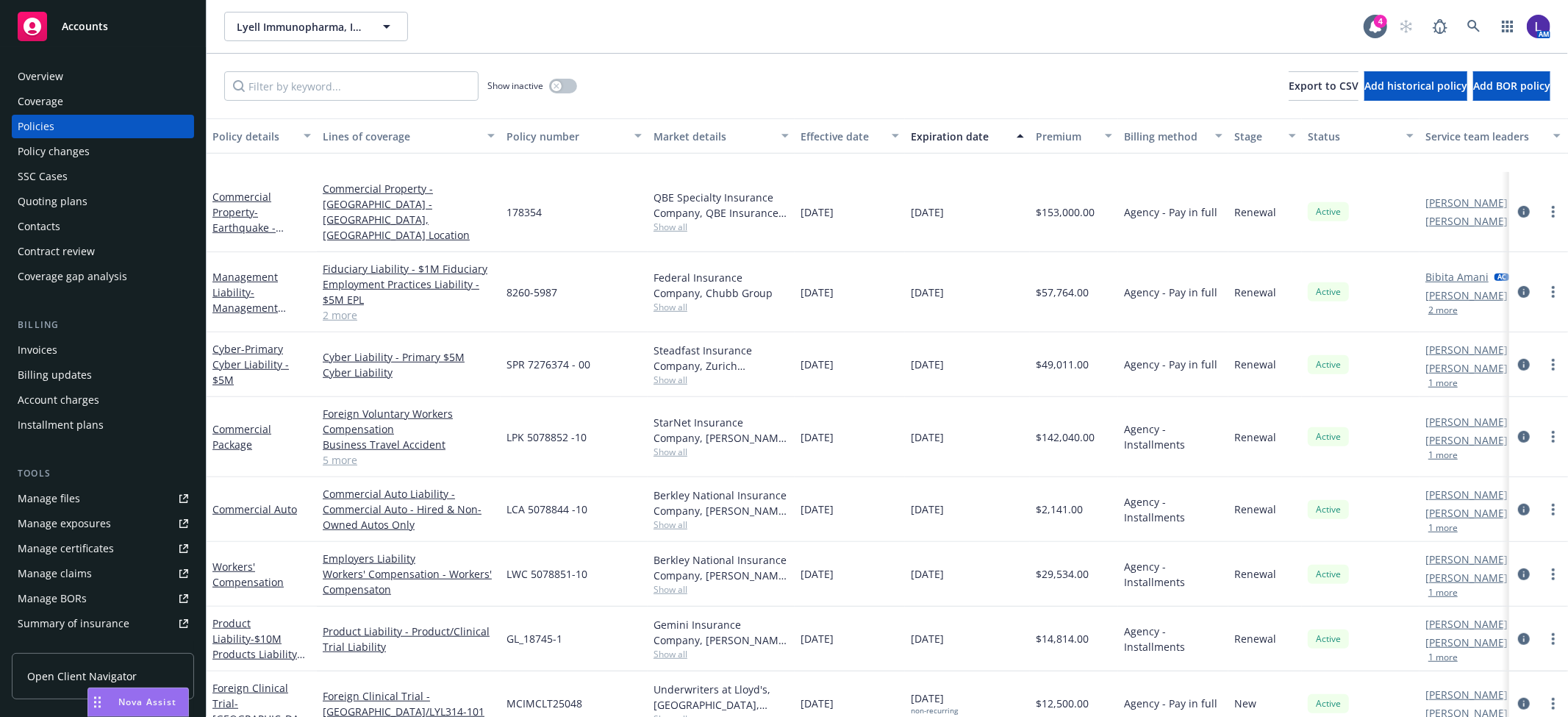
scroll to position [824, 0]
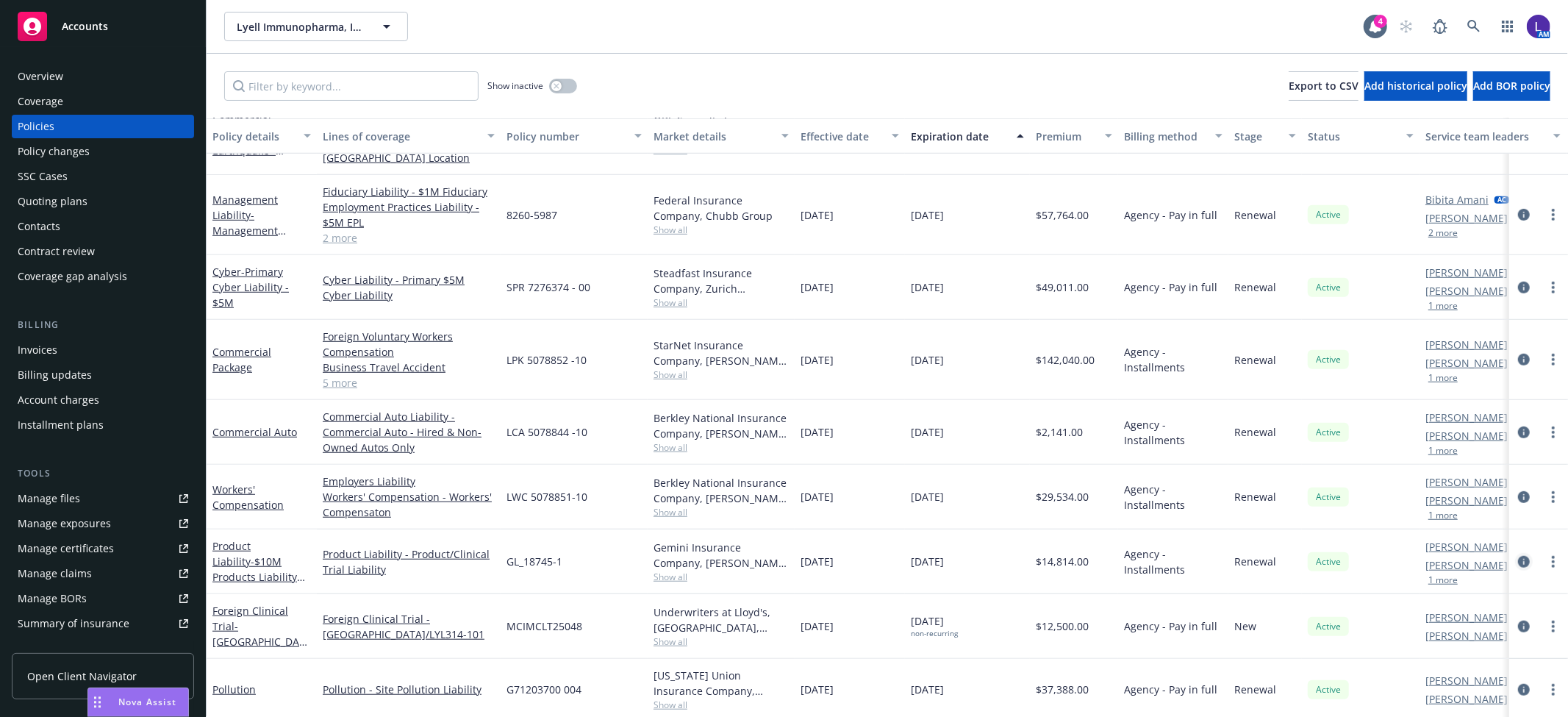
click at [1518, 557] on icon "circleInformation" at bounding box center [1524, 562] width 12 height 12
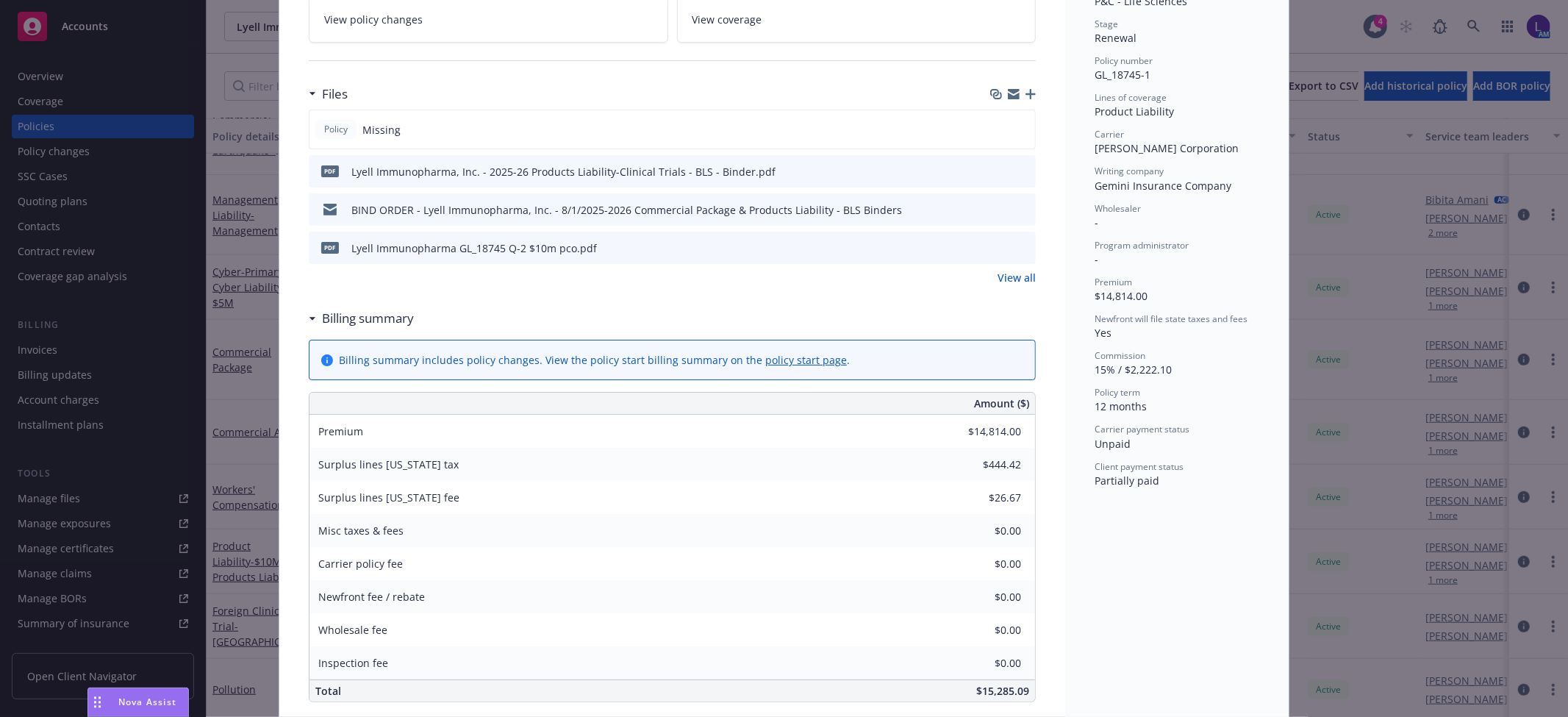
scroll to position [327, 0]
drag, startPoint x: 1334, startPoint y: 199, endPoint x: 1325, endPoint y: 184, distance: 17.5
click at [1334, 199] on div "Policy Product Liability - $10M Products Liability (Incl. Clinical Trials) Add …" at bounding box center [784, 358] width 1568 height 717
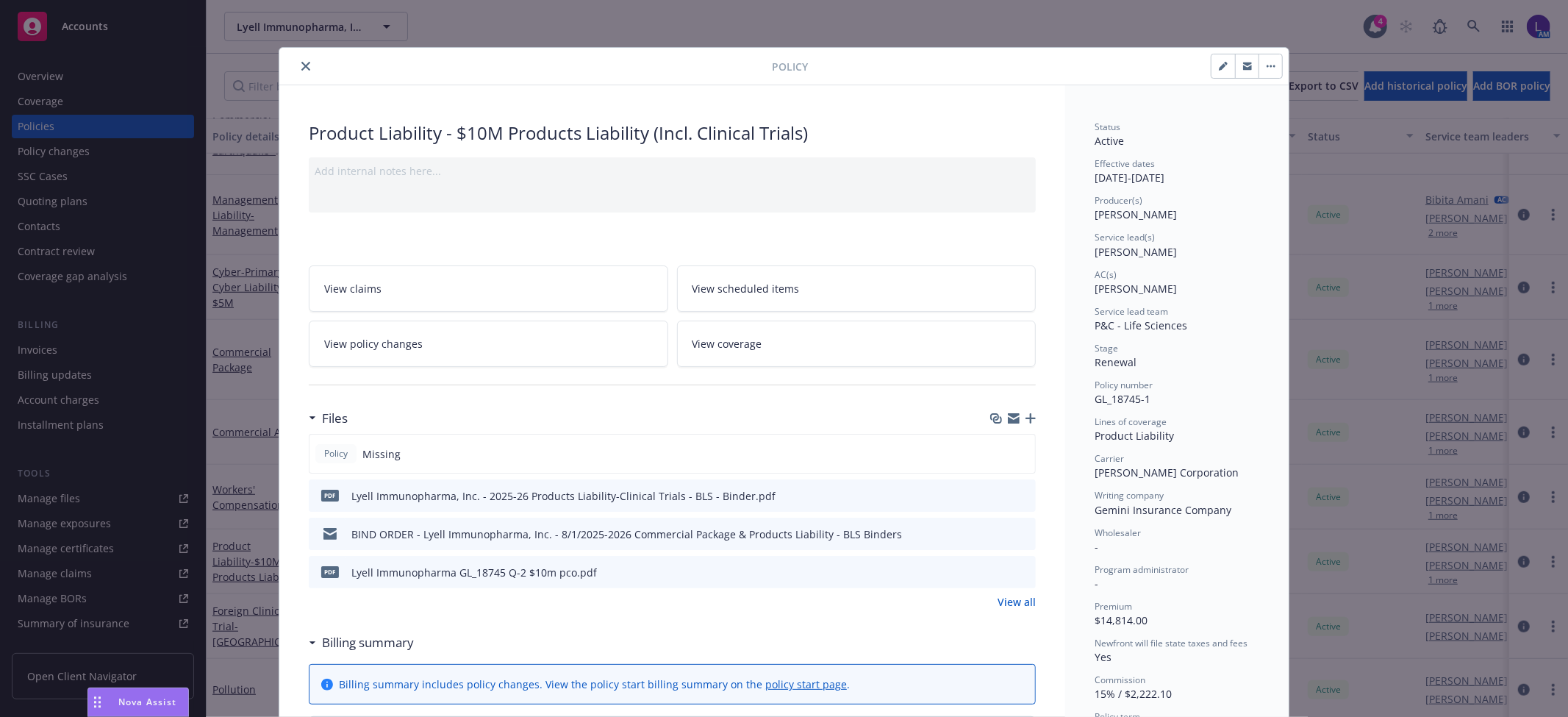
click at [297, 66] on button "close" at bounding box center [306, 66] width 18 height 18
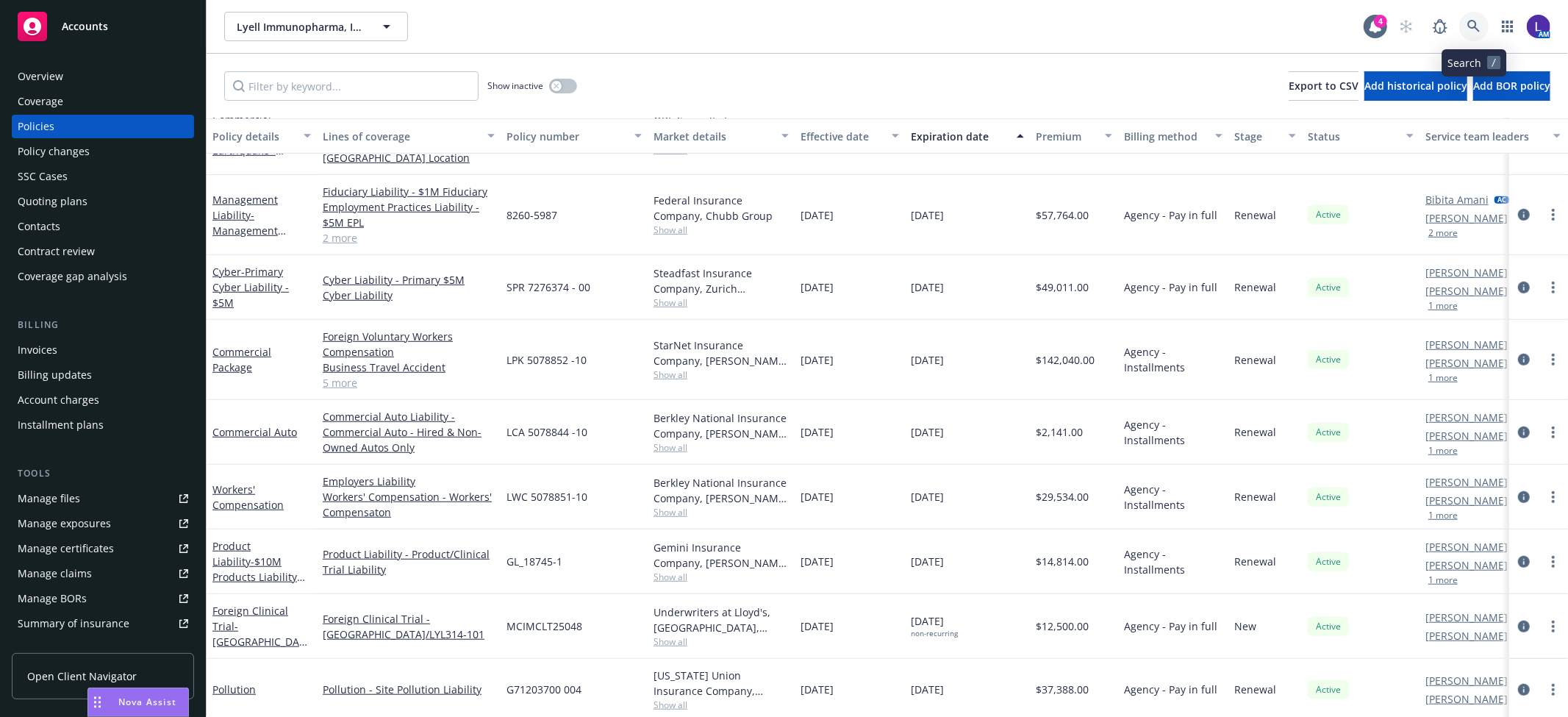
click at [1468, 37] on link at bounding box center [1474, 27] width 29 height 29
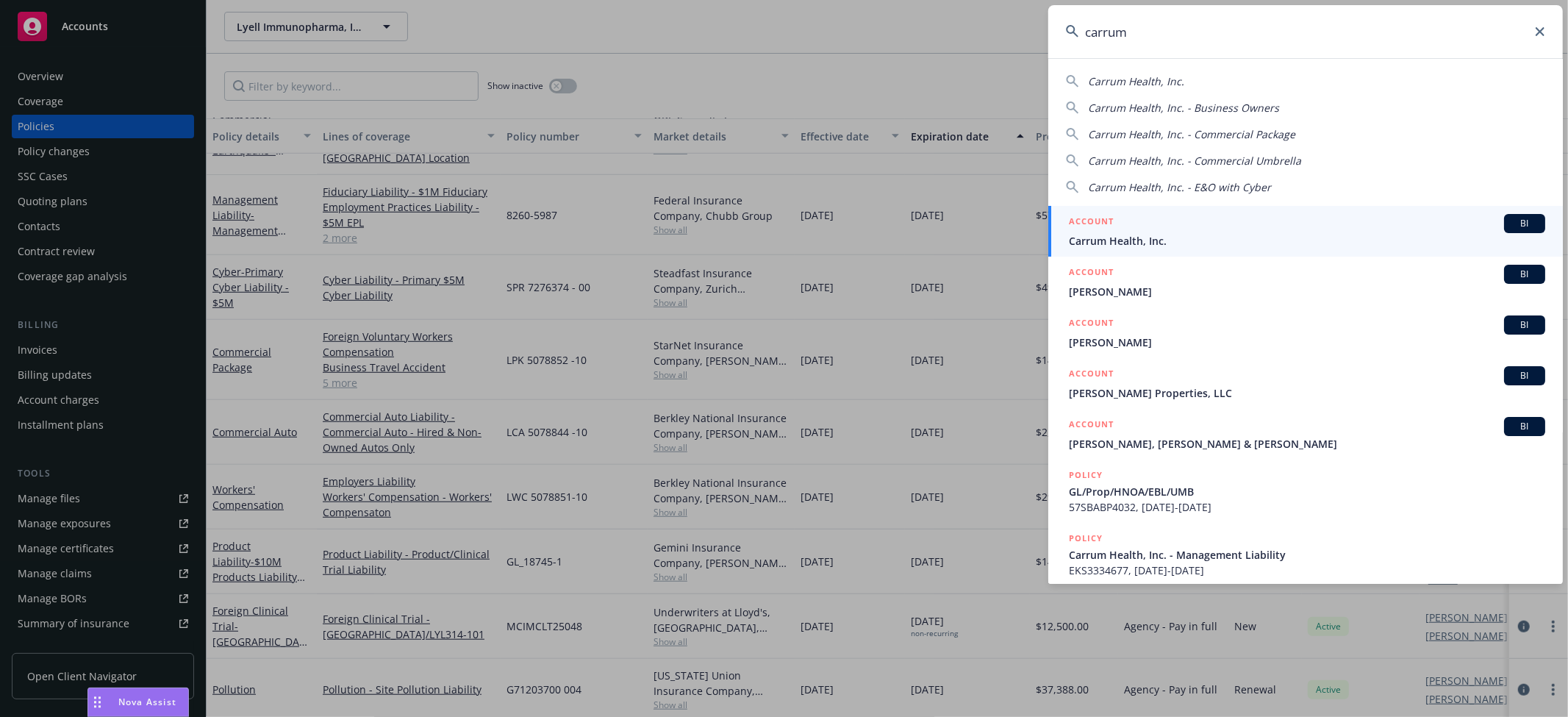
type input "carrum"
click at [1077, 231] on icon at bounding box center [1079, 231] width 12 height 12
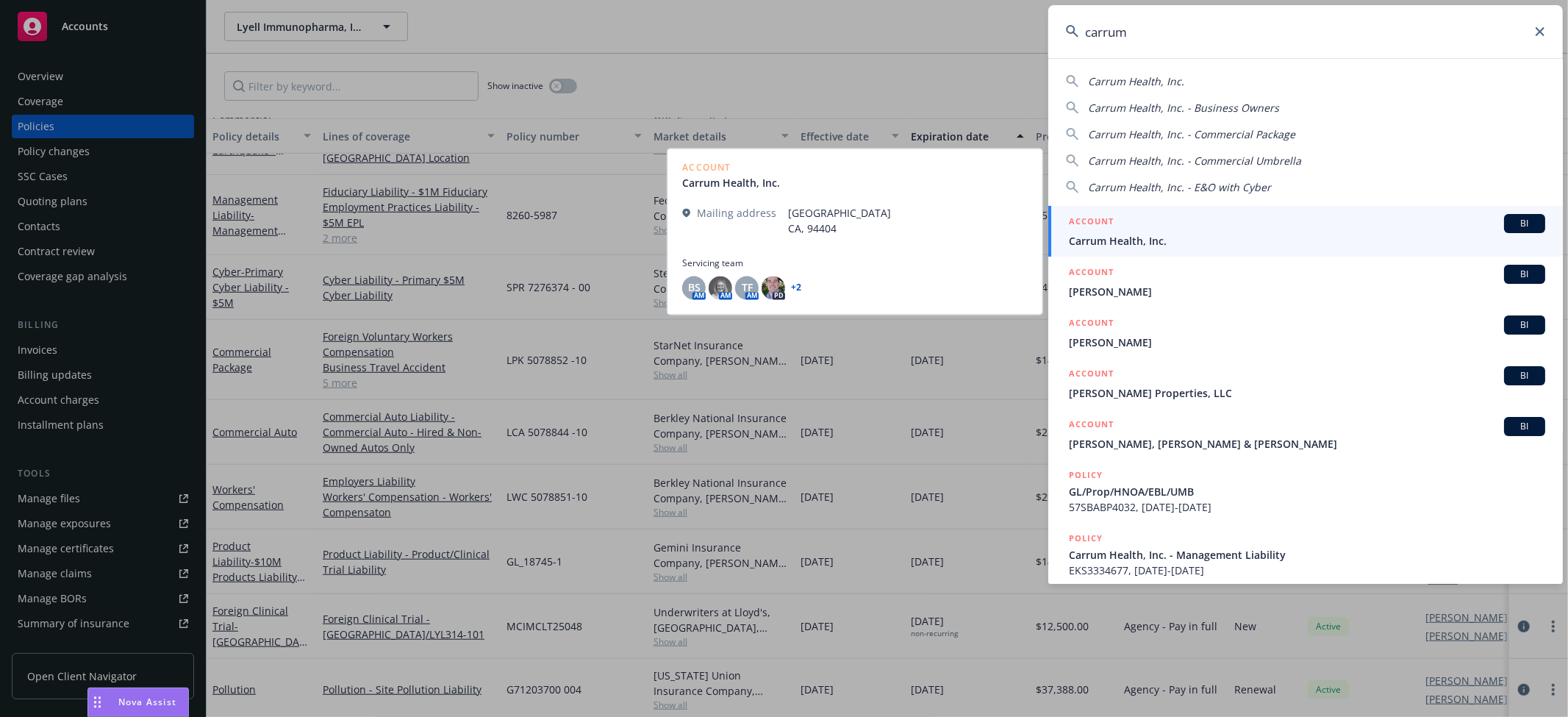
click at [1167, 229] on div "ACCOUNT BI" at bounding box center [1307, 223] width 476 height 19
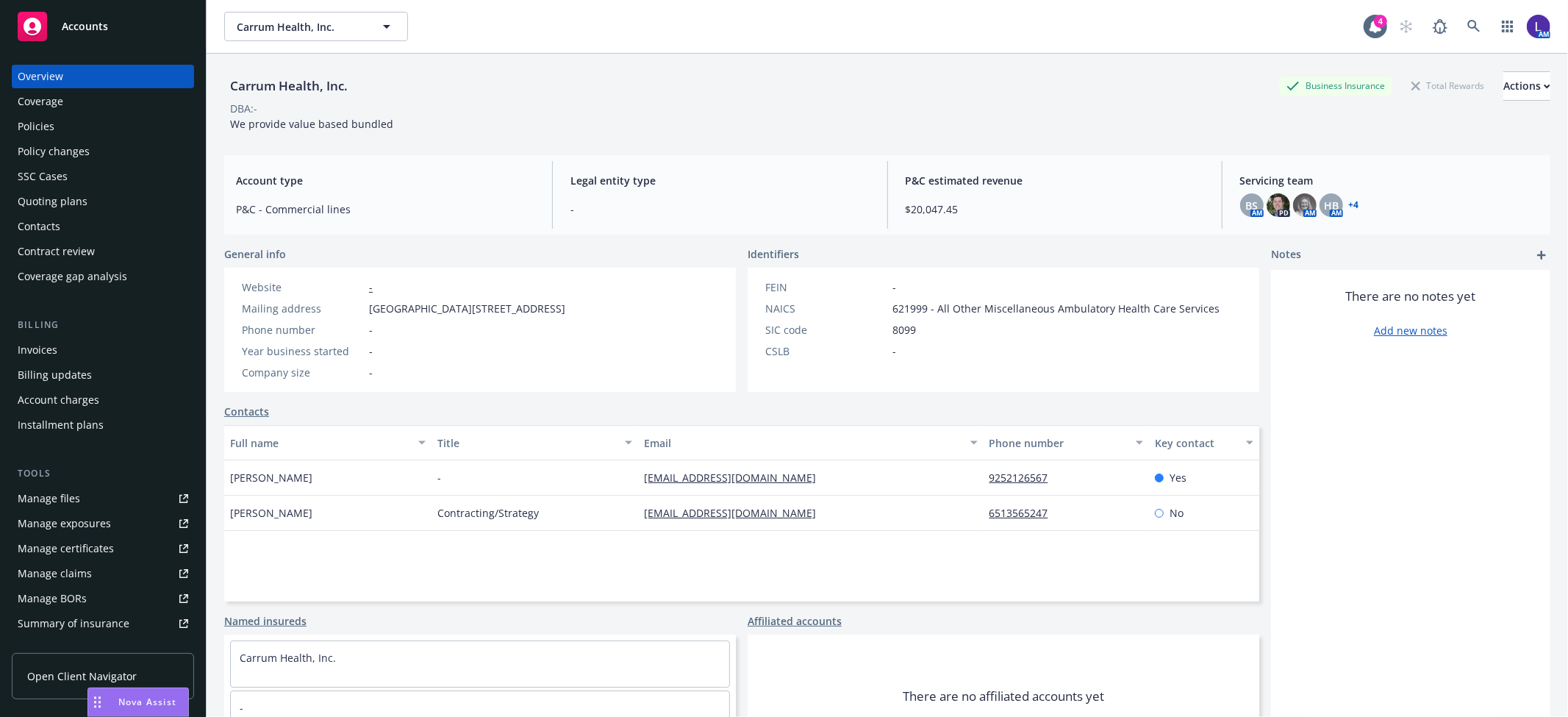
click at [52, 122] on div "Policies" at bounding box center [36, 126] width 37 height 23
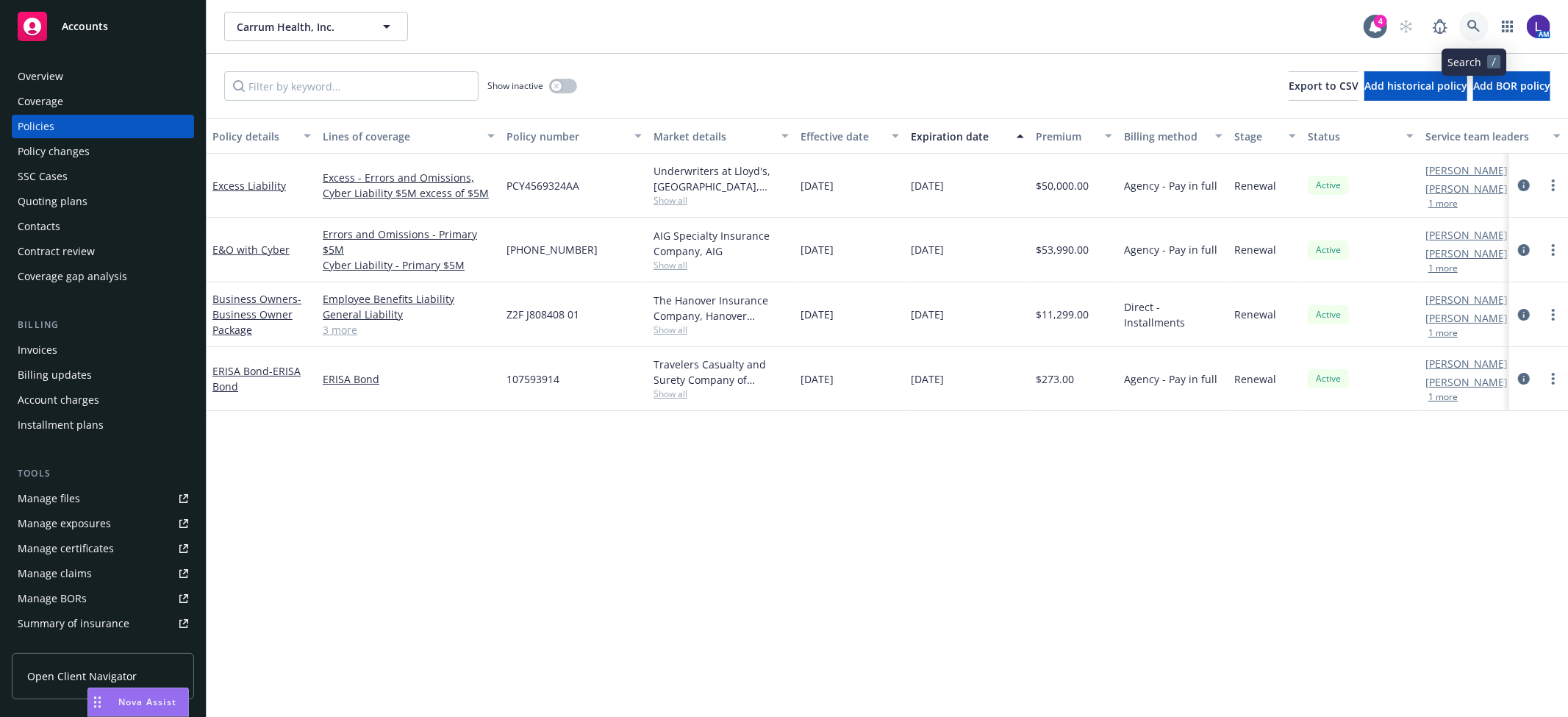
click at [1474, 21] on icon at bounding box center [1474, 27] width 13 height 13
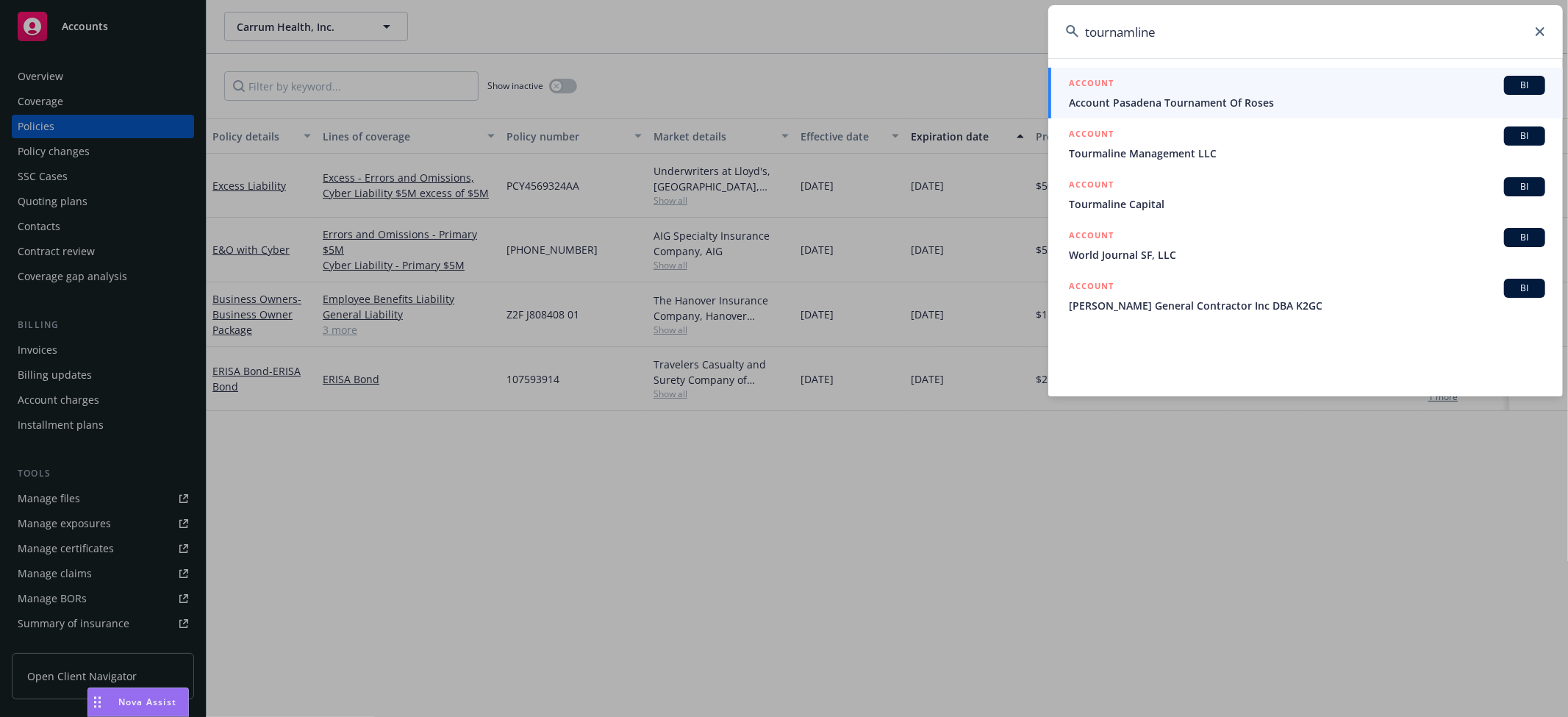
type input "tournamline"
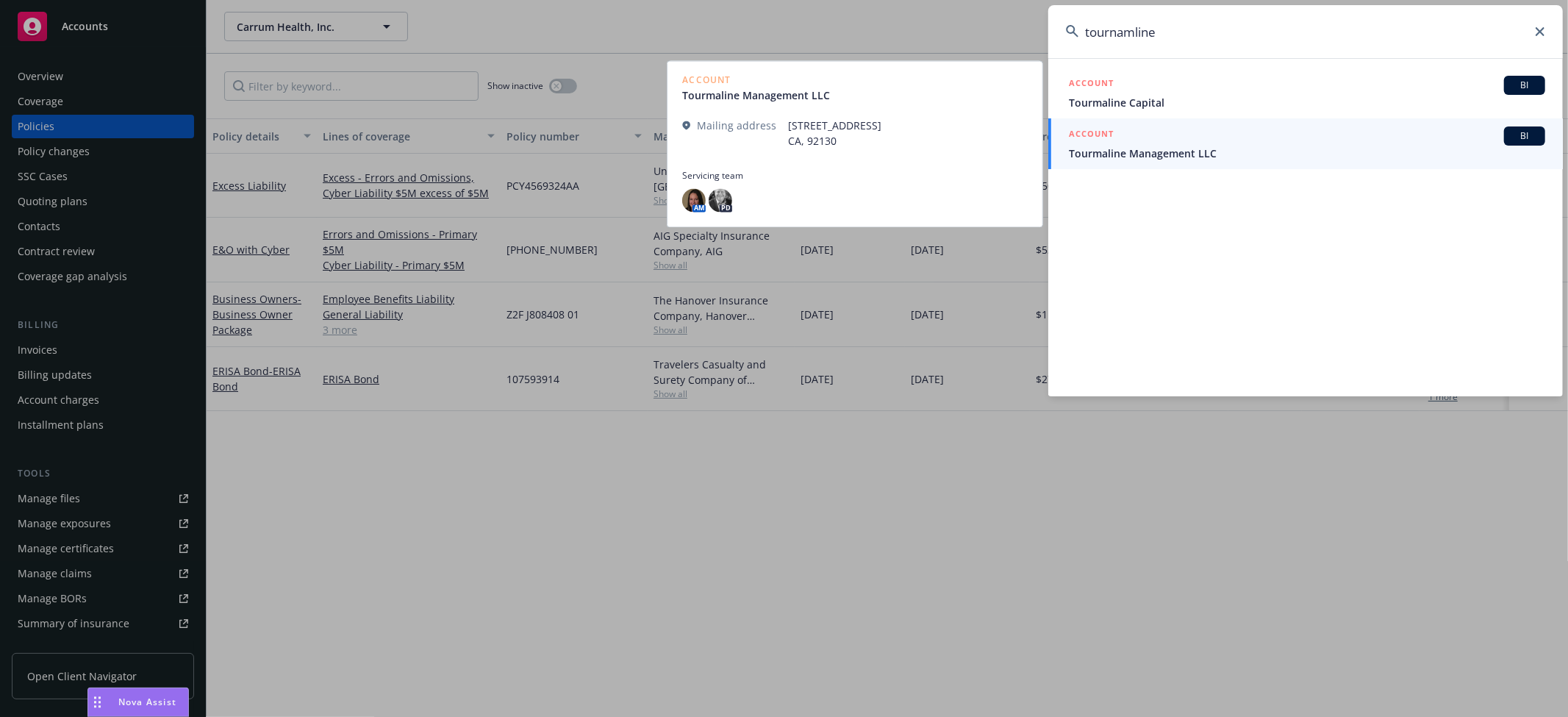
click at [1179, 153] on span "Tourmaline Management LLC" at bounding box center [1307, 153] width 476 height 15
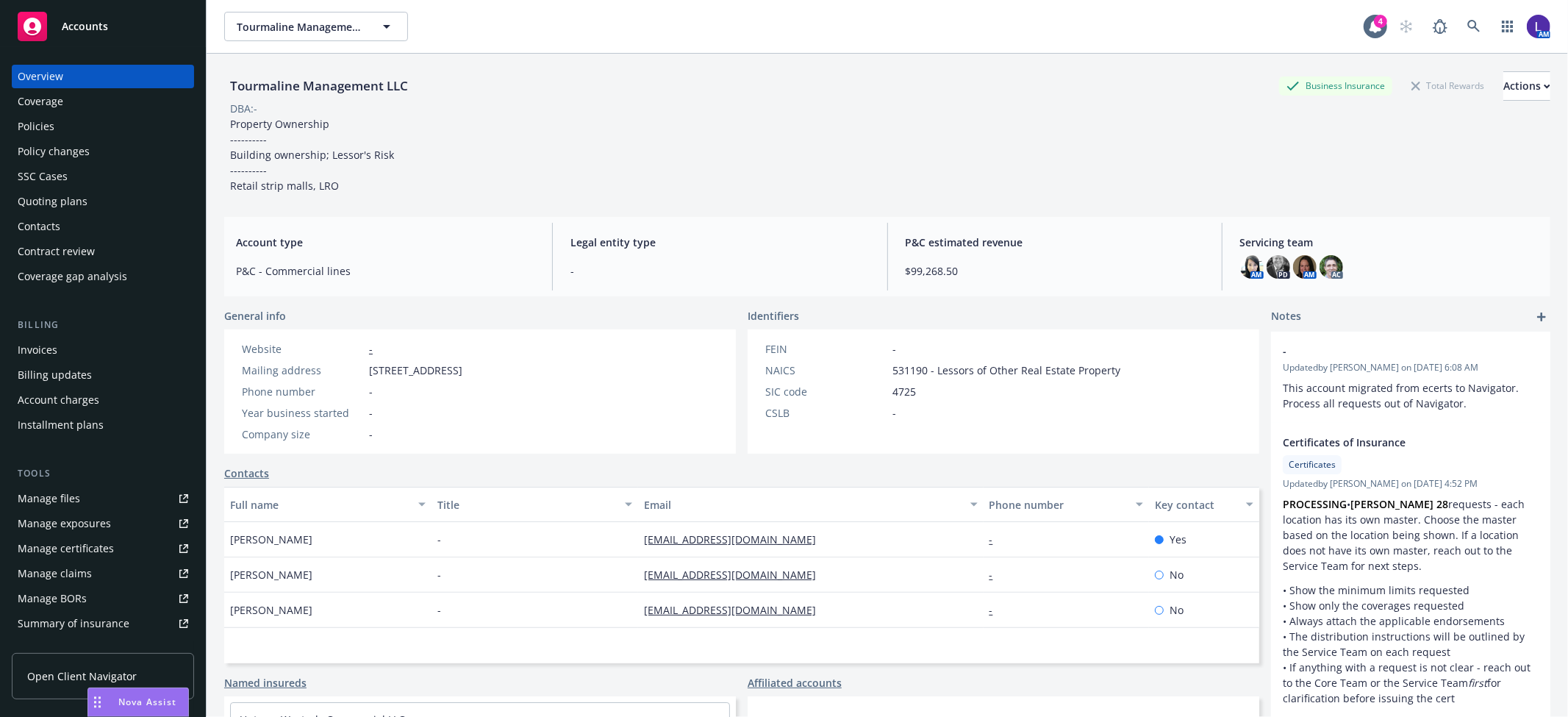
click at [31, 125] on div "Policies" at bounding box center [36, 126] width 37 height 23
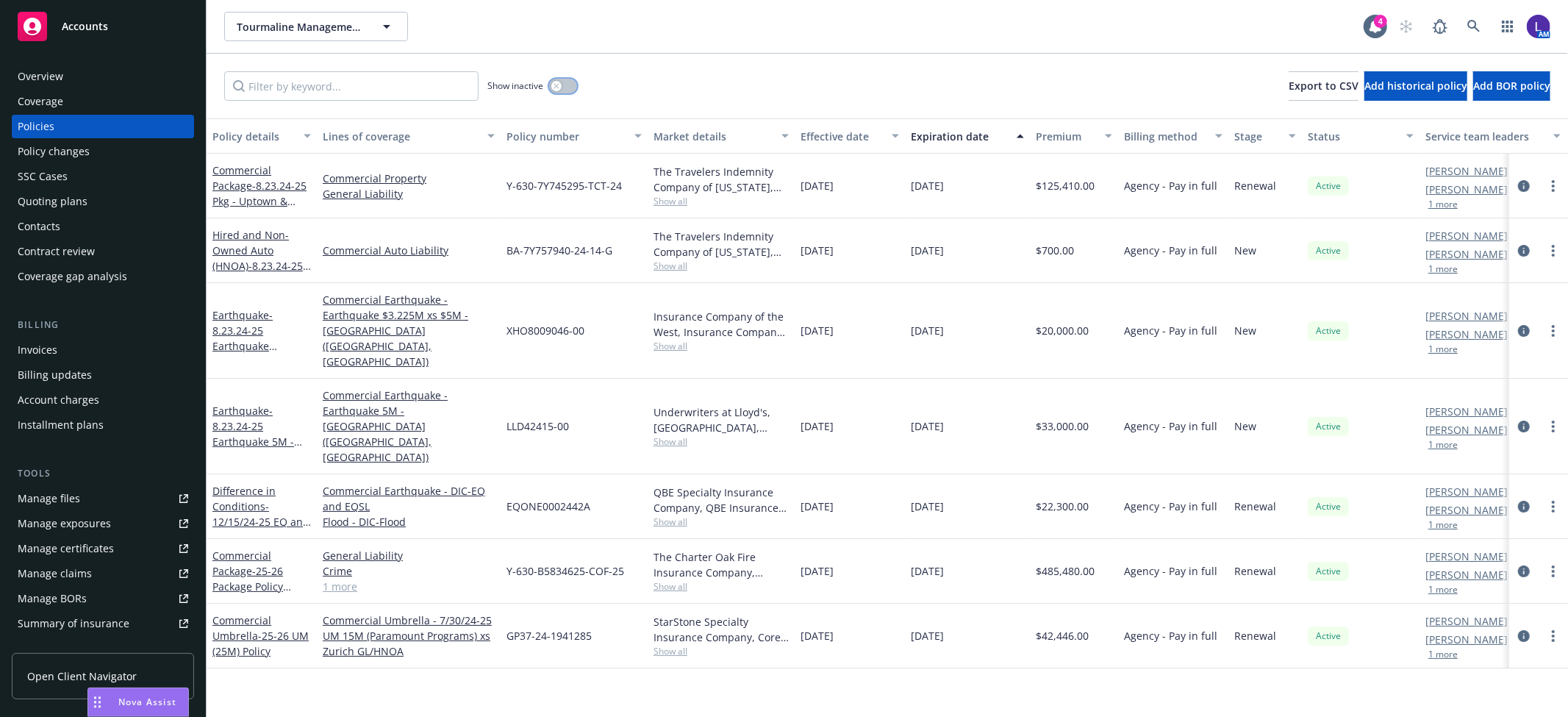
click at [556, 79] on button "button" at bounding box center [563, 86] width 28 height 15
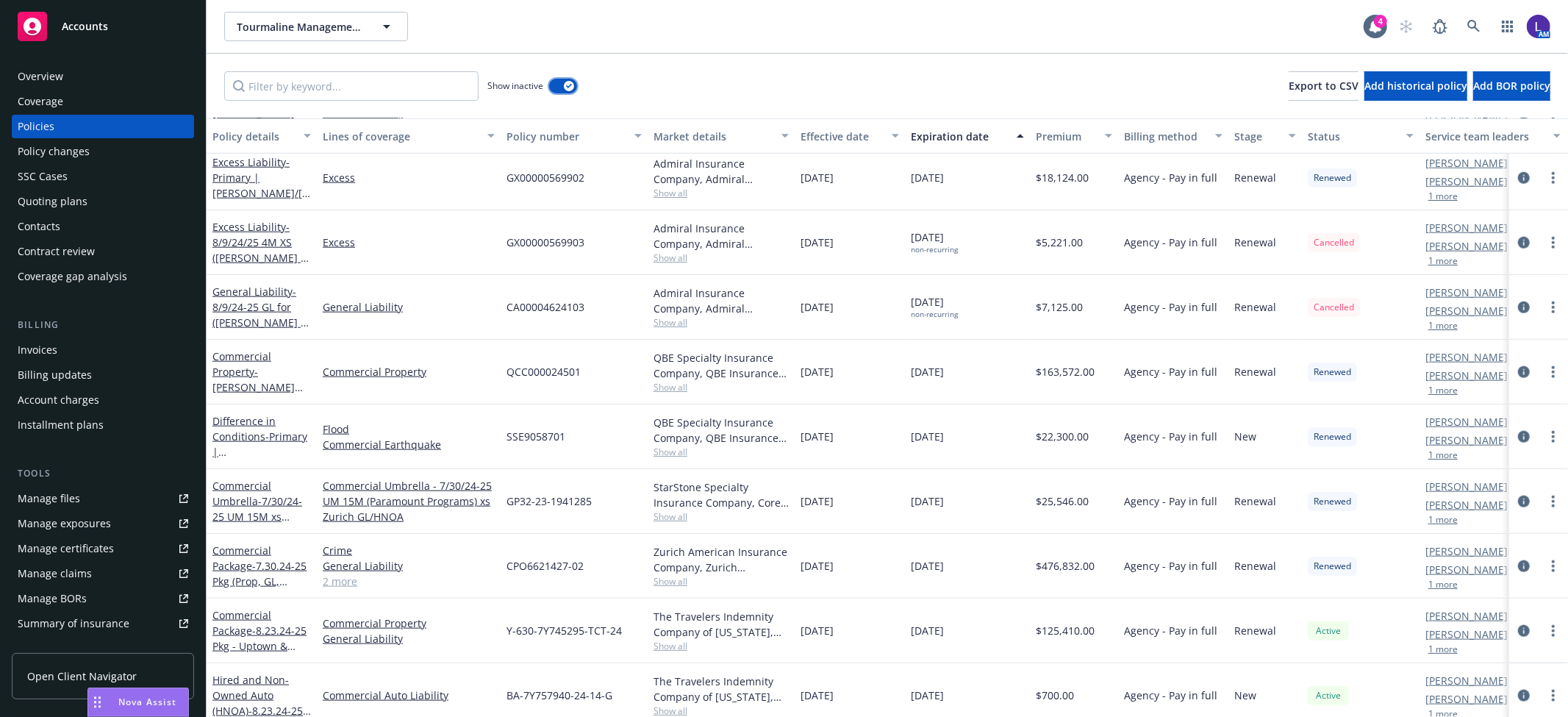
scroll to position [1174, 0]
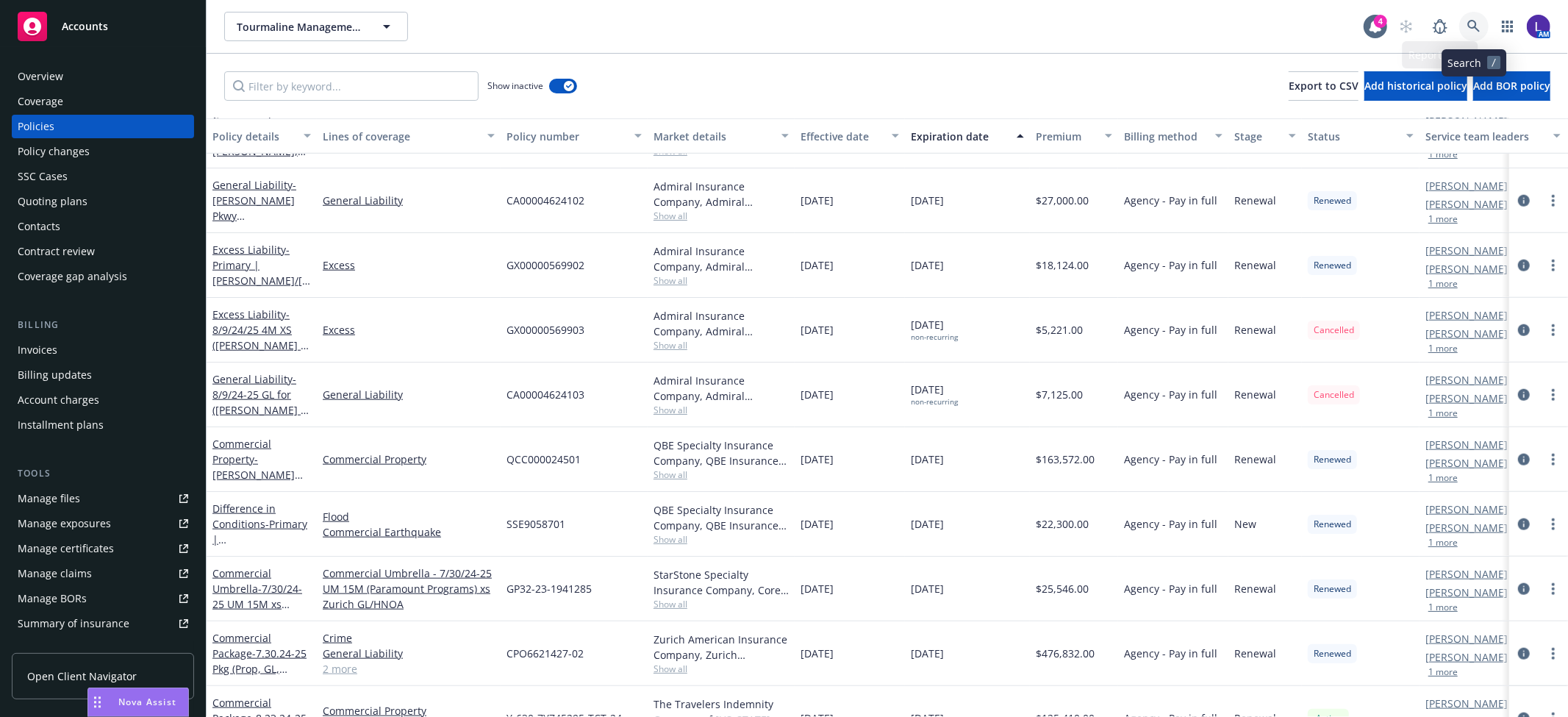
click at [1469, 23] on icon at bounding box center [1474, 27] width 13 height 13
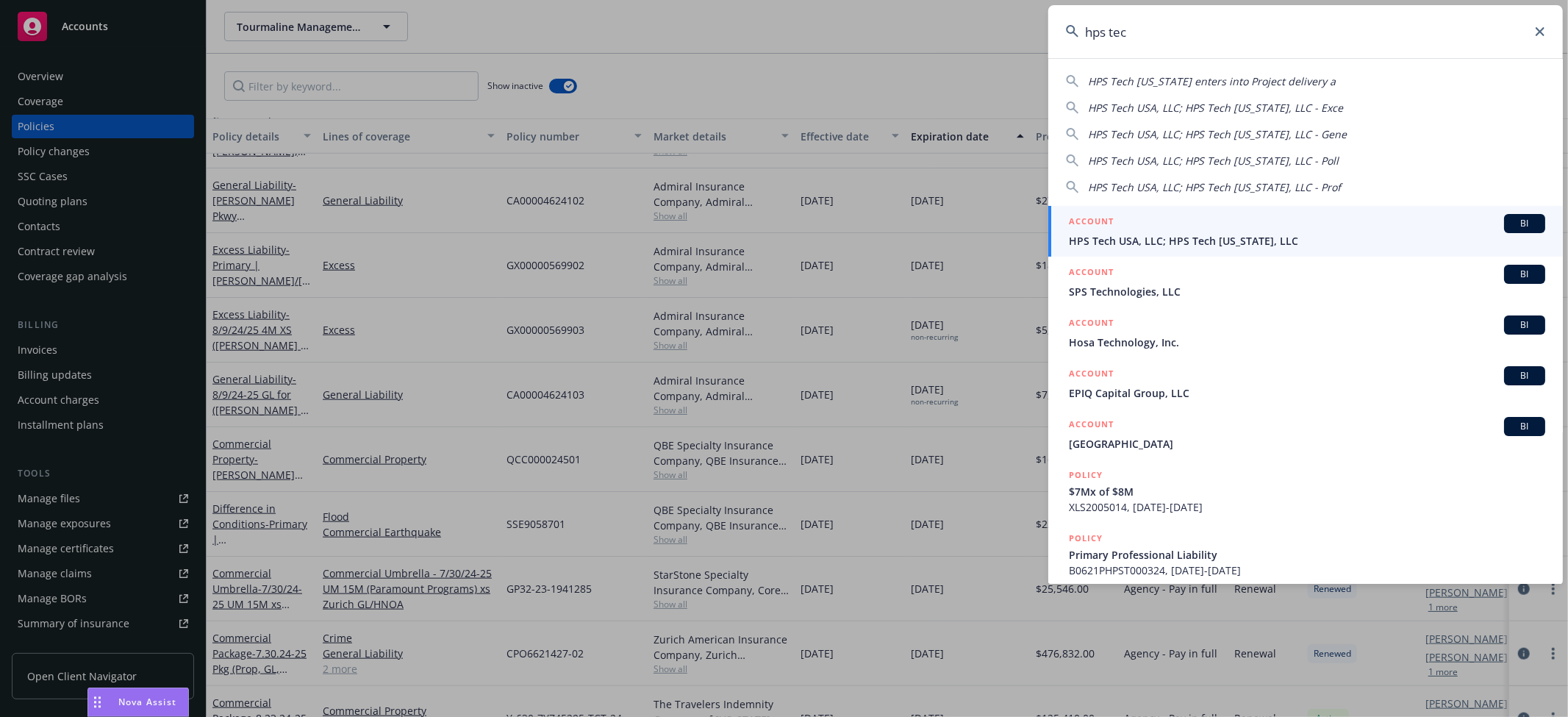
type input "hps tec"
click at [1172, 215] on div "ACCOUNT BI" at bounding box center [1307, 223] width 476 height 19
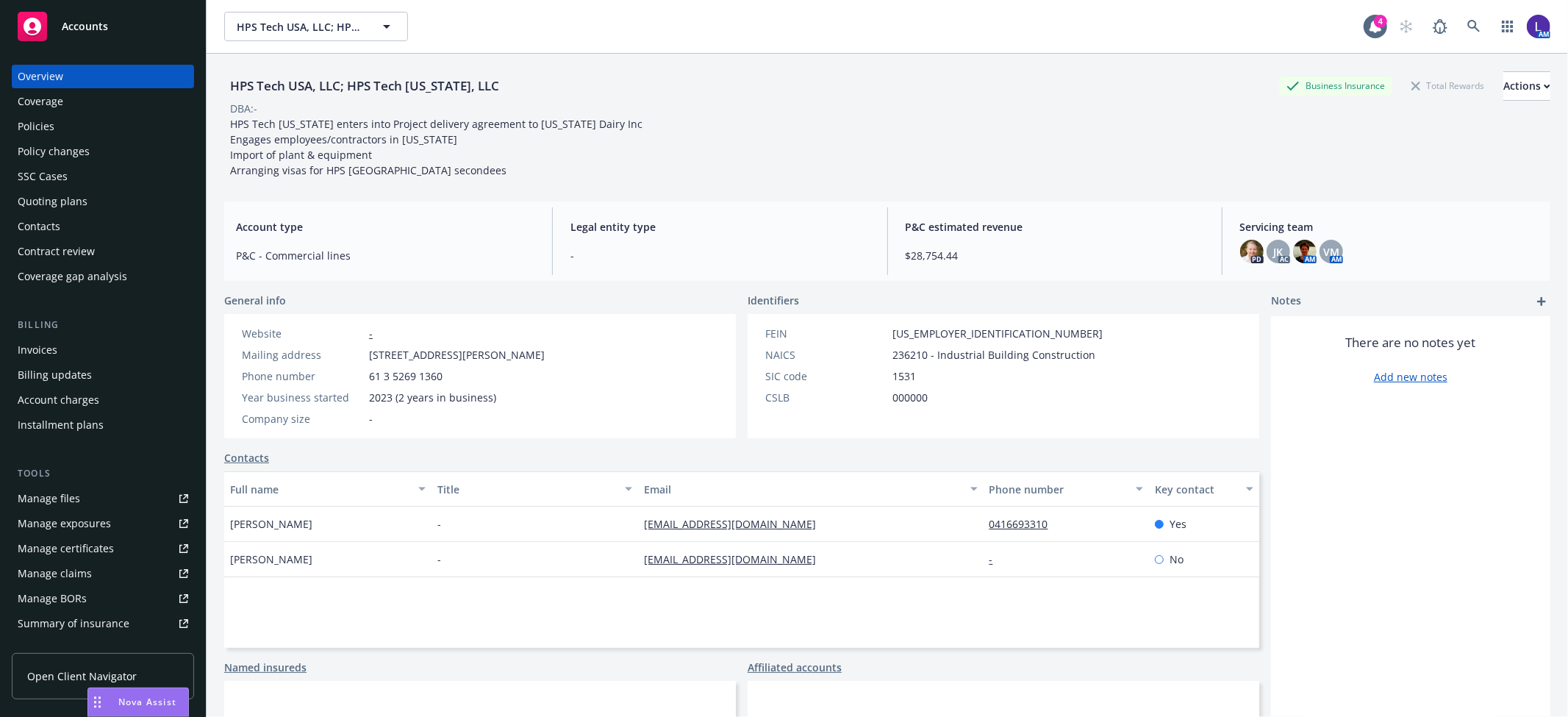
click at [48, 130] on div "Policies" at bounding box center [36, 126] width 37 height 23
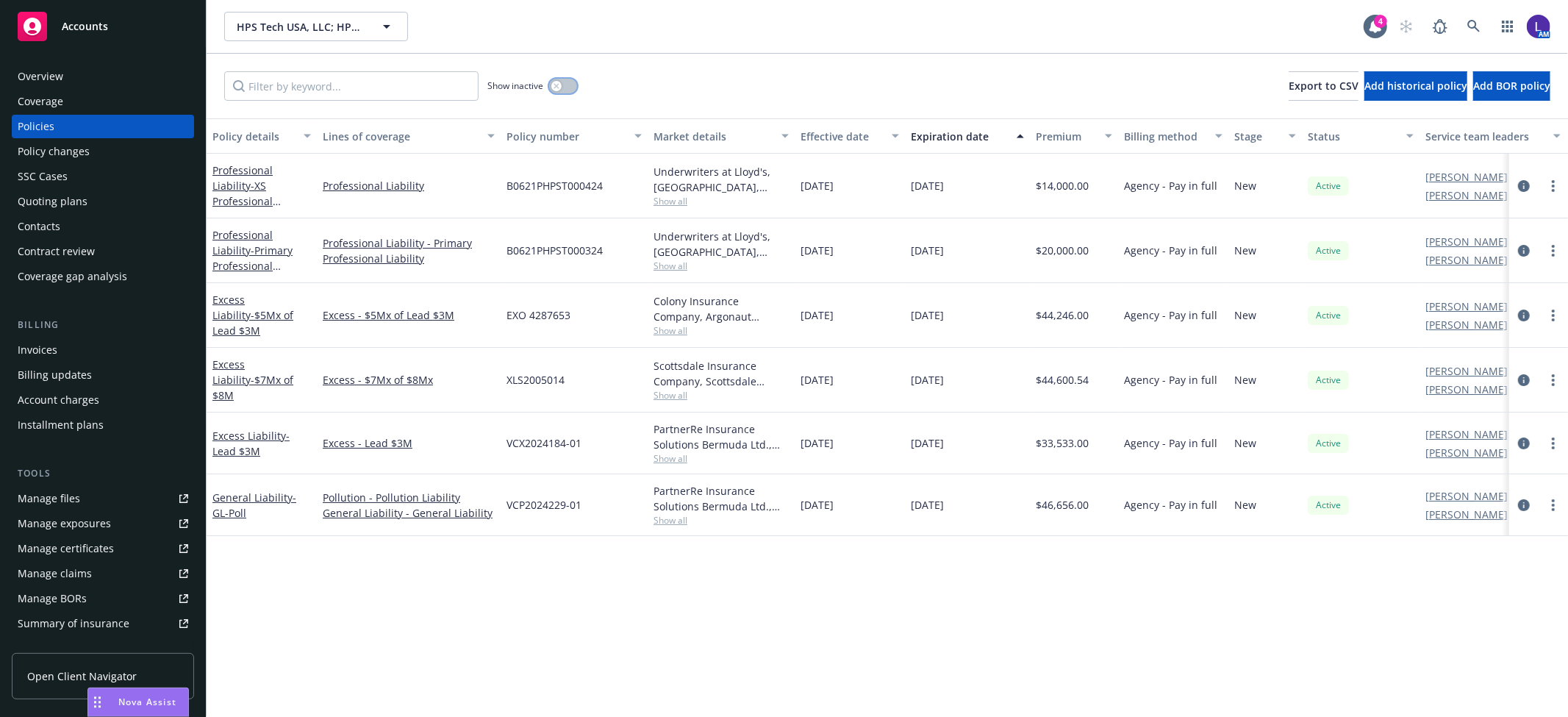
click at [561, 85] on div "button" at bounding box center [556, 85] width 10 height 10
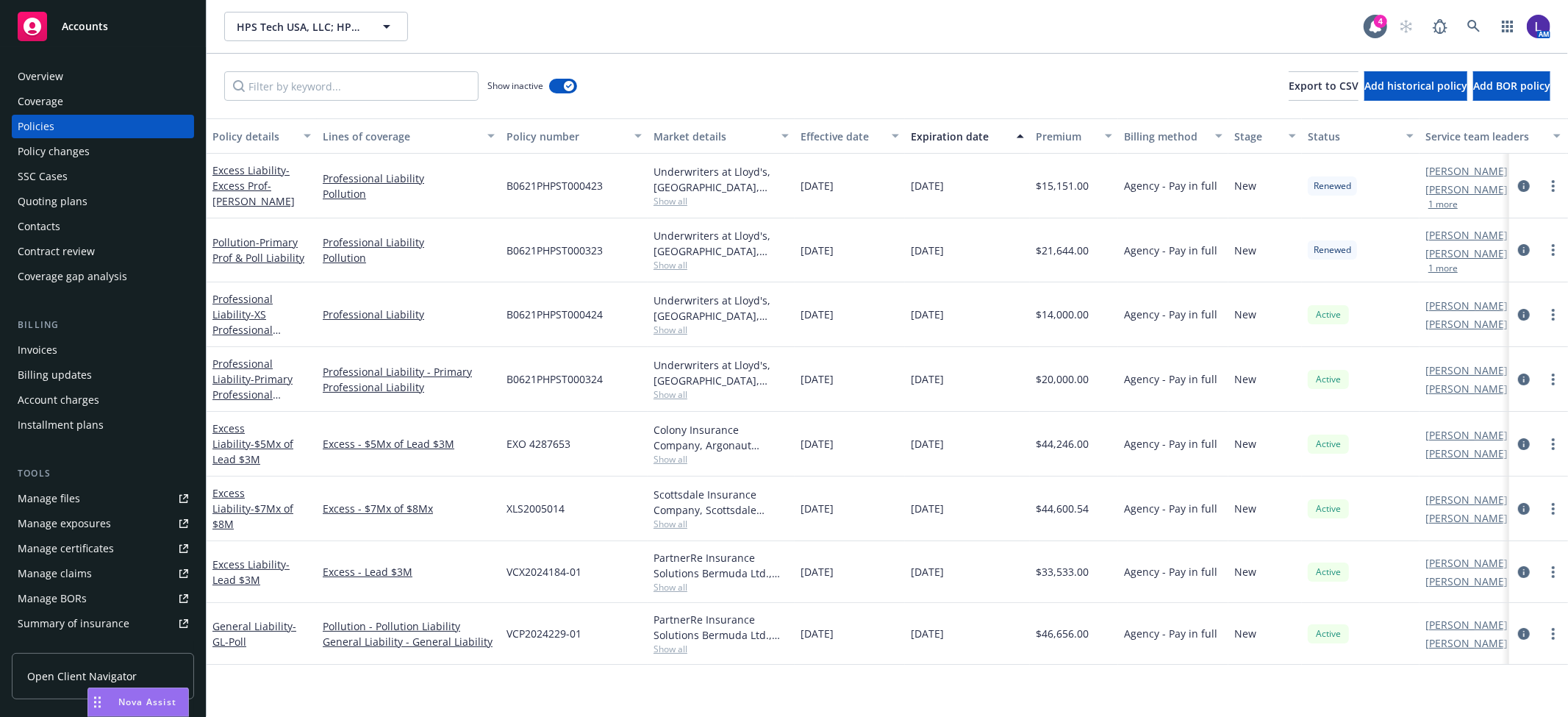
drag, startPoint x: 1456, startPoint y: 15, endPoint x: 1465, endPoint y: 25, distance: 13.5
click at [1456, 19] on div "AM" at bounding box center [1471, 27] width 159 height 29
click at [1465, 25] on link at bounding box center [1474, 27] width 29 height 29
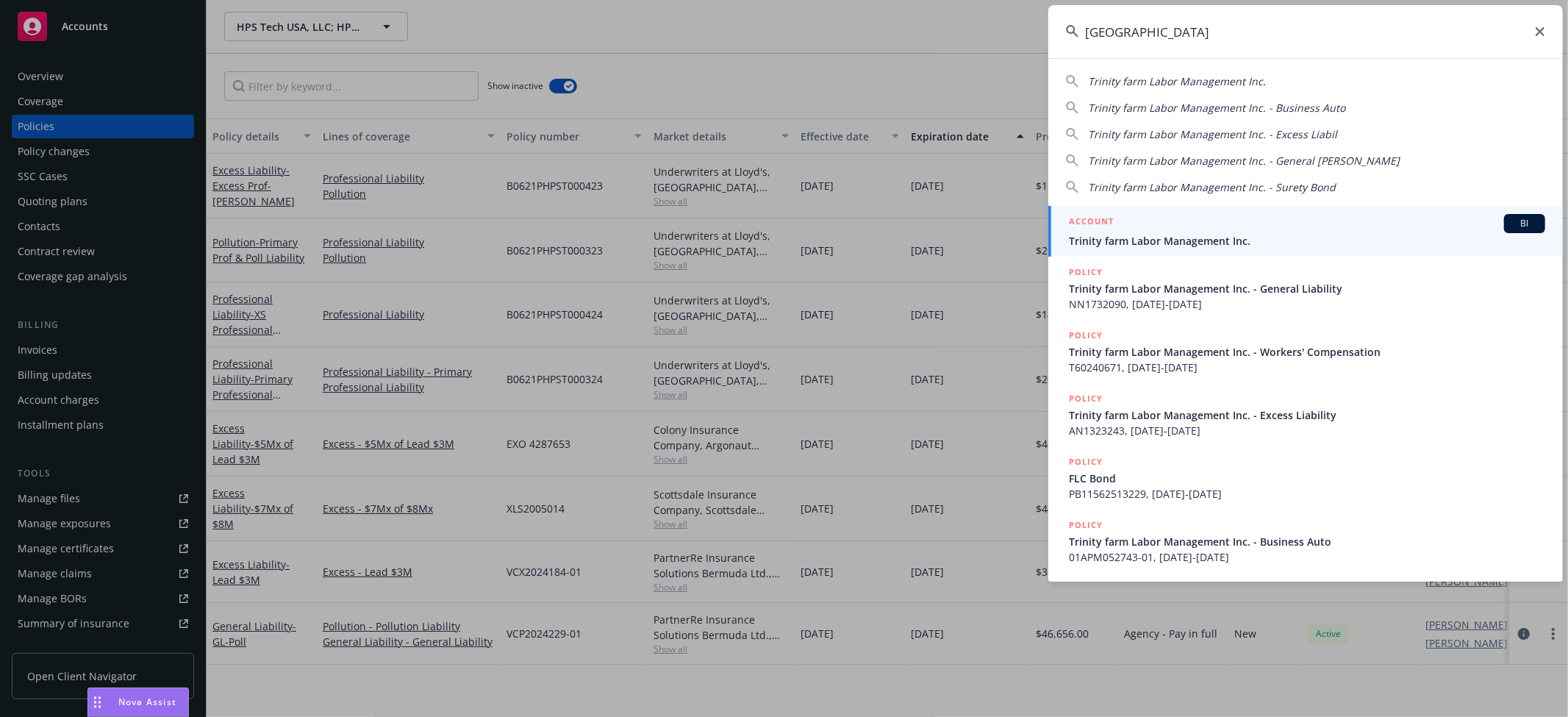
type input "[GEOGRAPHIC_DATA]"
click at [1147, 233] on span "Trinity farm Labor Management Inc." at bounding box center [1307, 240] width 476 height 15
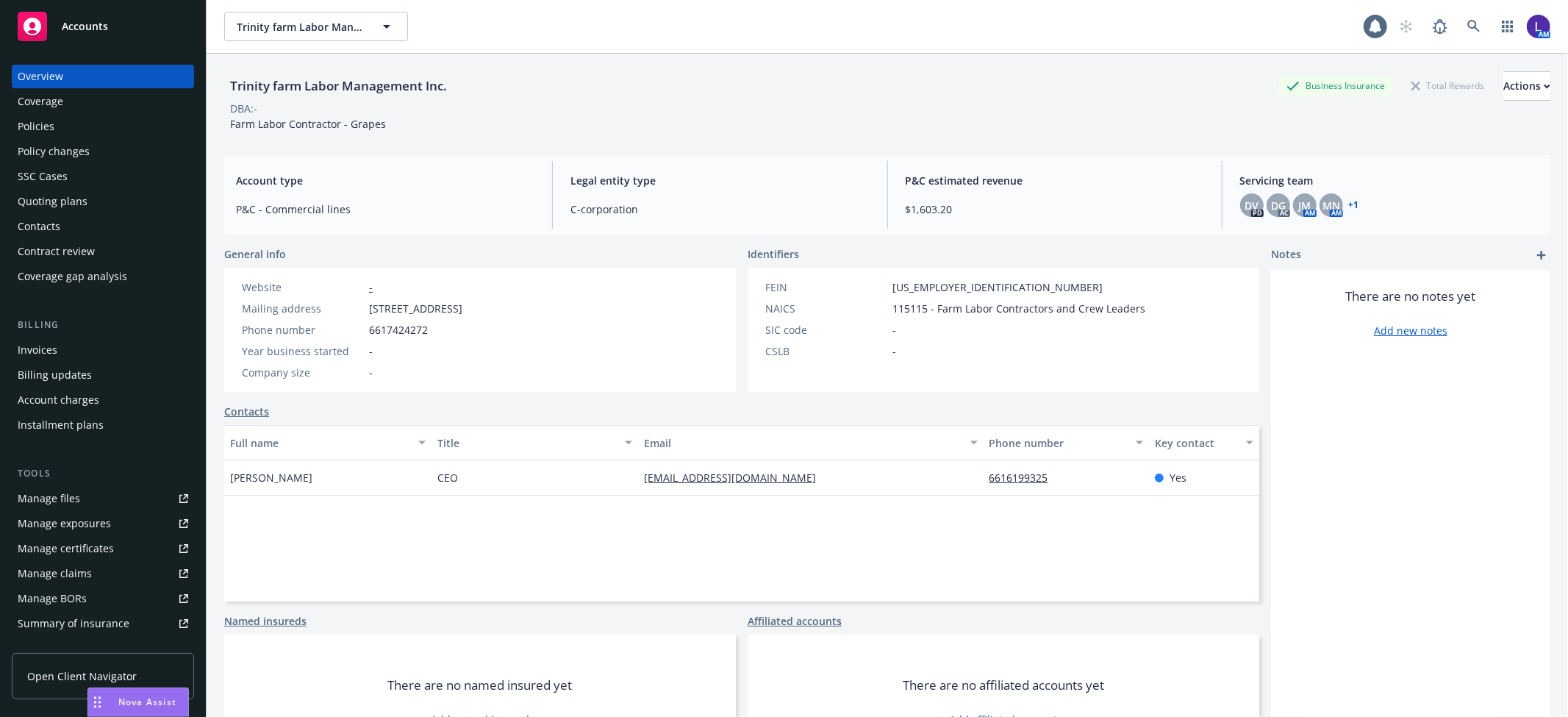
click at [35, 121] on div "Policies" at bounding box center [36, 126] width 37 height 23
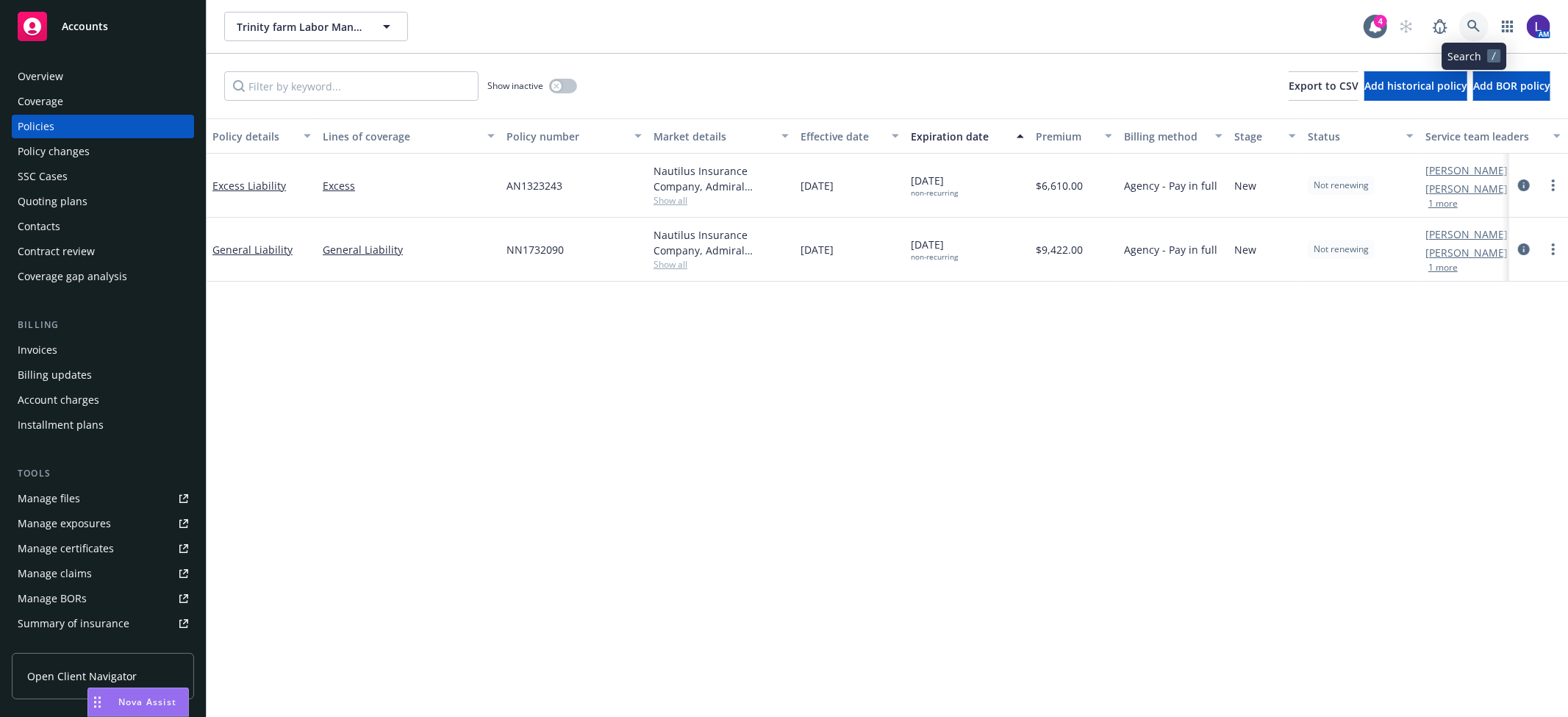
click at [1470, 22] on icon at bounding box center [1474, 27] width 13 height 13
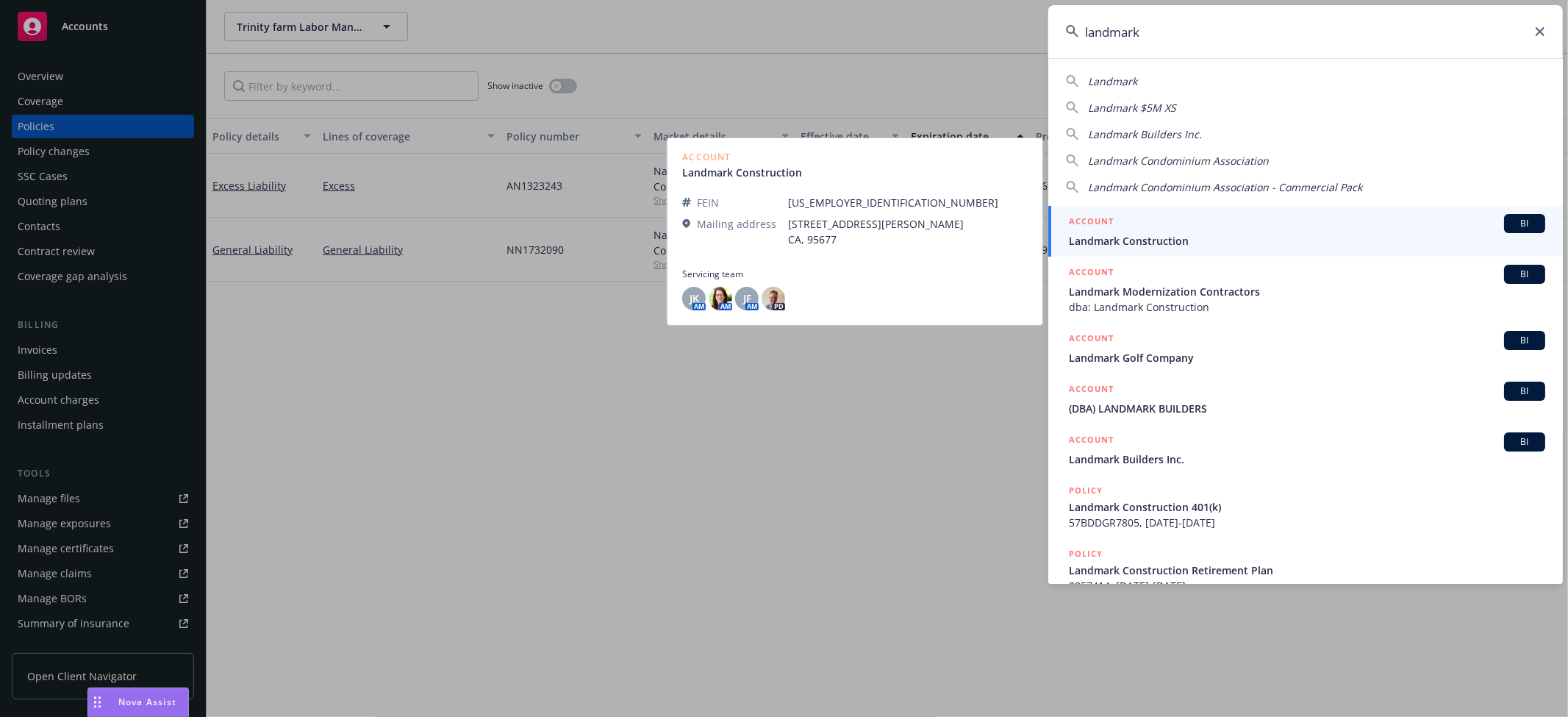
type input "landmark"
click at [1162, 238] on span "Landmark Construction" at bounding box center [1307, 240] width 476 height 15
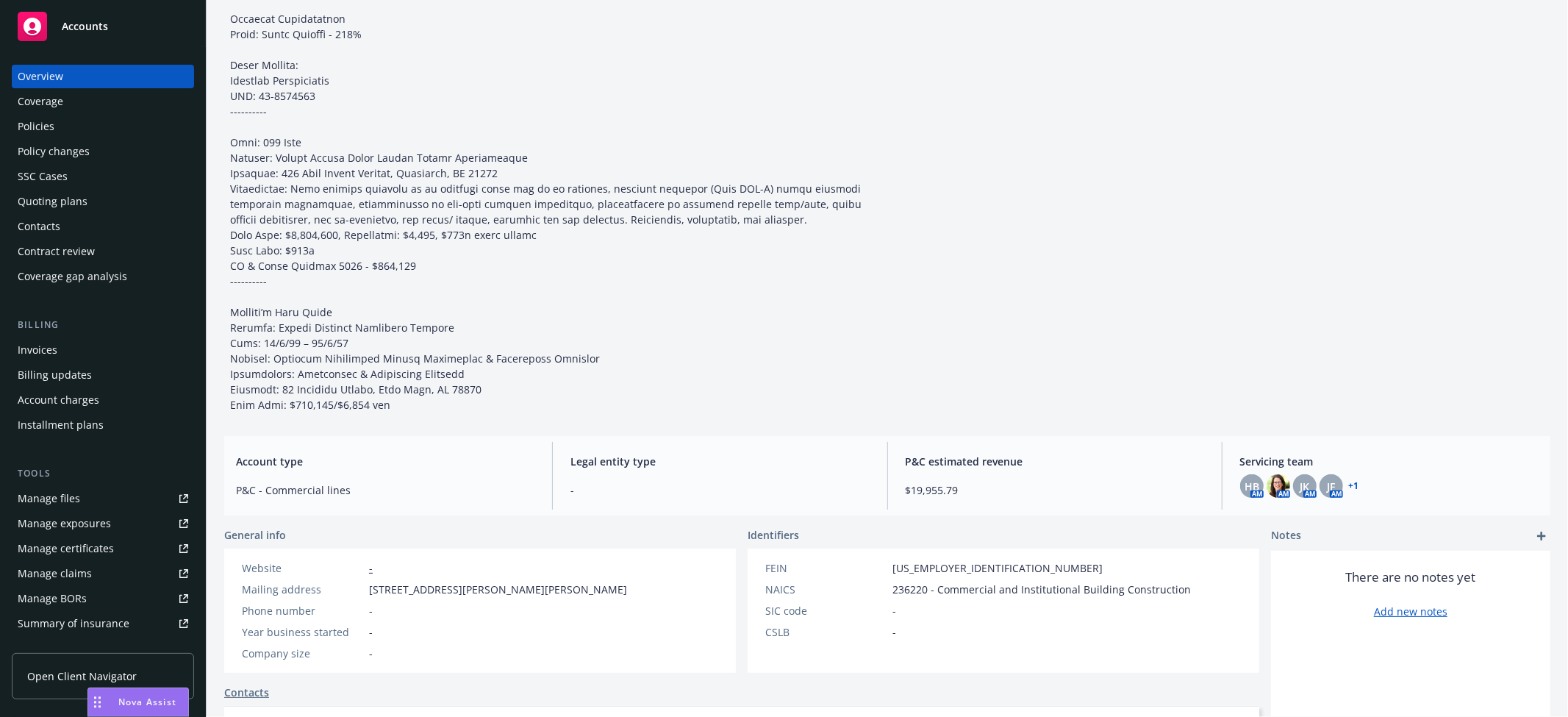
scroll to position [163, 0]
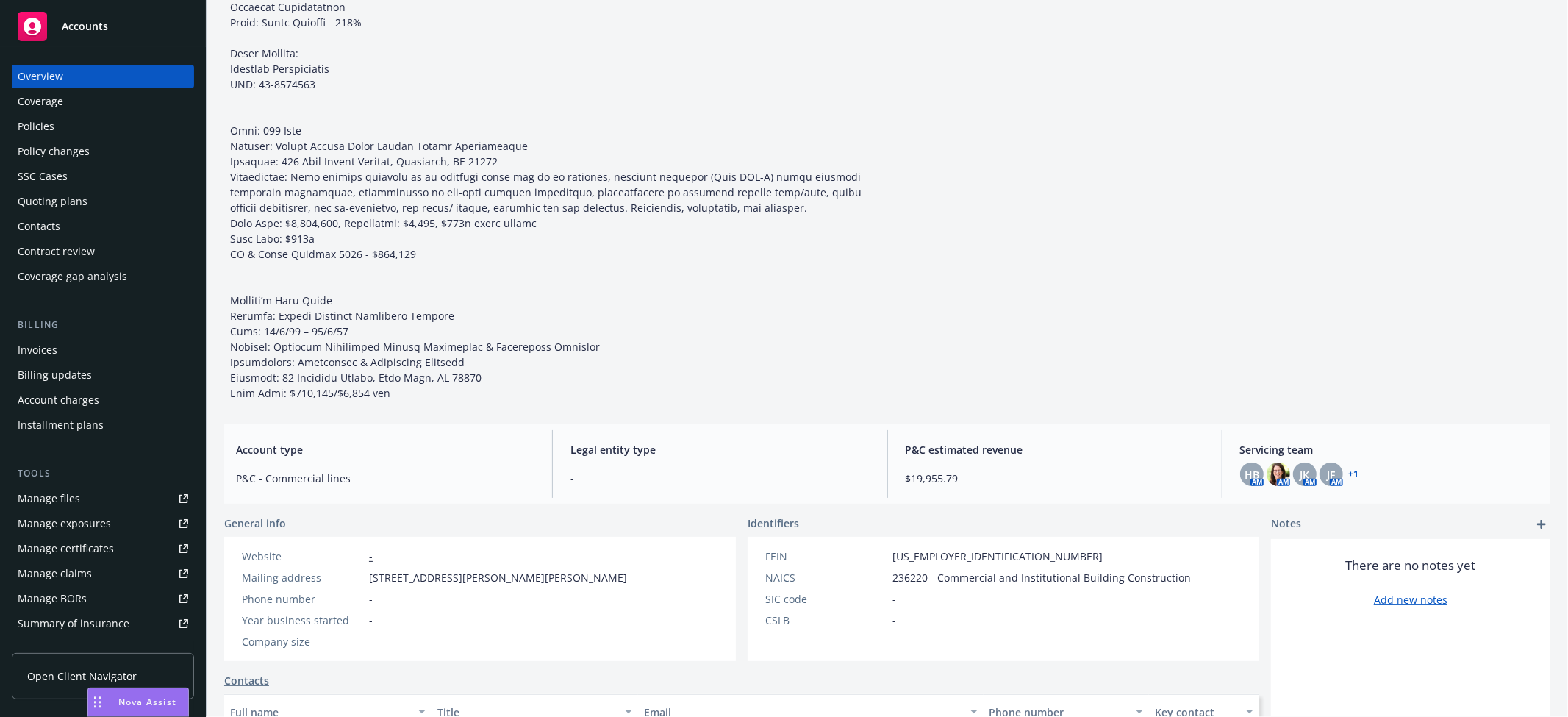
click at [74, 126] on div "Policies" at bounding box center [103, 126] width 171 height 23
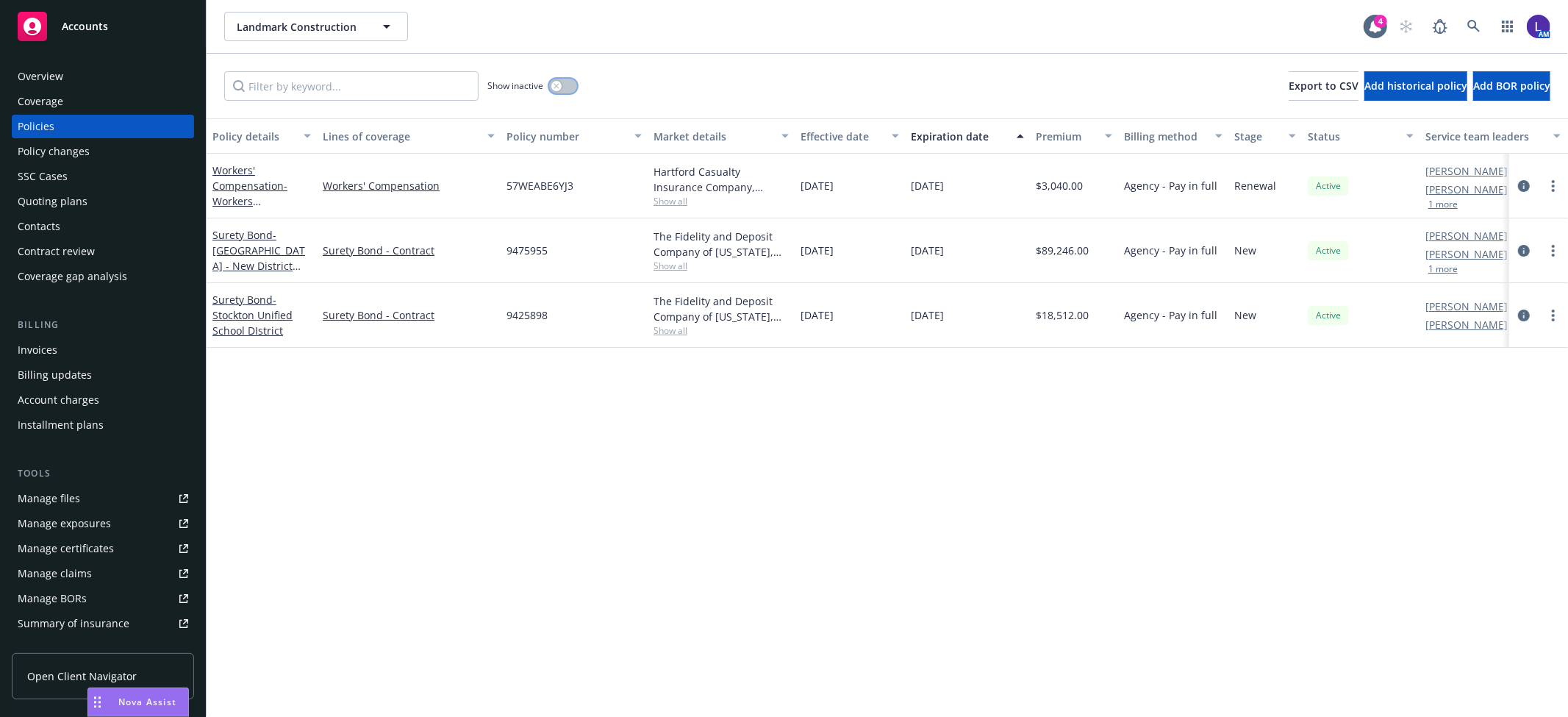
click at [564, 88] on button "button" at bounding box center [563, 86] width 28 height 15
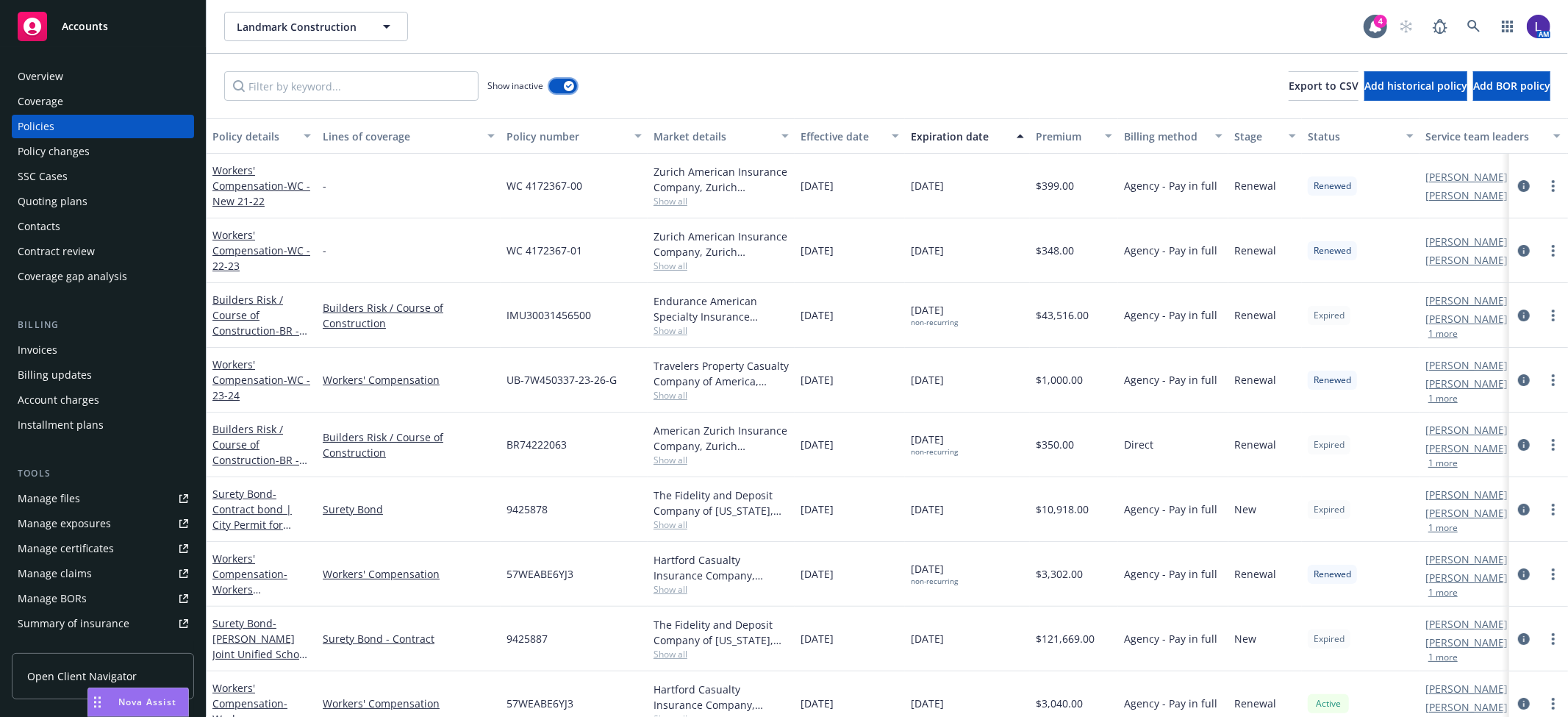
scroll to position [155, 0]
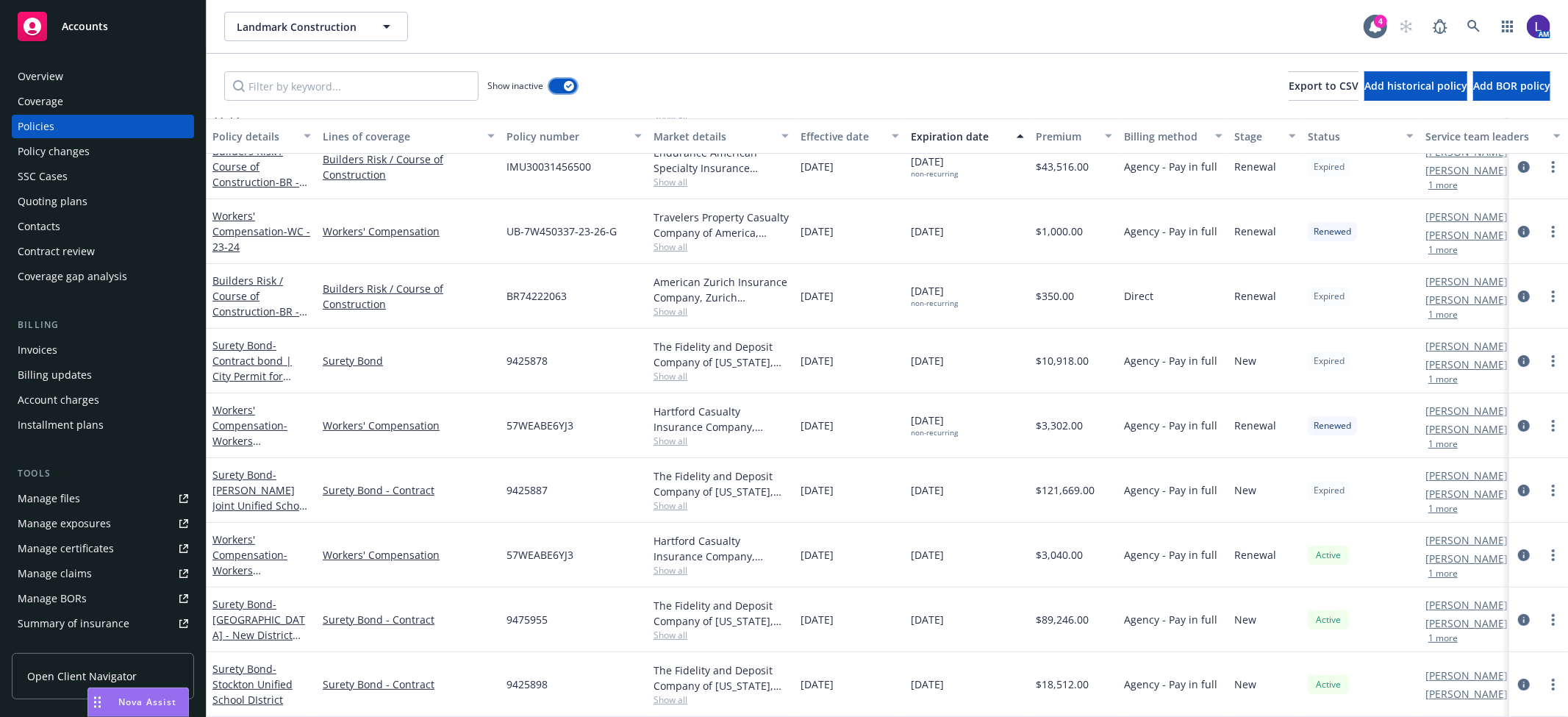
click at [566, 85] on icon "button" at bounding box center [568, 85] width 6 height 4
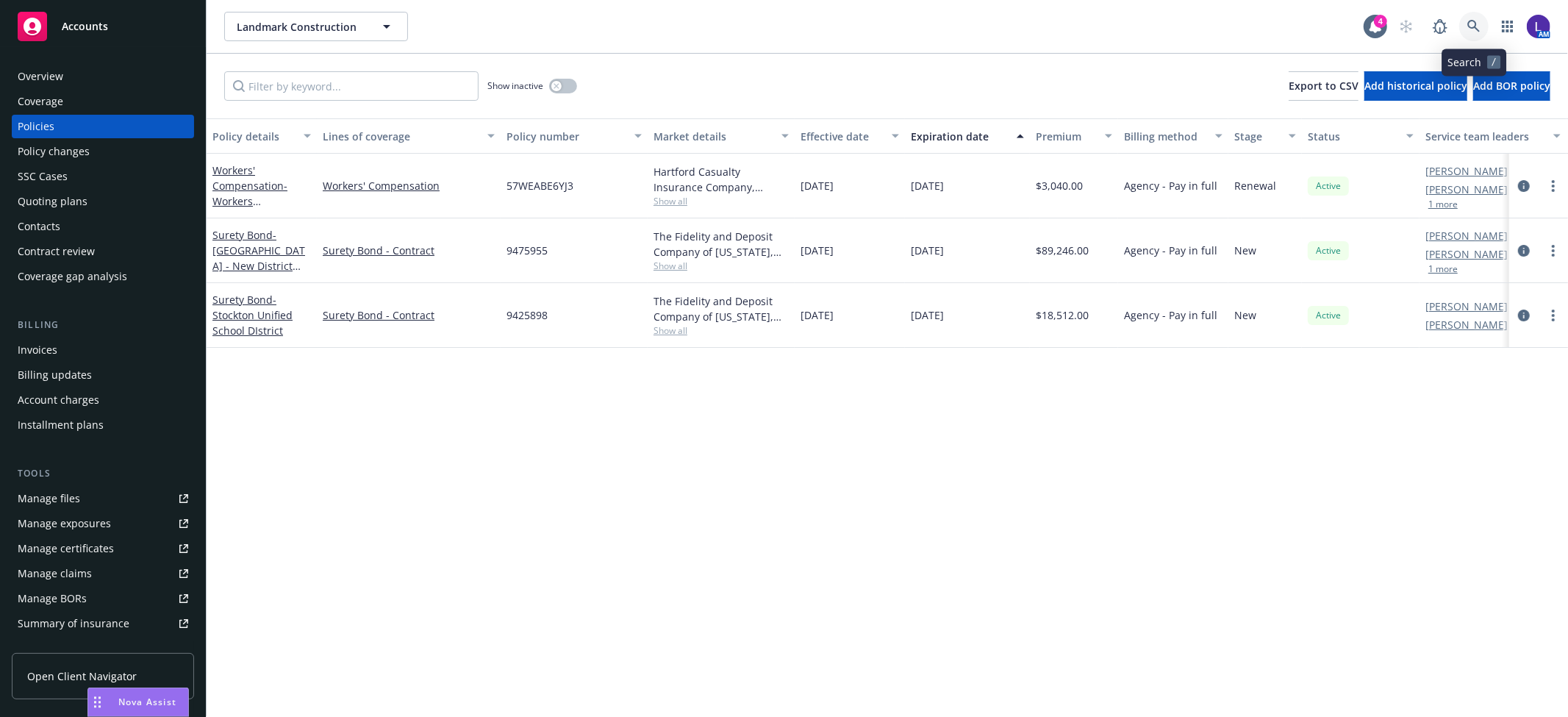
click at [1476, 26] on icon at bounding box center [1474, 27] width 13 height 13
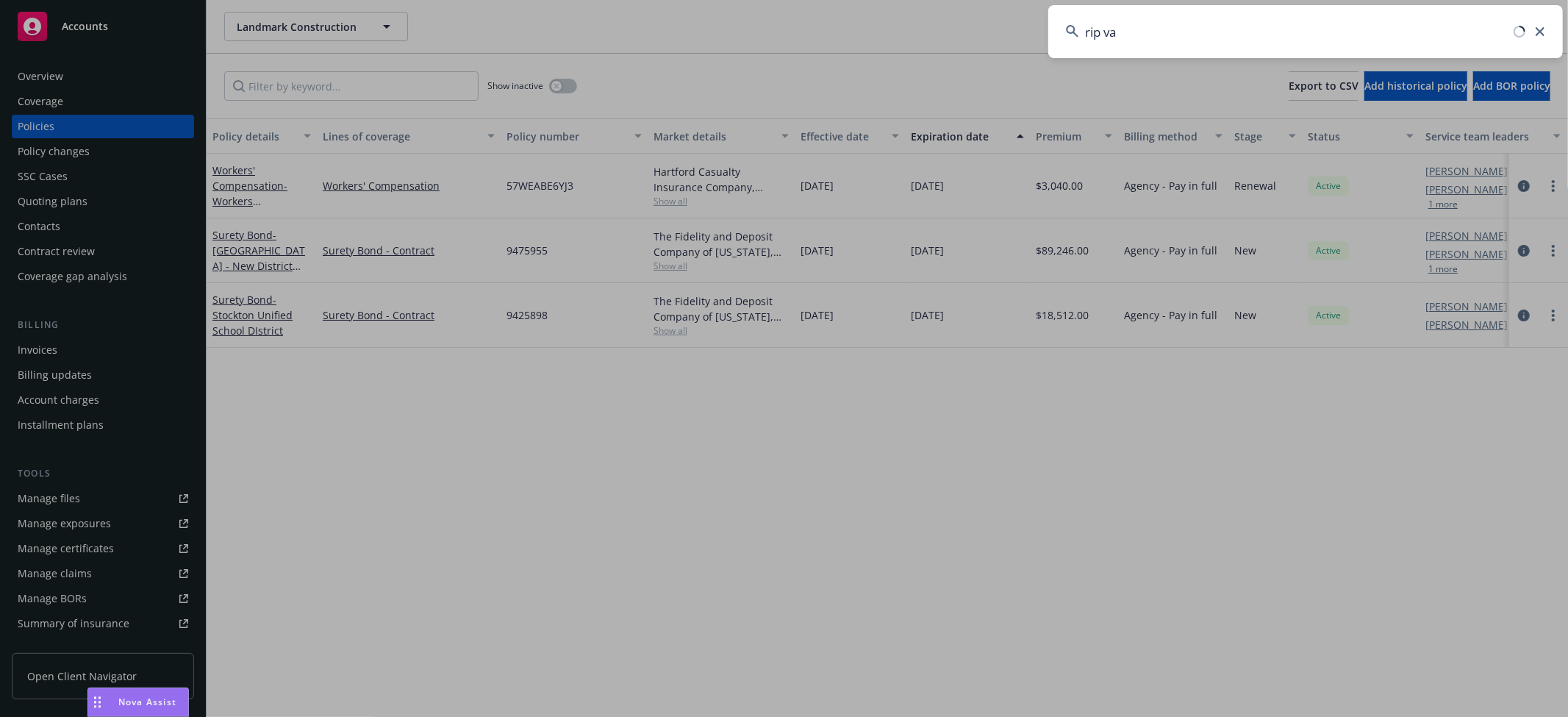
type input "rip van"
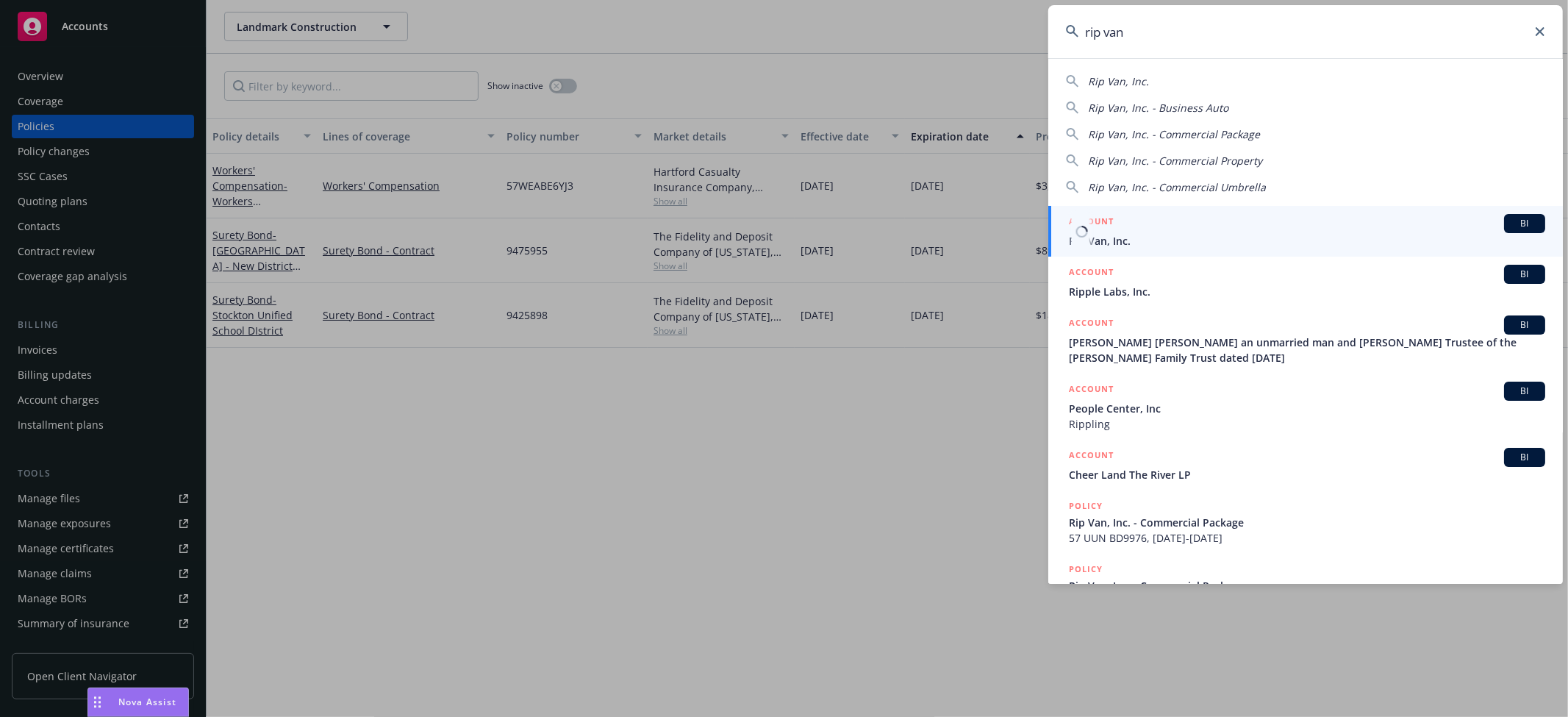
click at [1094, 241] on span "Rip Van, Inc." at bounding box center [1307, 240] width 476 height 15
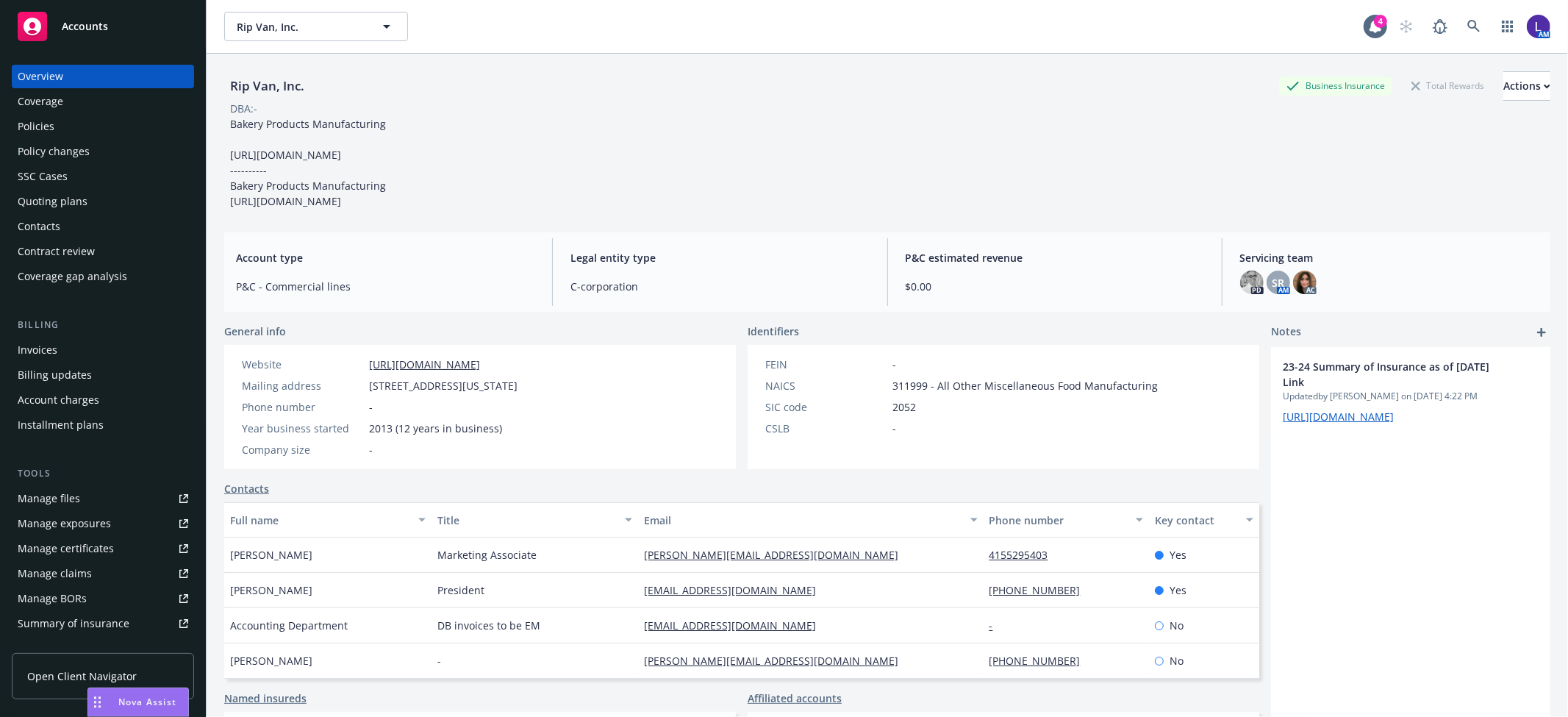
click at [74, 113] on div "Coverage" at bounding box center [103, 101] width 171 height 23
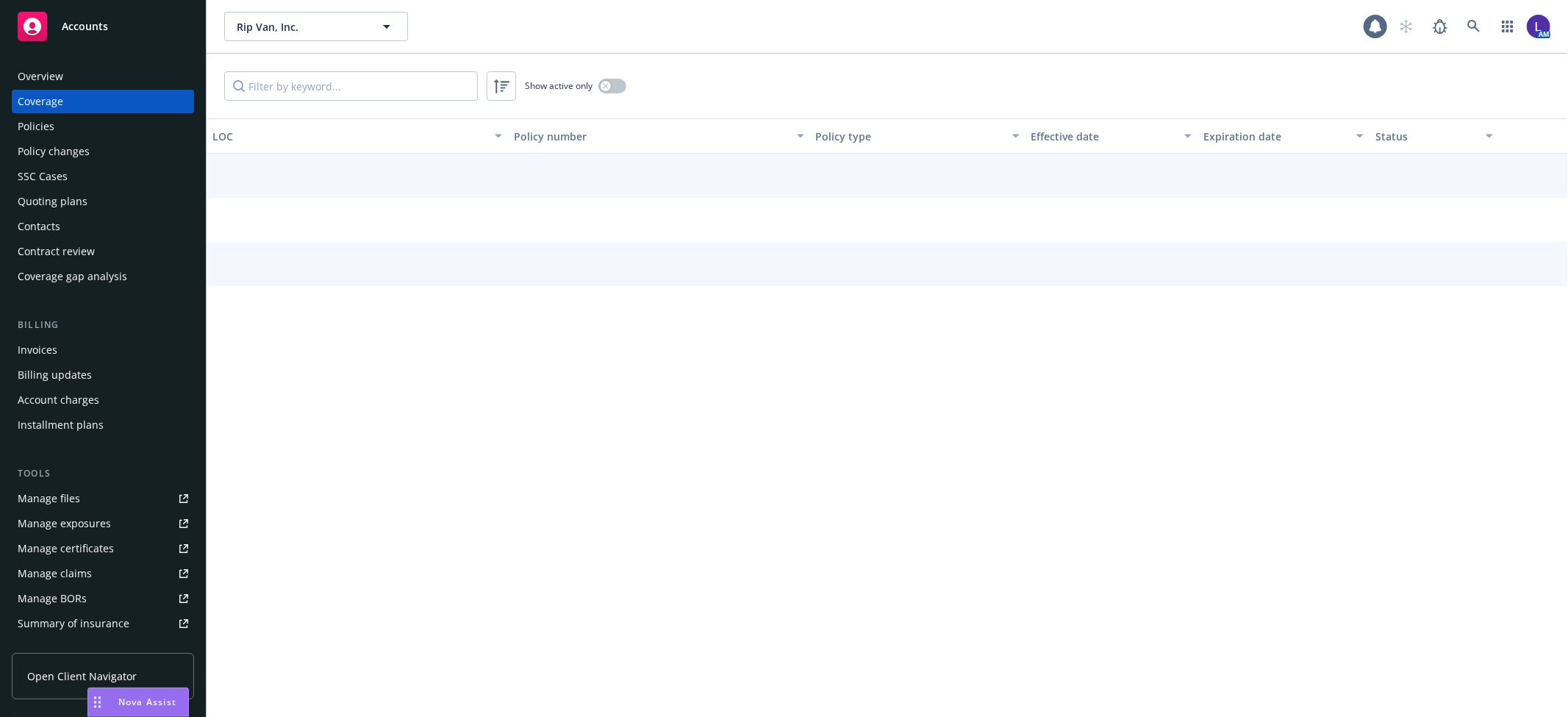
click at [73, 128] on div "Policies" at bounding box center [103, 126] width 171 height 23
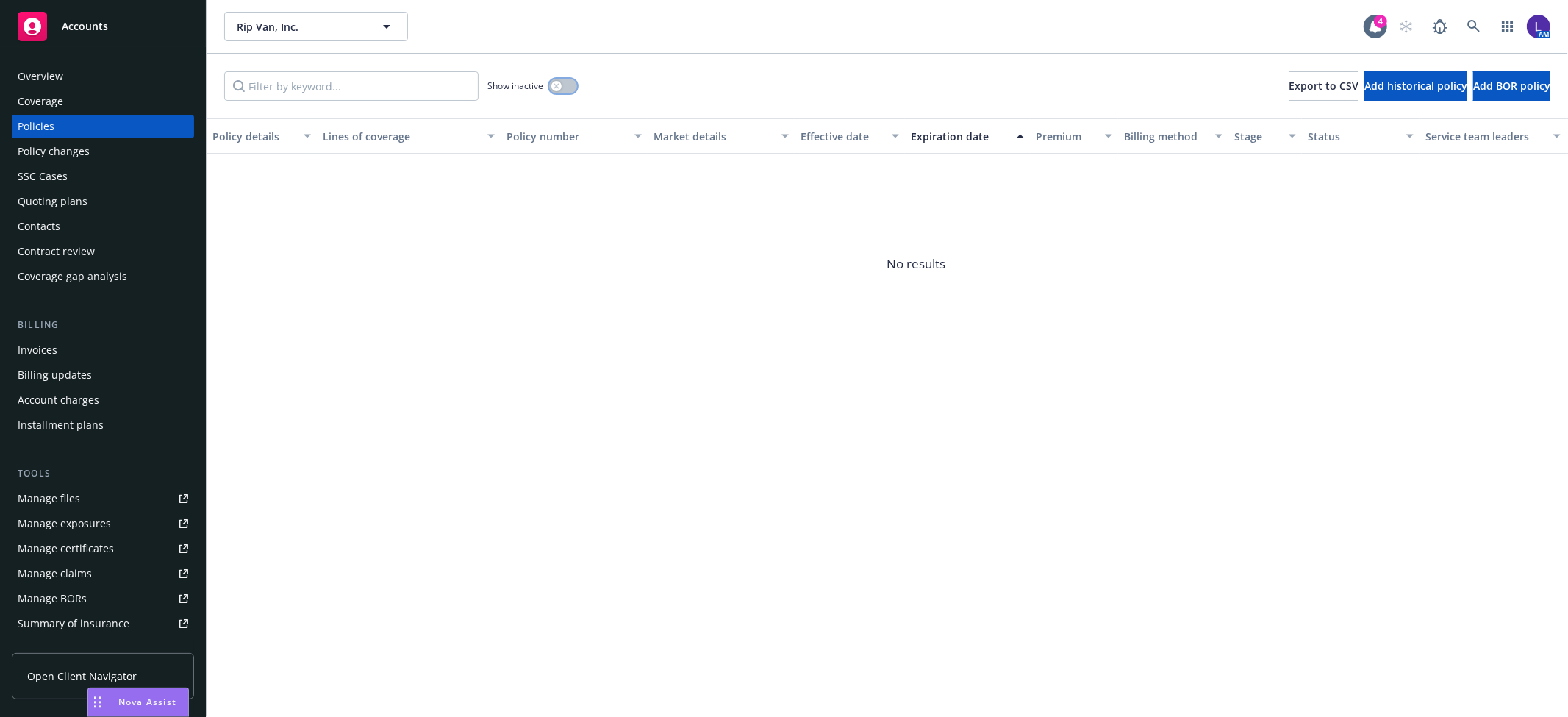
click at [566, 85] on button "button" at bounding box center [563, 86] width 28 height 15
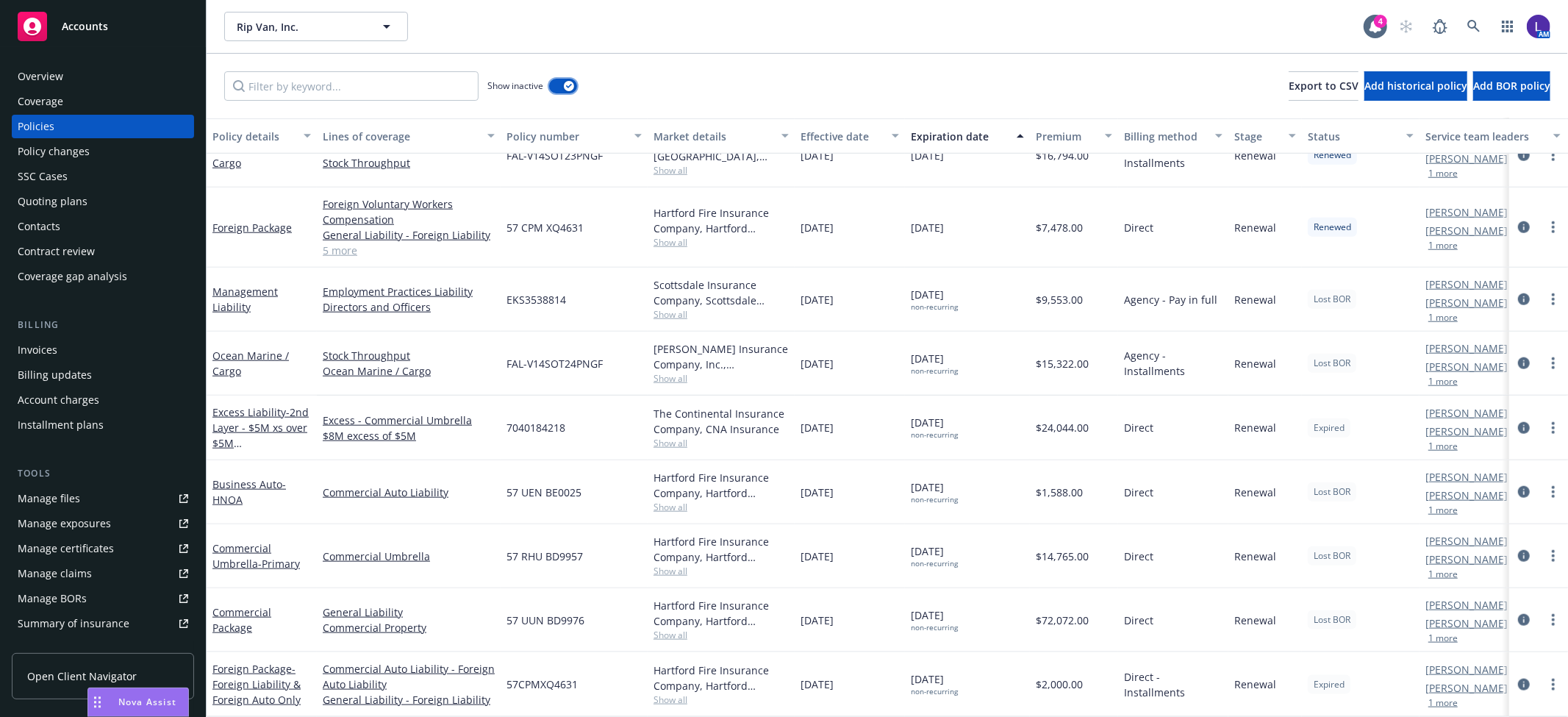
scroll to position [1284, 0]
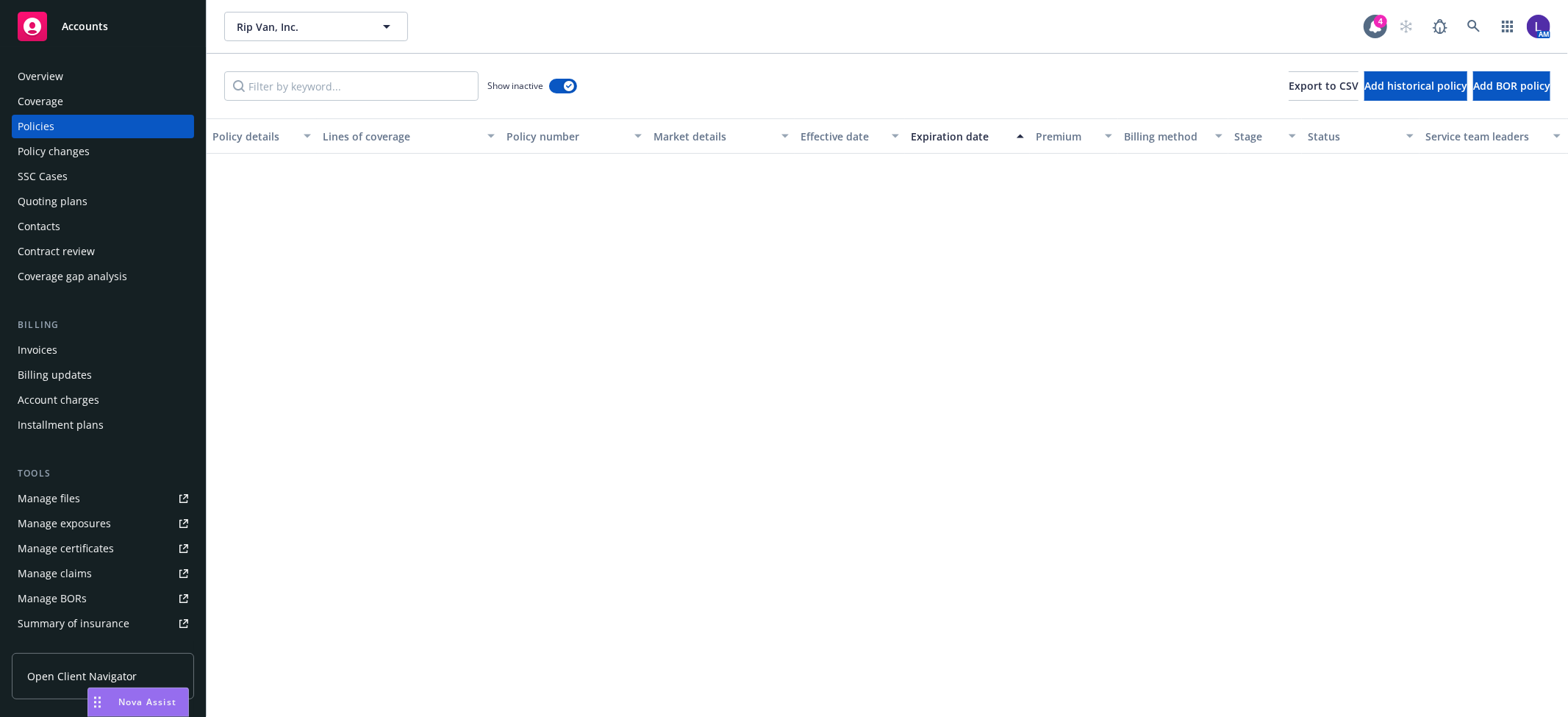
scroll to position [24, 0]
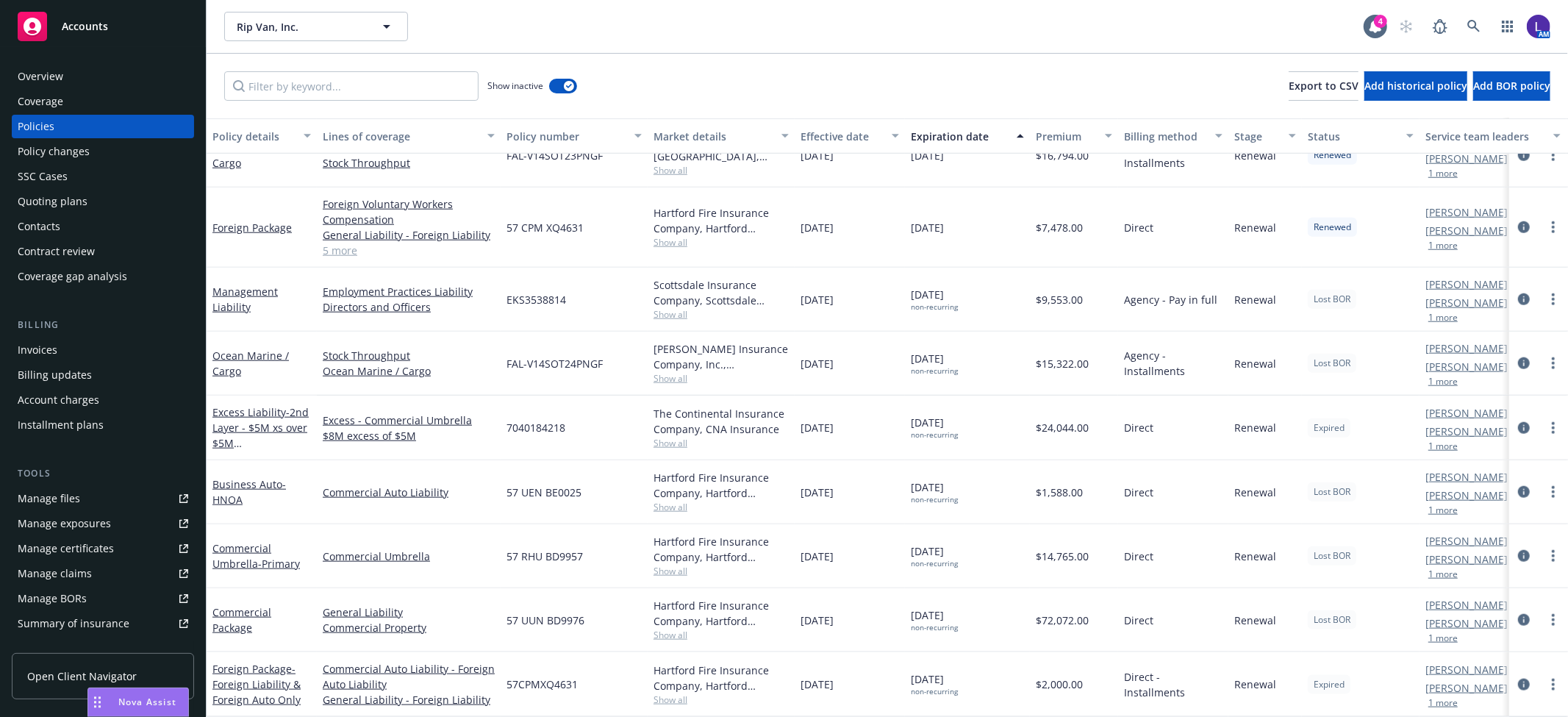
click at [1445, 241] on button "1 more" at bounding box center [1443, 245] width 29 height 9
click at [1473, 30] on icon at bounding box center [1474, 27] width 13 height 13
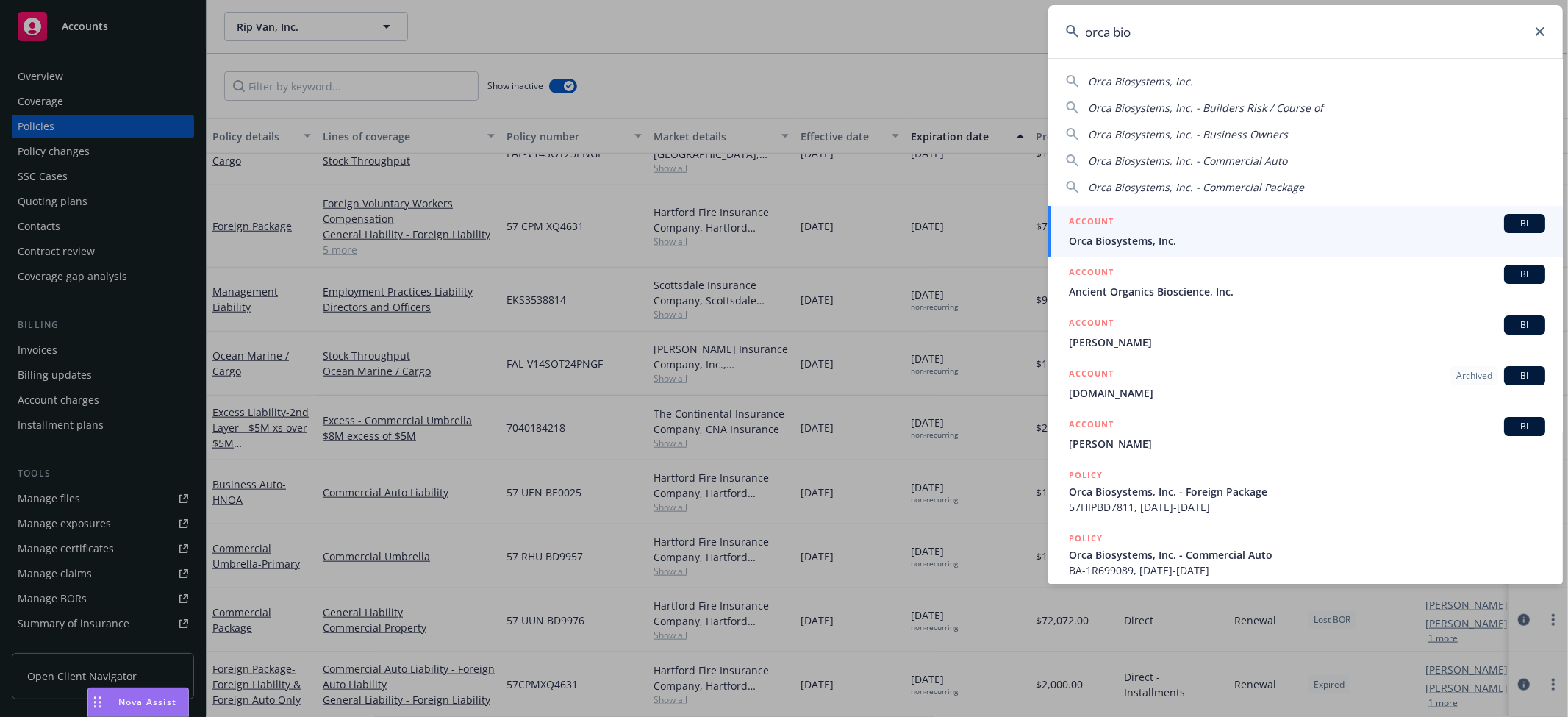
type input "orca bio"
click at [1166, 218] on div "ACCOUNT BI" at bounding box center [1307, 223] width 476 height 19
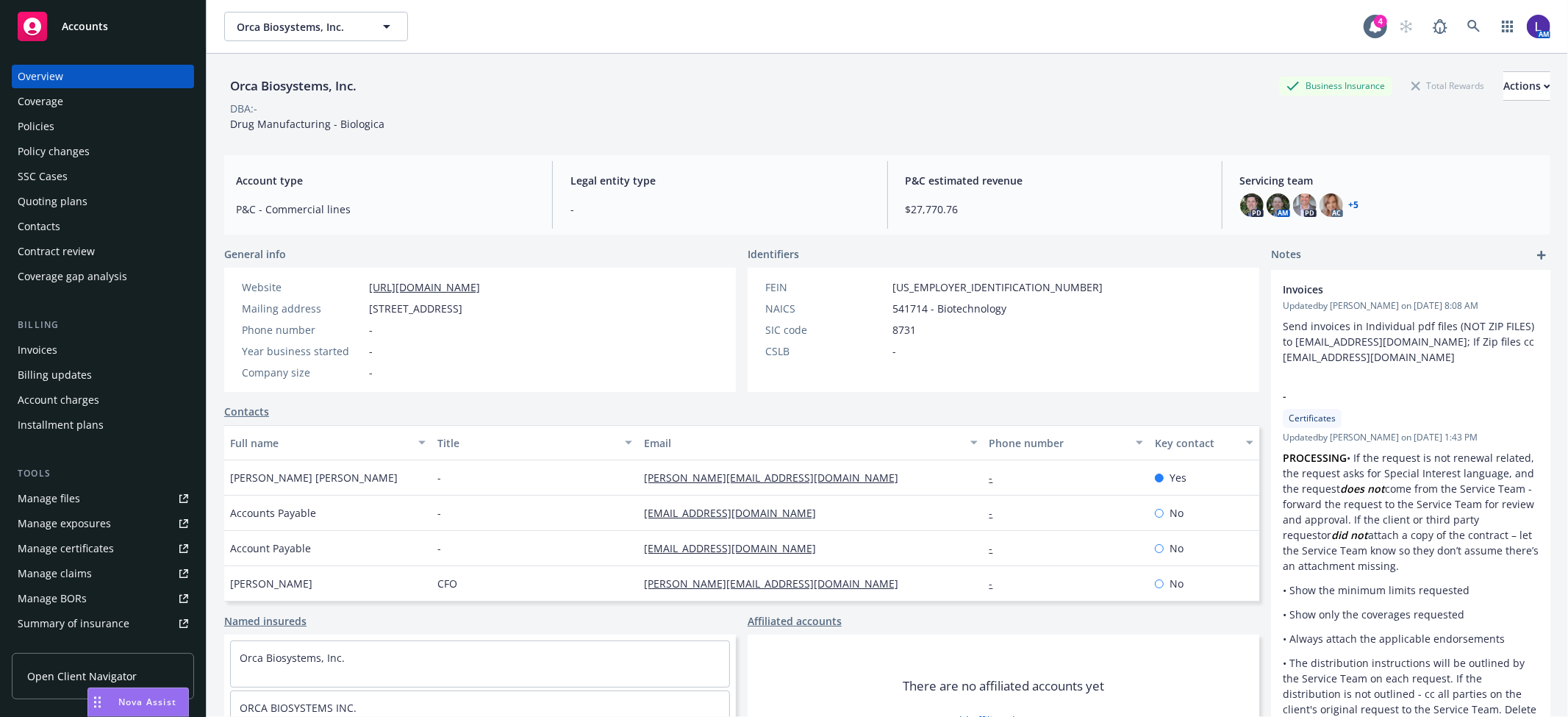
click at [85, 122] on div "Policies" at bounding box center [103, 126] width 171 height 23
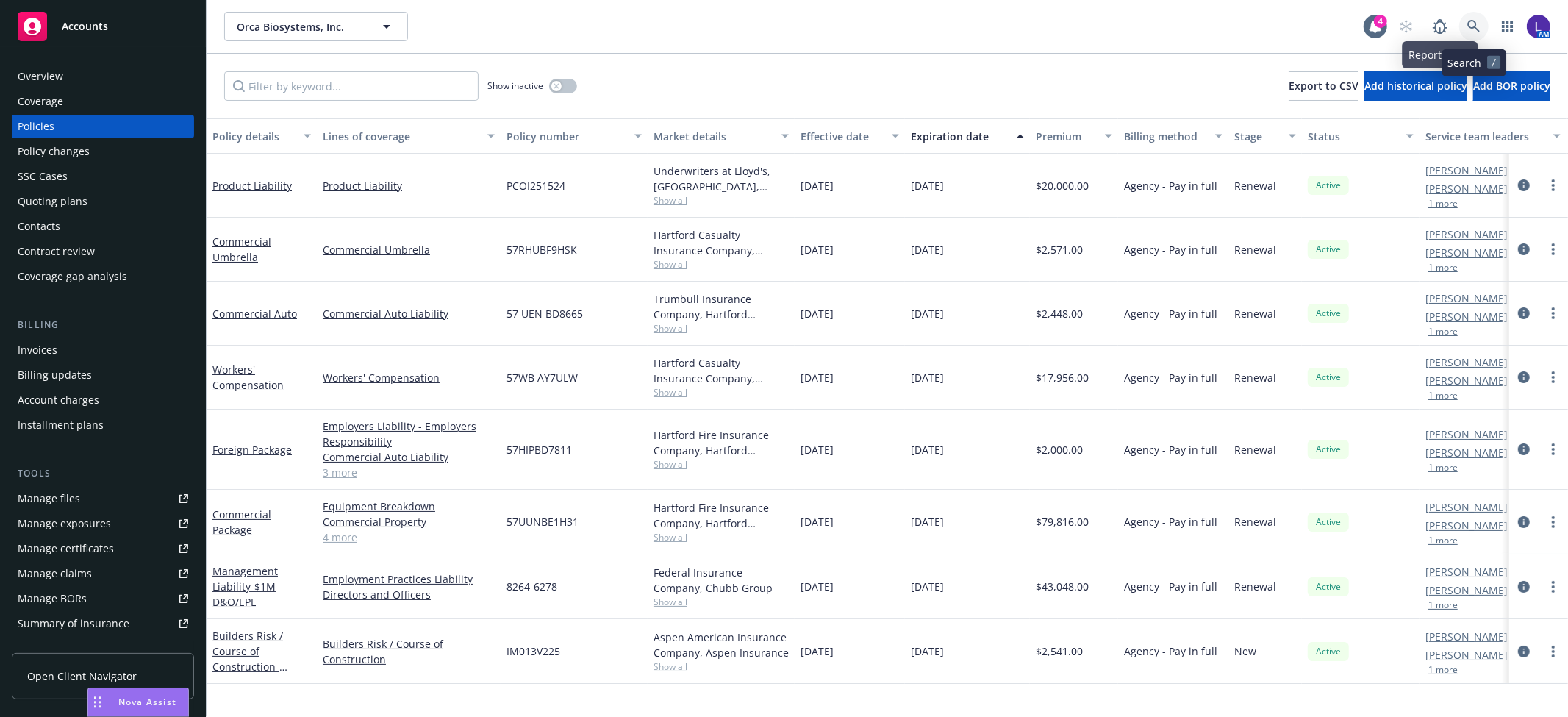
click at [1471, 32] on icon at bounding box center [1474, 27] width 13 height 13
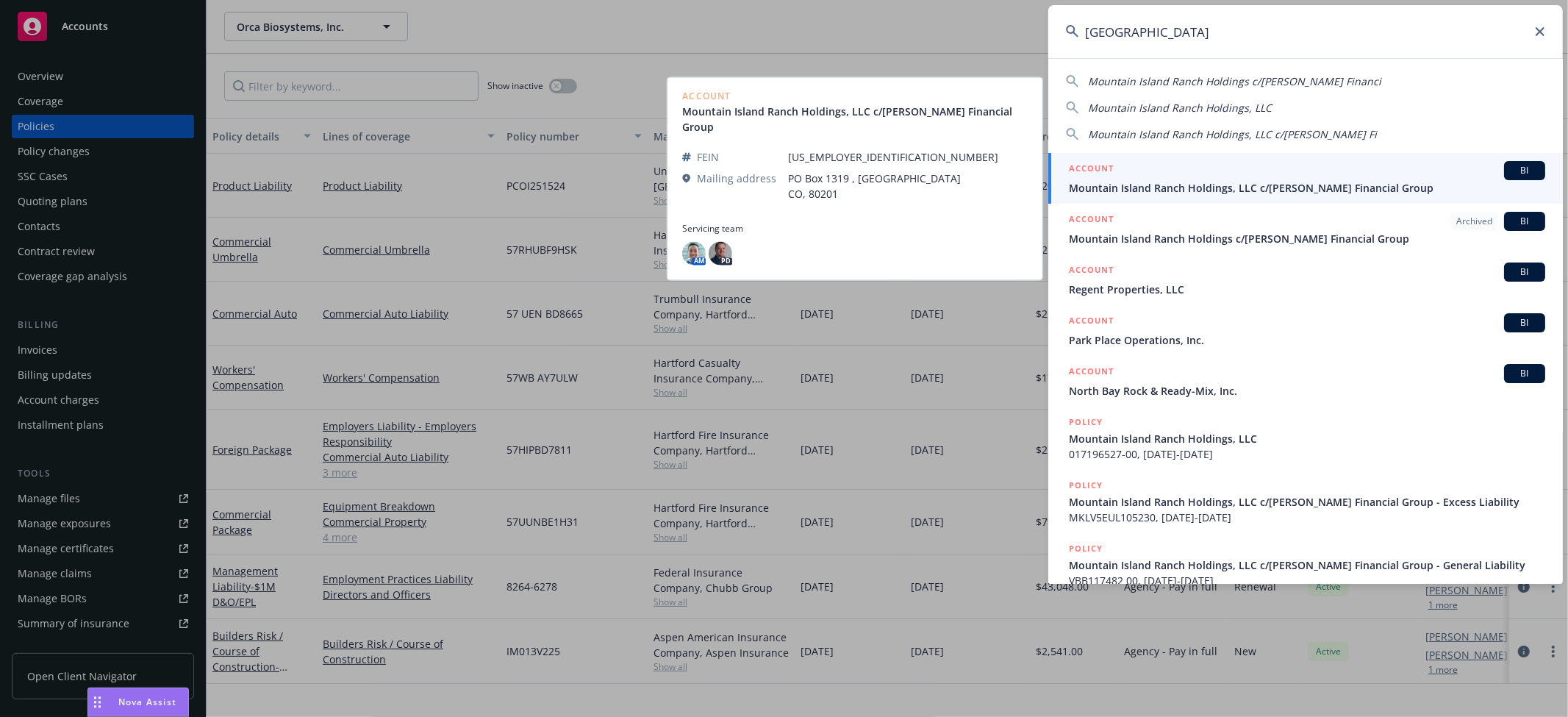
type input "mountain island"
click at [1125, 181] on span "Mountain Island Ranch Holdings, LLC c/o Johnson Financial Group" at bounding box center [1307, 187] width 476 height 15
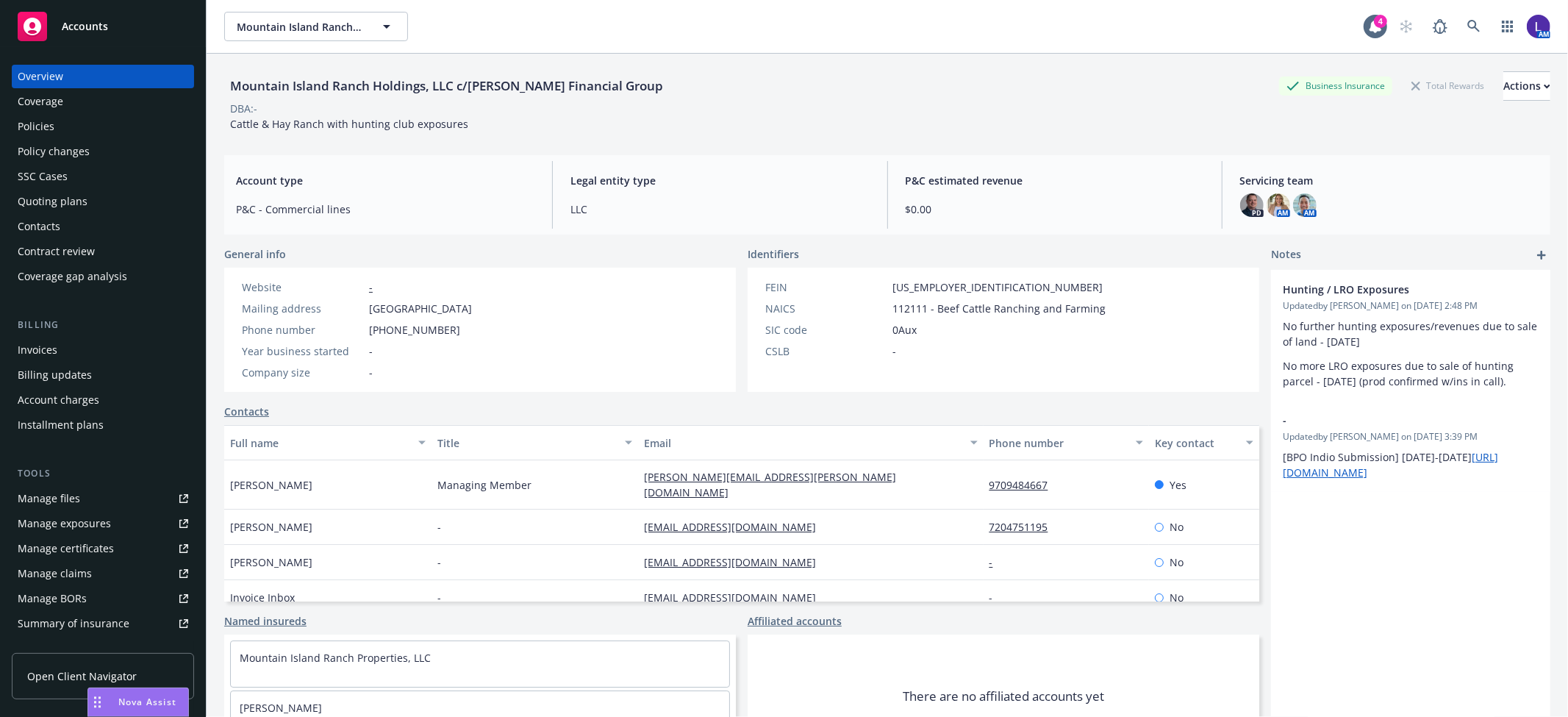
click at [59, 121] on div "Policies" at bounding box center [103, 126] width 171 height 23
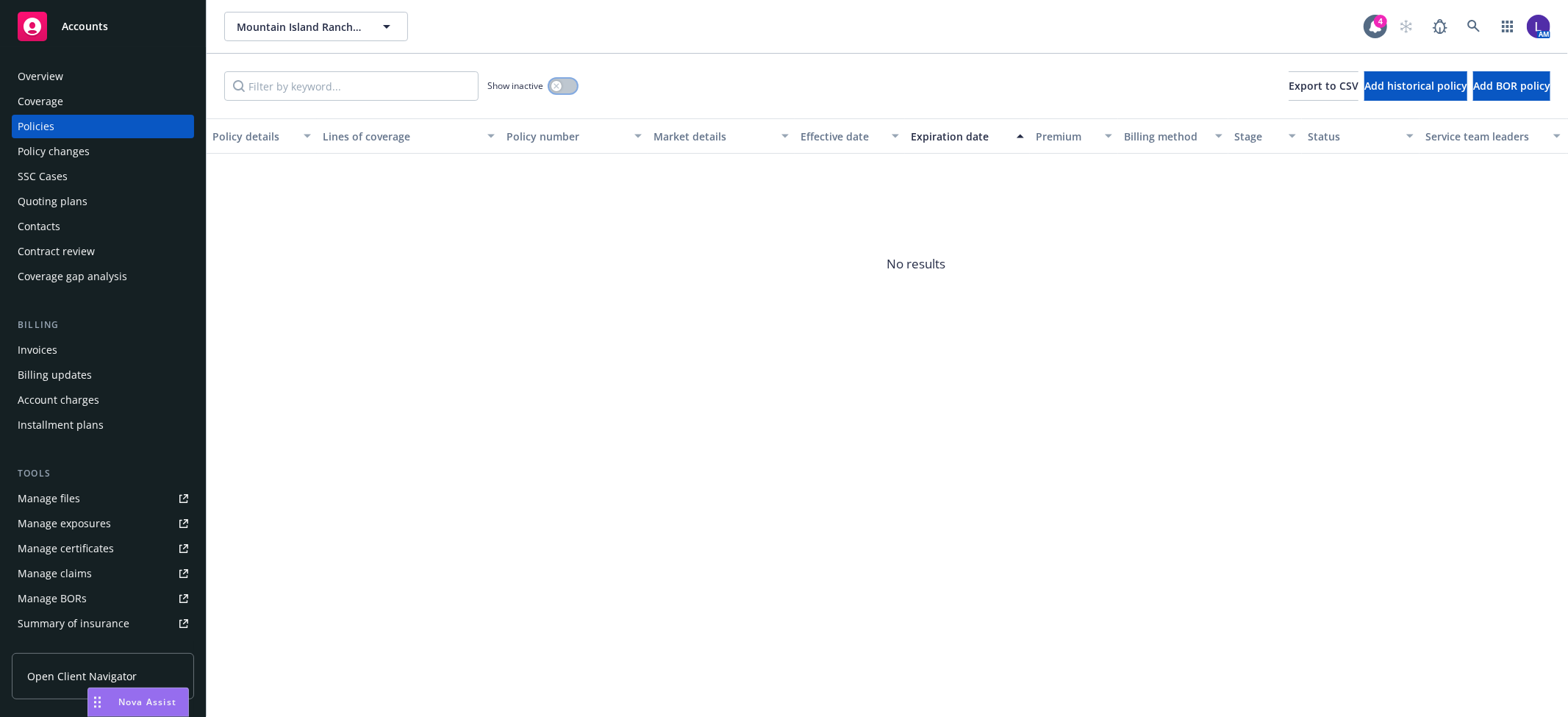
click at [572, 82] on button "button" at bounding box center [563, 86] width 28 height 15
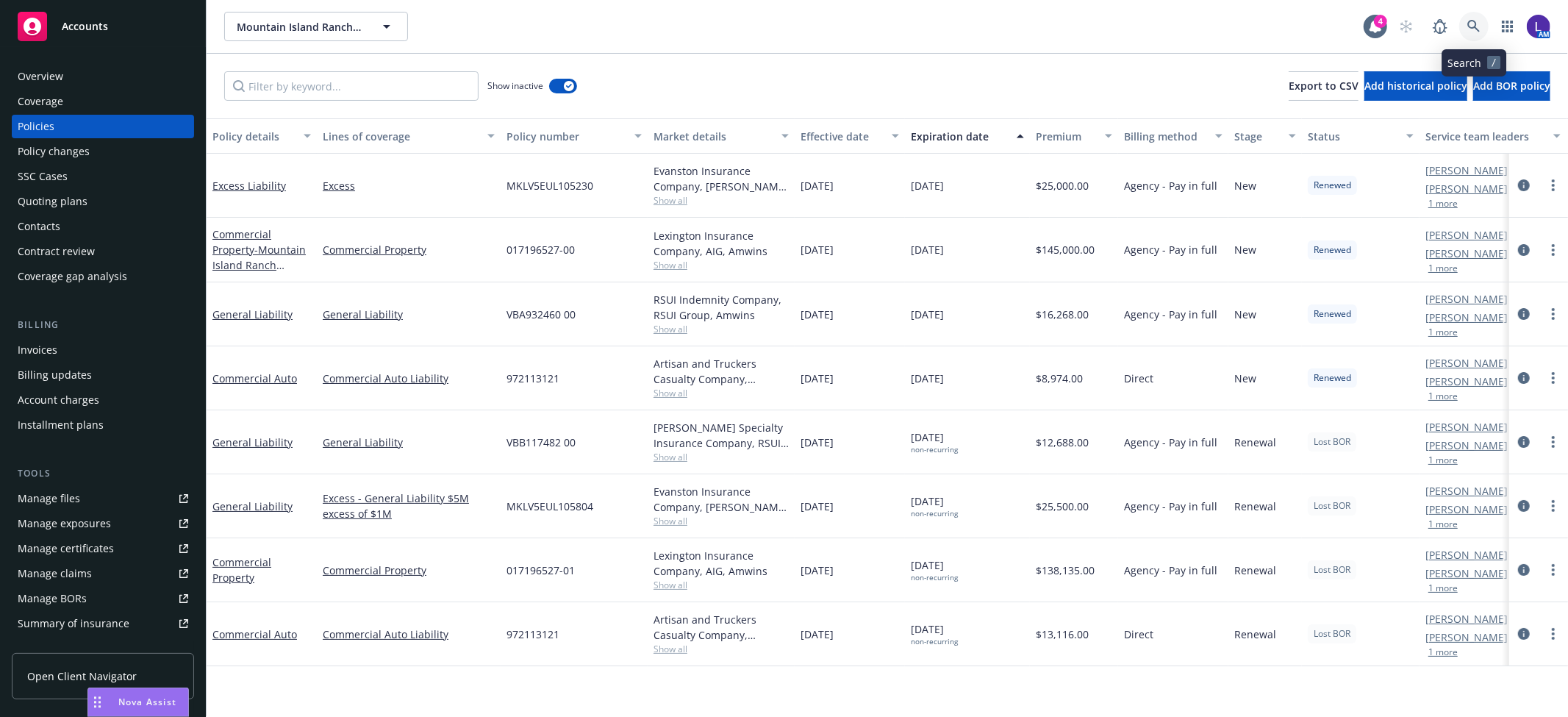
click at [1476, 25] on icon at bounding box center [1474, 27] width 13 height 13
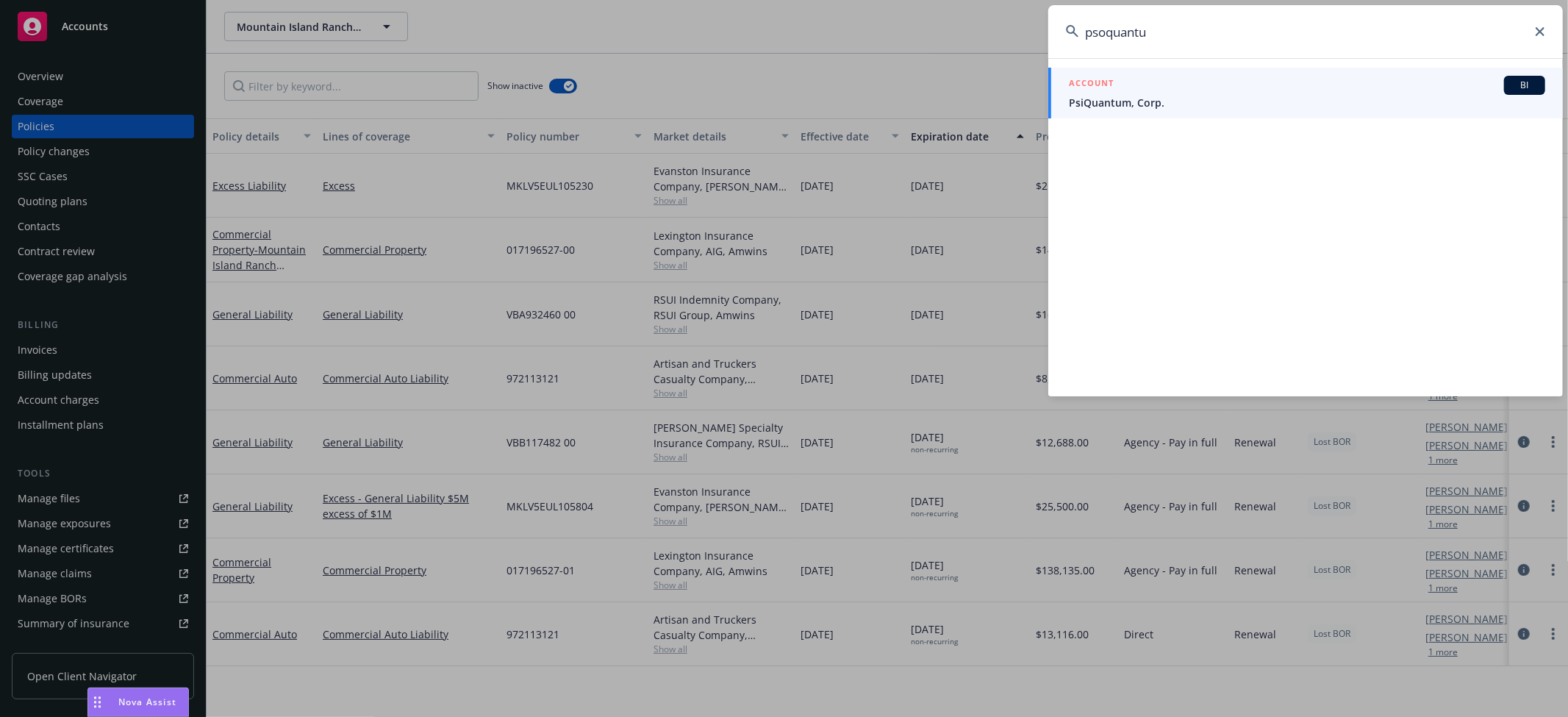
type input "psoquantu"
click at [1121, 87] on div "ACCOUNT BI" at bounding box center [1307, 85] width 476 height 19
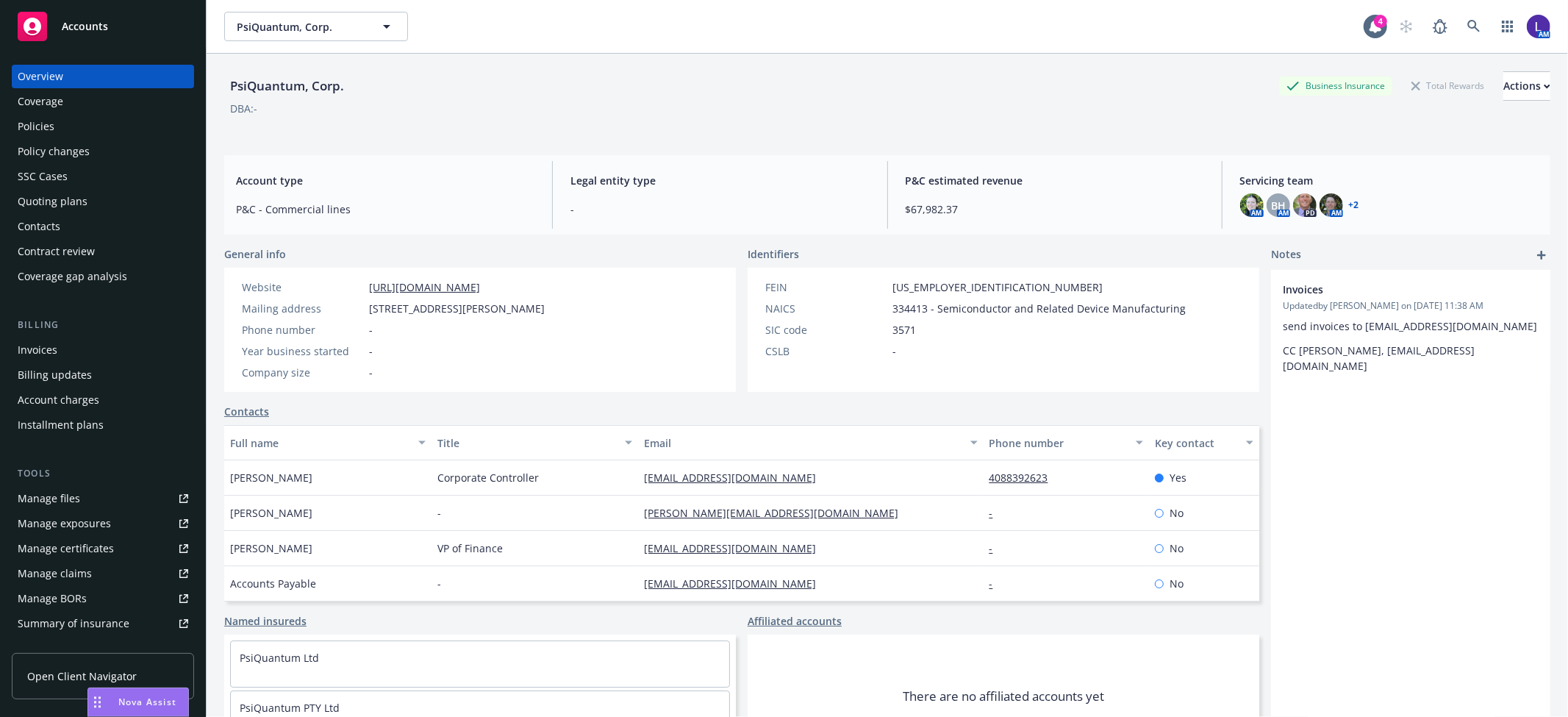
click at [27, 115] on div "Policies" at bounding box center [36, 126] width 37 height 23
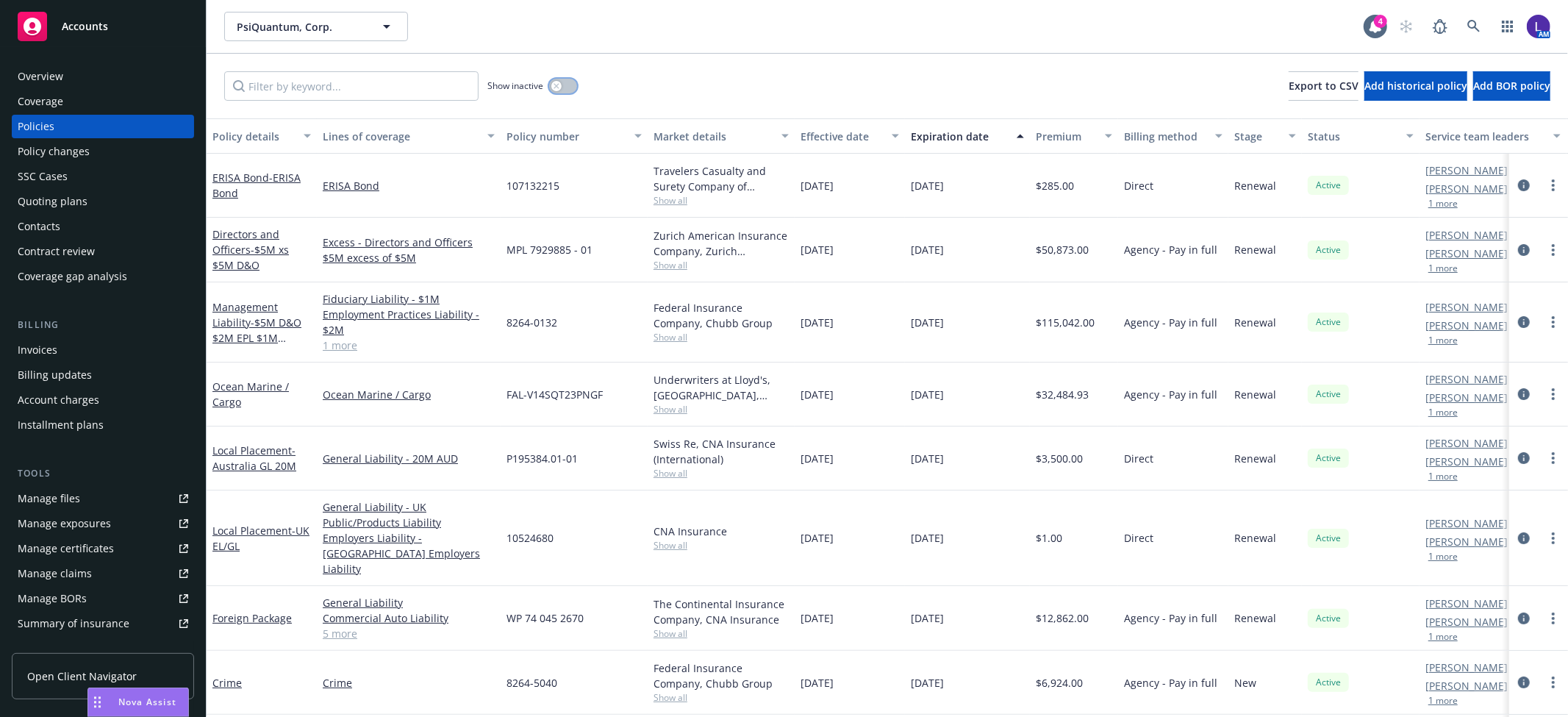
click at [564, 80] on button "button" at bounding box center [563, 86] width 28 height 15
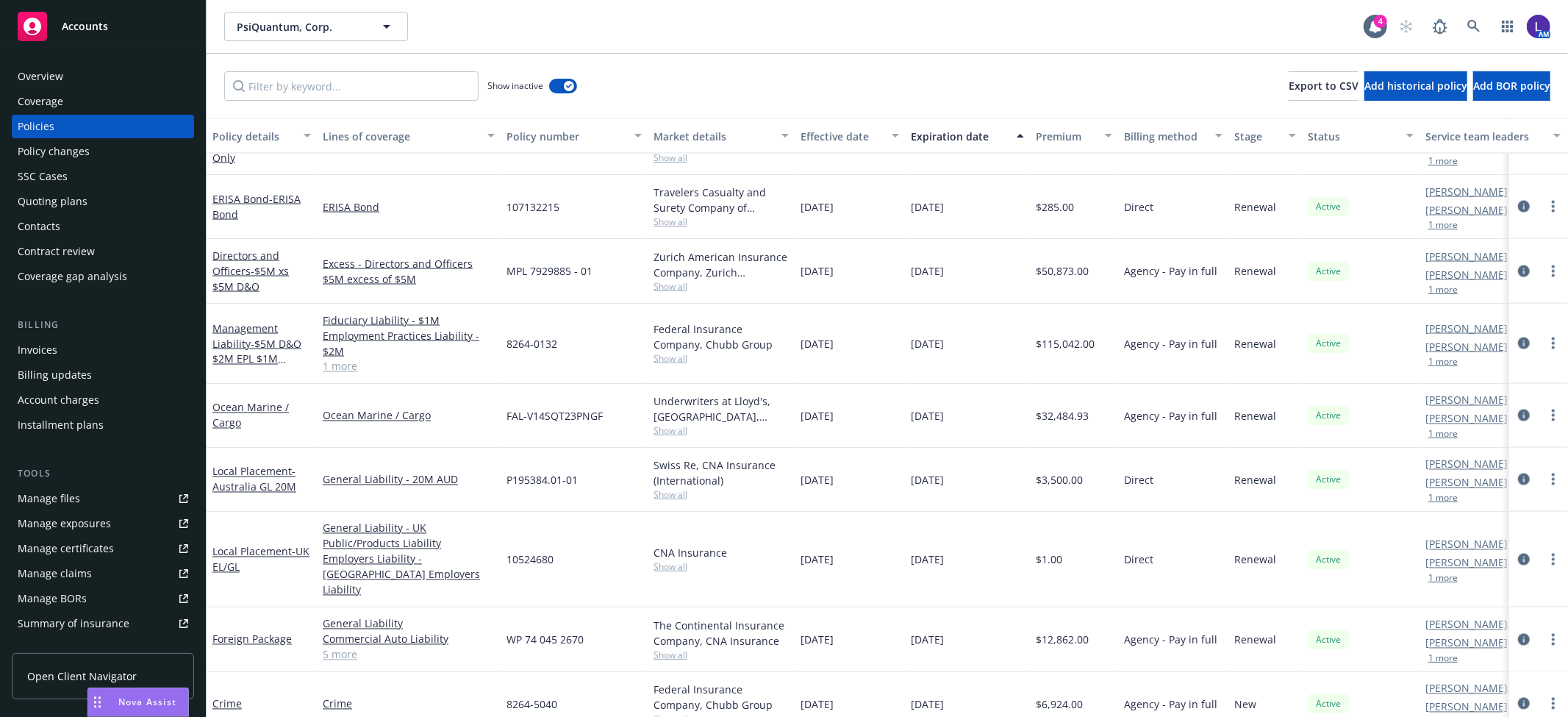
scroll to position [2032, 0]
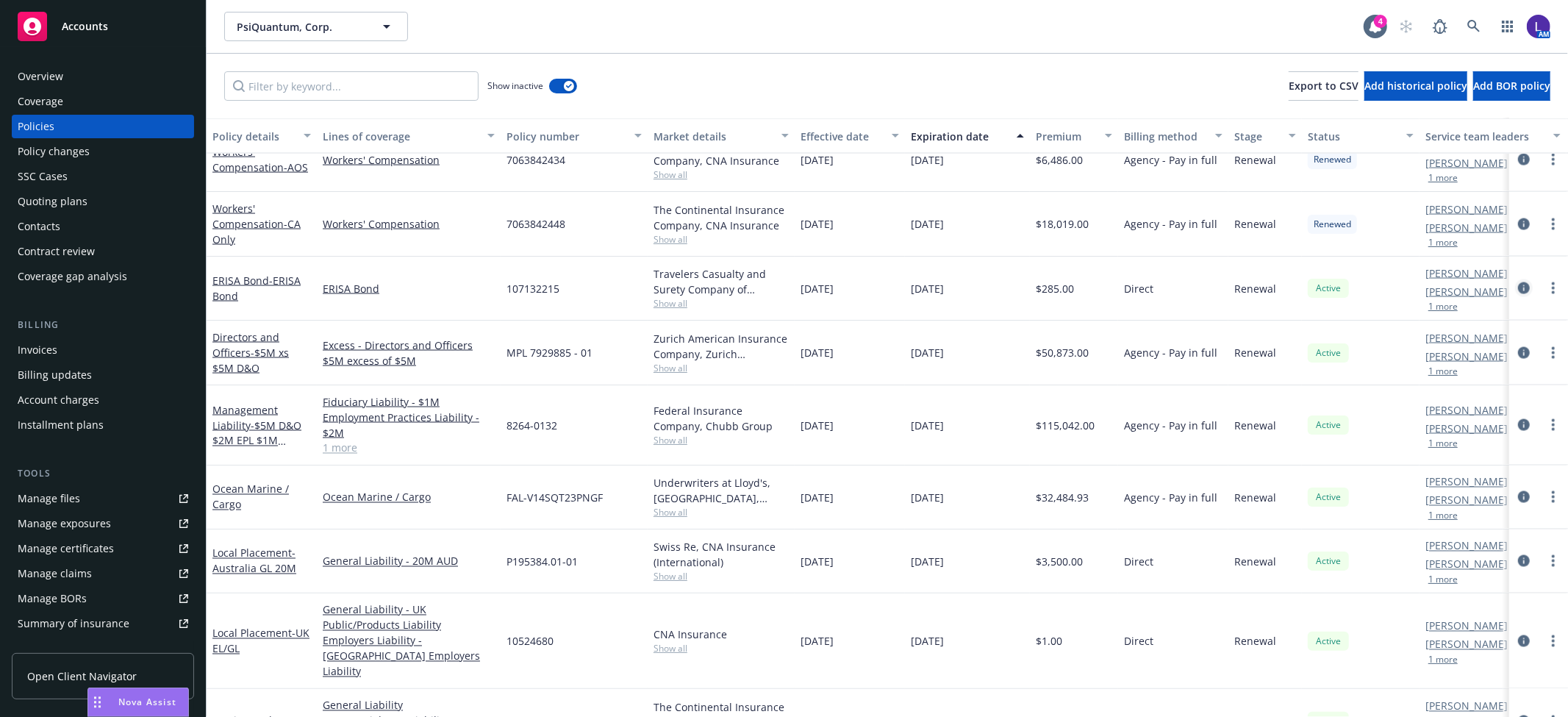
click at [1518, 289] on icon "circleInformation" at bounding box center [1524, 288] width 12 height 12
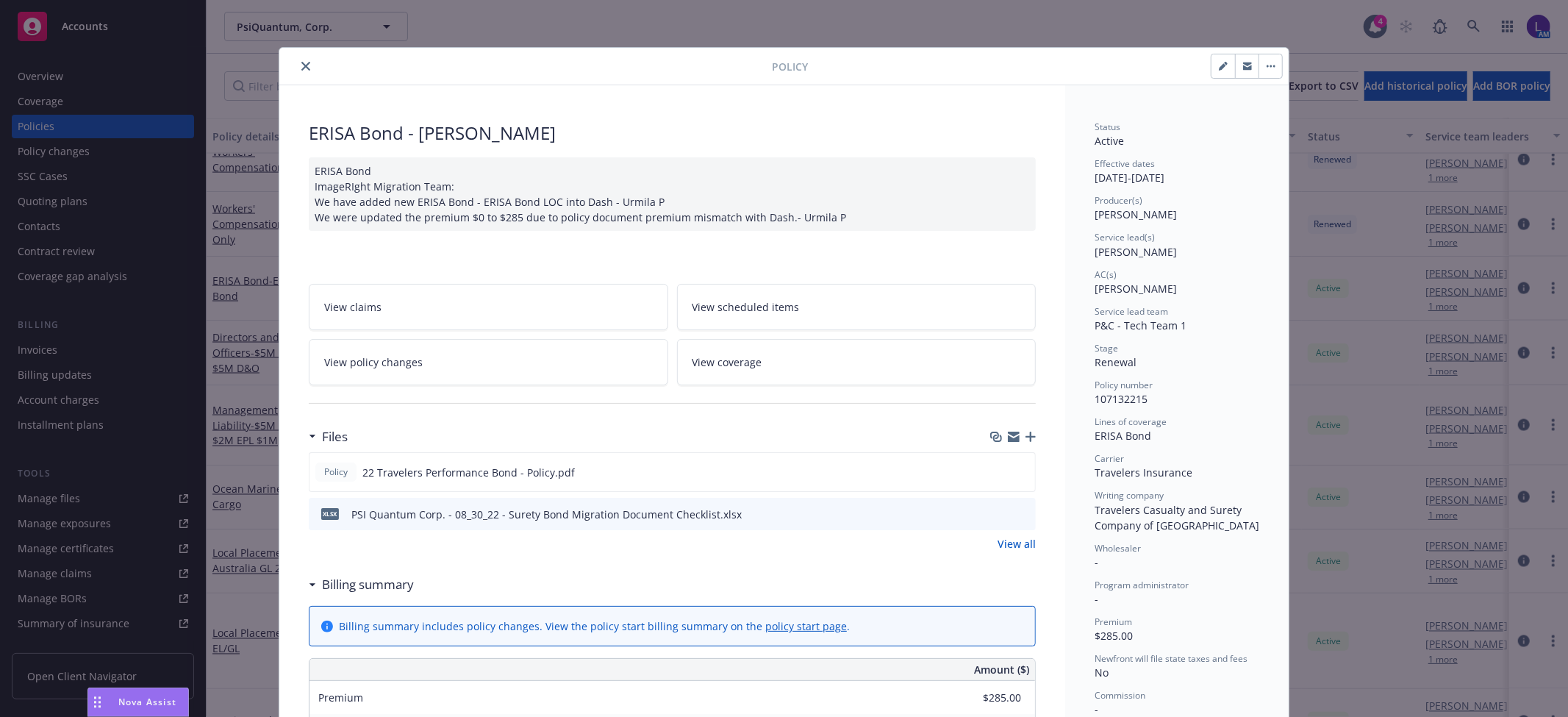
click at [302, 68] on icon "close" at bounding box center [306, 66] width 9 height 9
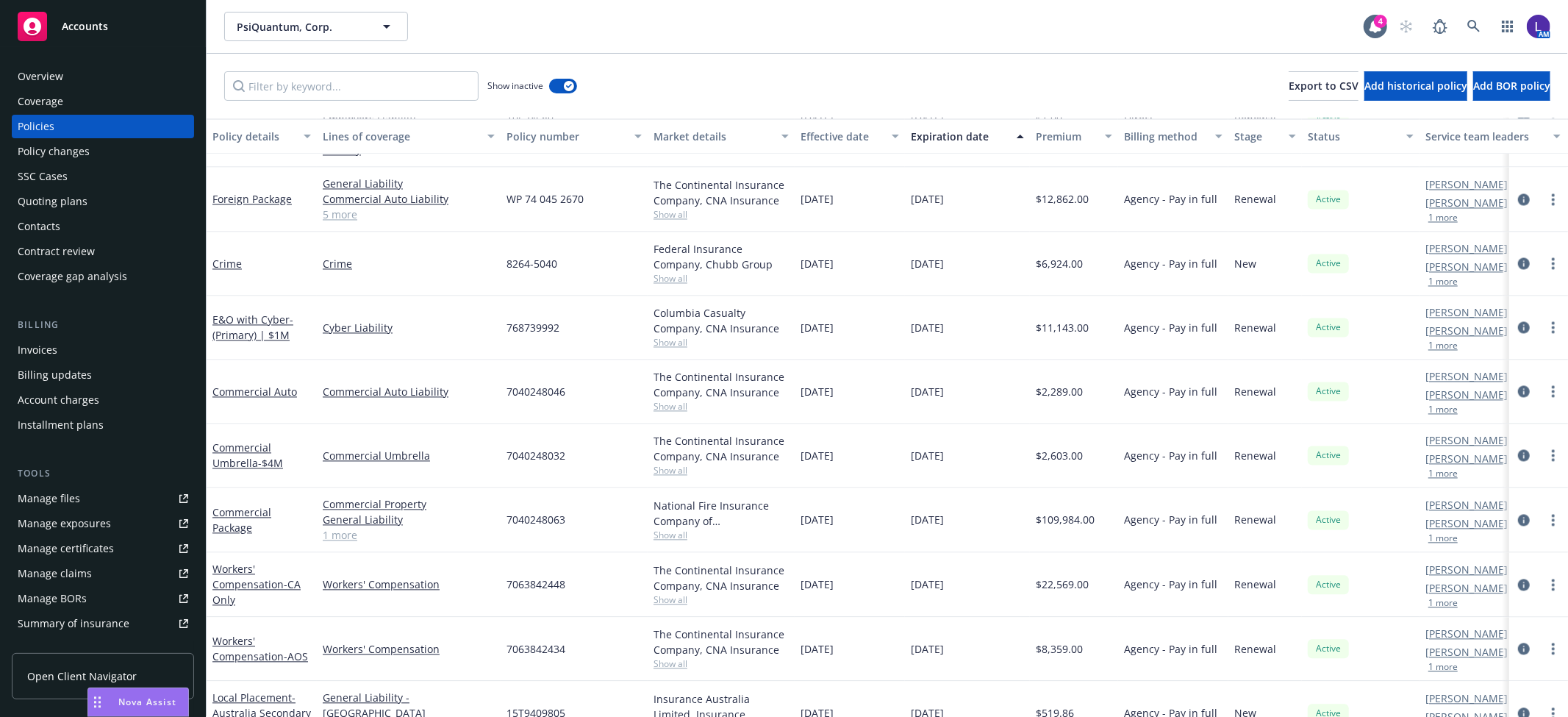
scroll to position [2522, 0]
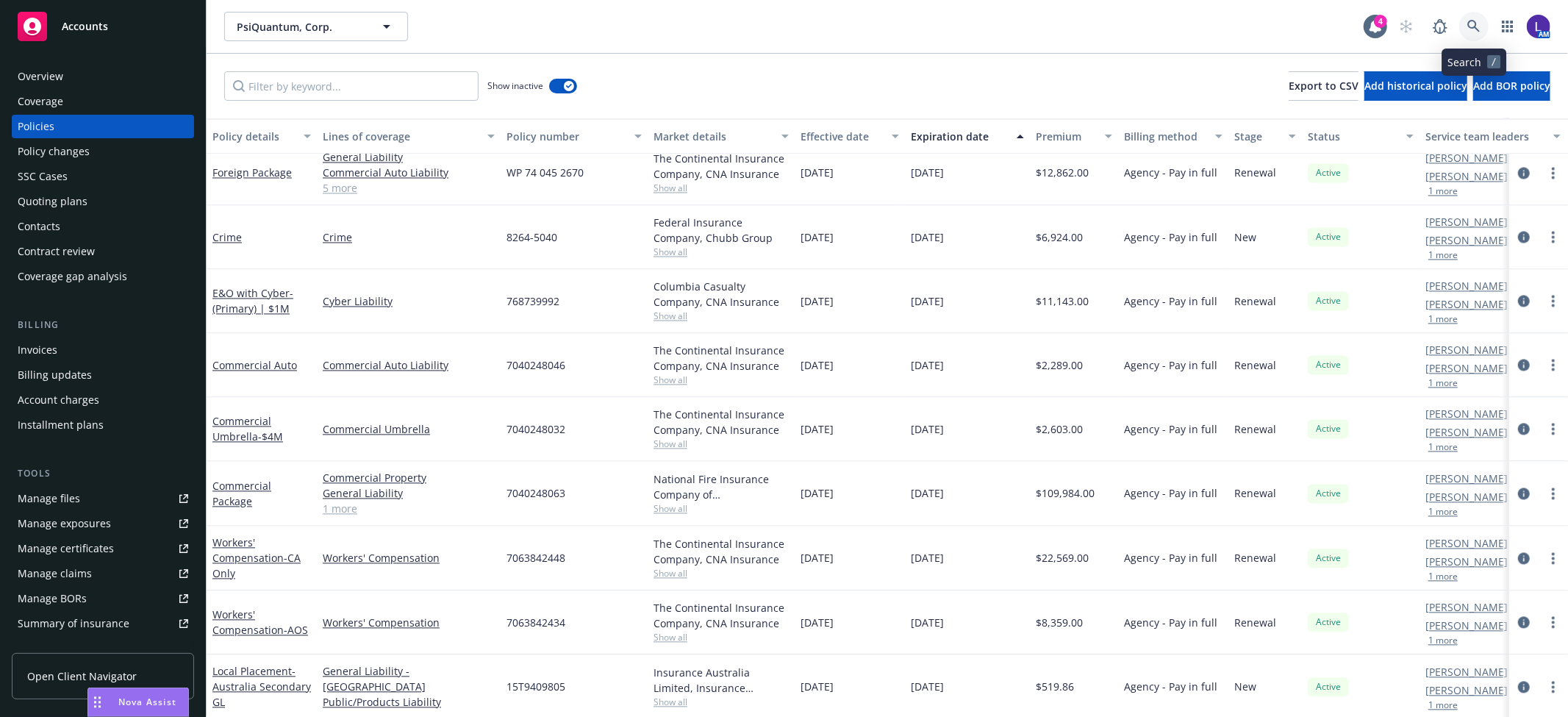
click at [1474, 24] on icon at bounding box center [1474, 27] width 13 height 13
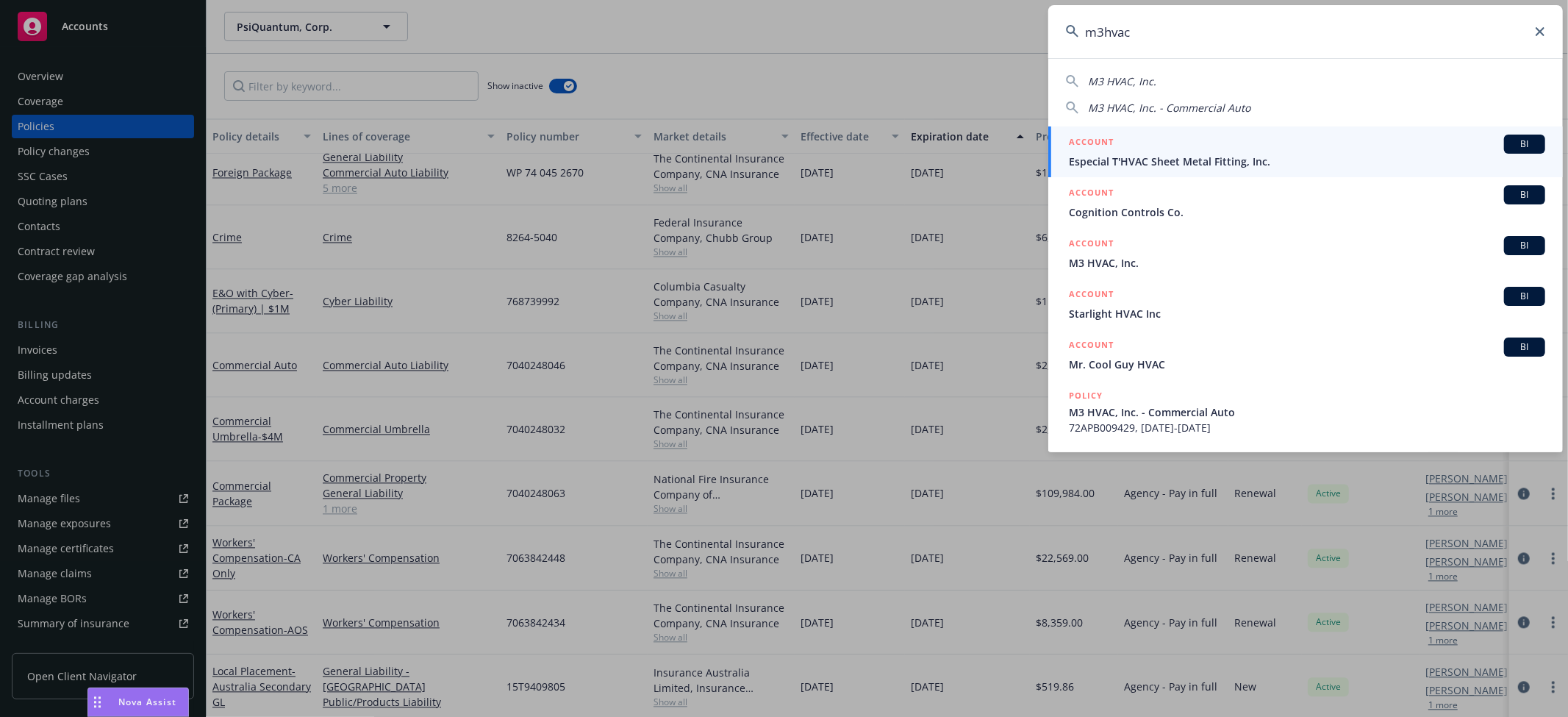
click at [1142, 76] on span "M3 HVAC, Inc." at bounding box center [1122, 81] width 69 height 14
type input "M3 HVAC, Inc."
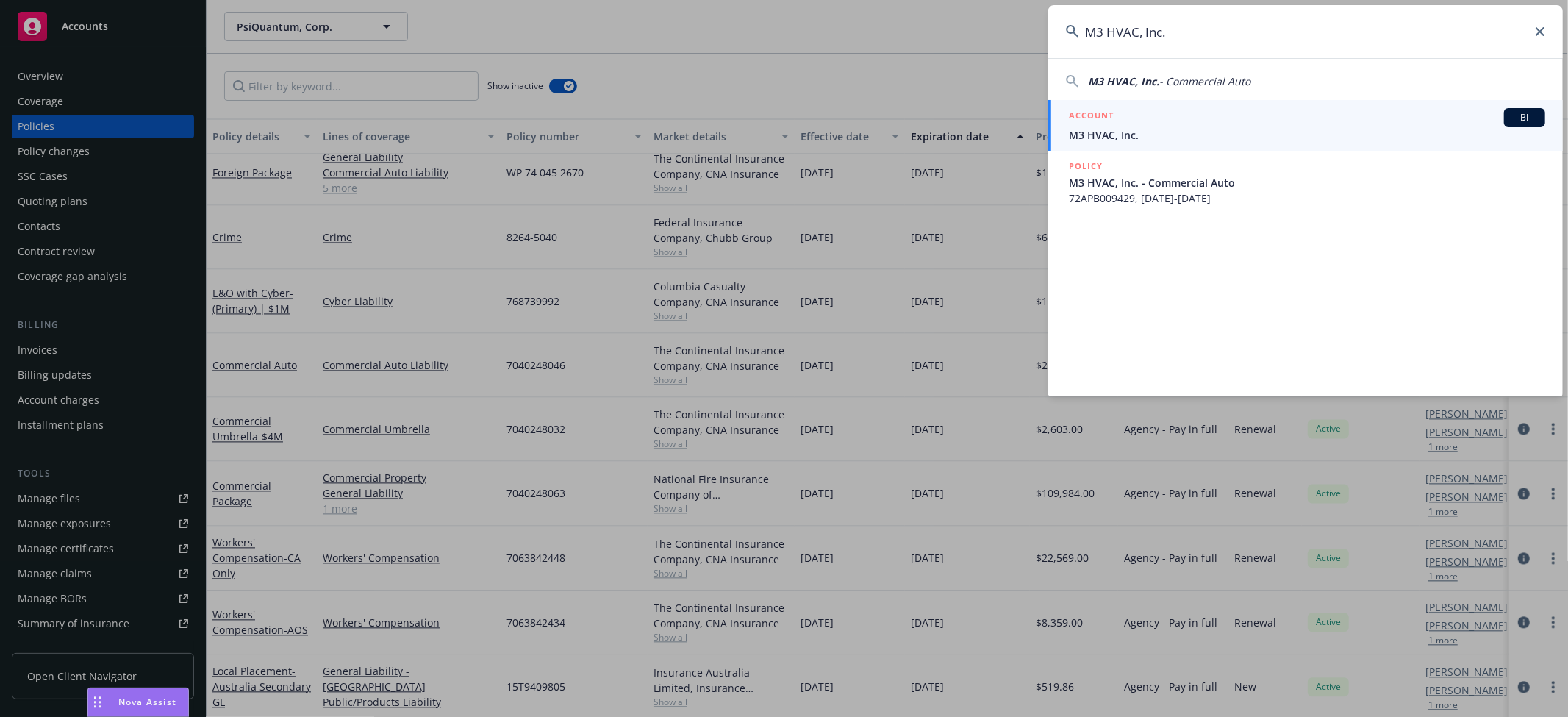
click at [1142, 132] on span "M3 HVAC, Inc." at bounding box center [1307, 135] width 476 height 15
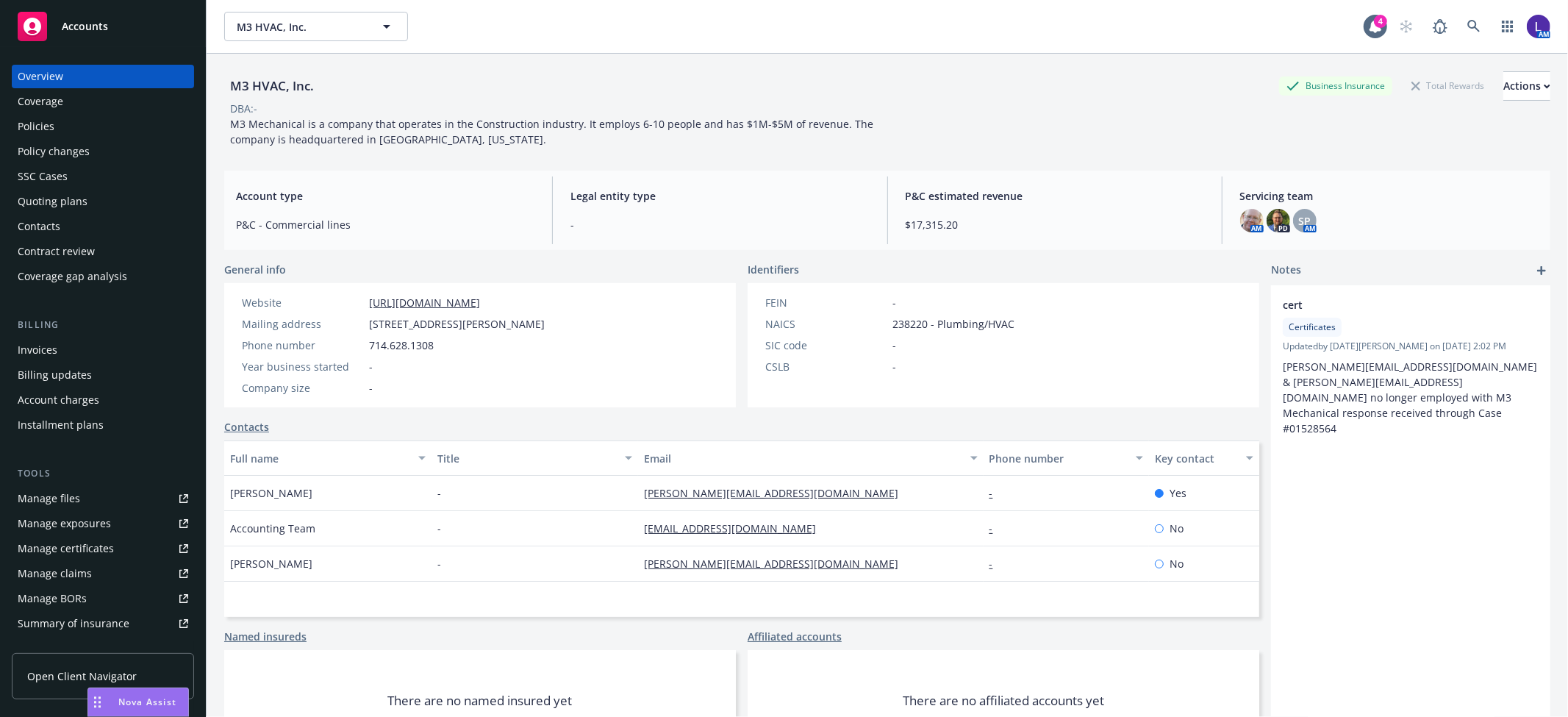
click at [52, 120] on div "Policies" at bounding box center [36, 126] width 37 height 23
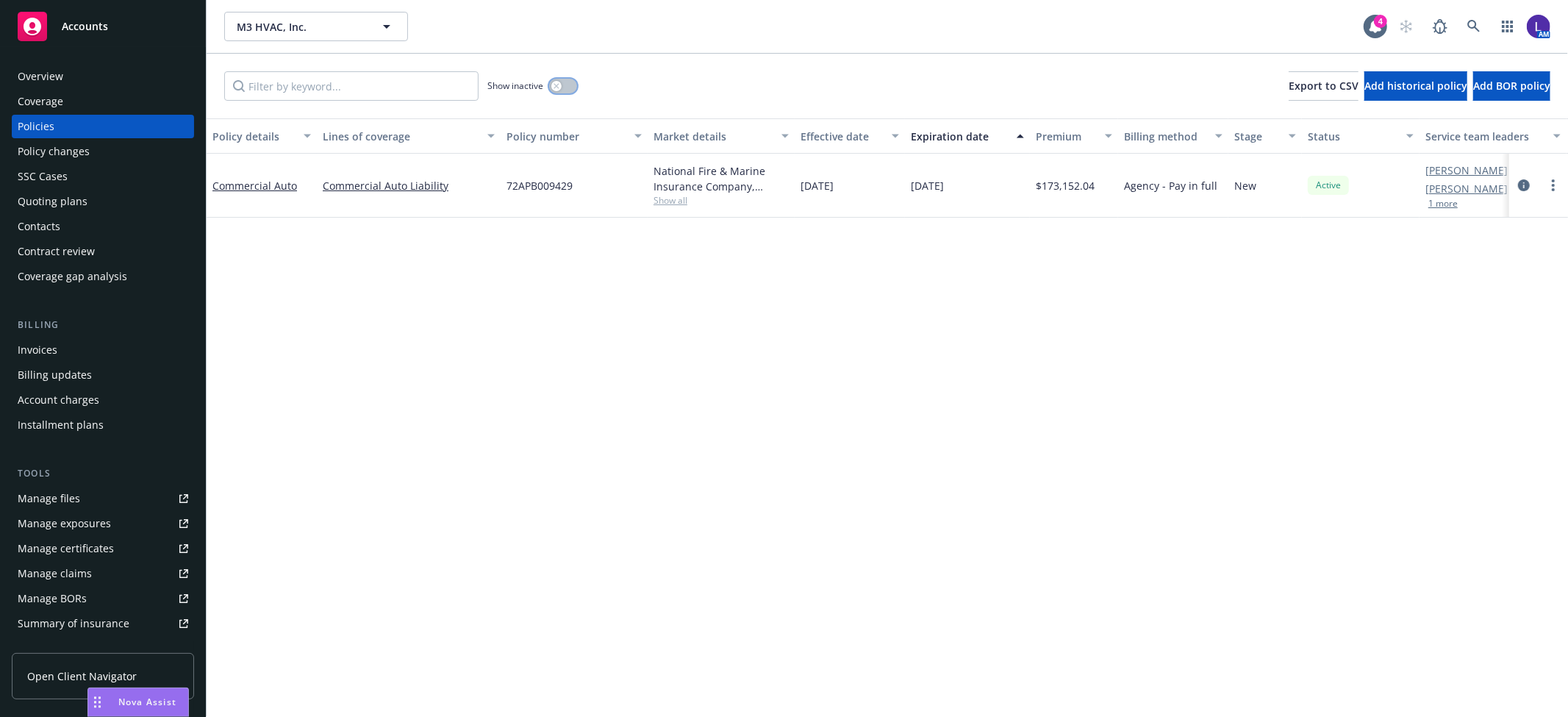
click at [561, 85] on div "button" at bounding box center [556, 85] width 10 height 10
